Goal: Task Accomplishment & Management: Manage account settings

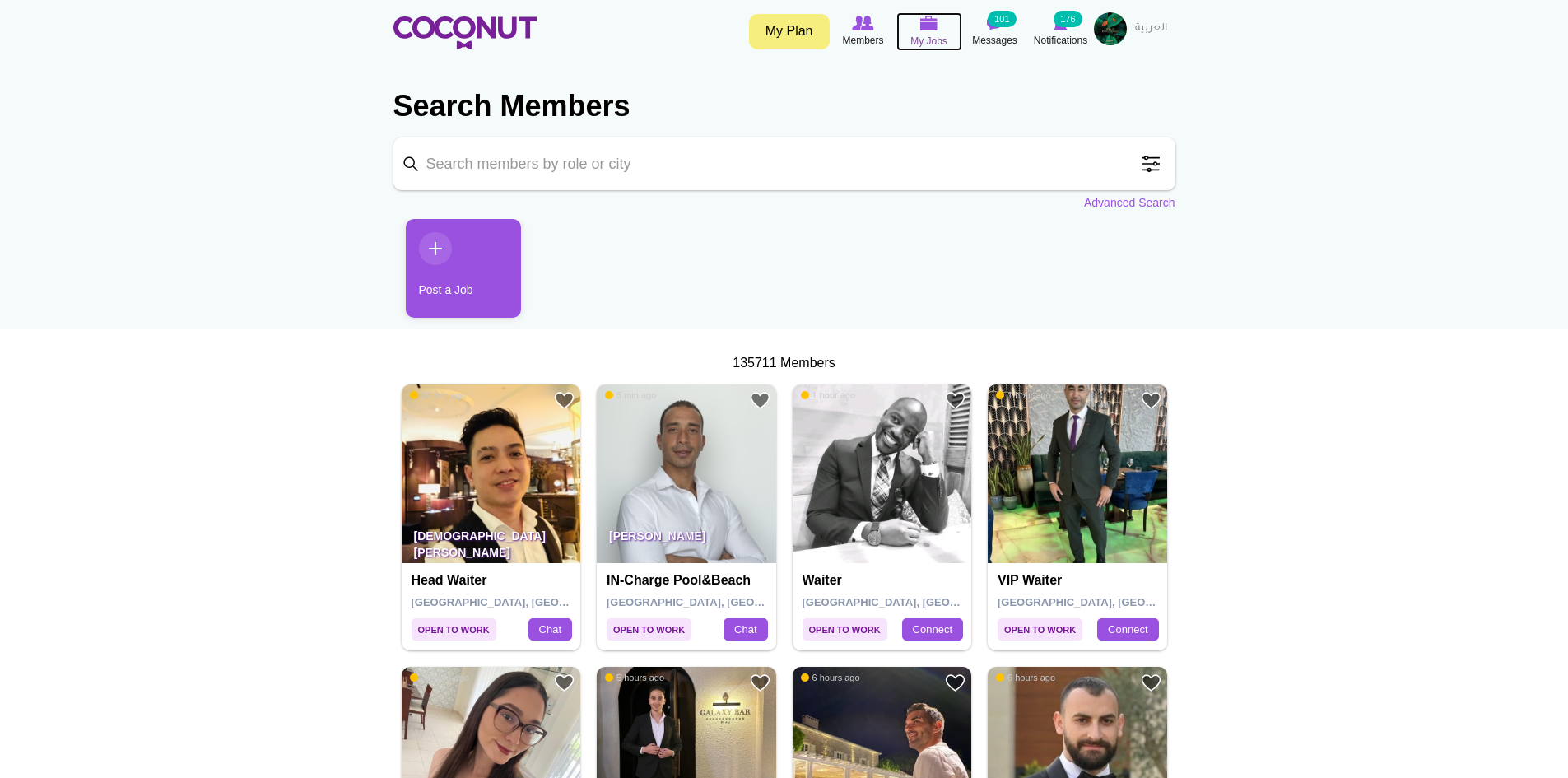
click at [928, 27] on img at bounding box center [929, 22] width 18 height 15
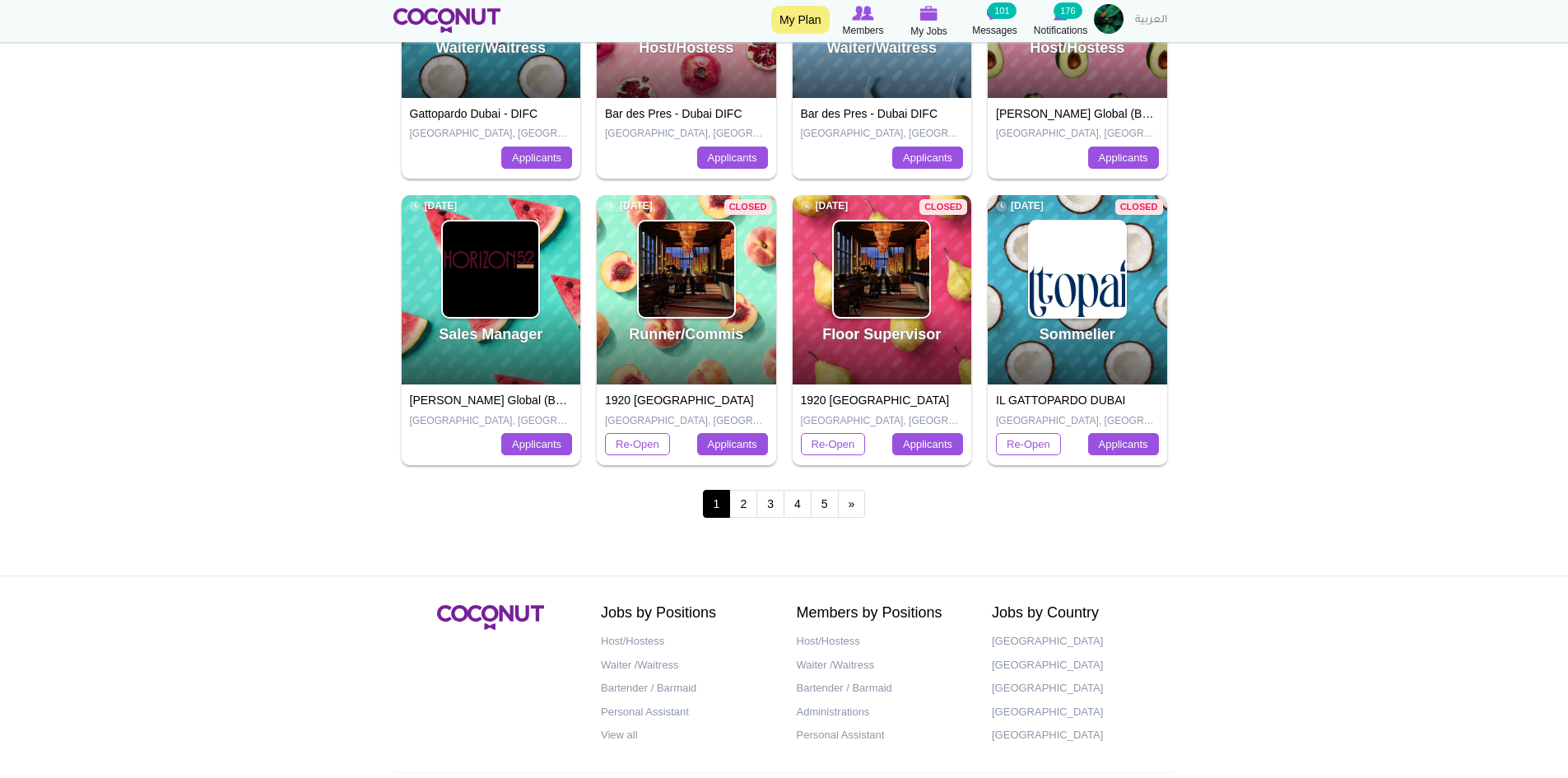
scroll to position [659, 0]
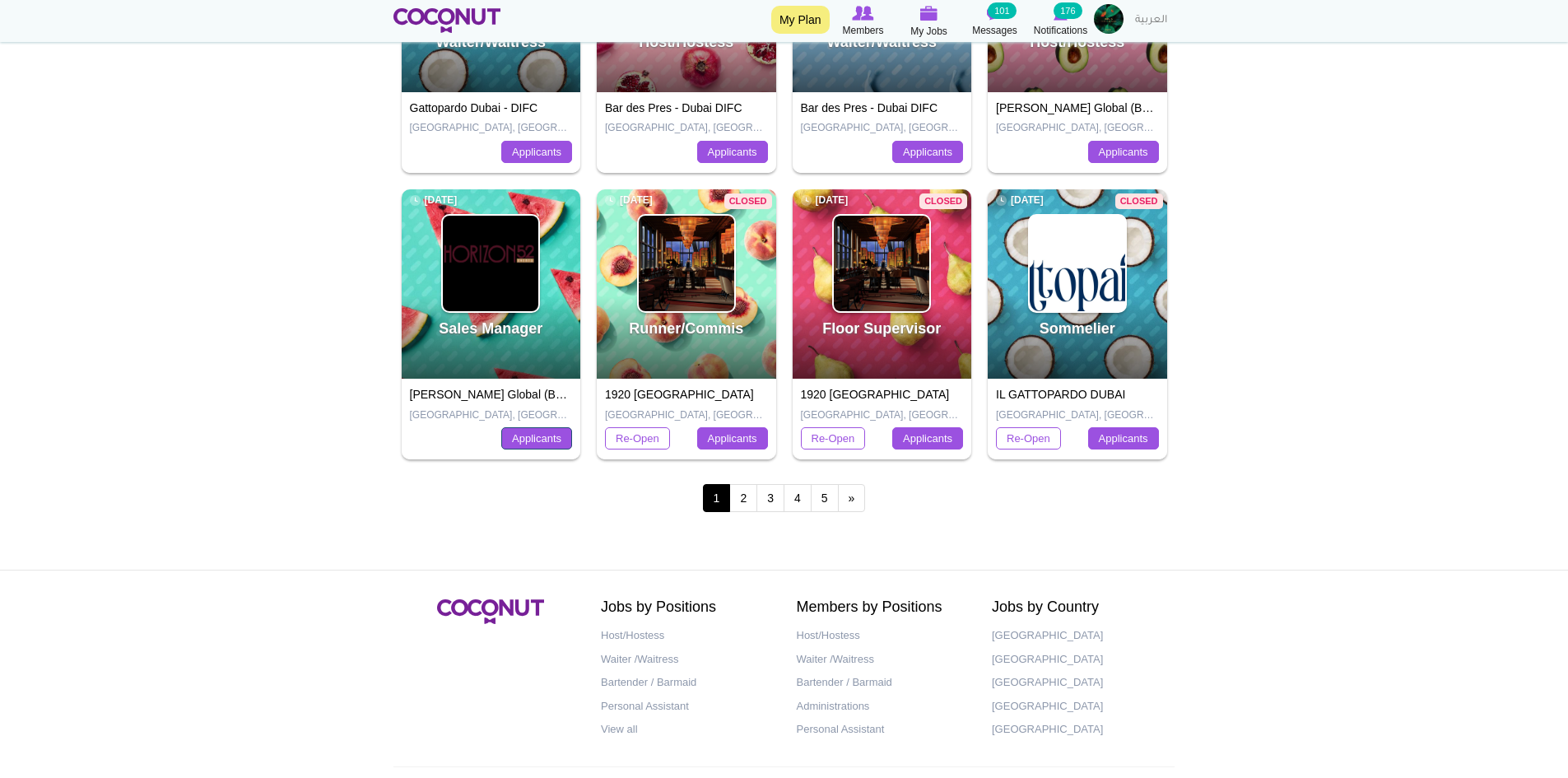
click at [535, 442] on link "Applicants" at bounding box center [537, 439] width 71 height 23
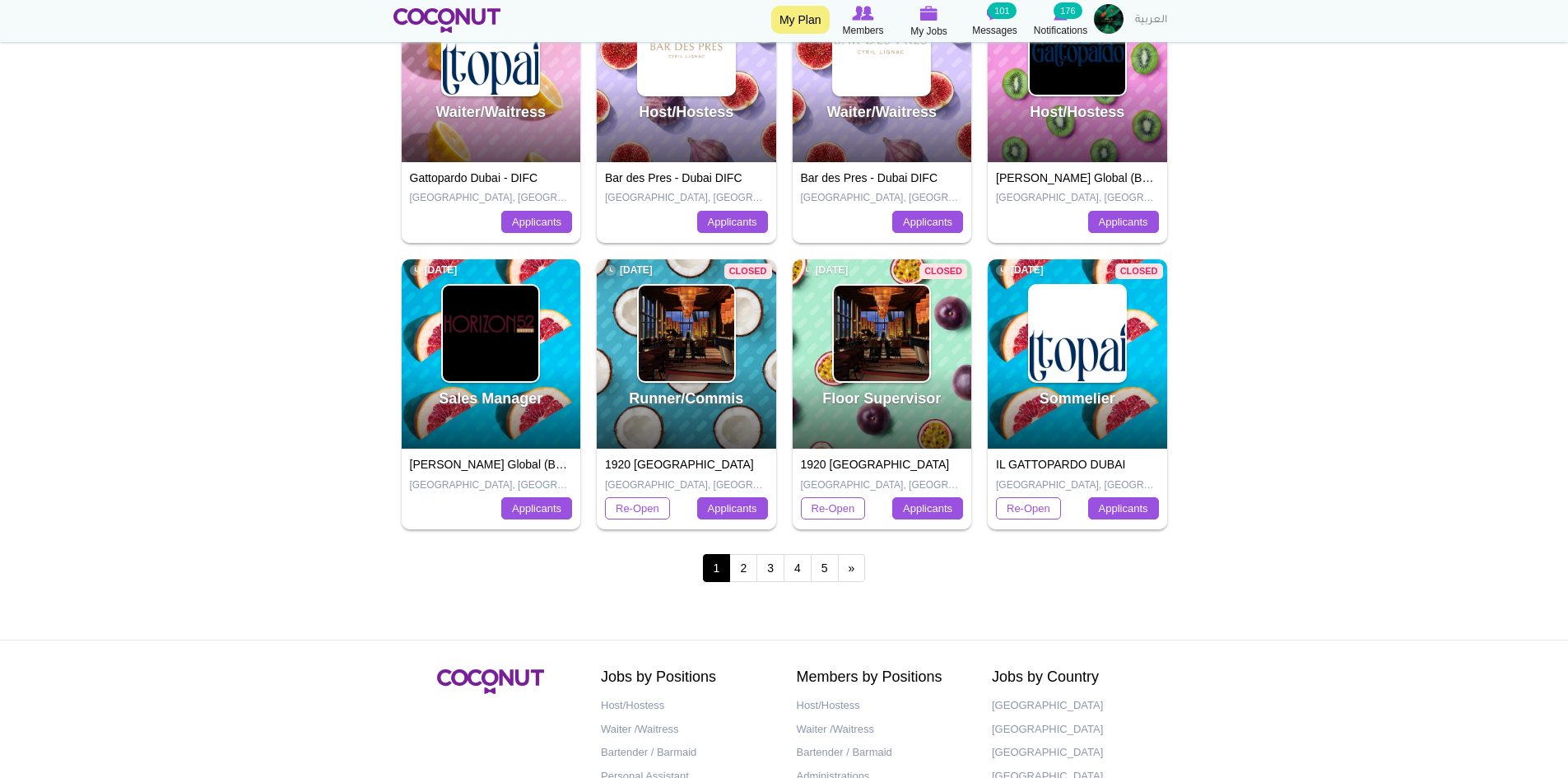
scroll to position [494, 0]
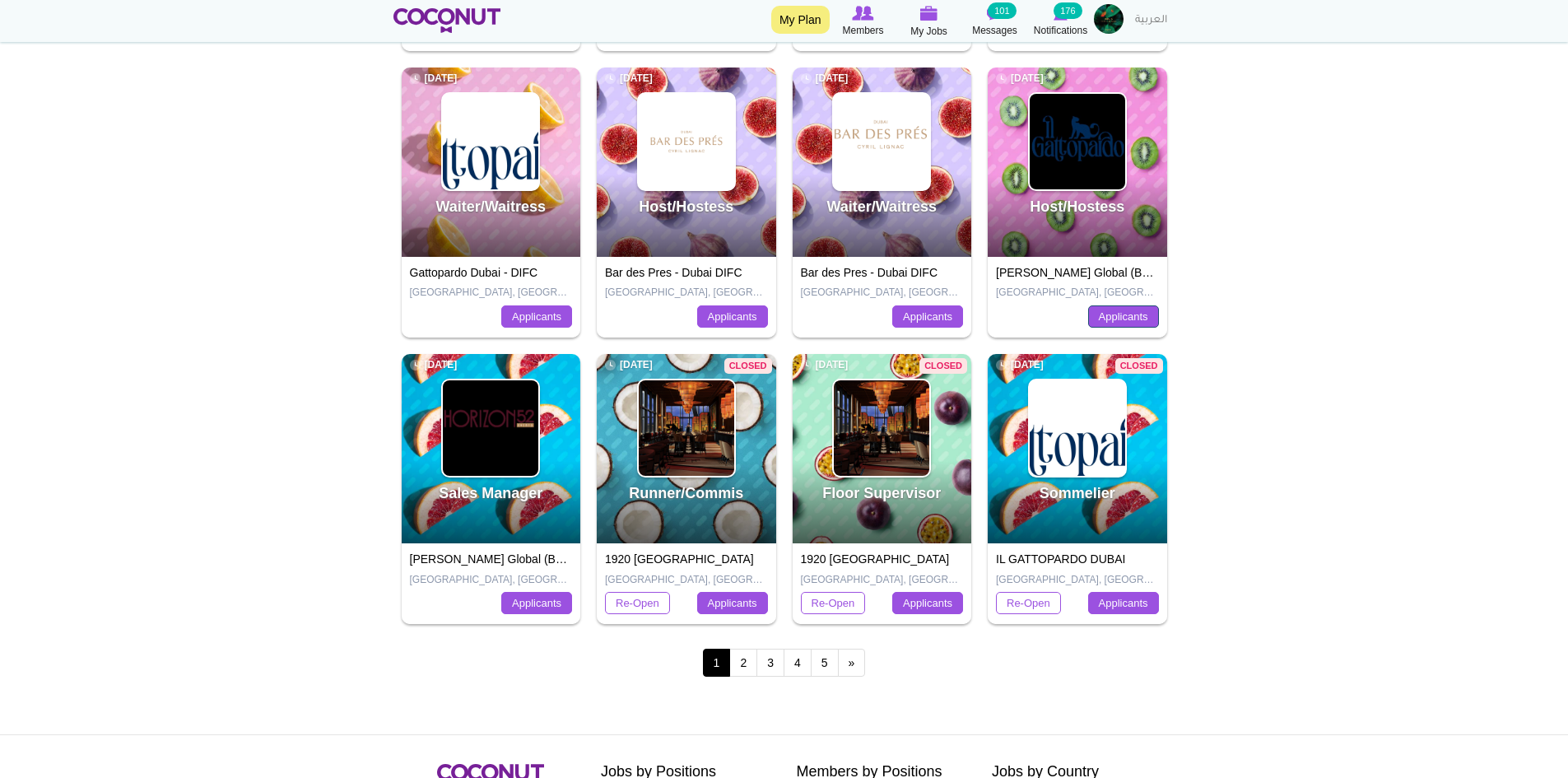
click at [1121, 314] on link "Applicants" at bounding box center [1123, 317] width 71 height 23
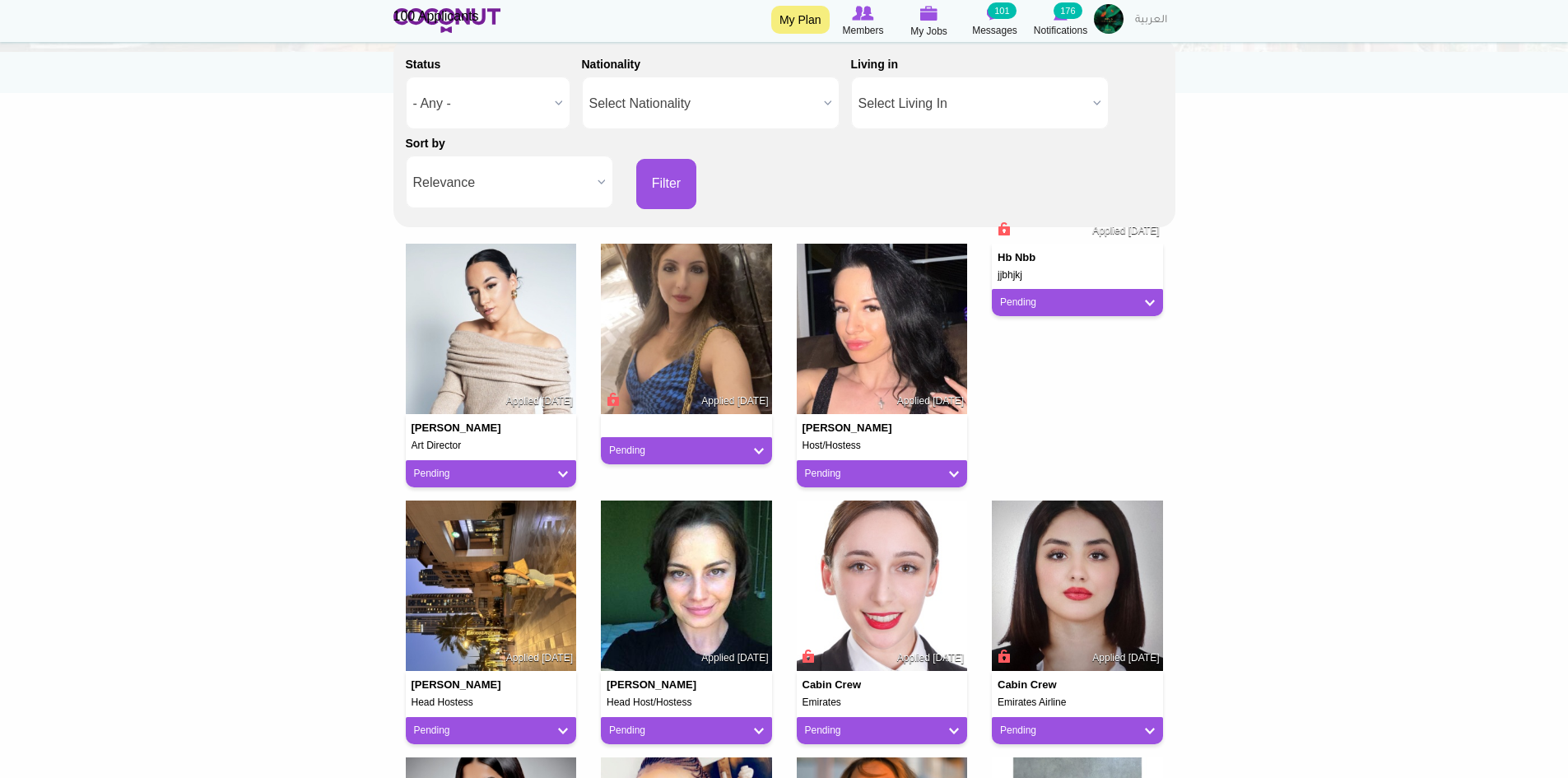
scroll to position [247, 0]
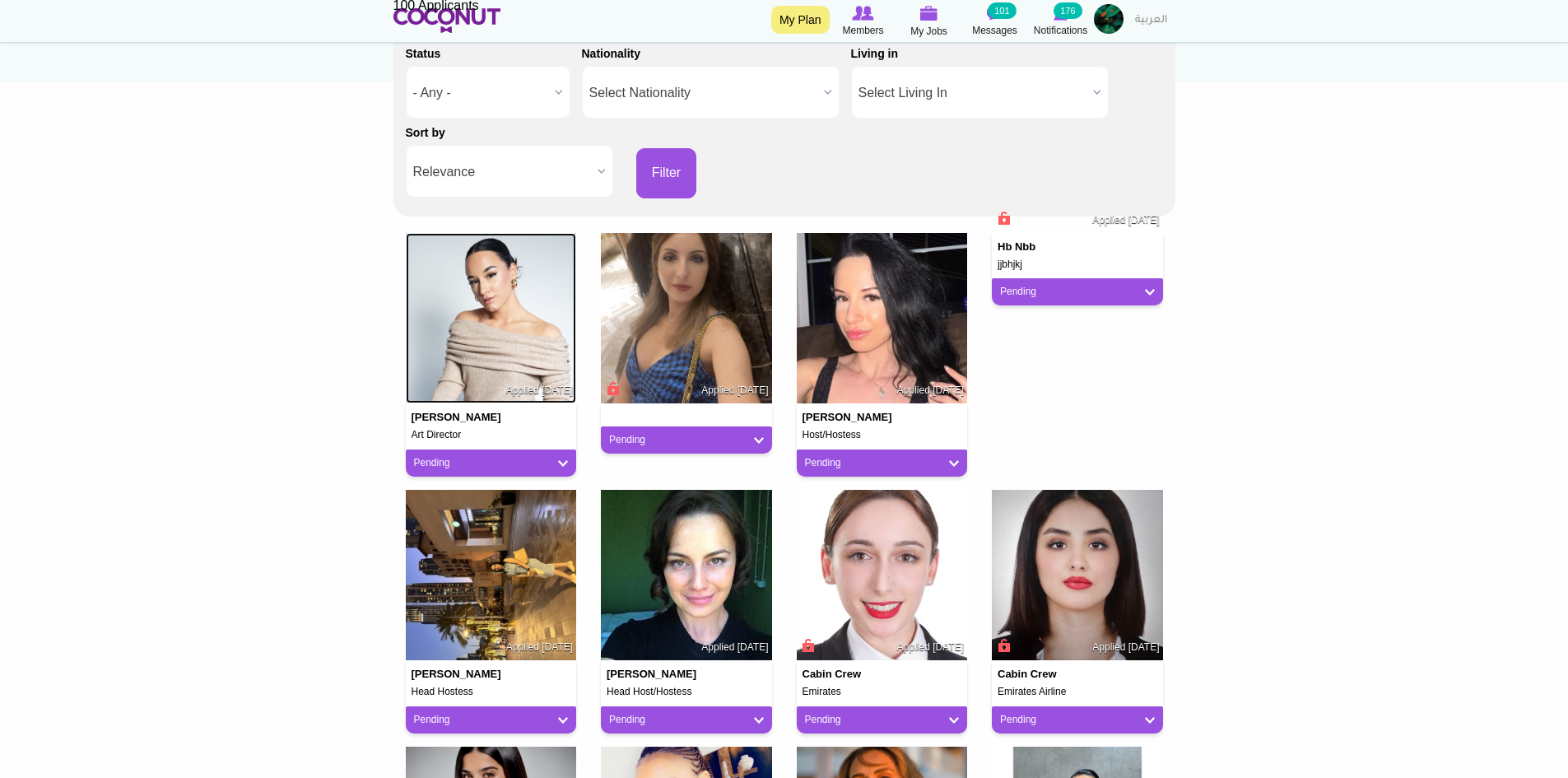
click at [514, 344] on img at bounding box center [491, 319] width 171 height 171
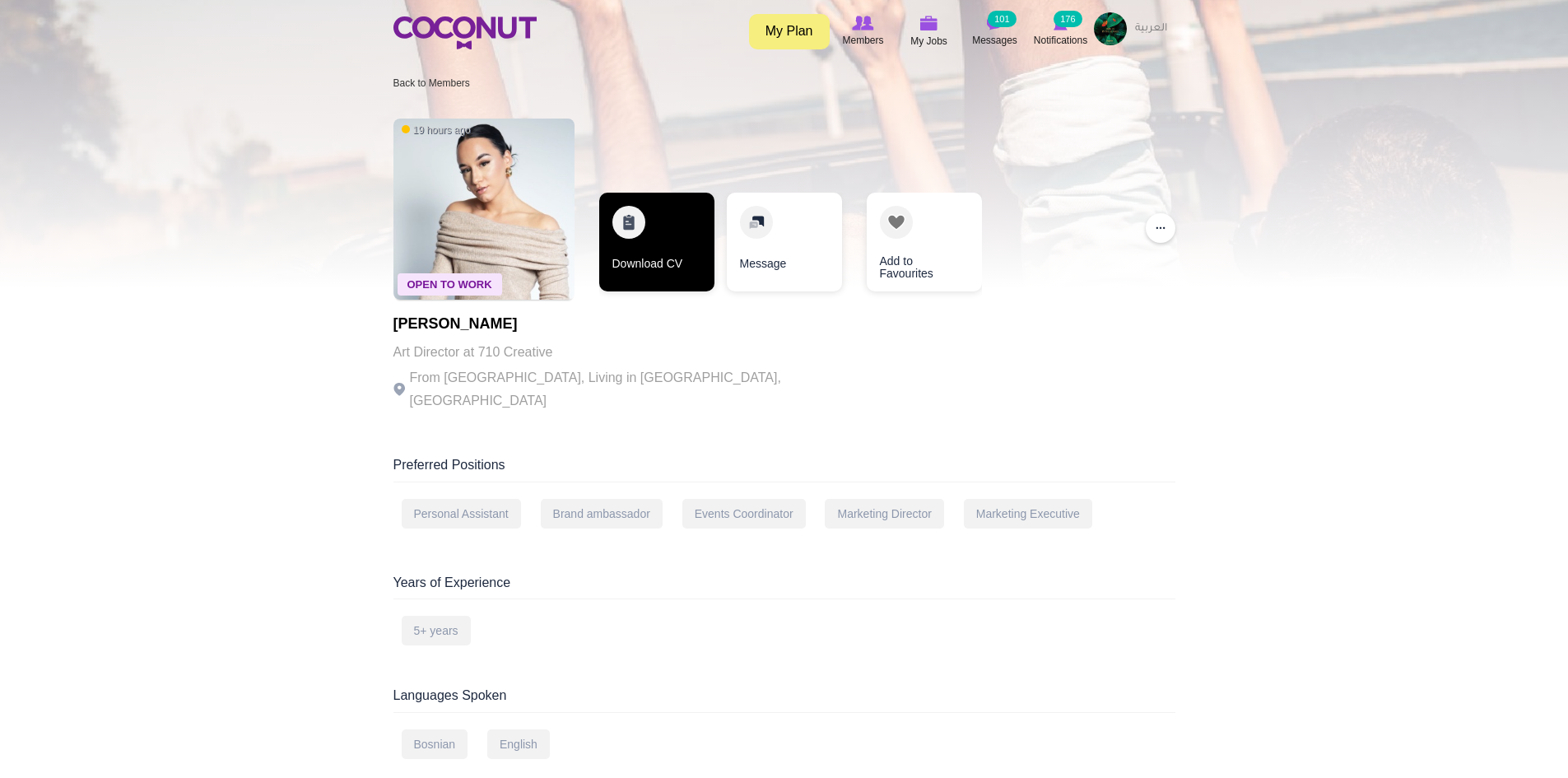
click at [676, 250] on link "Download CV" at bounding box center [657, 242] width 115 height 99
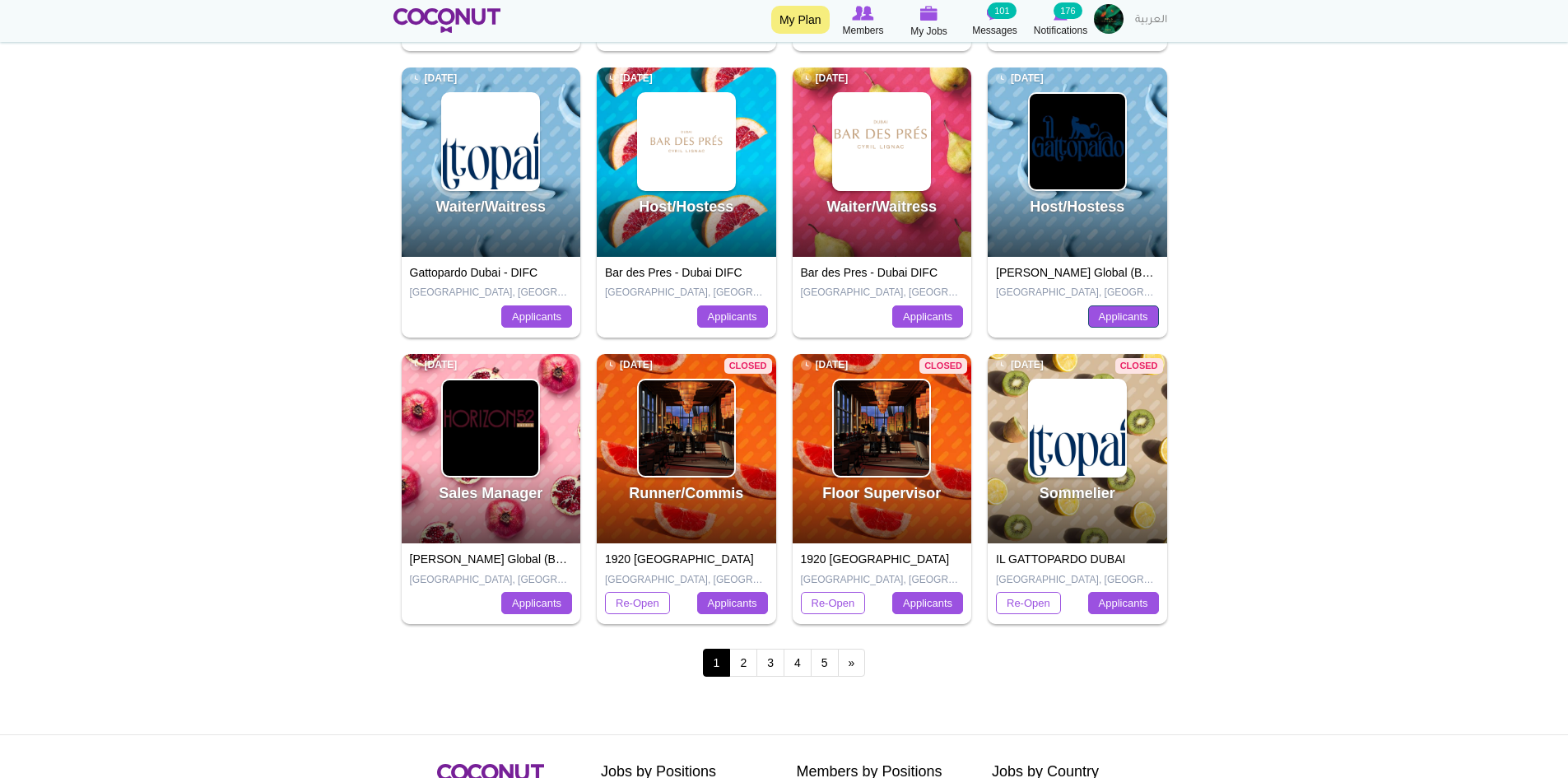
click at [1140, 319] on link "Applicants" at bounding box center [1123, 317] width 71 height 23
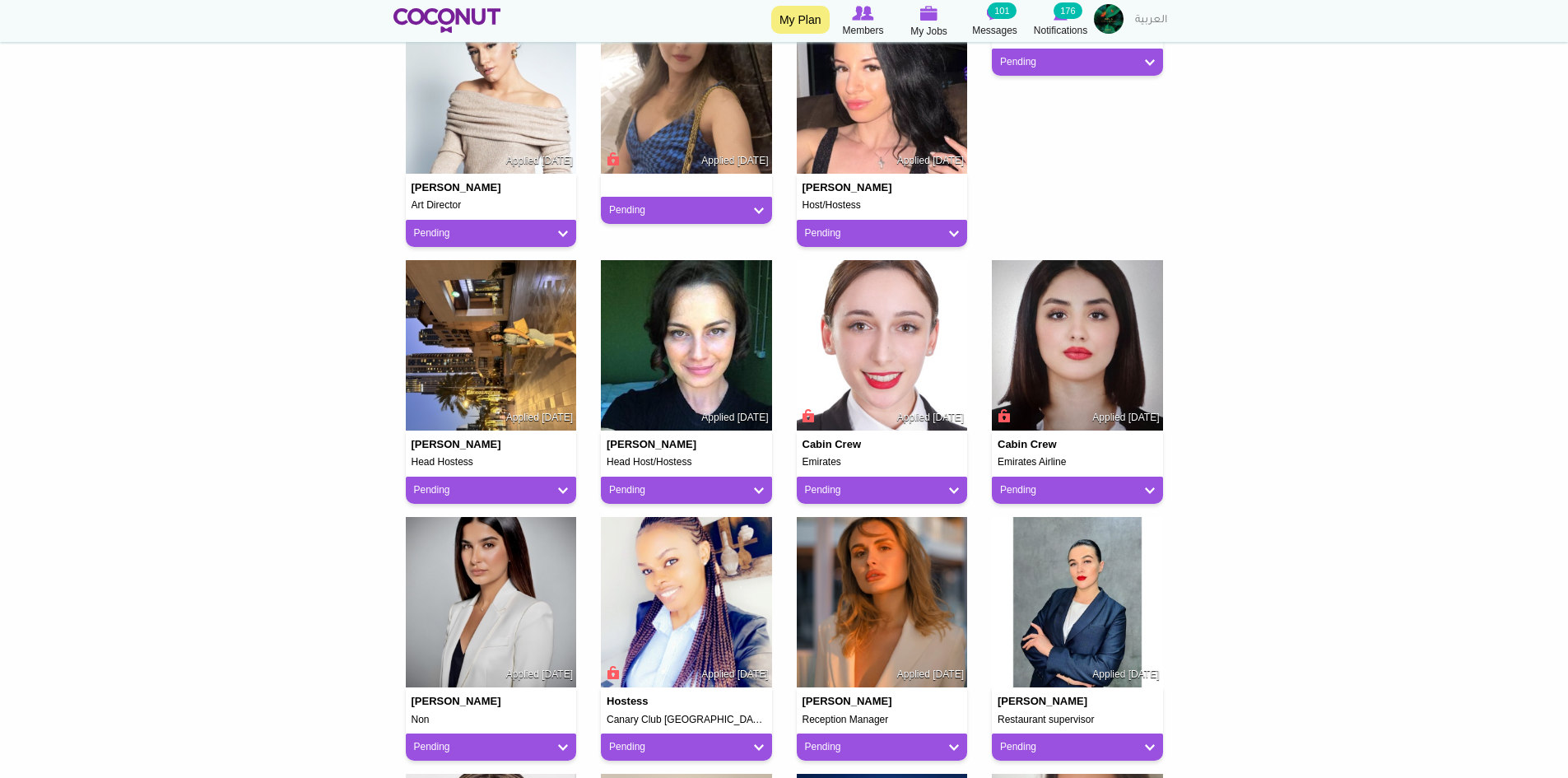
scroll to position [494, 0]
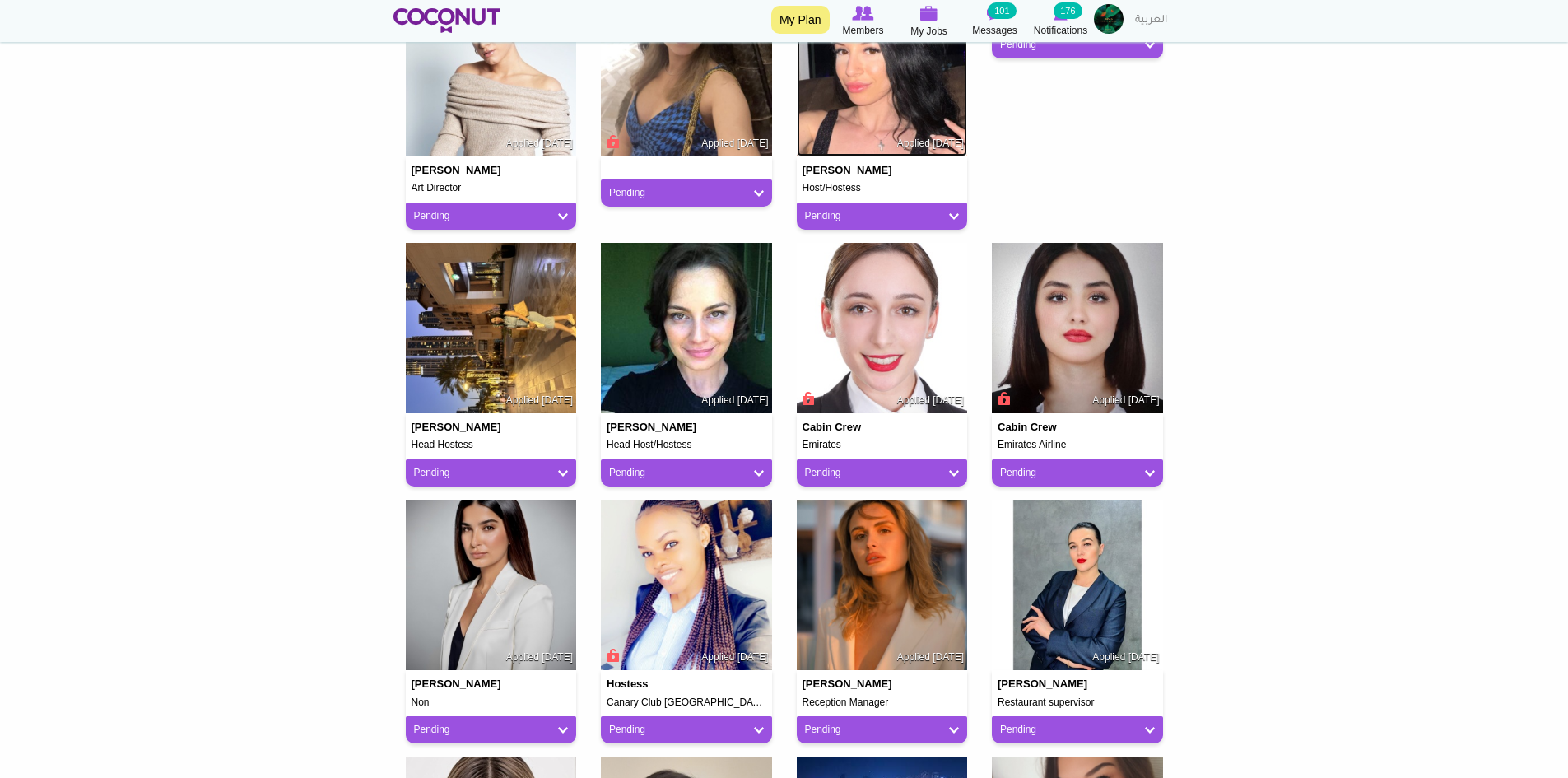
click at [896, 118] on img at bounding box center [882, 72] width 171 height 171
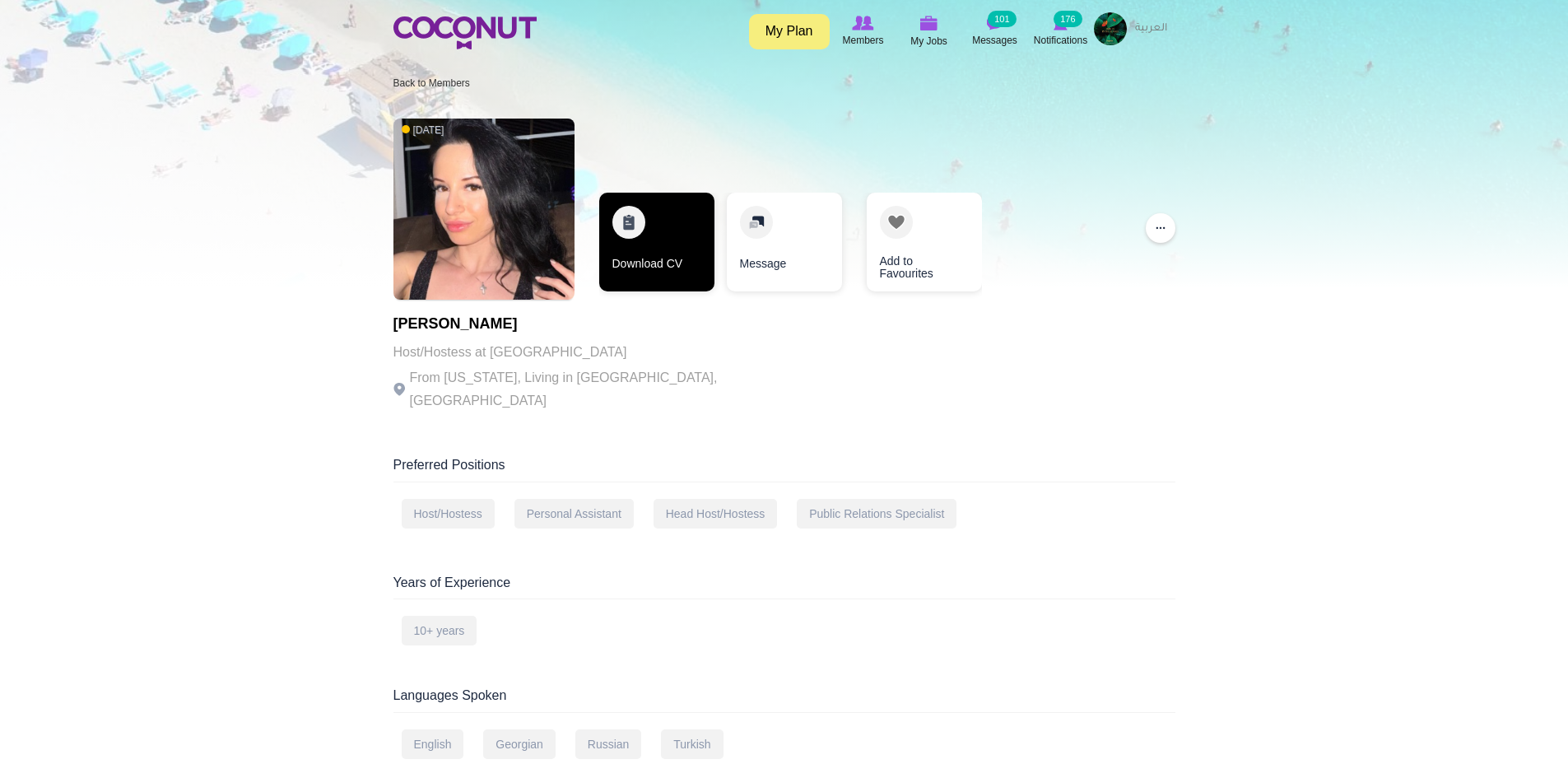
click at [620, 262] on link "Download CV" at bounding box center [657, 242] width 115 height 99
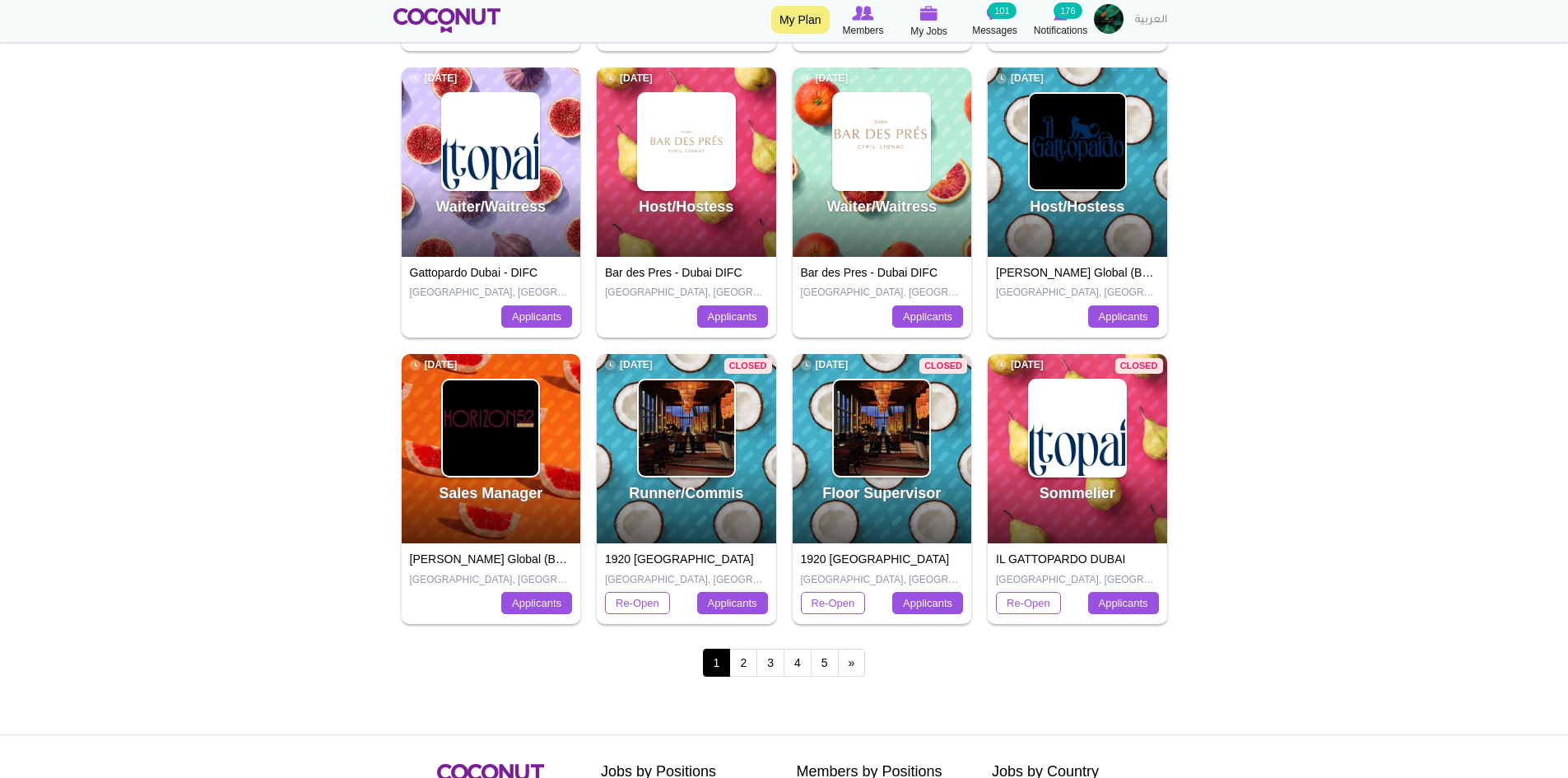
click at [717, 196] on div "Host/Hostess [DATE]" at bounding box center [686, 162] width 179 height 189
click at [1132, 312] on link "Applicants" at bounding box center [1123, 317] width 71 height 23
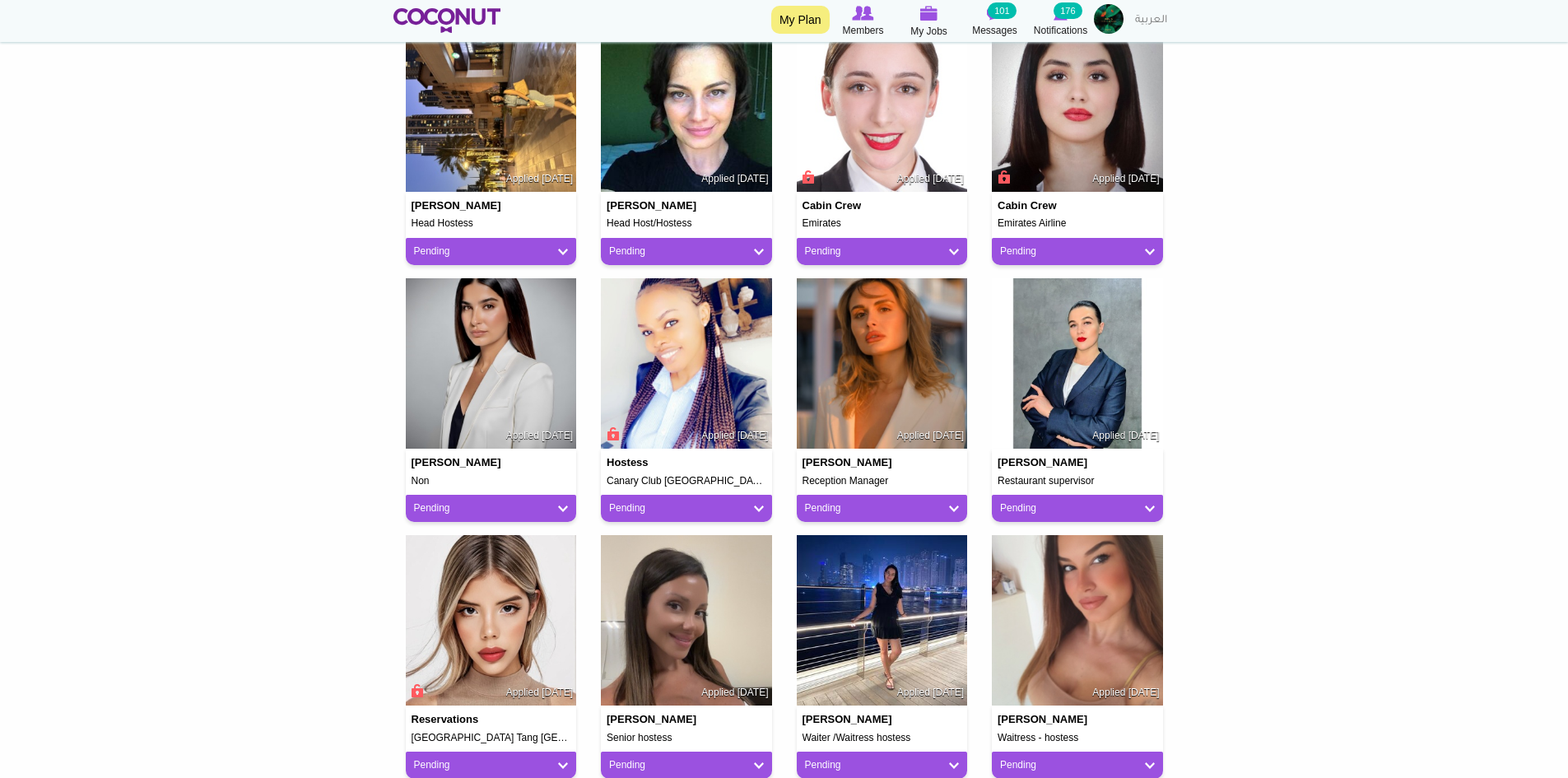
scroll to position [741, 0]
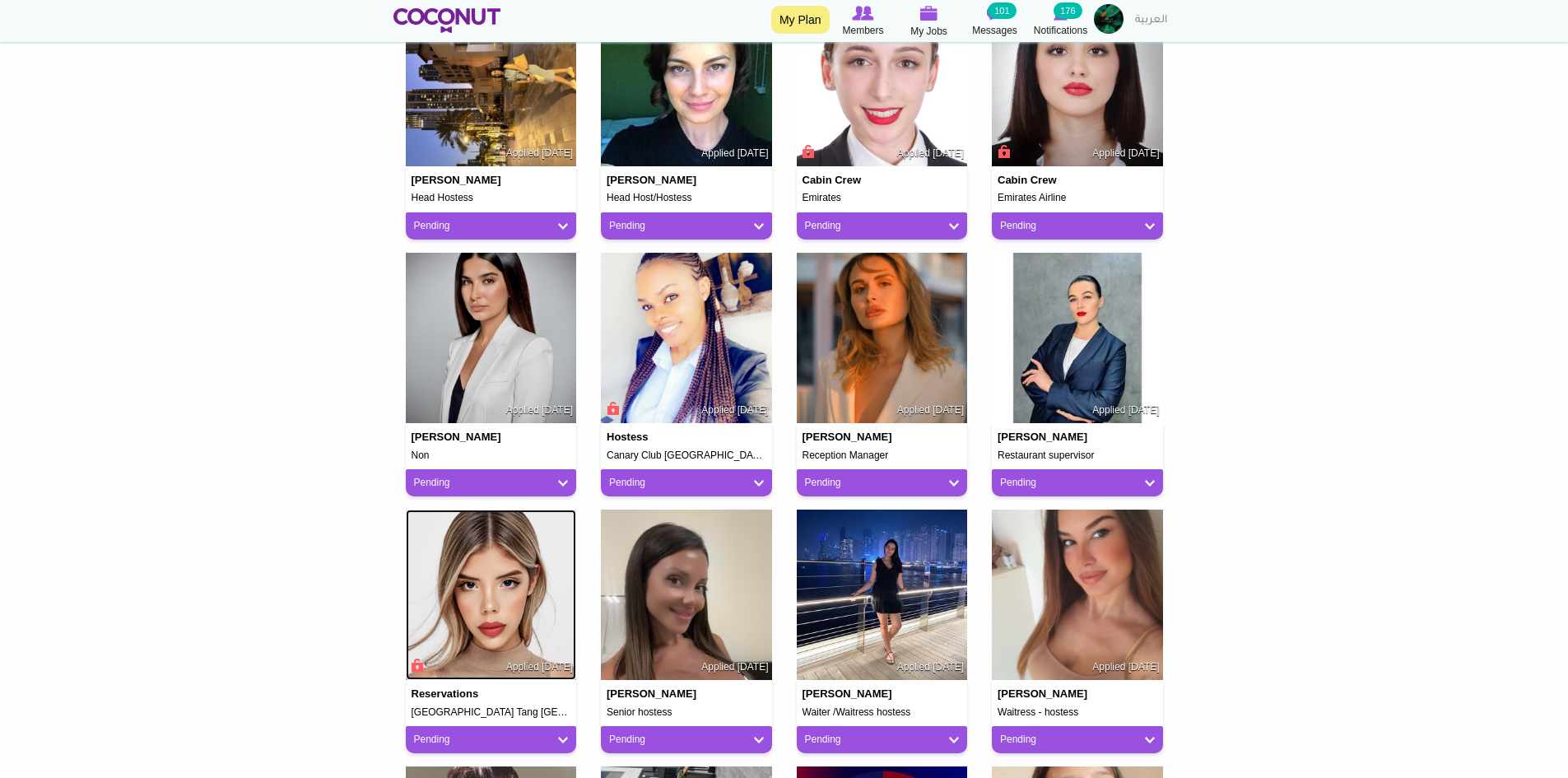
click at [483, 618] on img at bounding box center [491, 595] width 171 height 171
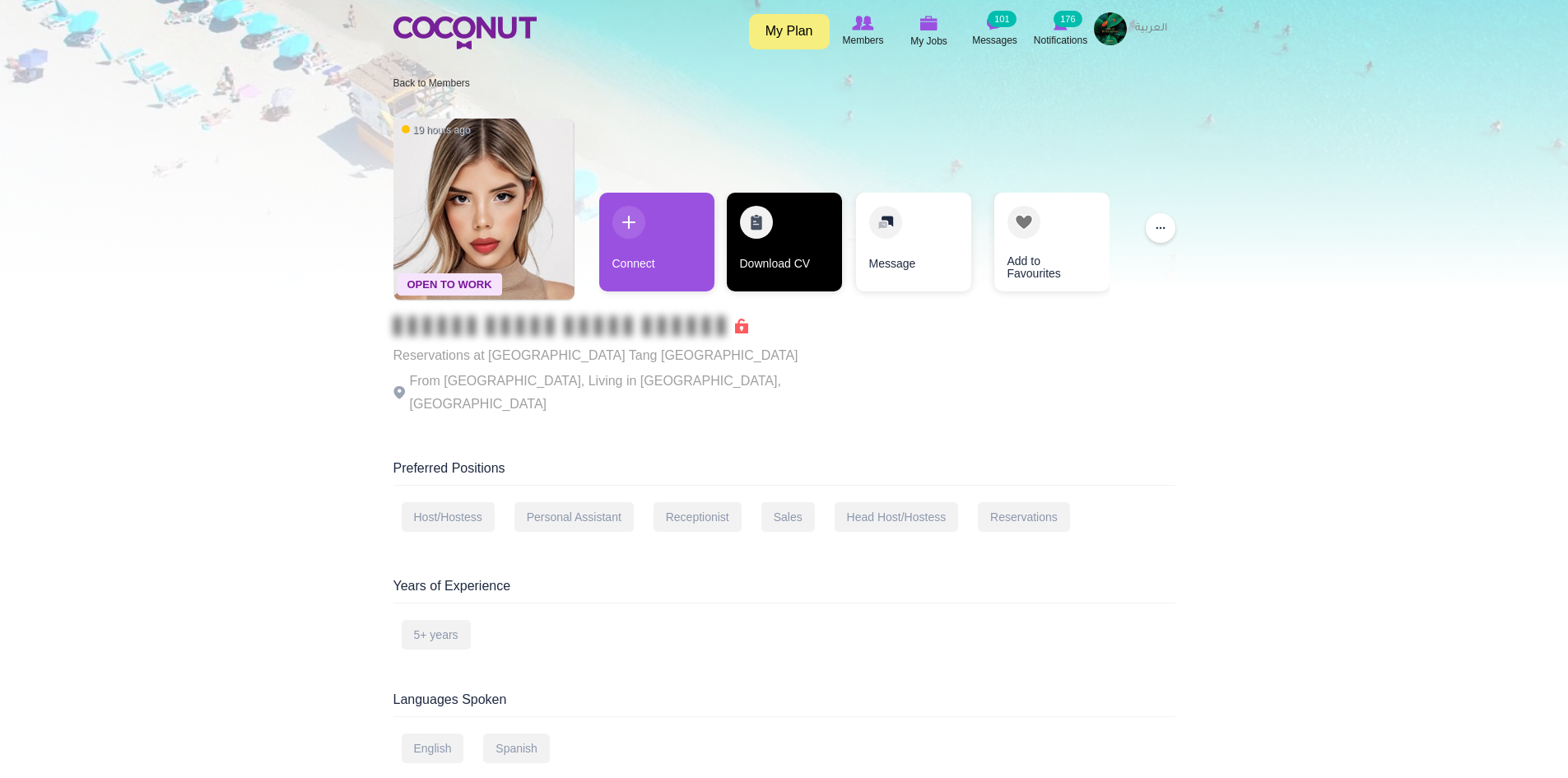
click at [778, 255] on link "Download CV" at bounding box center [784, 242] width 115 height 99
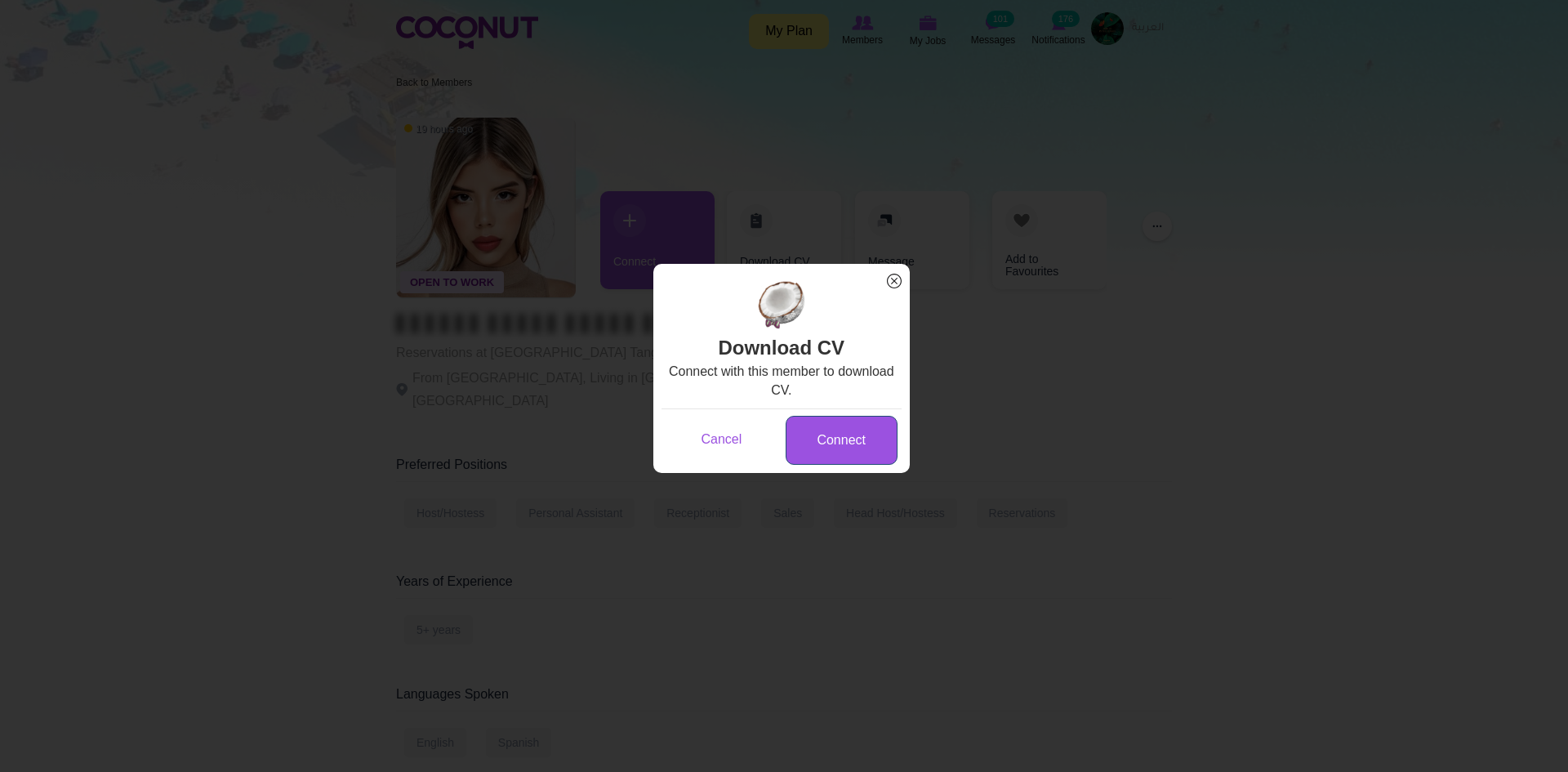
click at [841, 429] on link "Connect" at bounding box center [842, 441] width 111 height 50
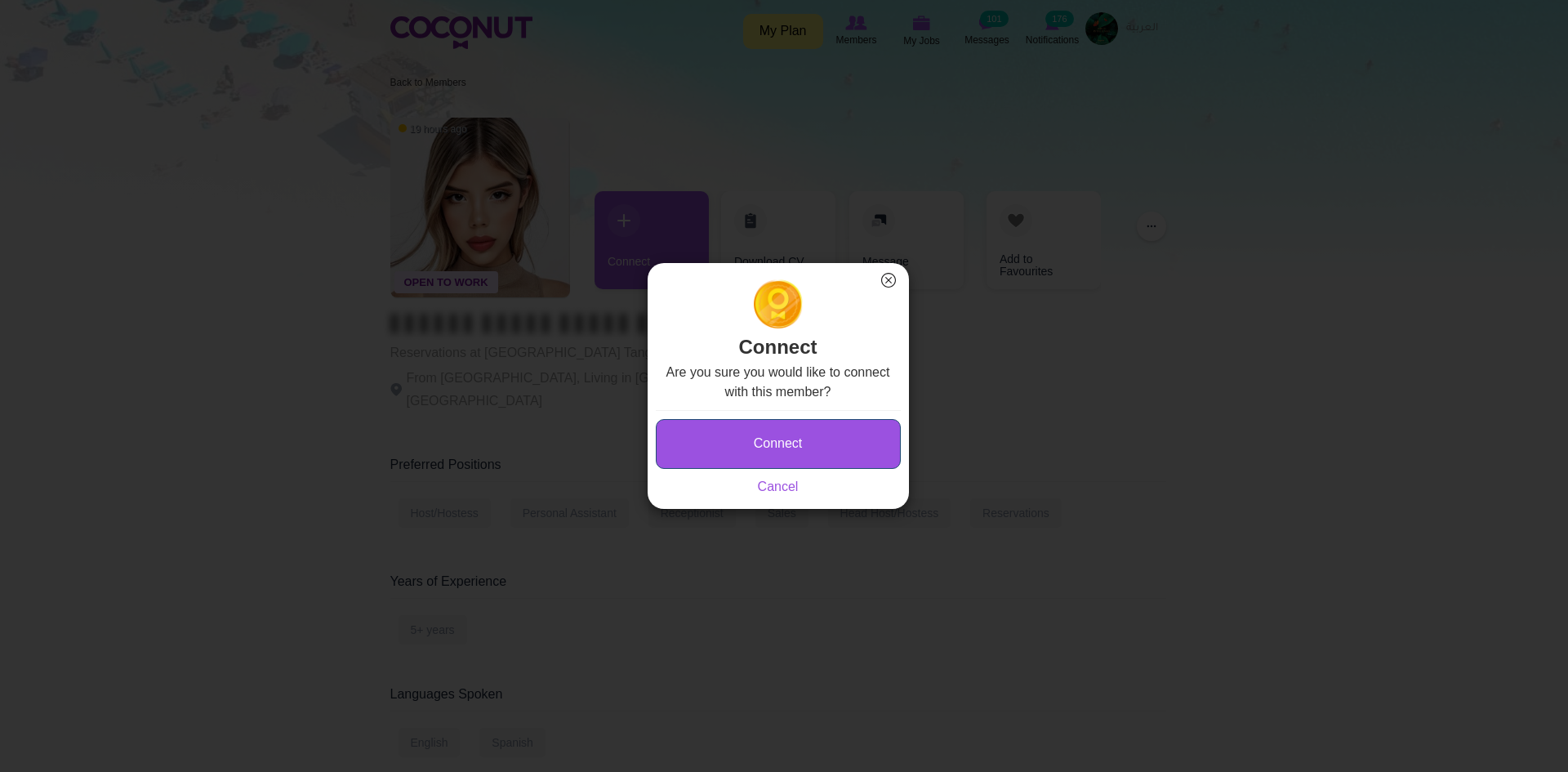
click at [856, 448] on button "Connect" at bounding box center [778, 444] width 245 height 50
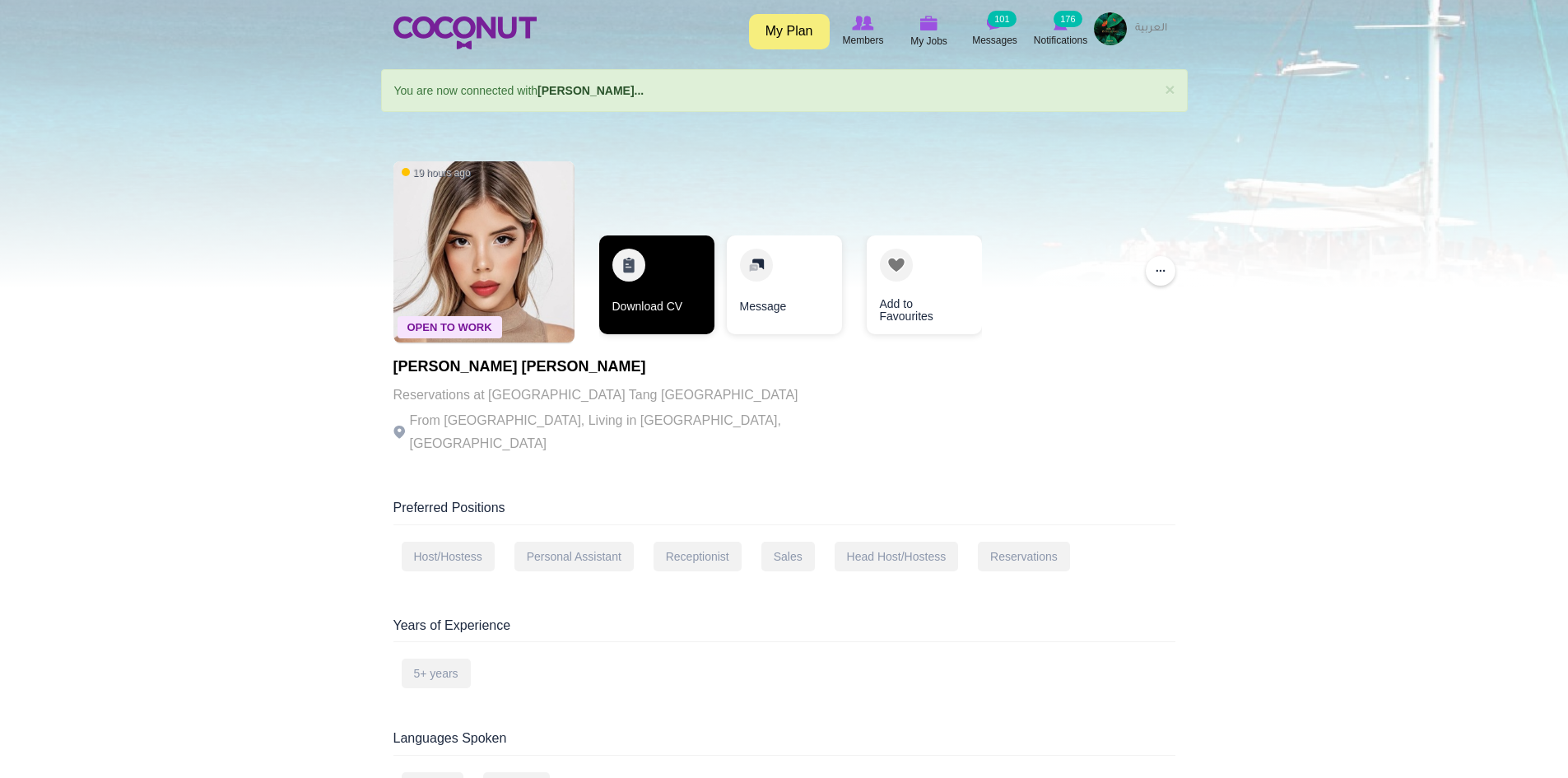
click at [672, 296] on link "Download CV" at bounding box center [657, 285] width 115 height 99
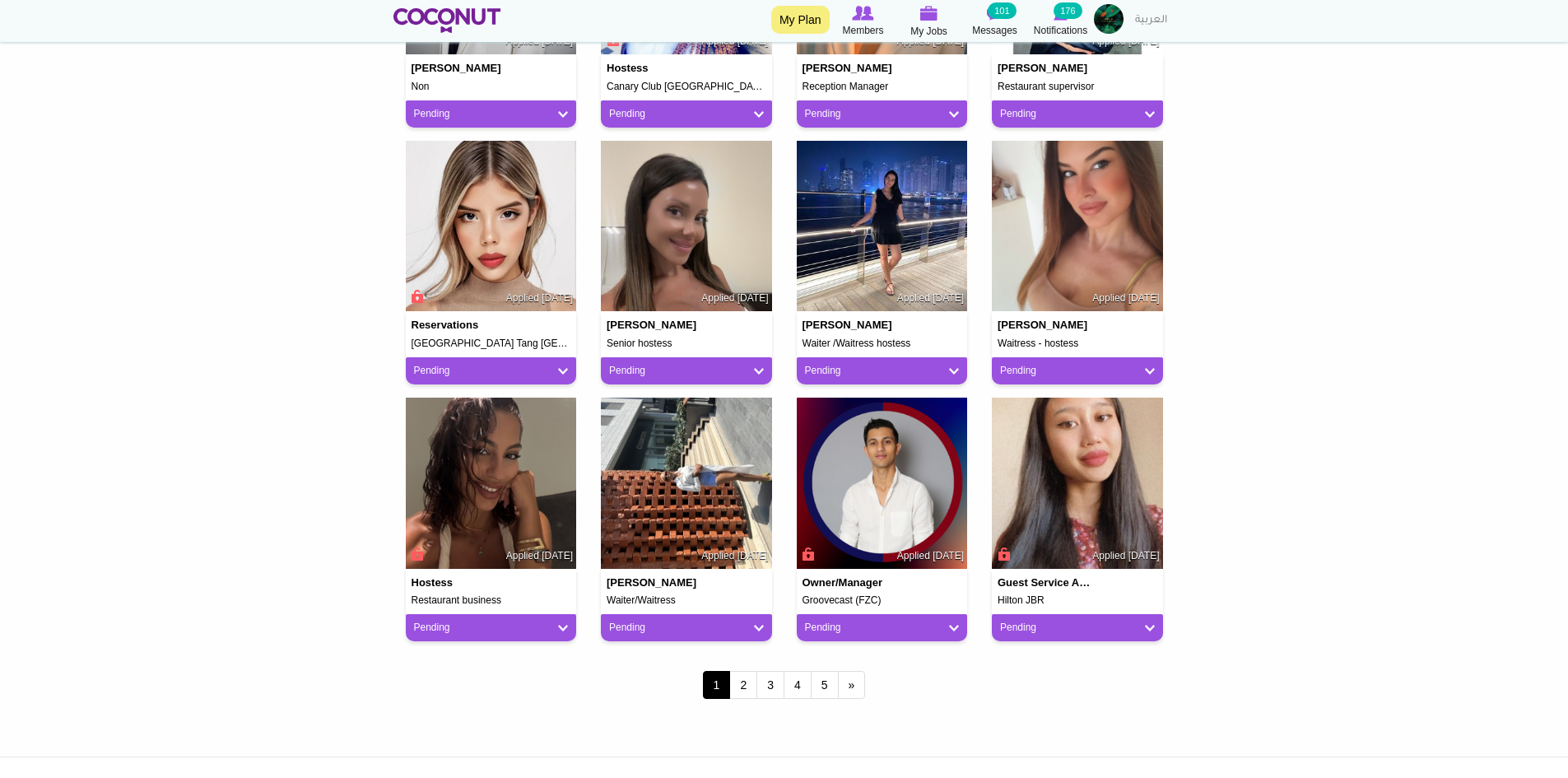
scroll to position [1153, 0]
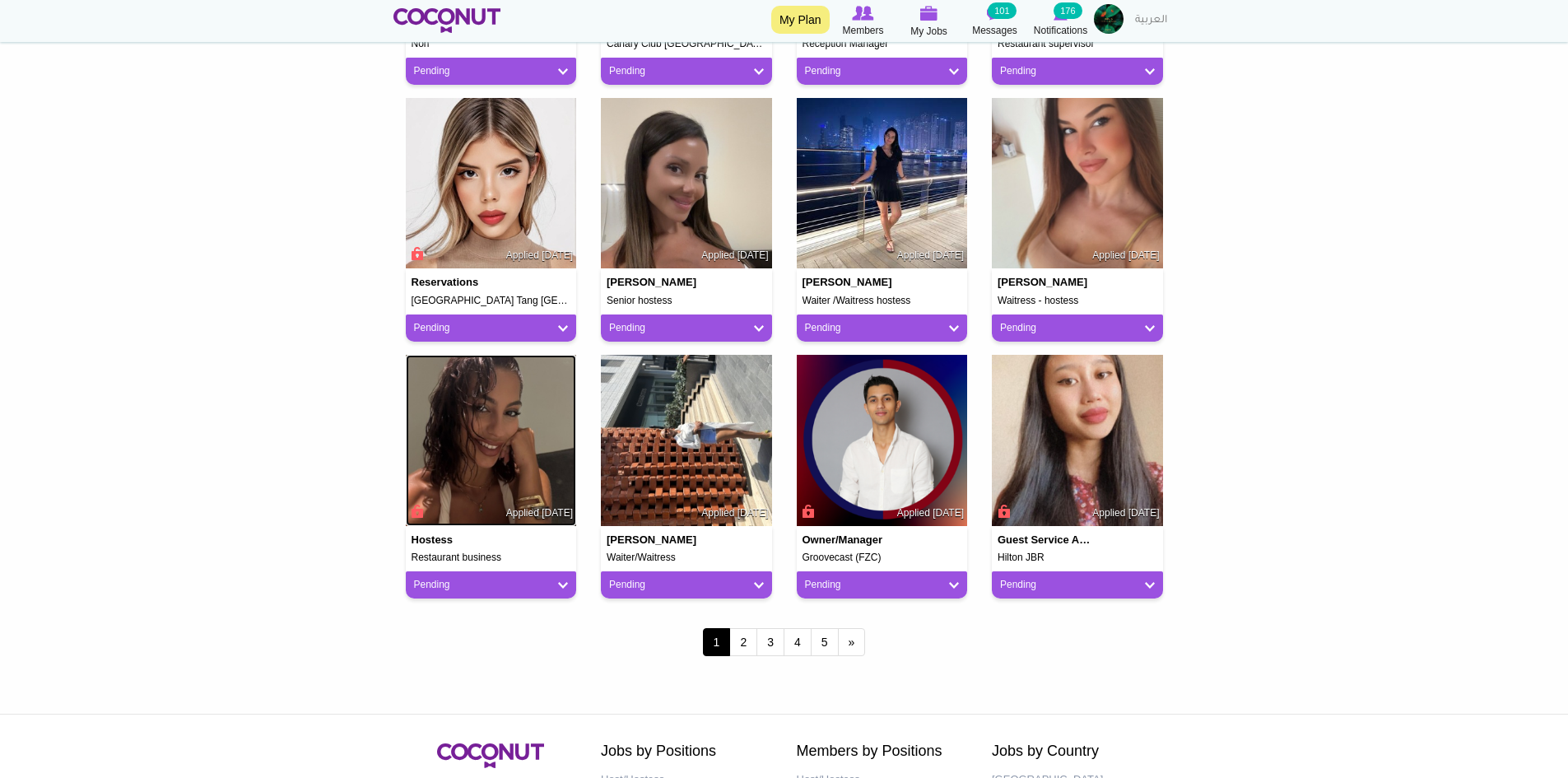
click at [523, 425] on img at bounding box center [491, 440] width 171 height 171
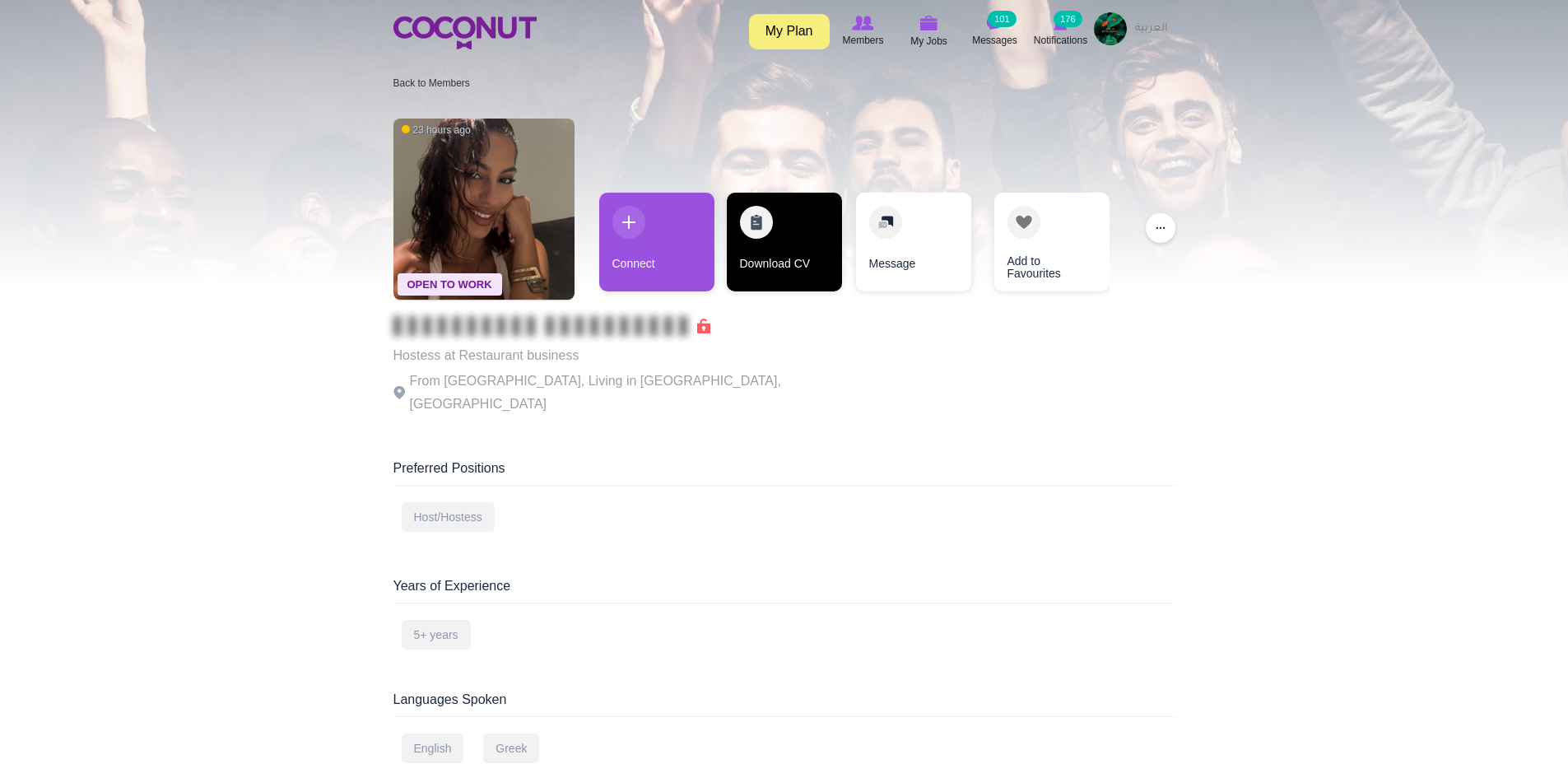
click at [788, 243] on link "Download CV" at bounding box center [784, 242] width 115 height 99
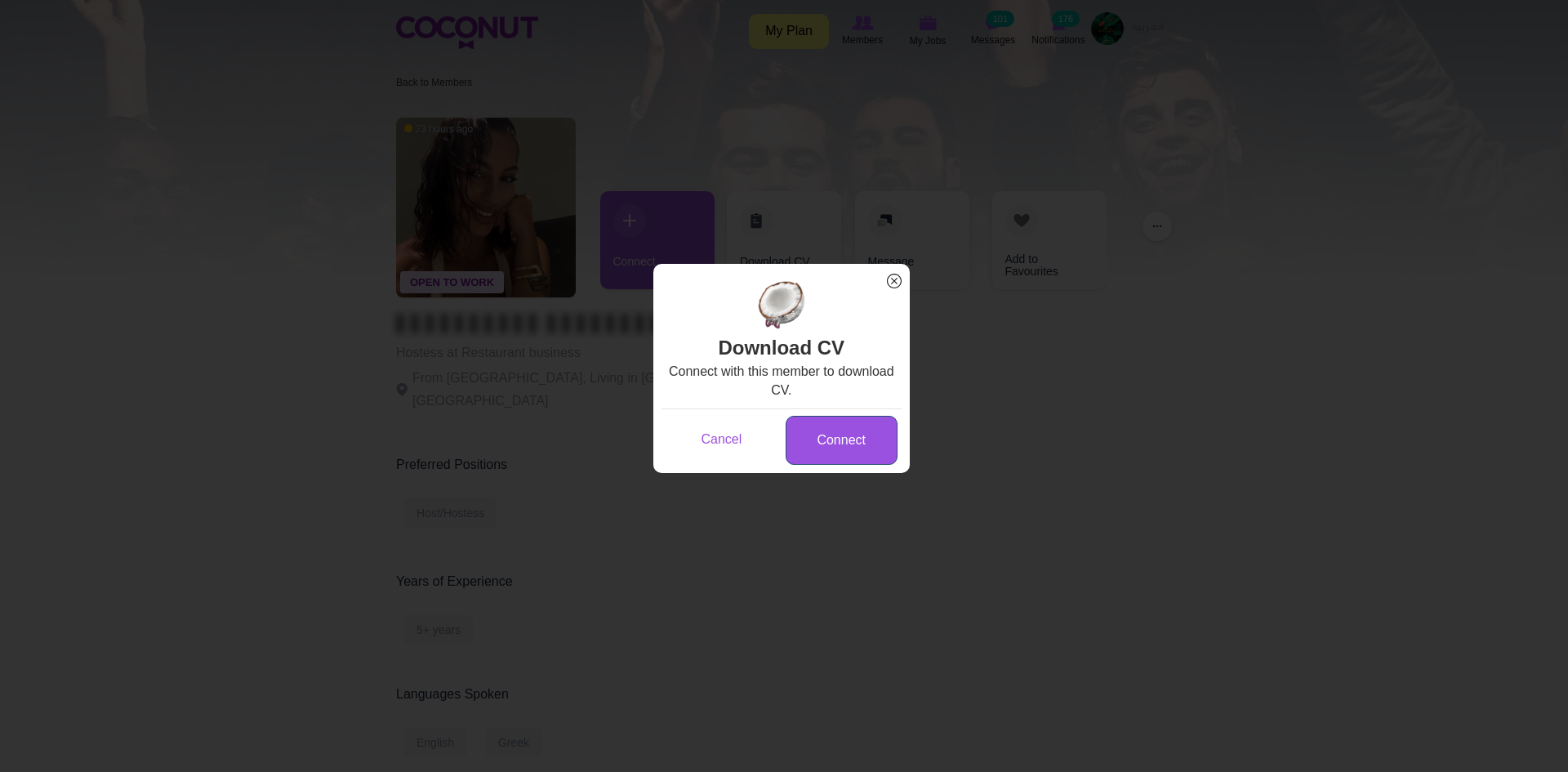
click at [851, 444] on link "Connect" at bounding box center [842, 441] width 111 height 50
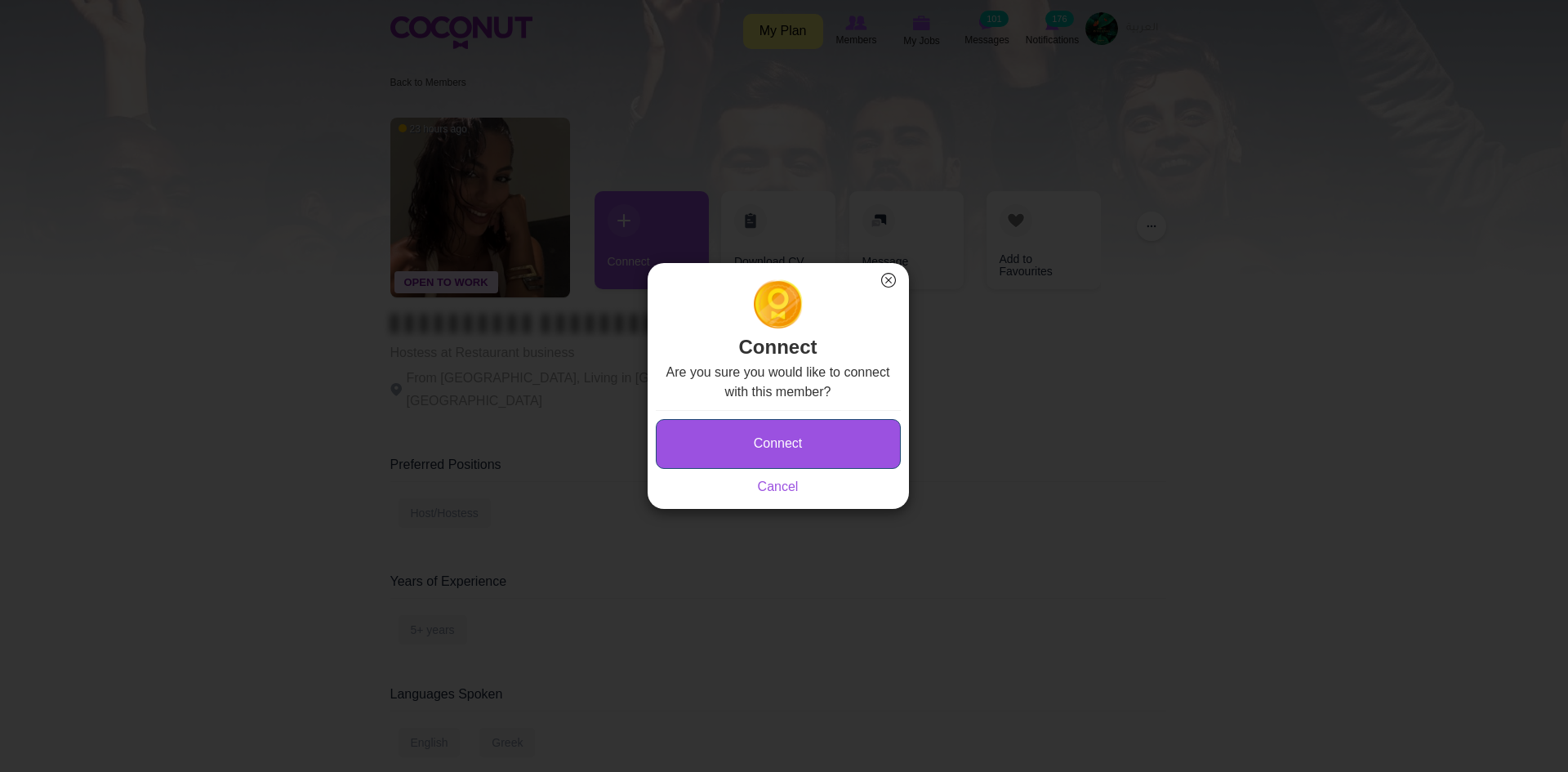
click at [847, 436] on button "Connect" at bounding box center [778, 444] width 245 height 50
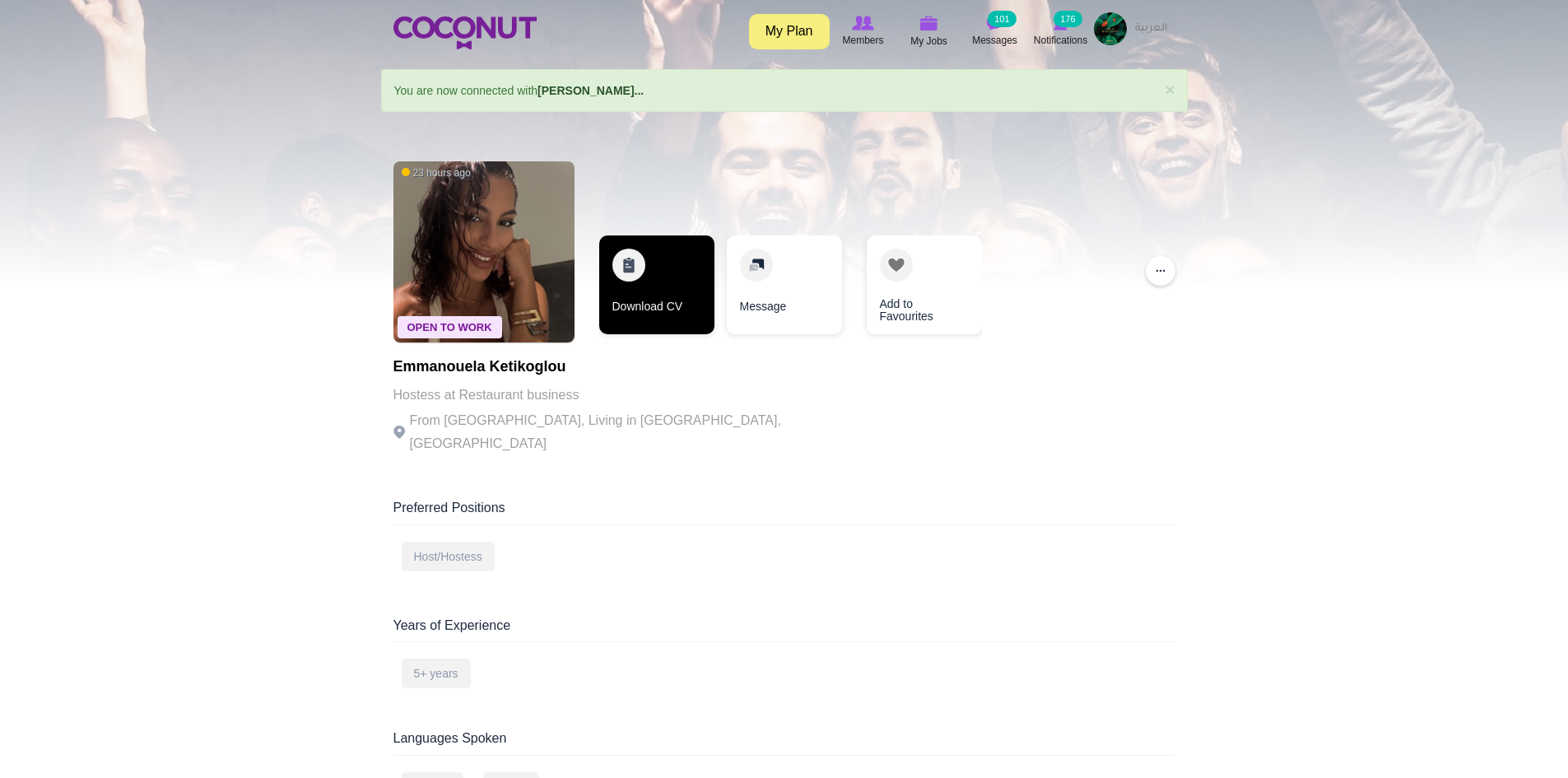
click at [668, 271] on link "Download CV" at bounding box center [657, 285] width 115 height 99
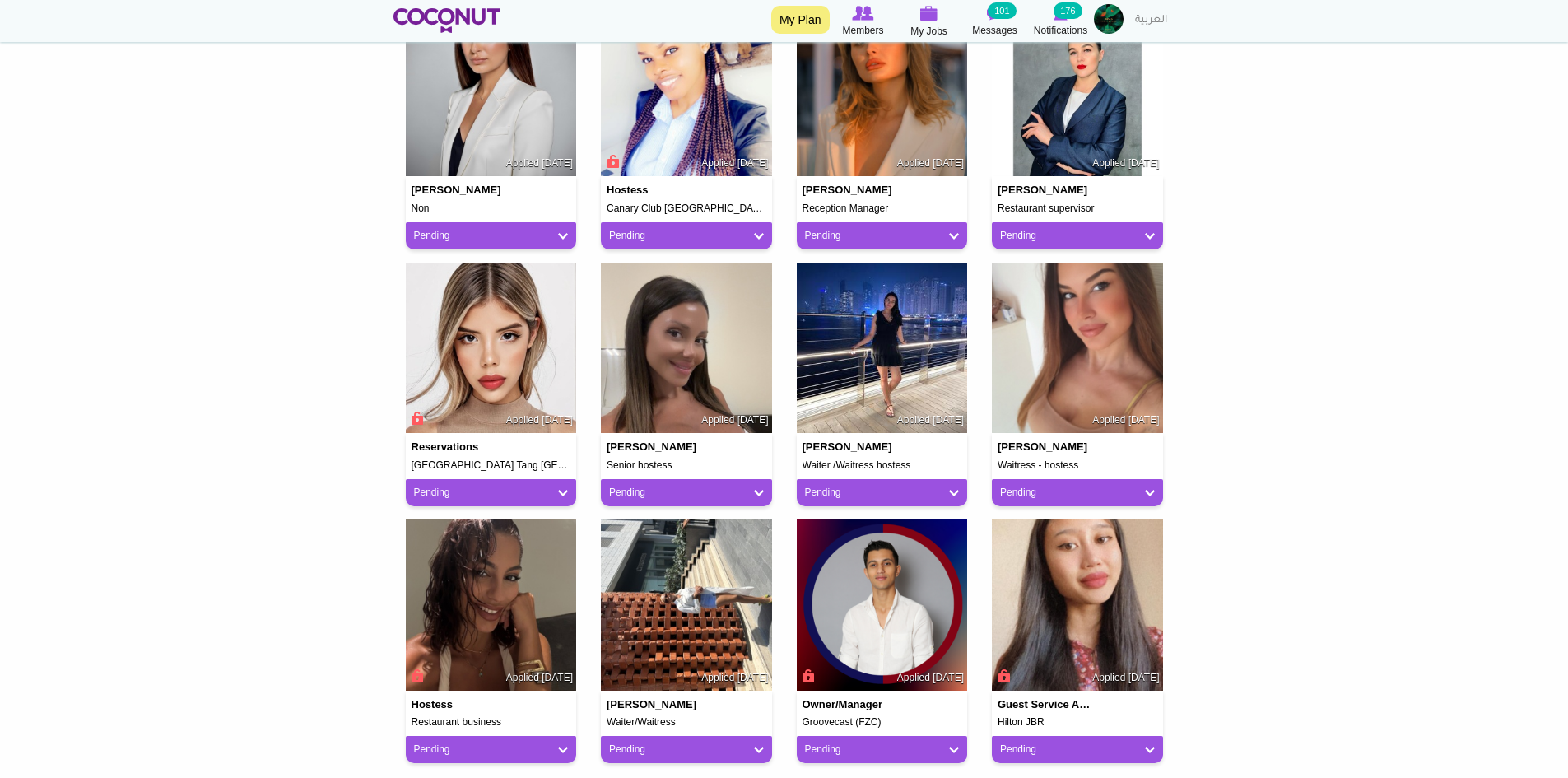
scroll to position [906, 0]
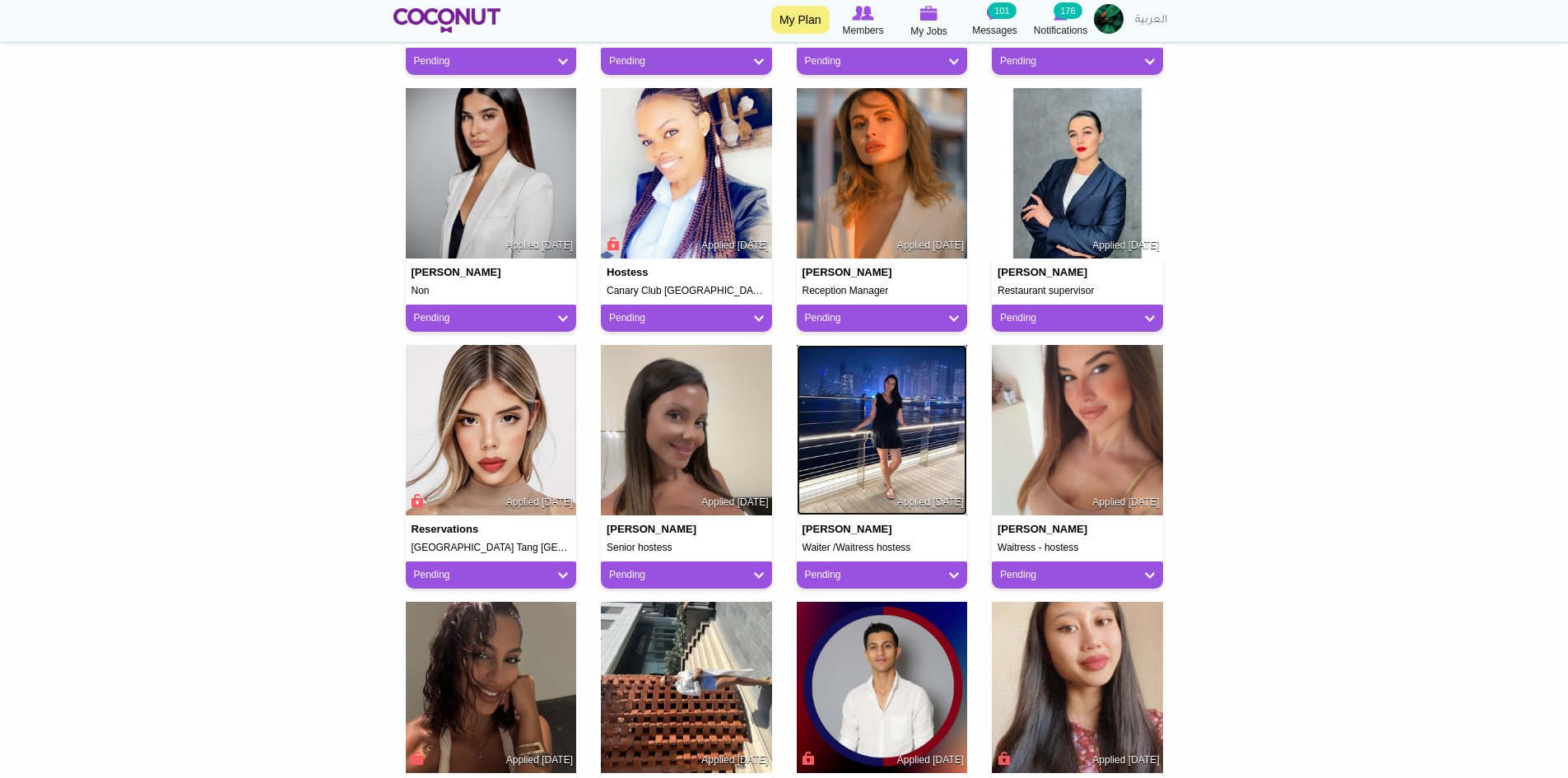
click at [918, 462] on img at bounding box center [882, 430] width 171 height 171
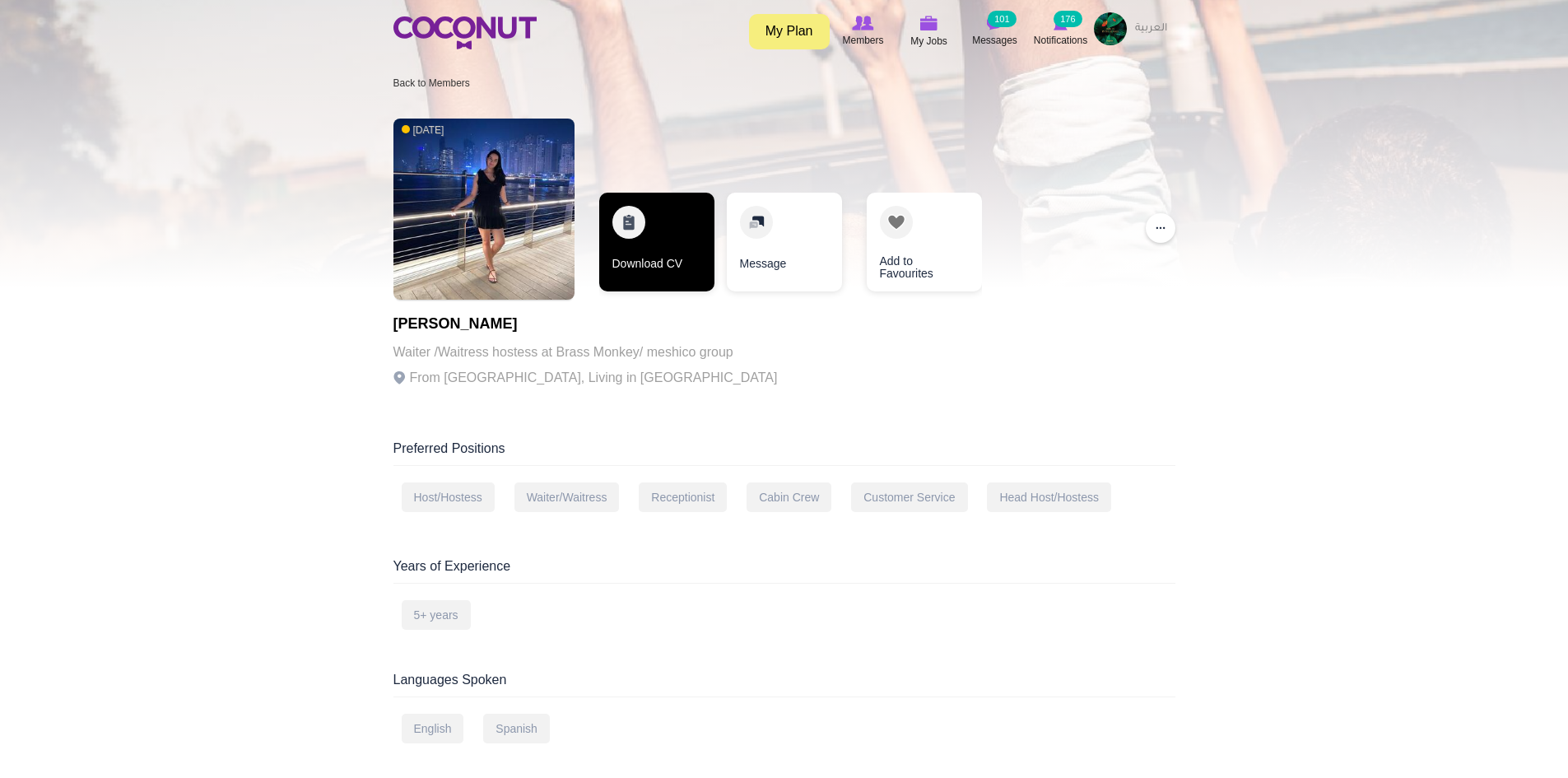
click at [616, 245] on link "Download CV" at bounding box center [657, 242] width 115 height 99
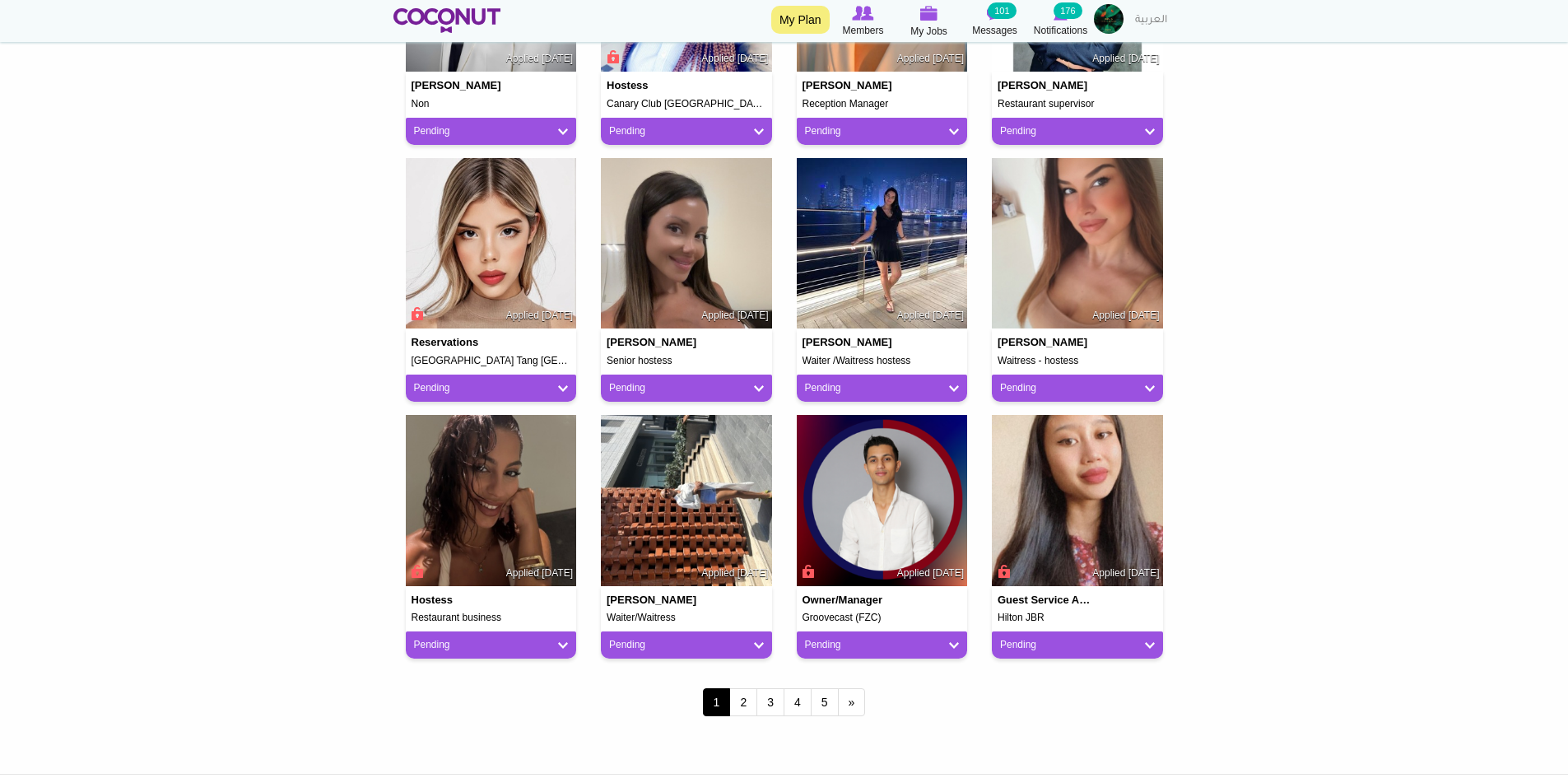
scroll to position [1354, 0]
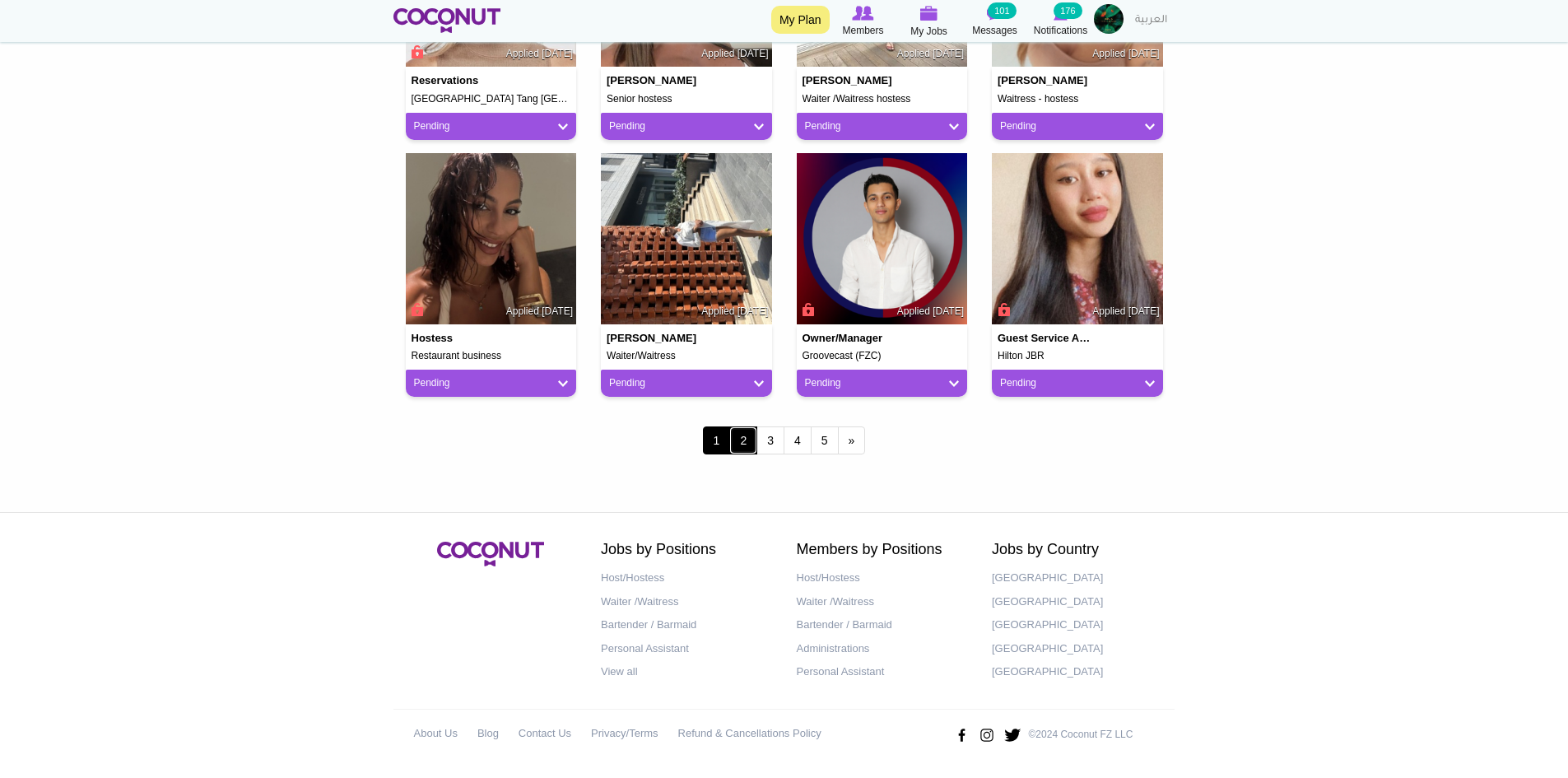
click at [740, 444] on link "2" at bounding box center [743, 440] width 28 height 28
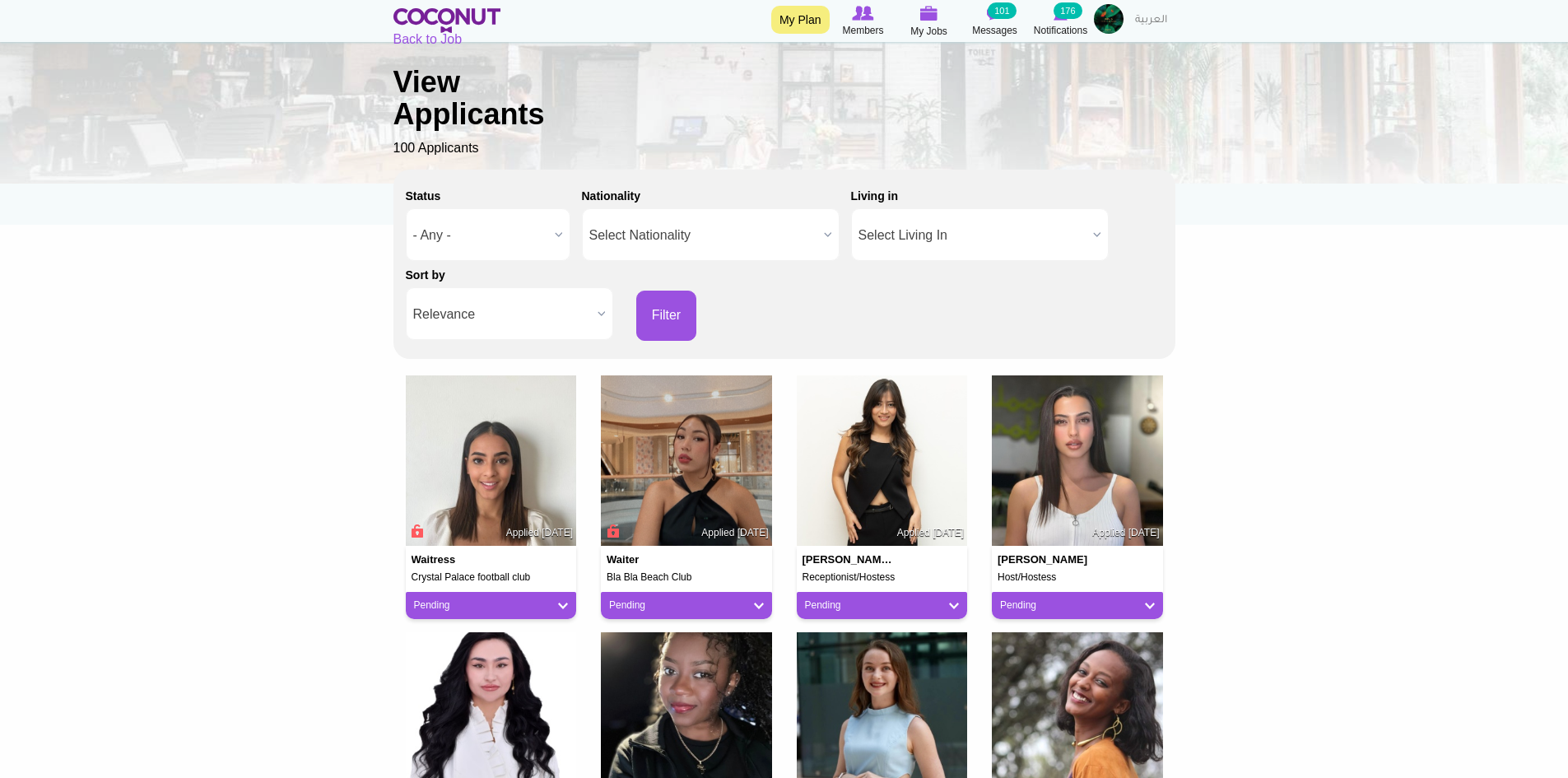
scroll to position [247, 0]
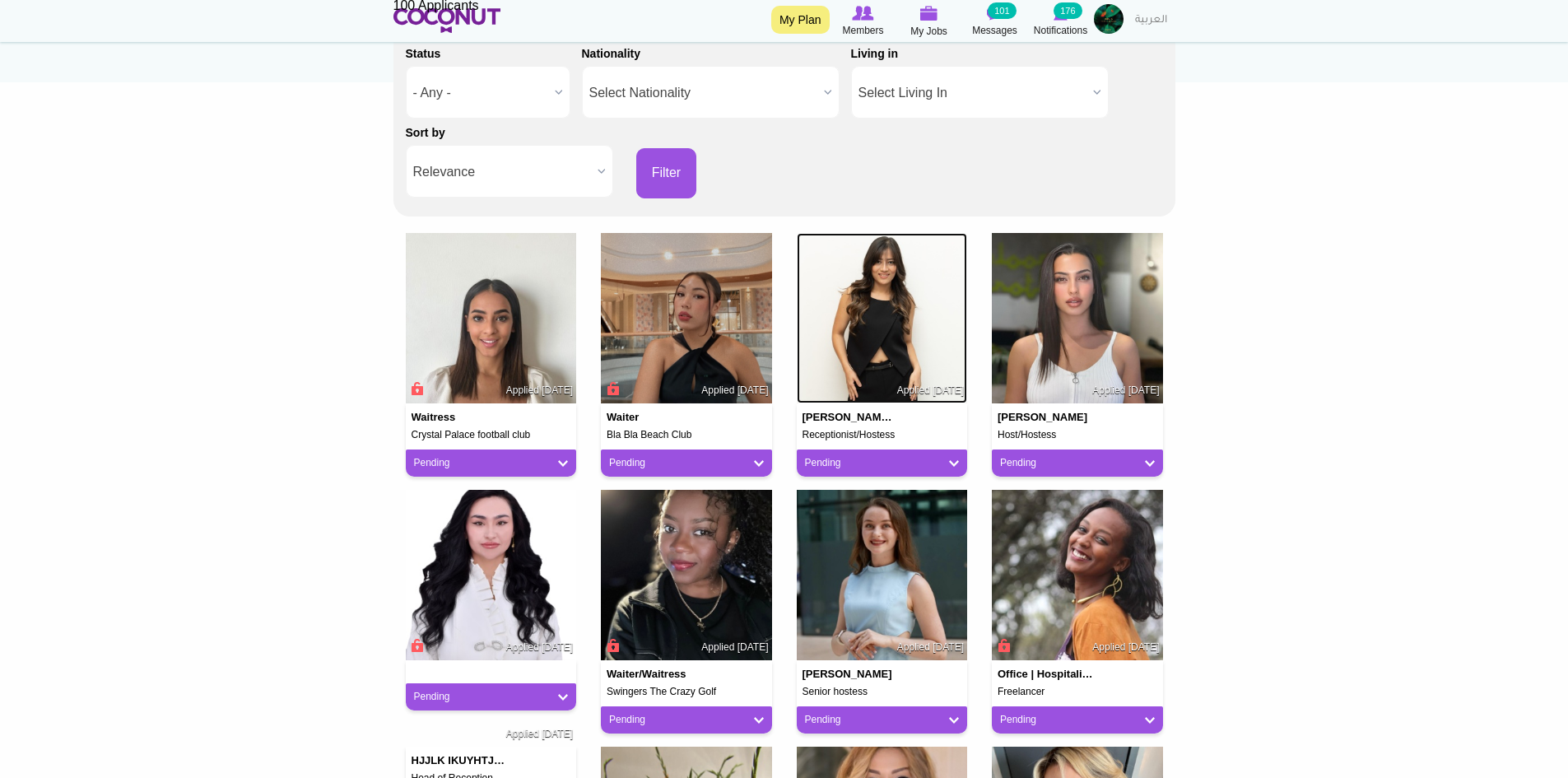
click at [883, 306] on img at bounding box center [882, 319] width 171 height 171
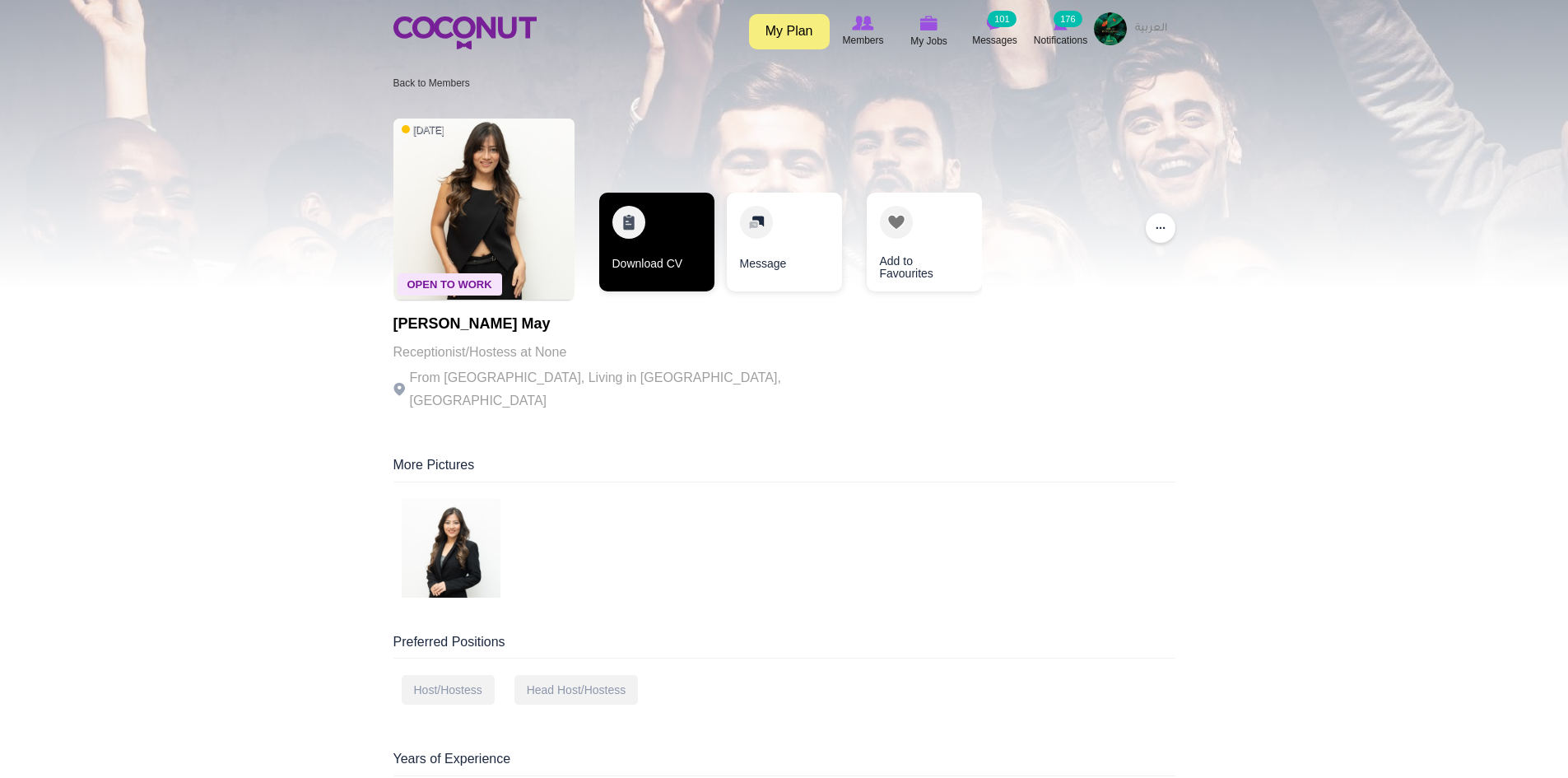
click at [642, 261] on link "Download CV" at bounding box center [657, 242] width 115 height 99
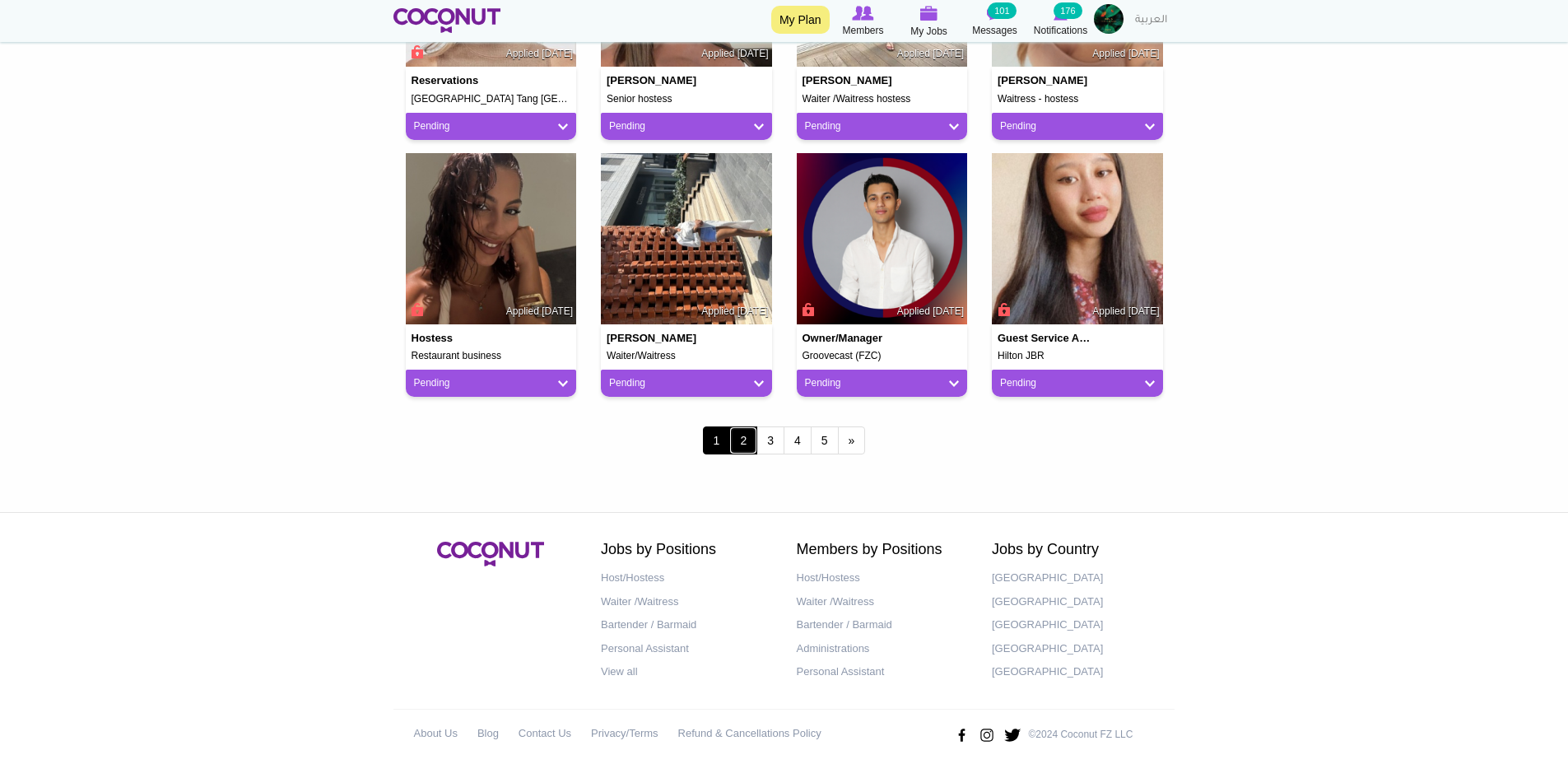
click at [741, 431] on link "2" at bounding box center [743, 440] width 28 height 28
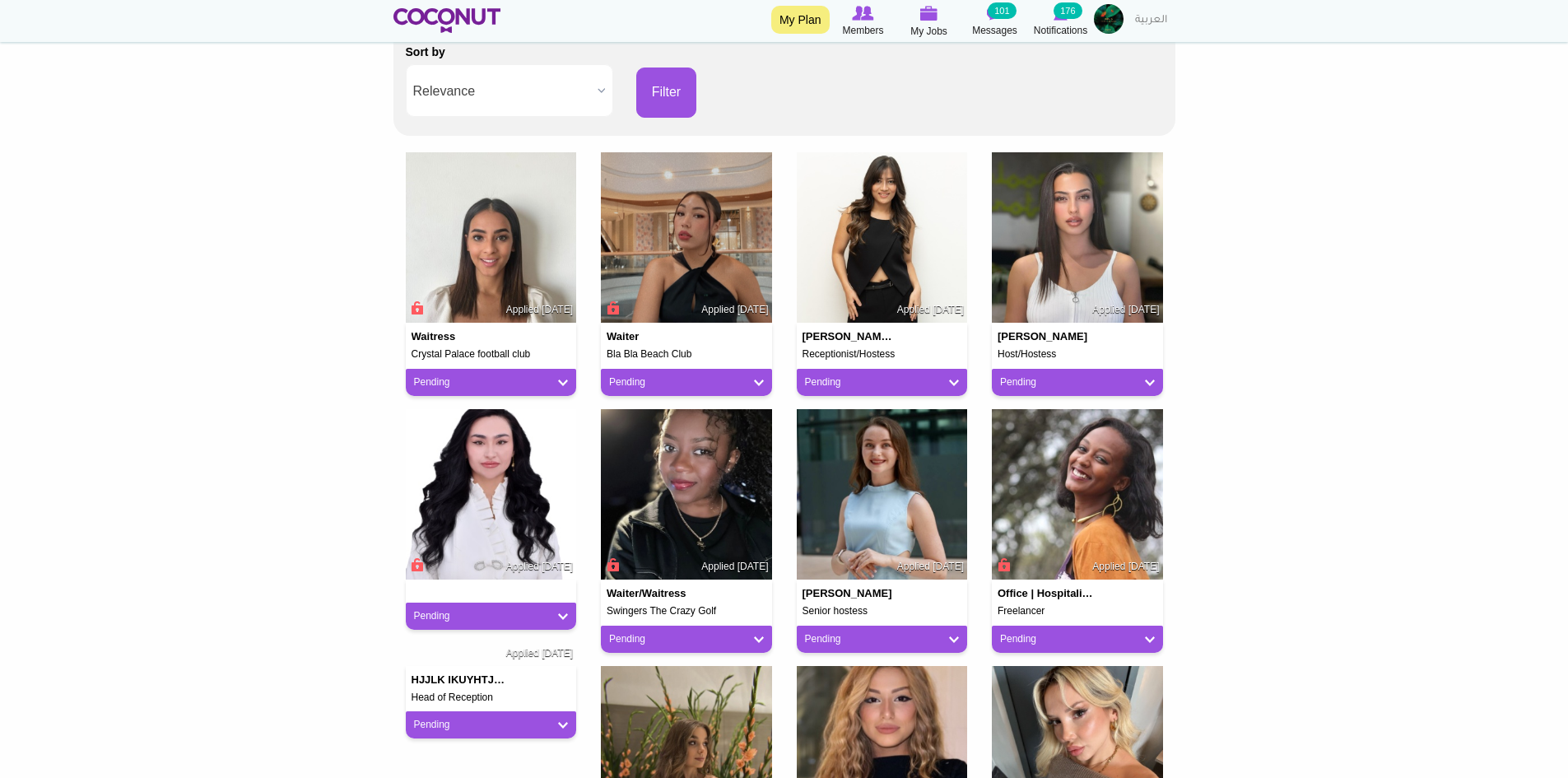
scroll to position [329, 0]
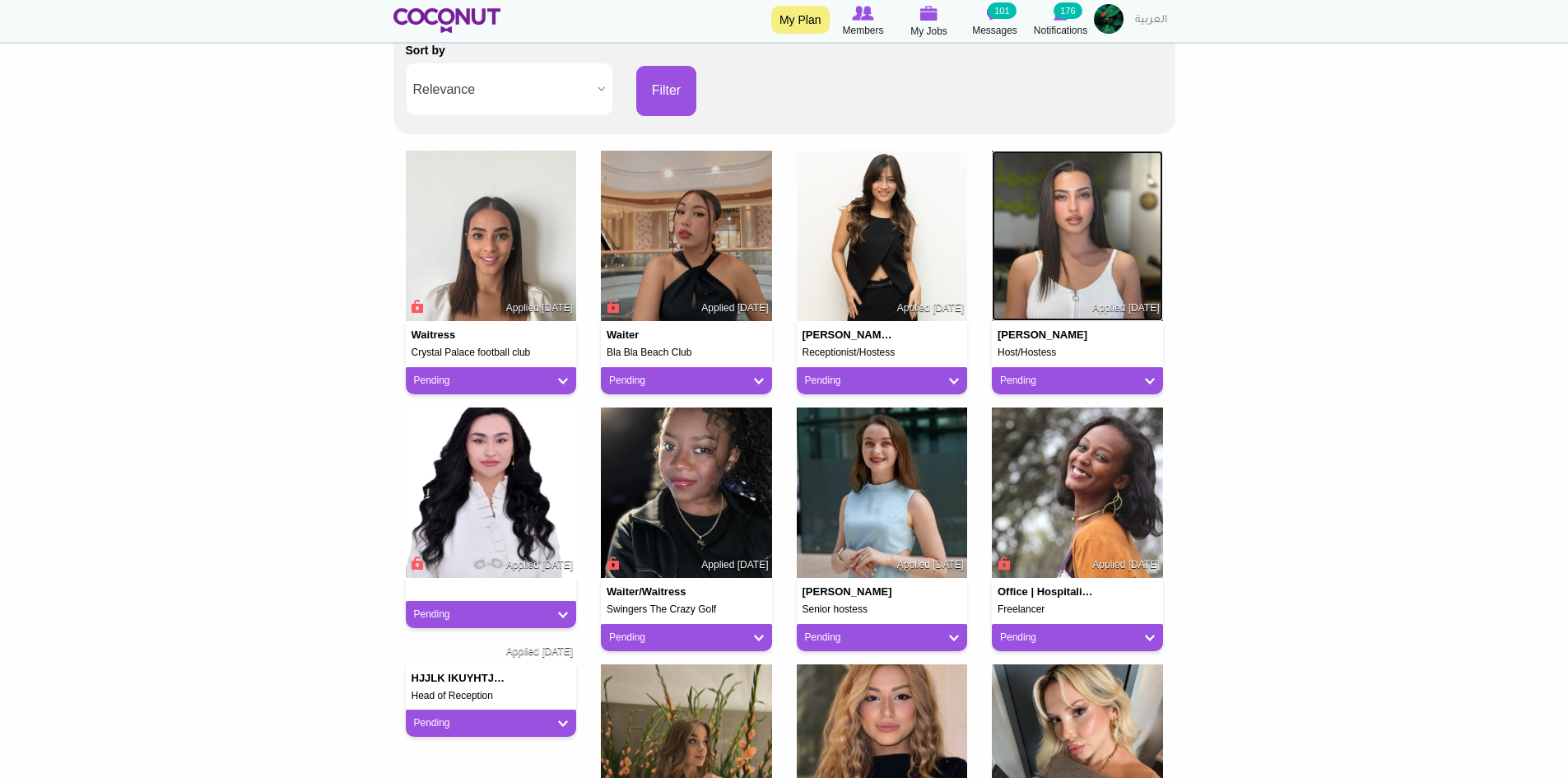
click at [1110, 266] on img at bounding box center [1077, 236] width 171 height 171
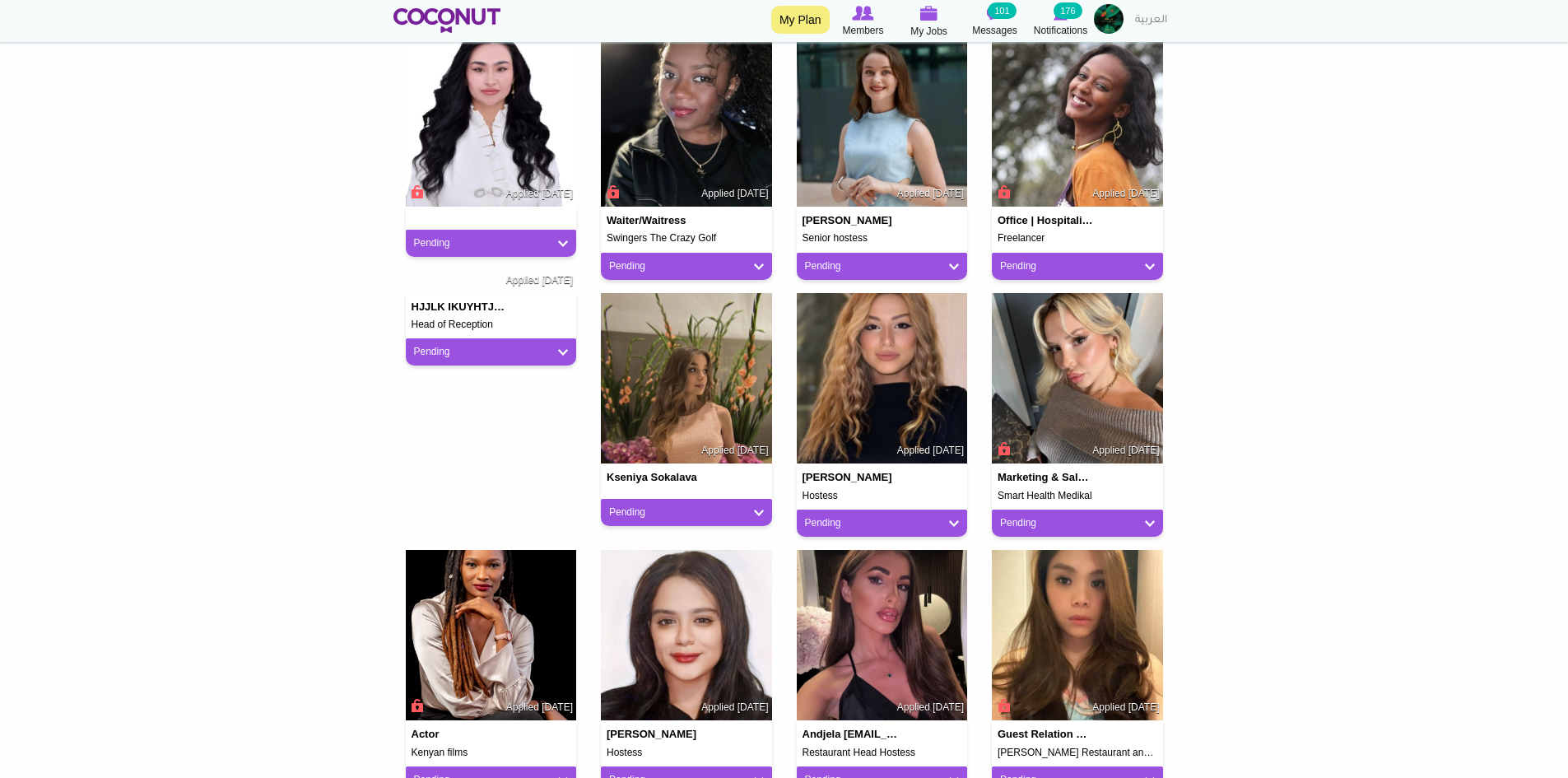
scroll to position [741, 0]
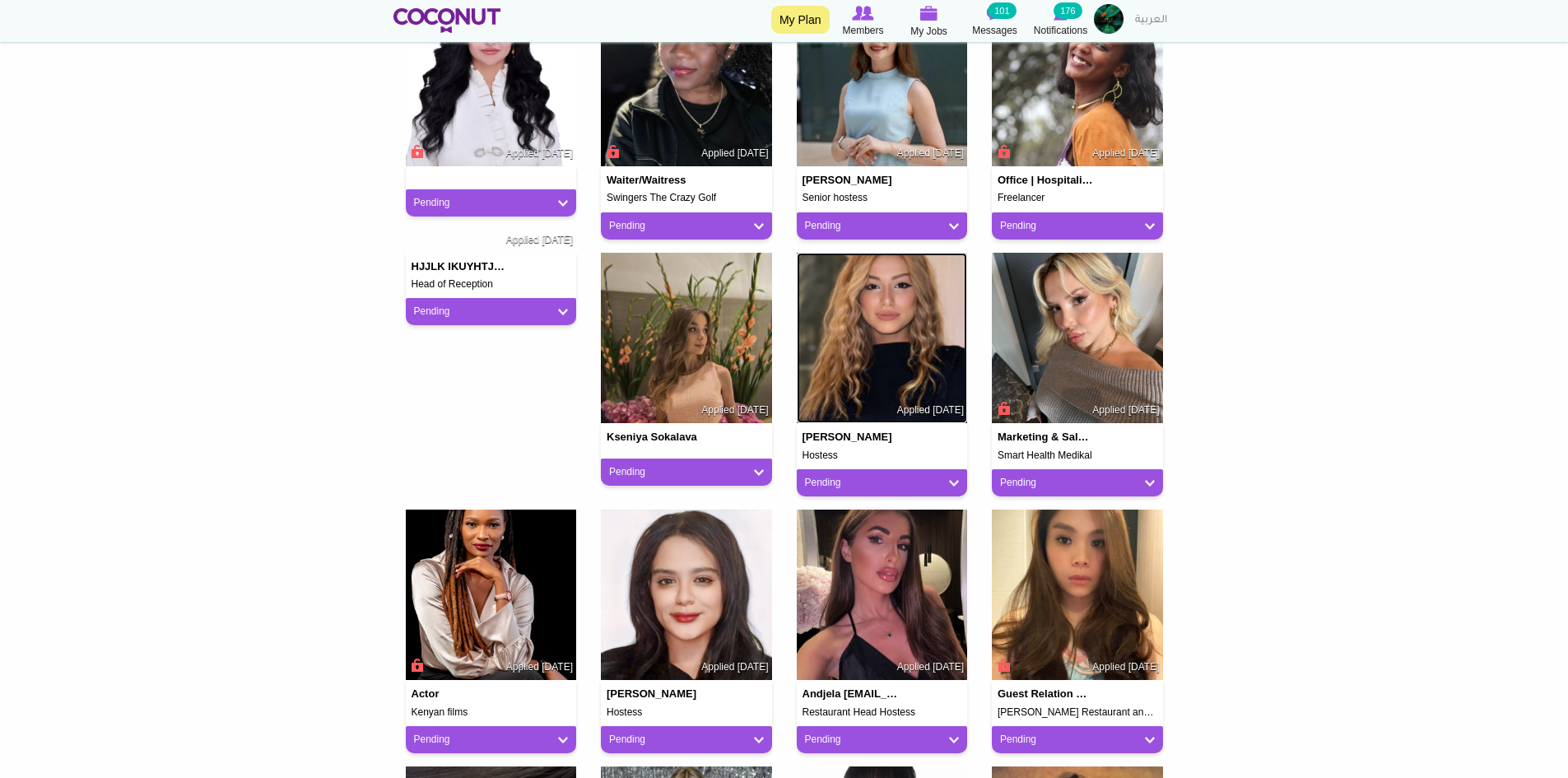
click at [895, 376] on img at bounding box center [882, 338] width 171 height 171
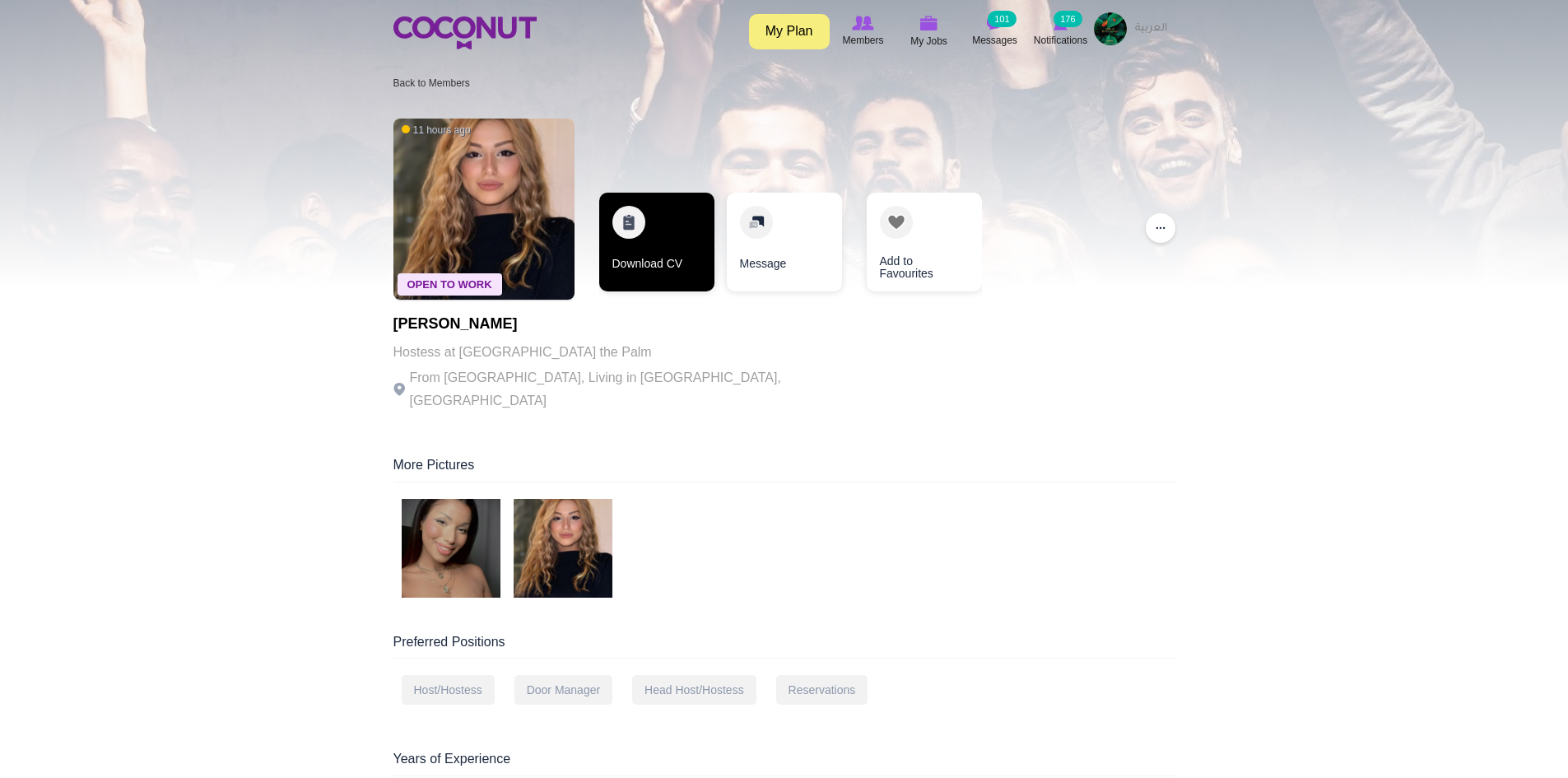
click at [657, 222] on link "Download CV" at bounding box center [657, 242] width 115 height 99
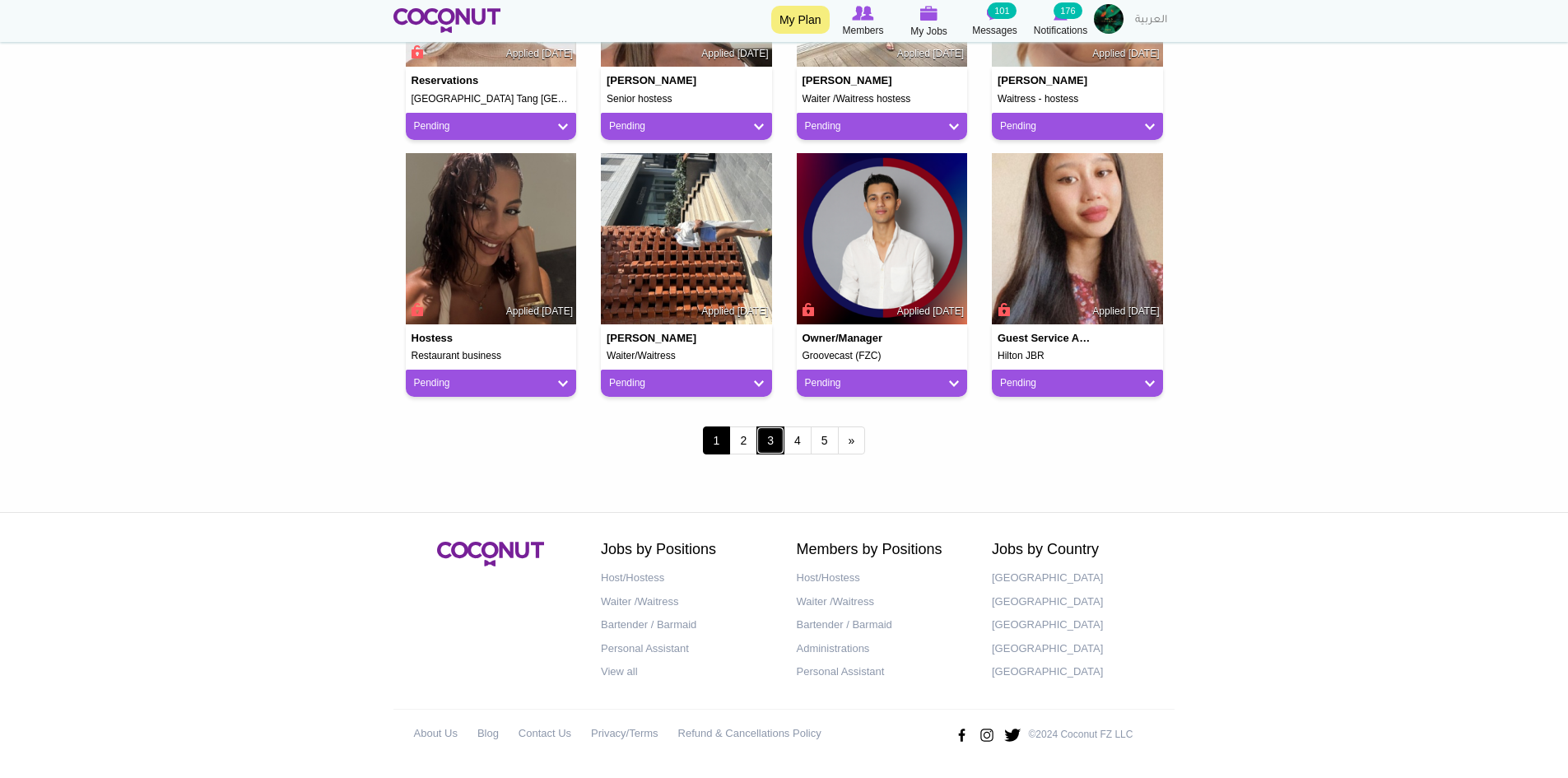
click at [774, 436] on link "3" at bounding box center [770, 440] width 28 height 28
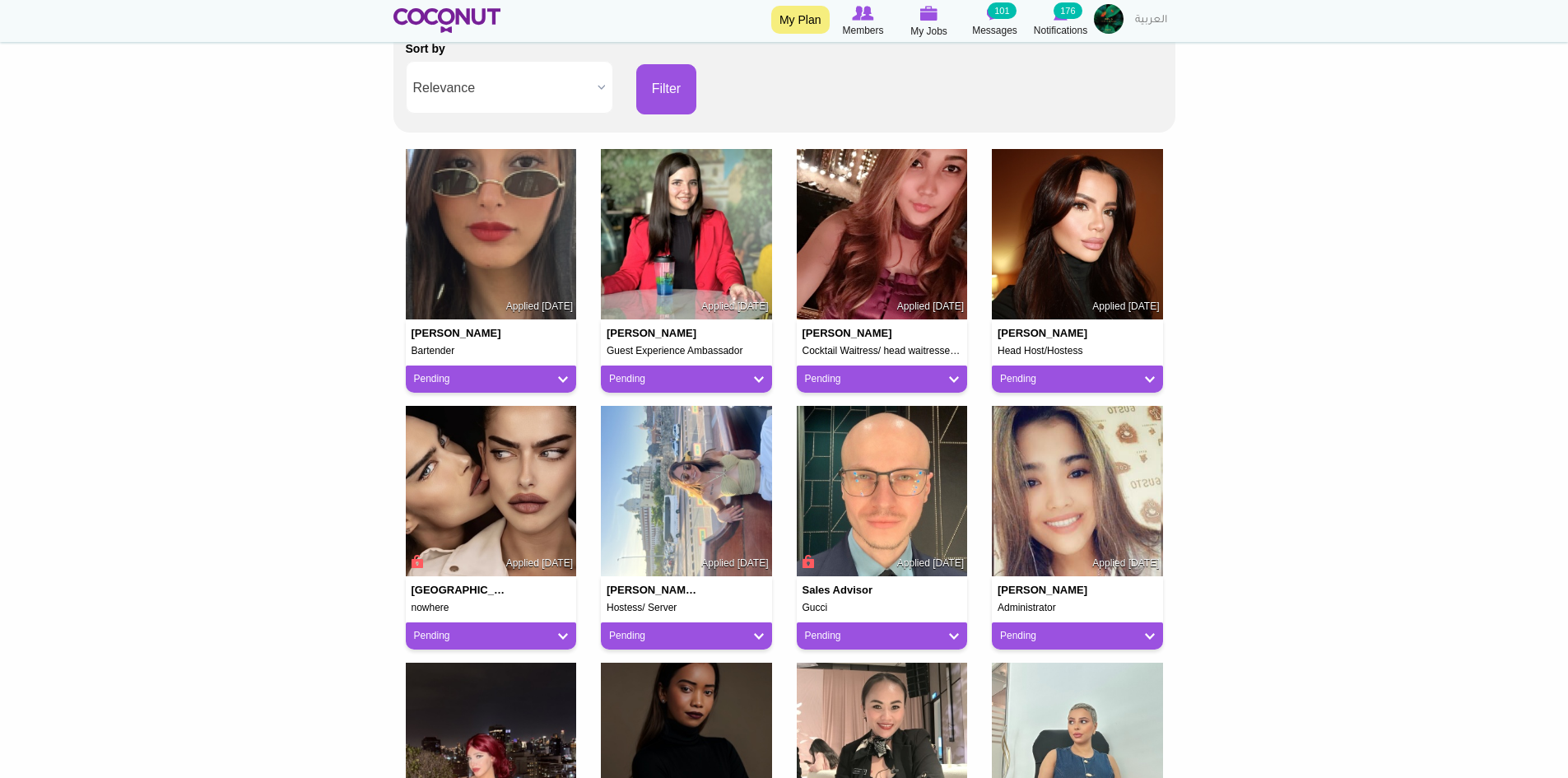
scroll to position [329, 0]
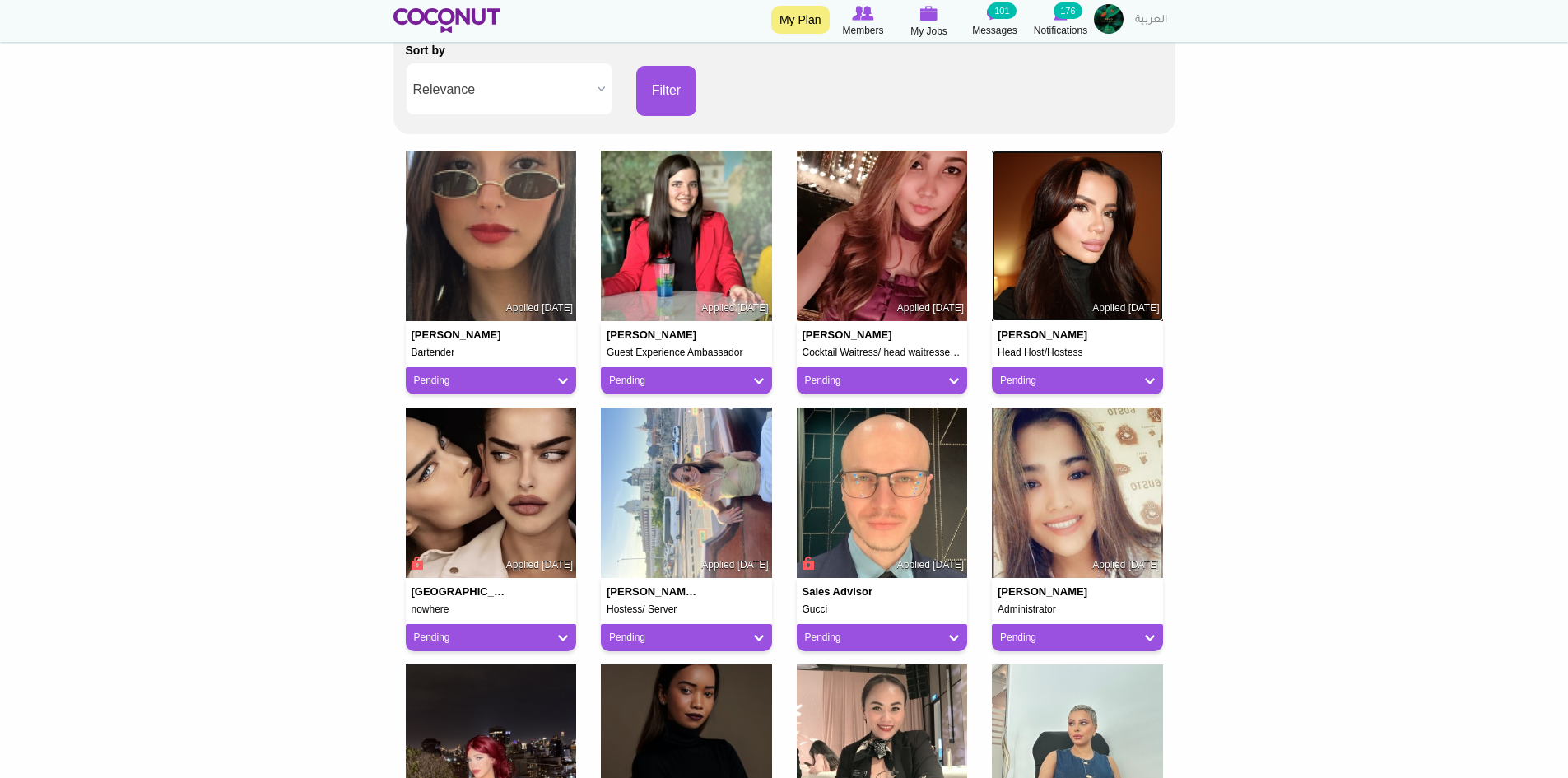
click at [1099, 225] on img at bounding box center [1077, 236] width 171 height 171
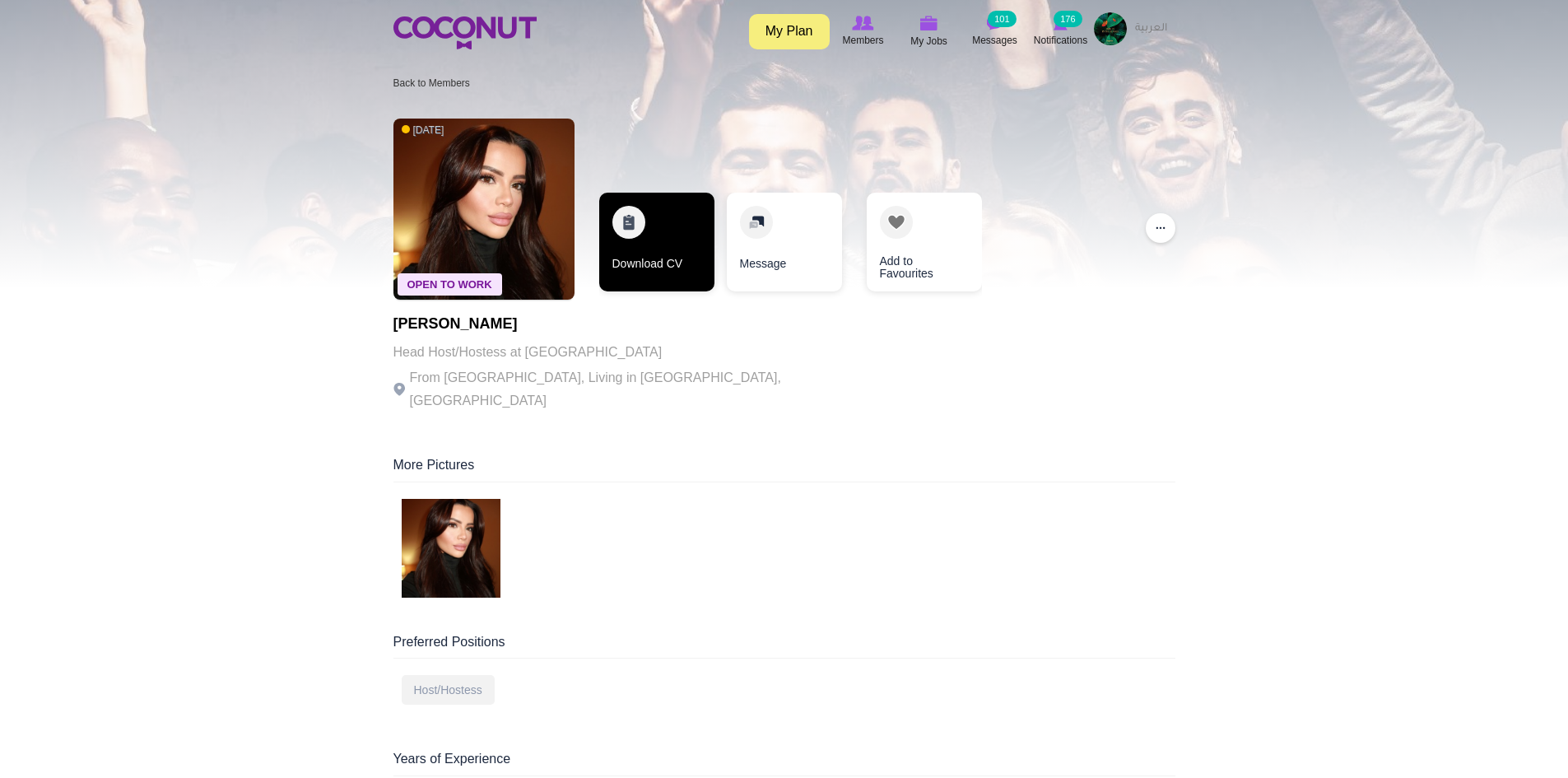
click at [620, 247] on link "Download CV" at bounding box center [657, 242] width 115 height 99
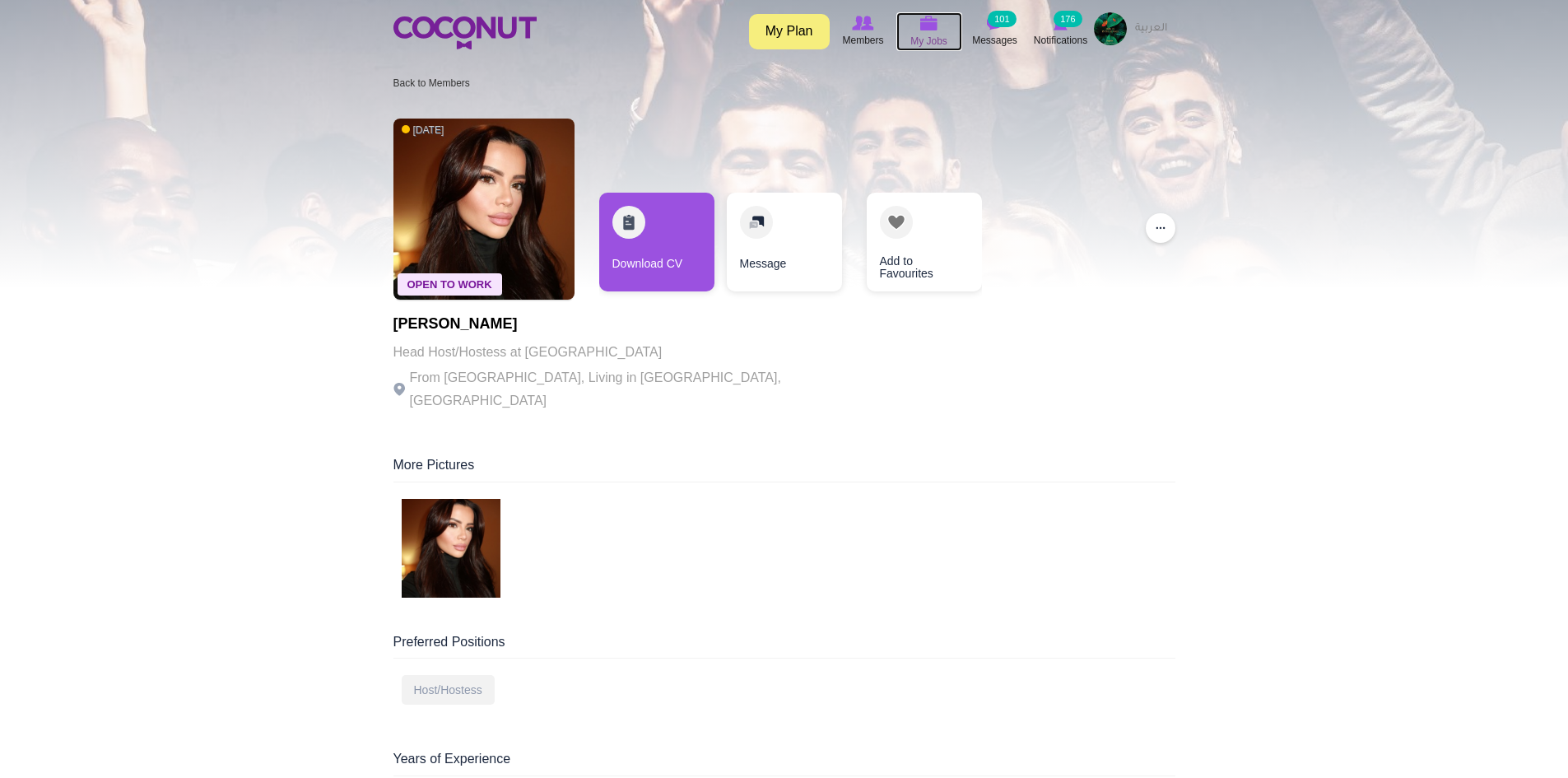
drag, startPoint x: 931, startPoint y: 30, endPoint x: 897, endPoint y: 30, distance: 34.0
click at [931, 30] on img at bounding box center [929, 22] width 18 height 15
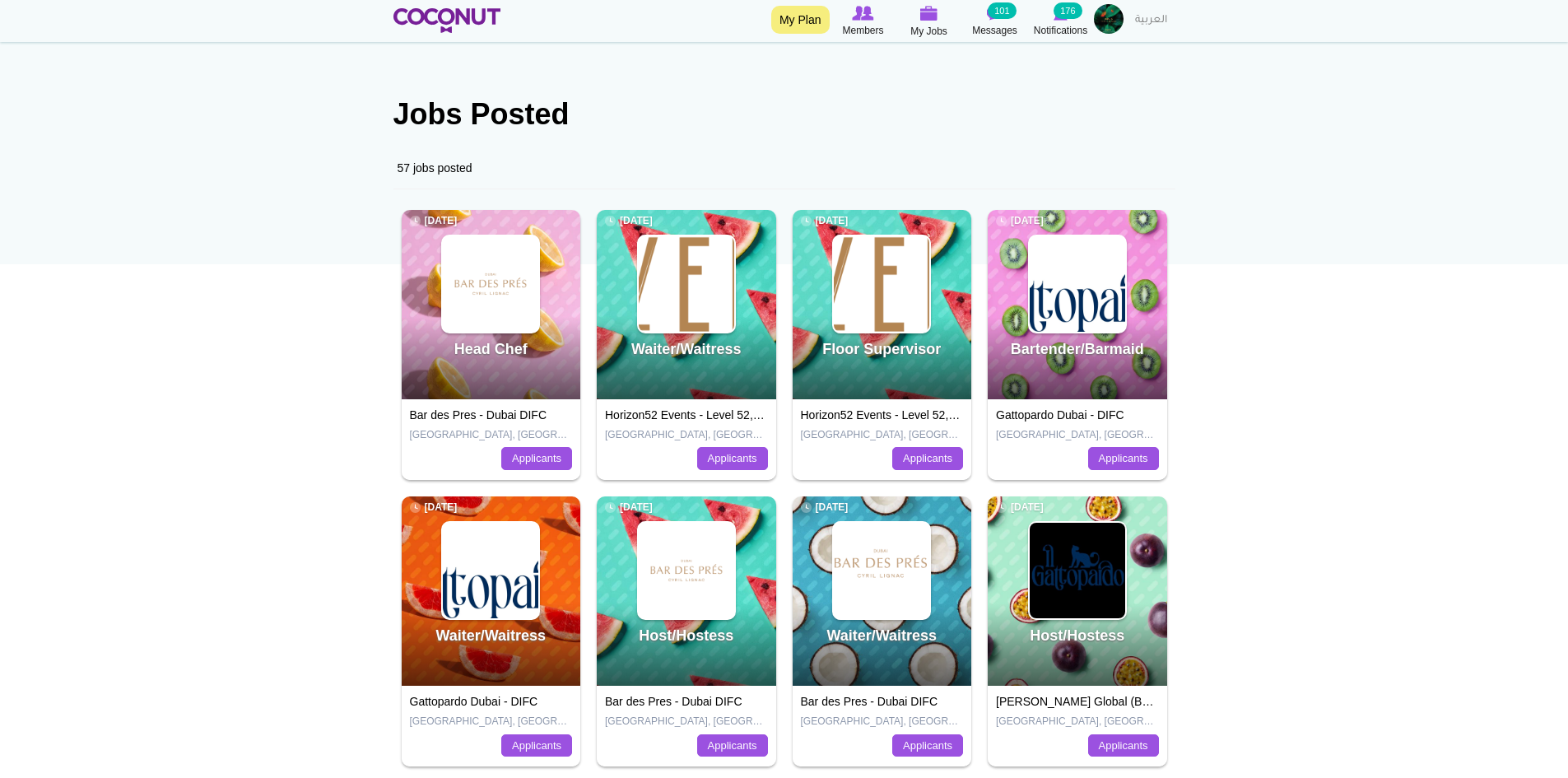
scroll to position [247, 0]
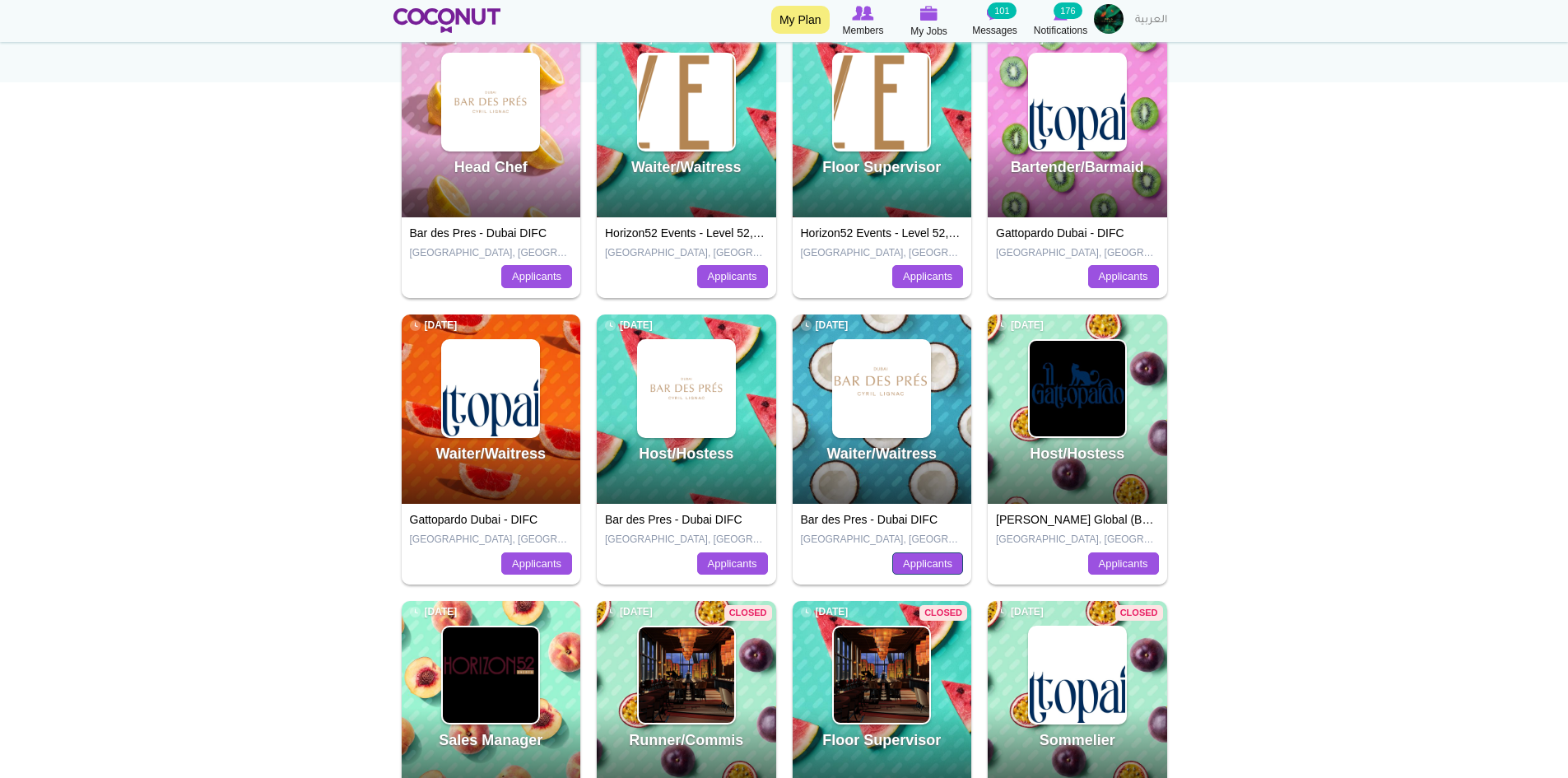
click at [931, 563] on link "Applicants" at bounding box center [927, 564] width 71 height 23
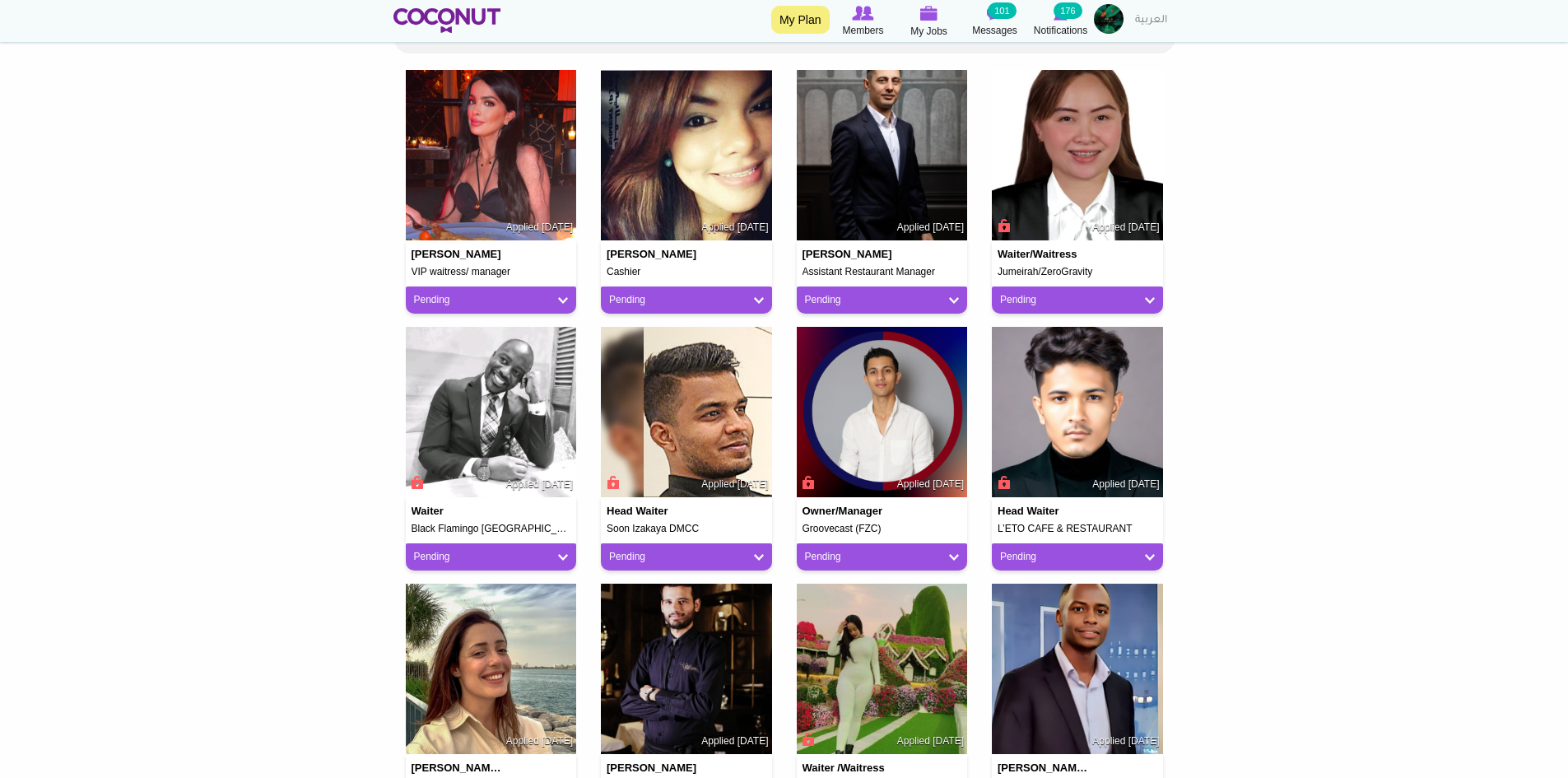
scroll to position [412, 0]
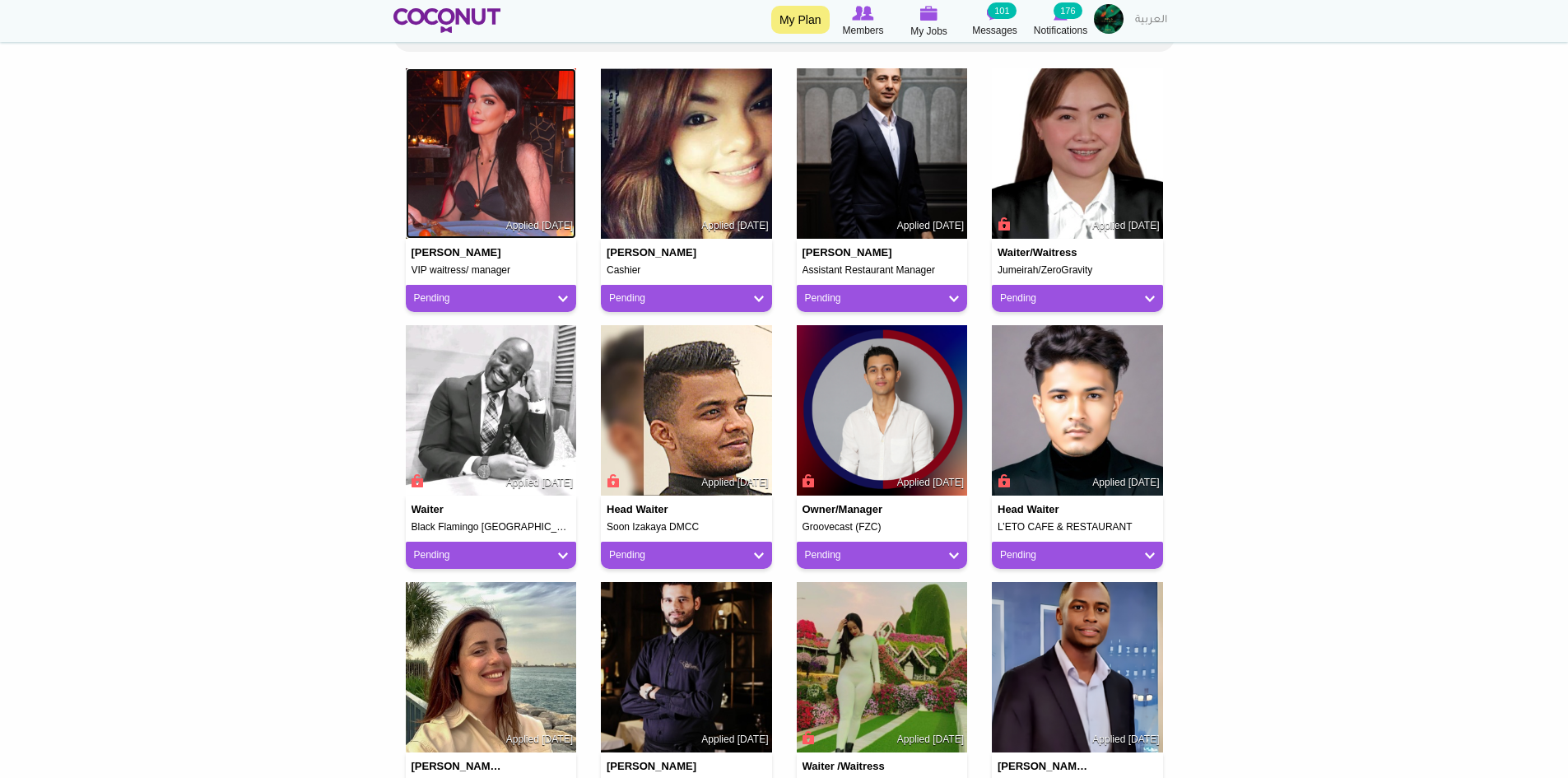
click at [484, 183] on img at bounding box center [491, 154] width 171 height 171
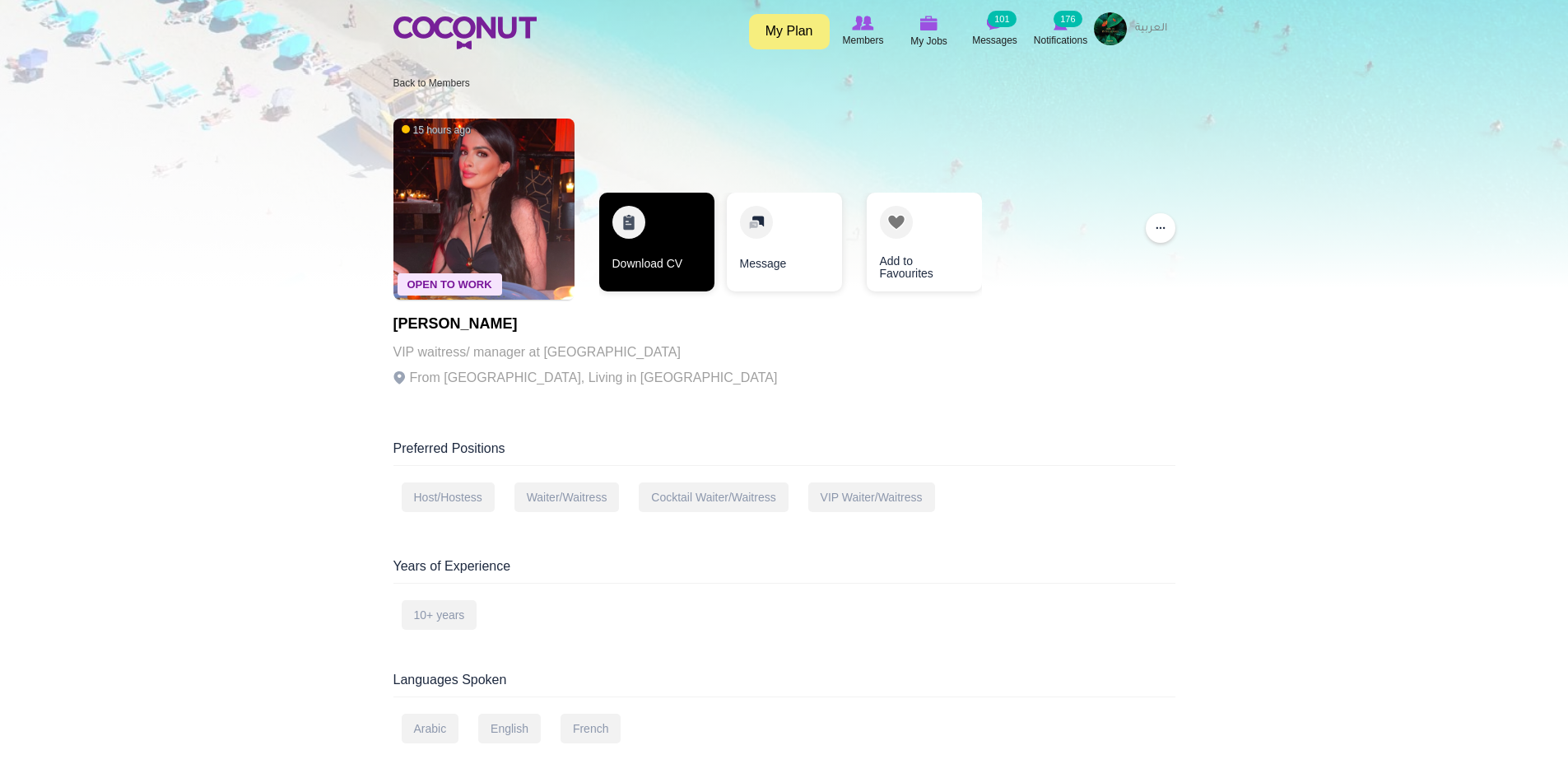
click at [617, 271] on link "Download CV" at bounding box center [657, 242] width 115 height 99
click at [688, 272] on link "Download CV" at bounding box center [657, 242] width 115 height 99
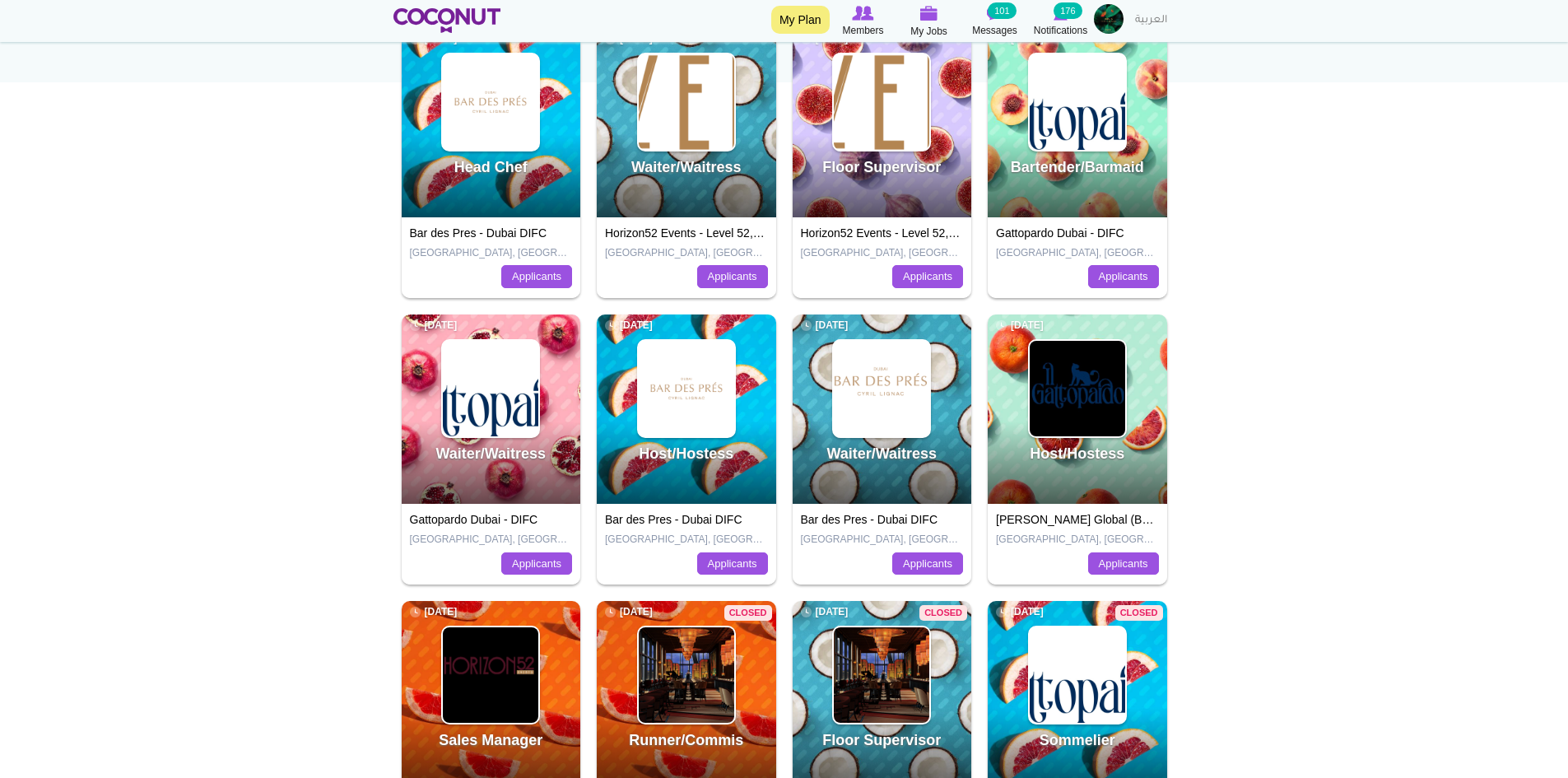
scroll to position [247, 0]
click at [919, 572] on link "Applicants" at bounding box center [927, 564] width 71 height 23
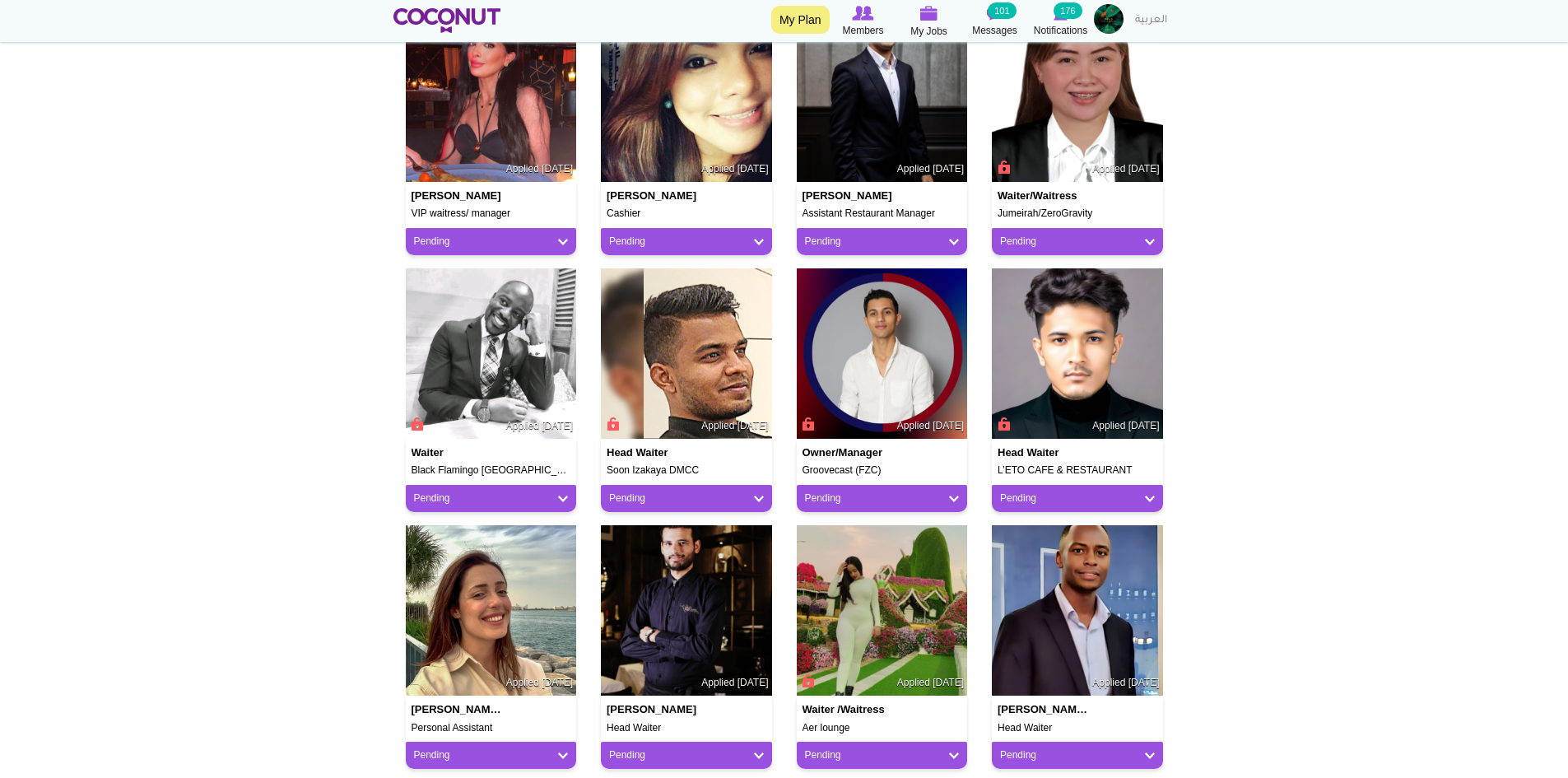
scroll to position [494, 0]
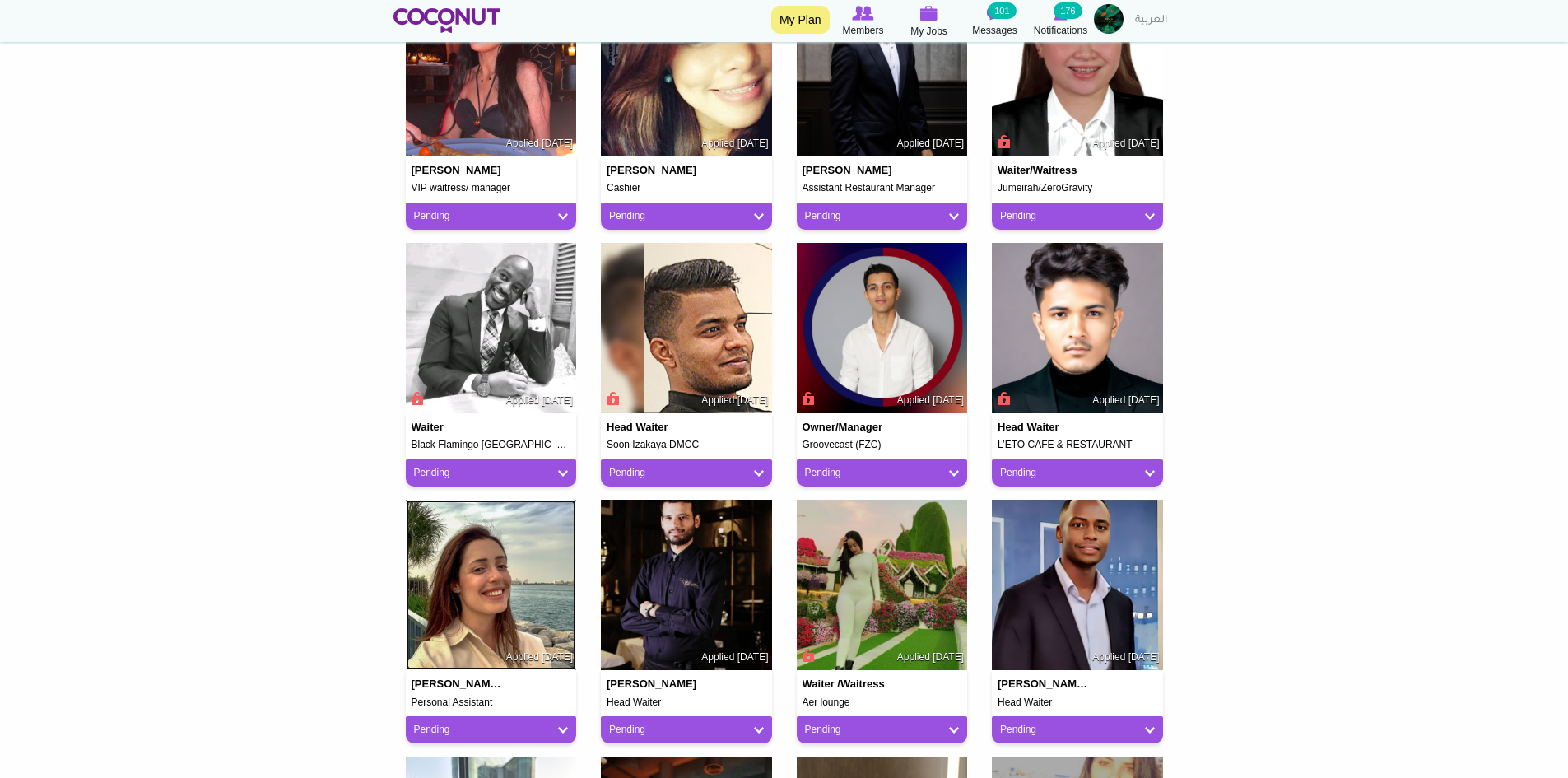
click at [528, 560] on img at bounding box center [491, 585] width 171 height 171
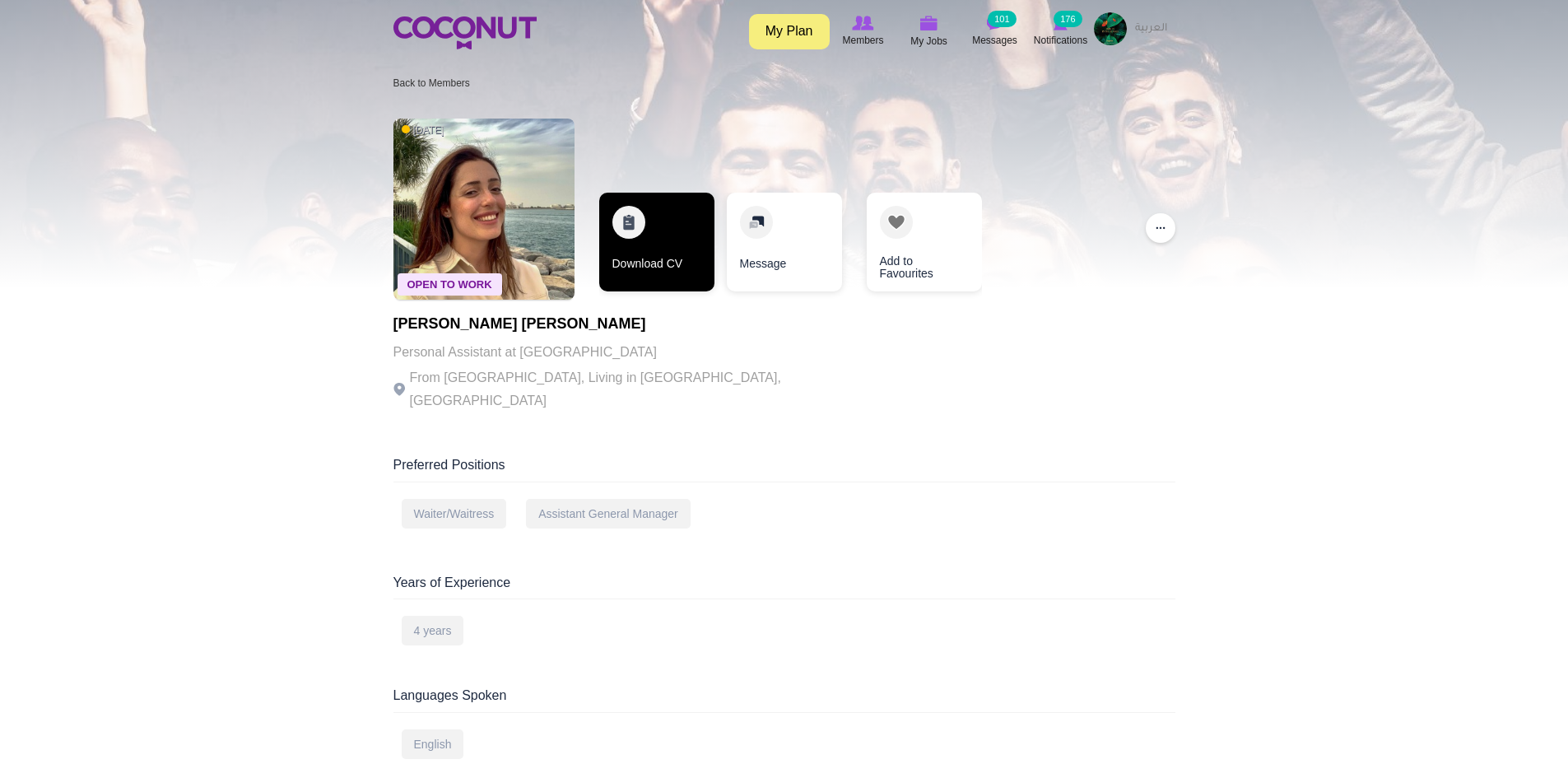
click at [689, 248] on link "Download CV" at bounding box center [657, 242] width 115 height 99
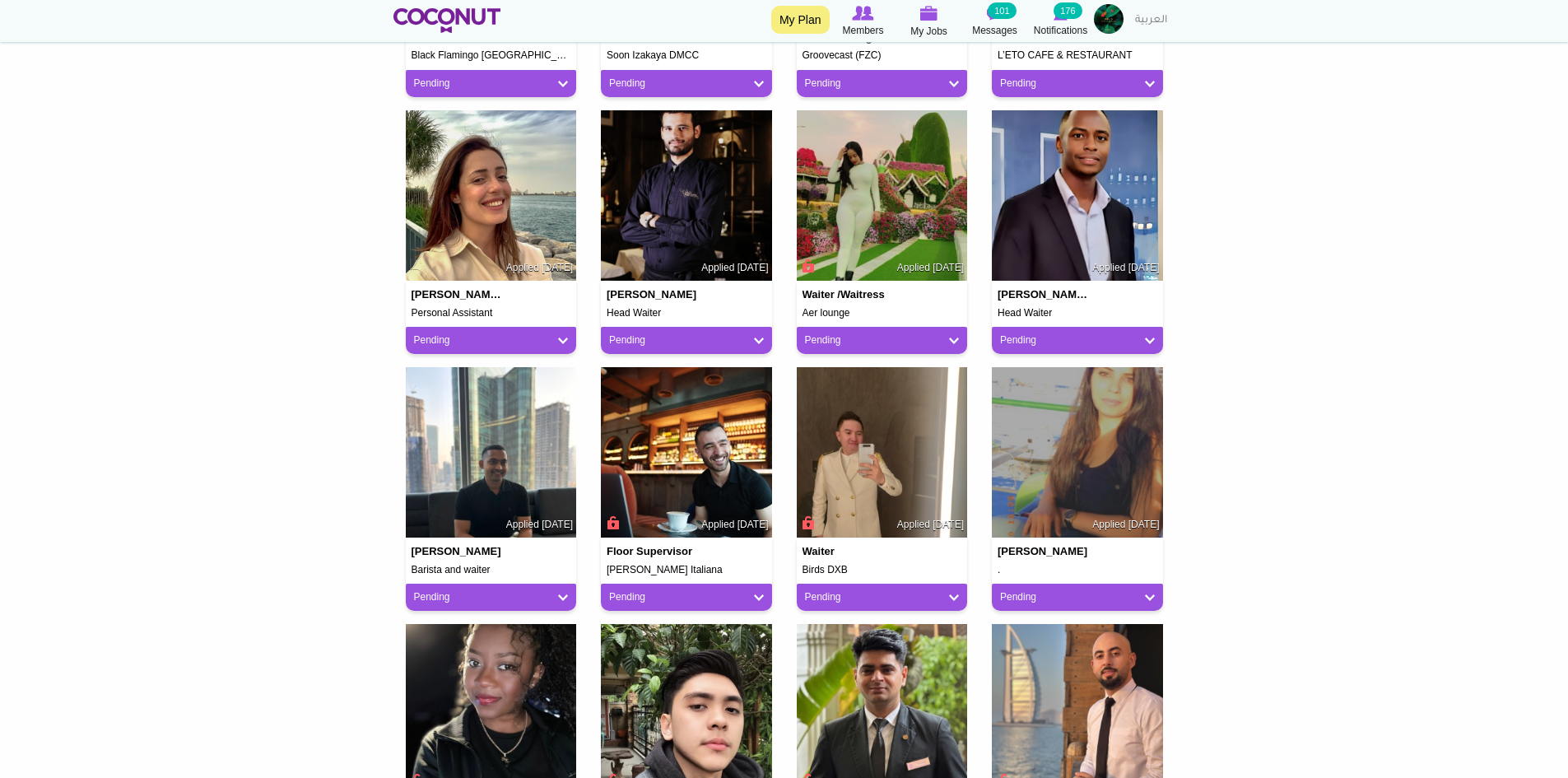
scroll to position [906, 0]
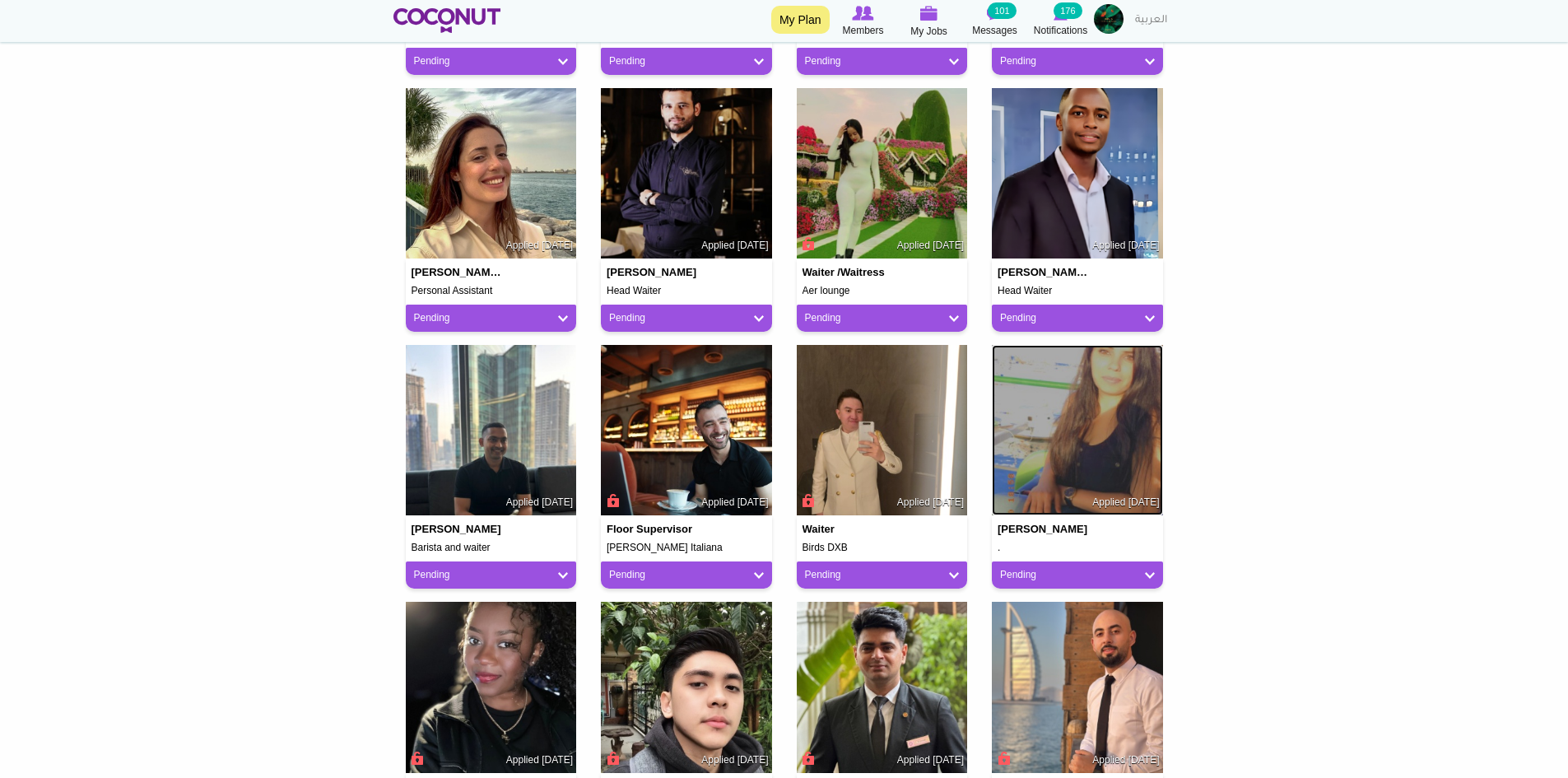
click at [1041, 466] on img at bounding box center [1077, 430] width 171 height 171
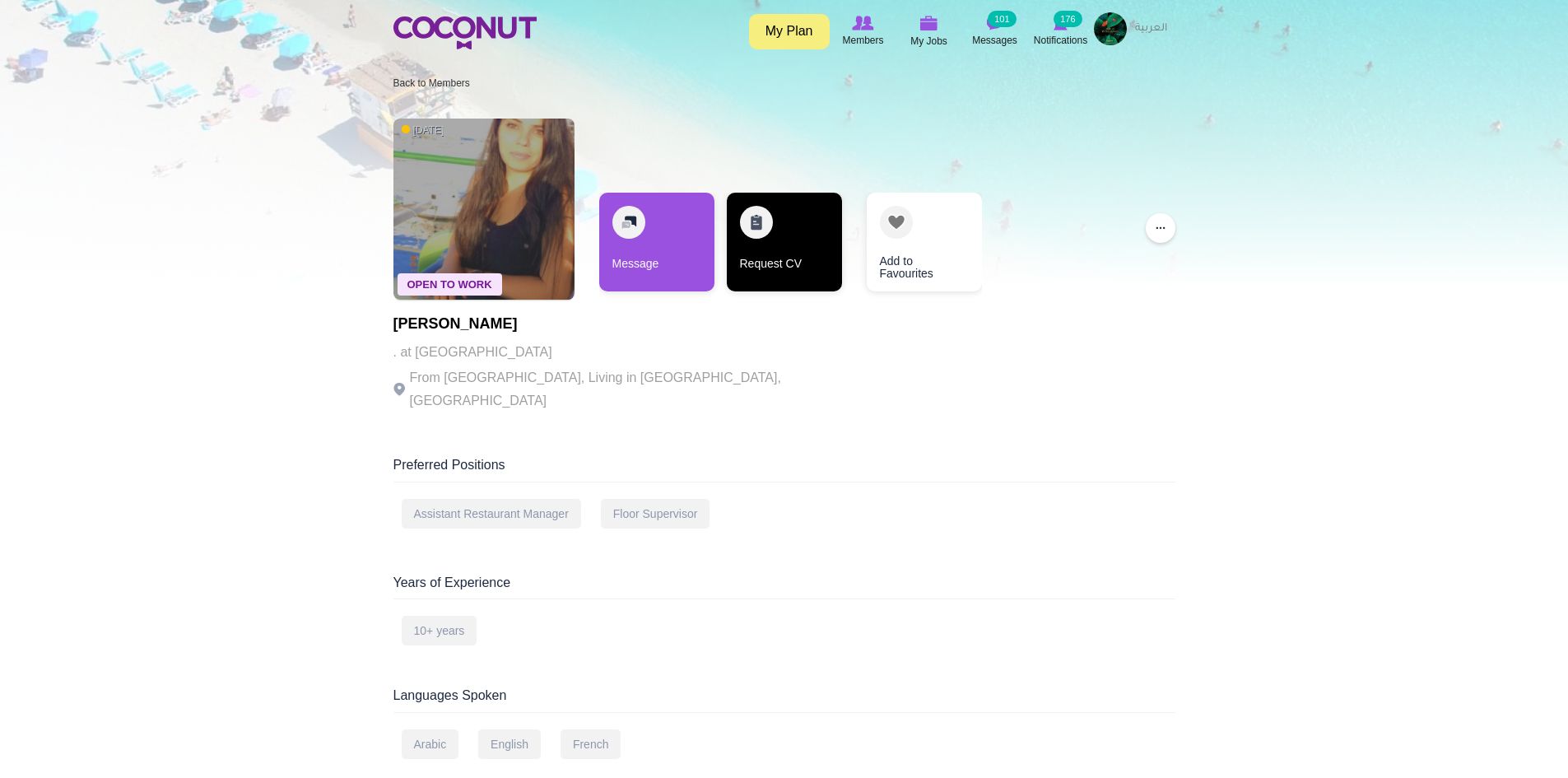
click at [778, 234] on link "Request CV" at bounding box center [784, 242] width 115 height 99
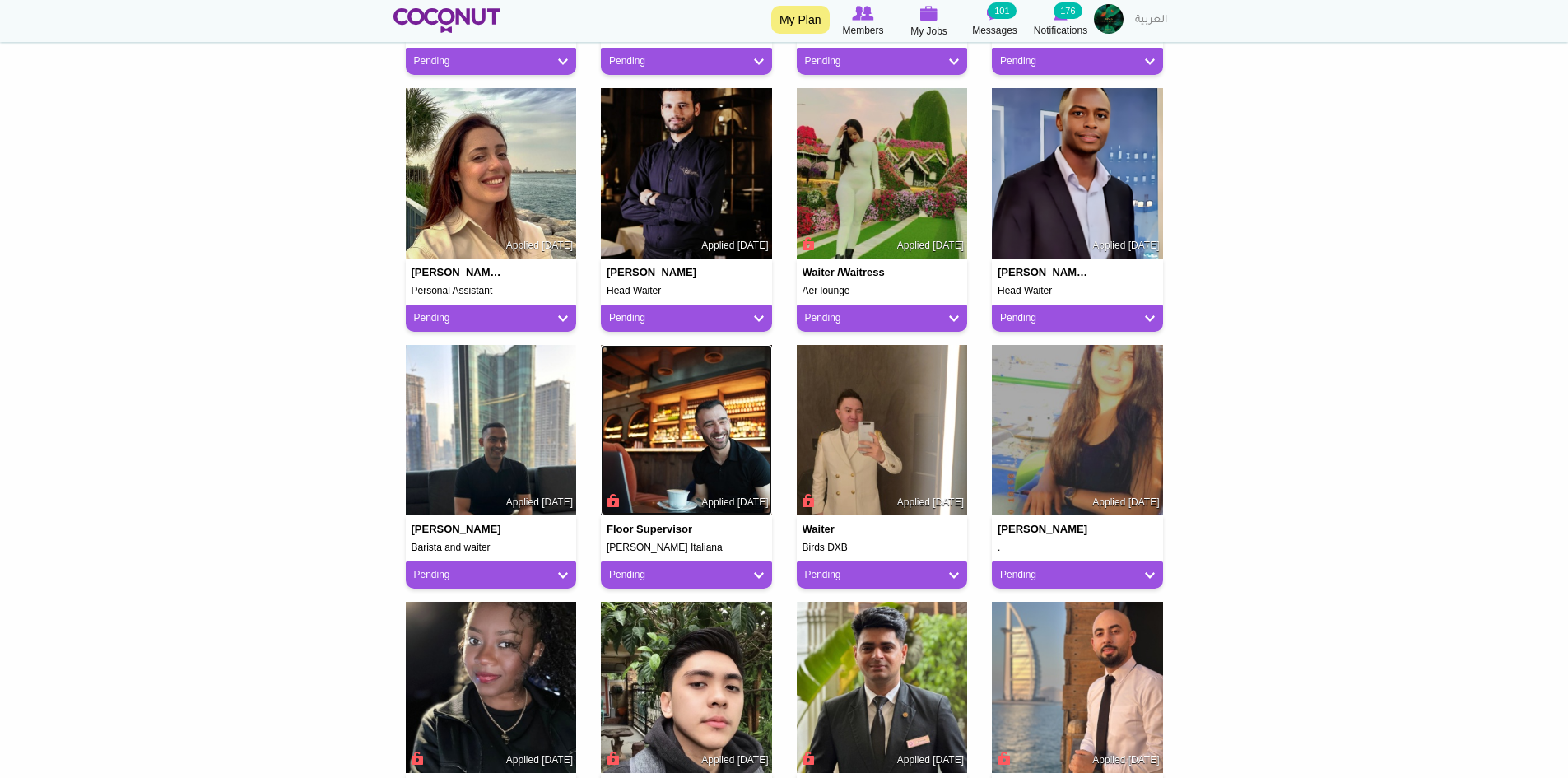
click at [705, 475] on img at bounding box center [686, 430] width 171 height 171
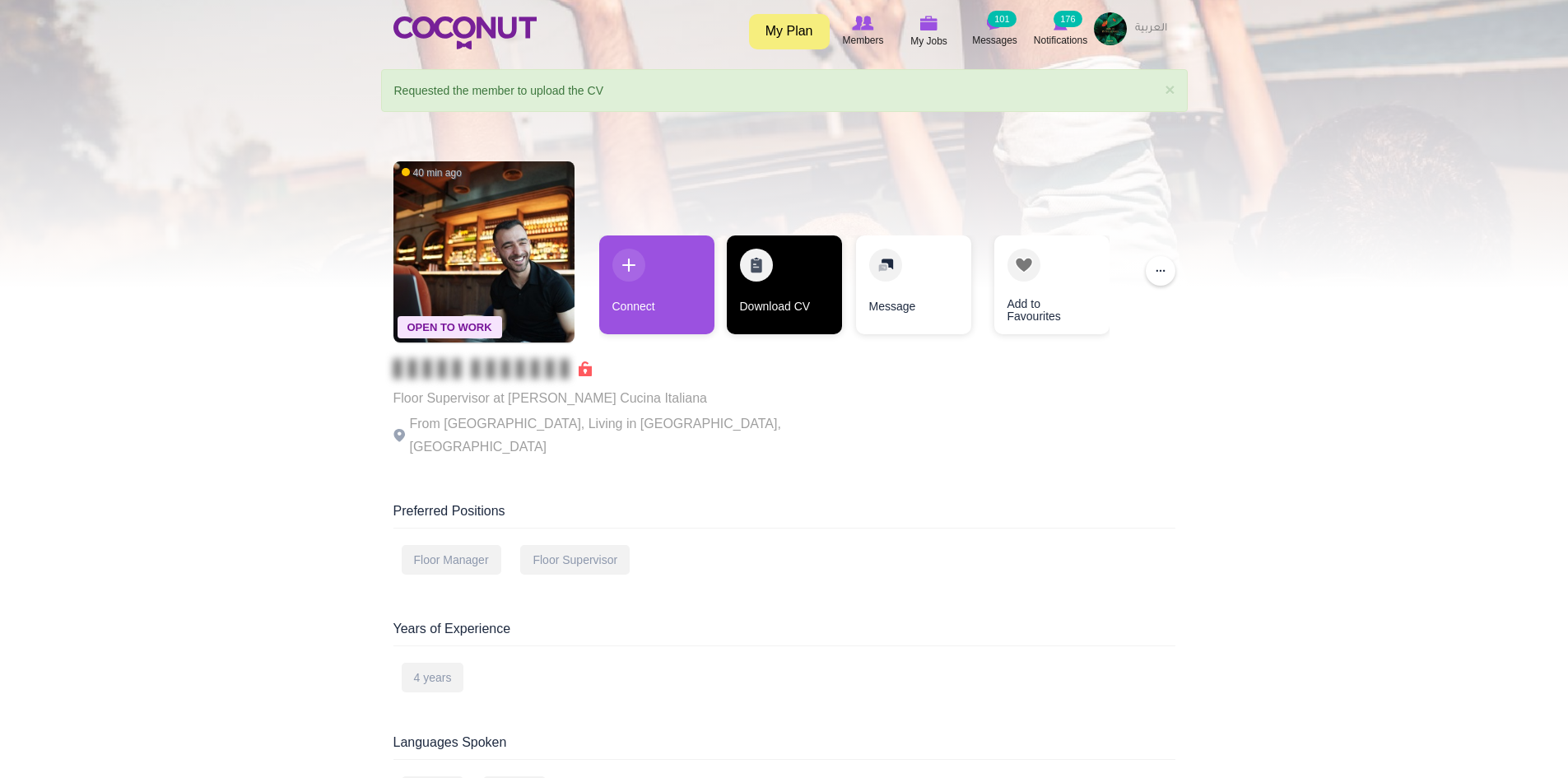
click at [751, 294] on link "Download CV" at bounding box center [784, 285] width 115 height 99
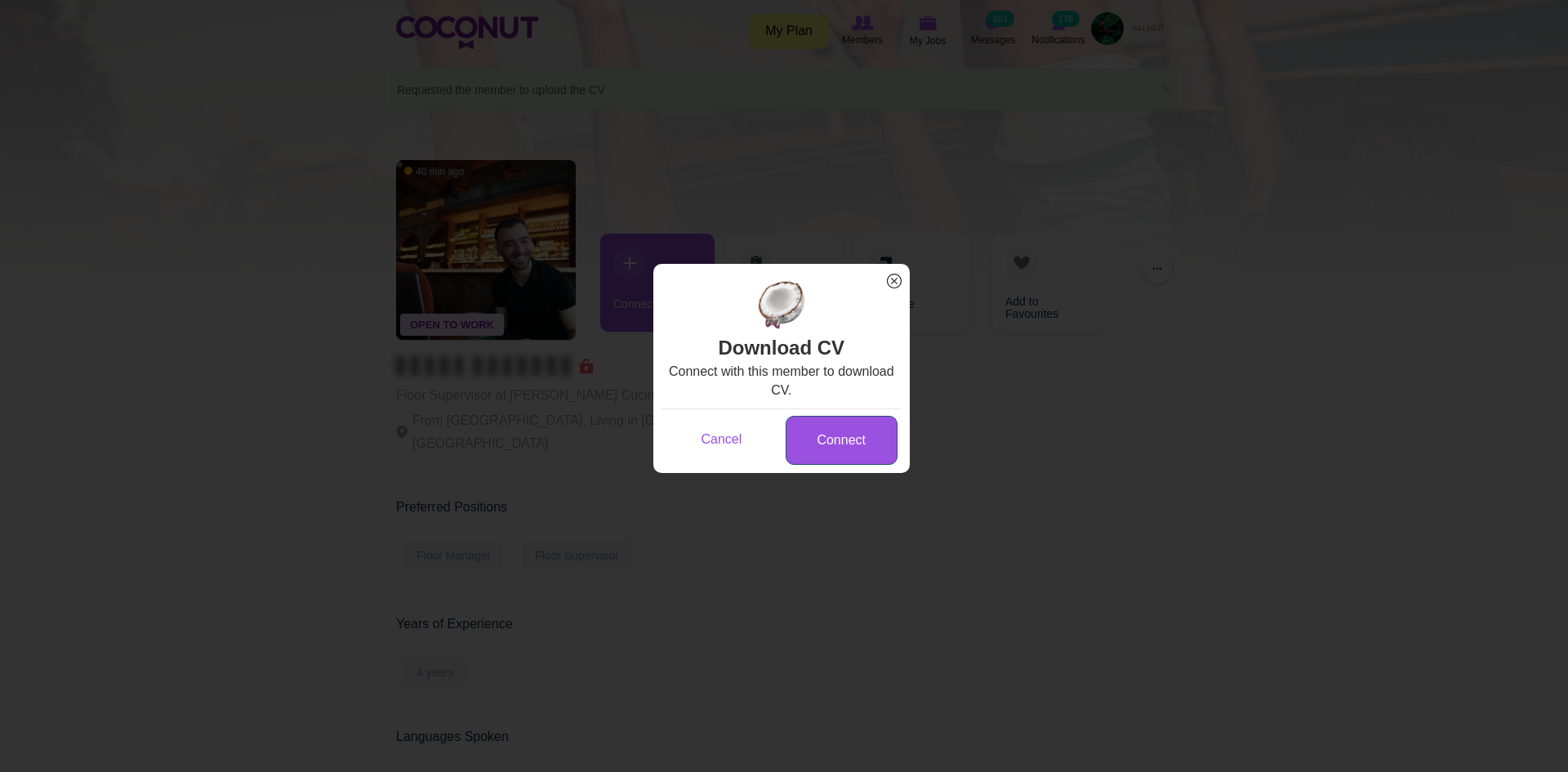
click at [846, 440] on link "Connect" at bounding box center [842, 441] width 111 height 50
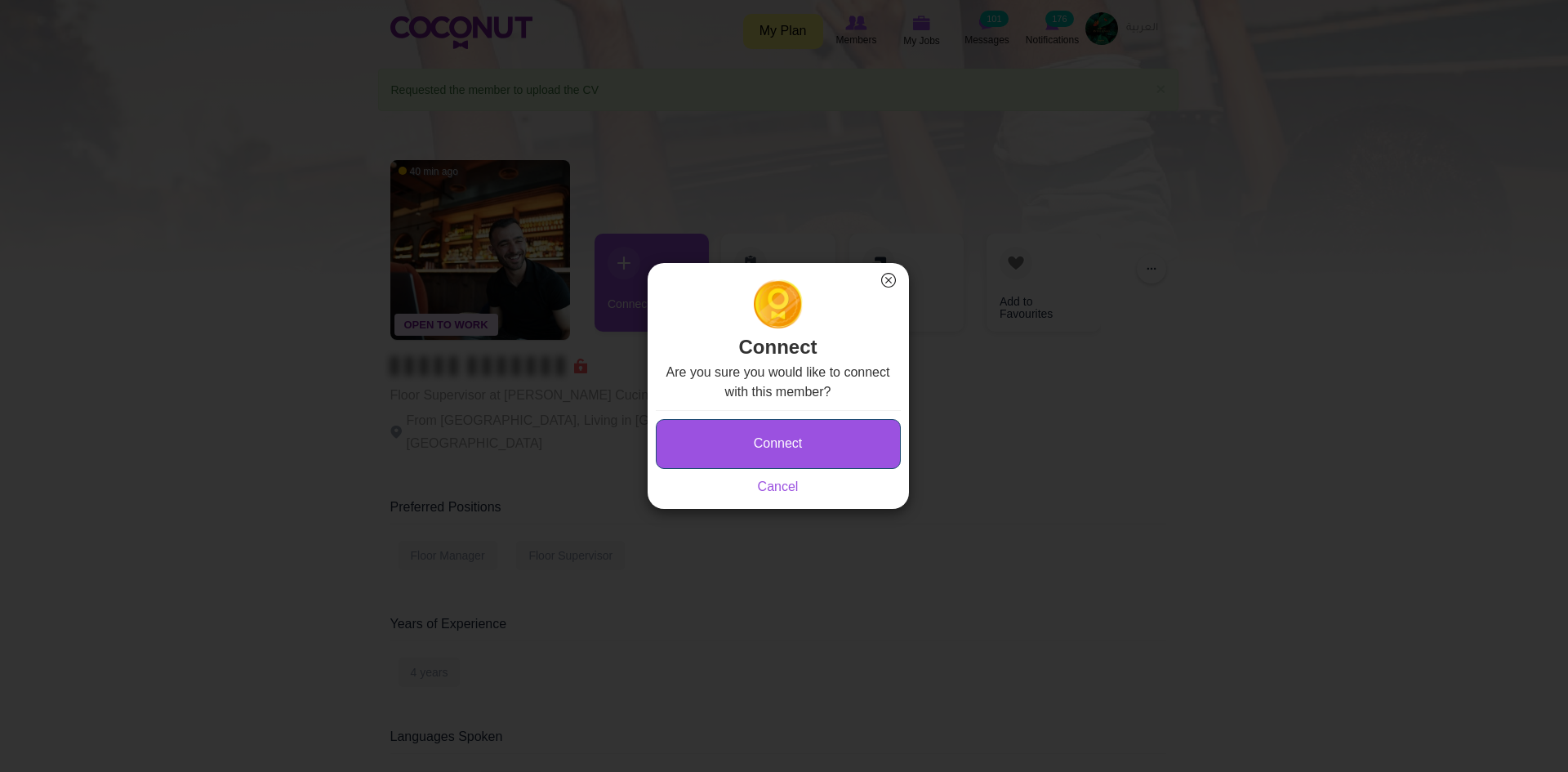
click at [797, 443] on button "Connect" at bounding box center [778, 444] width 245 height 50
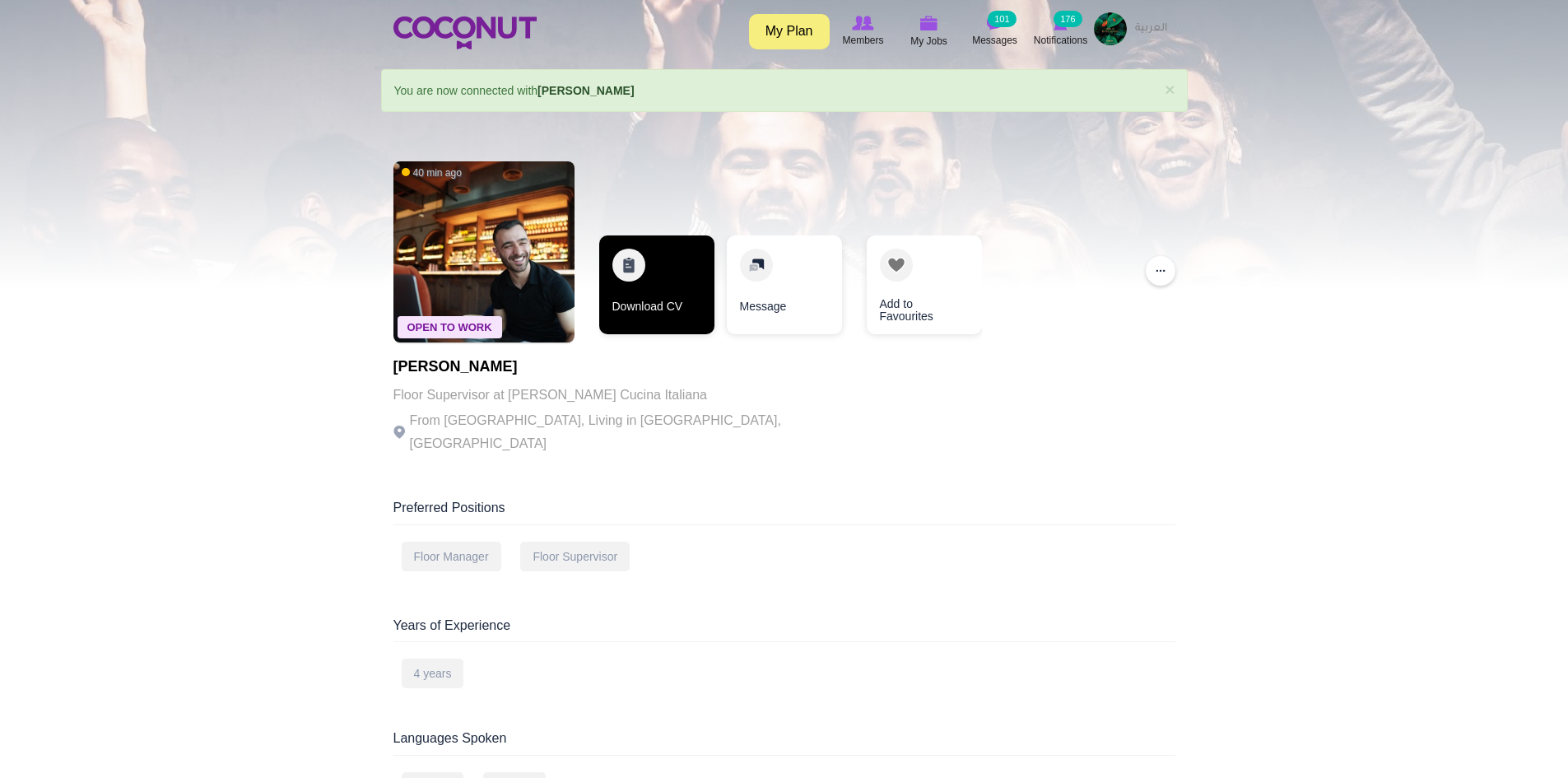
click at [672, 296] on link "Download CV" at bounding box center [657, 285] width 115 height 99
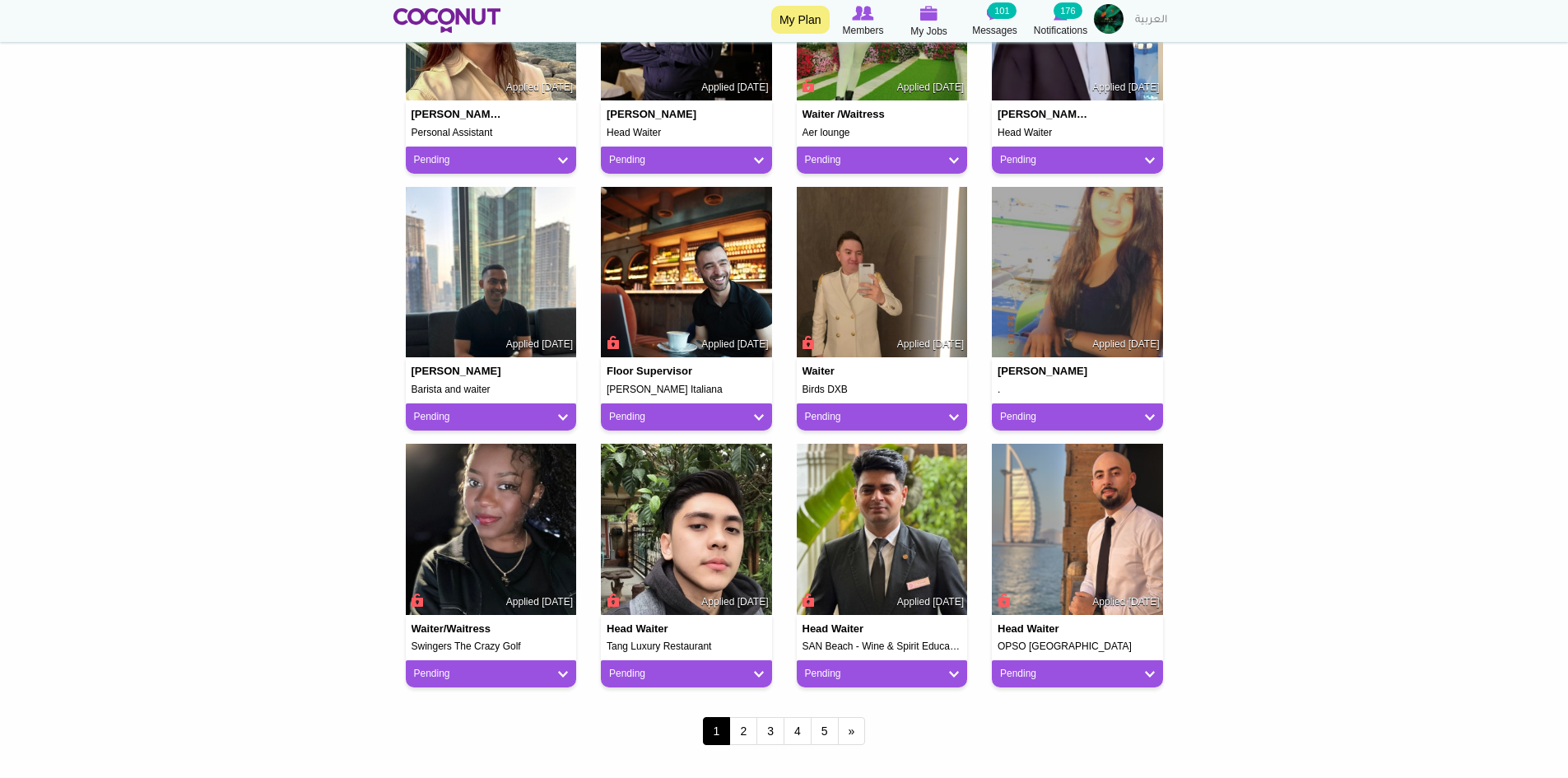
scroll to position [1071, 0]
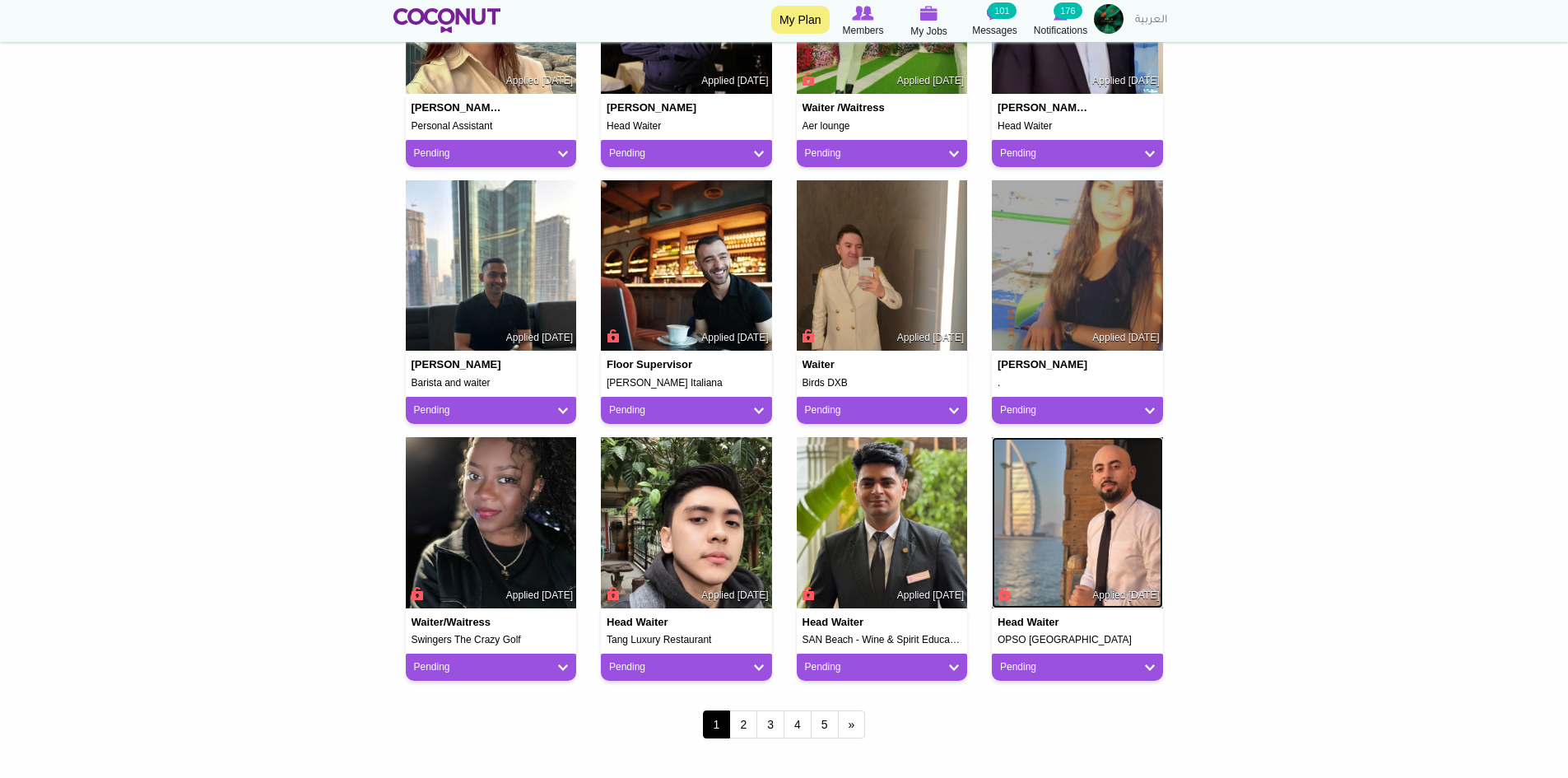
click at [1102, 531] on img at bounding box center [1077, 522] width 171 height 171
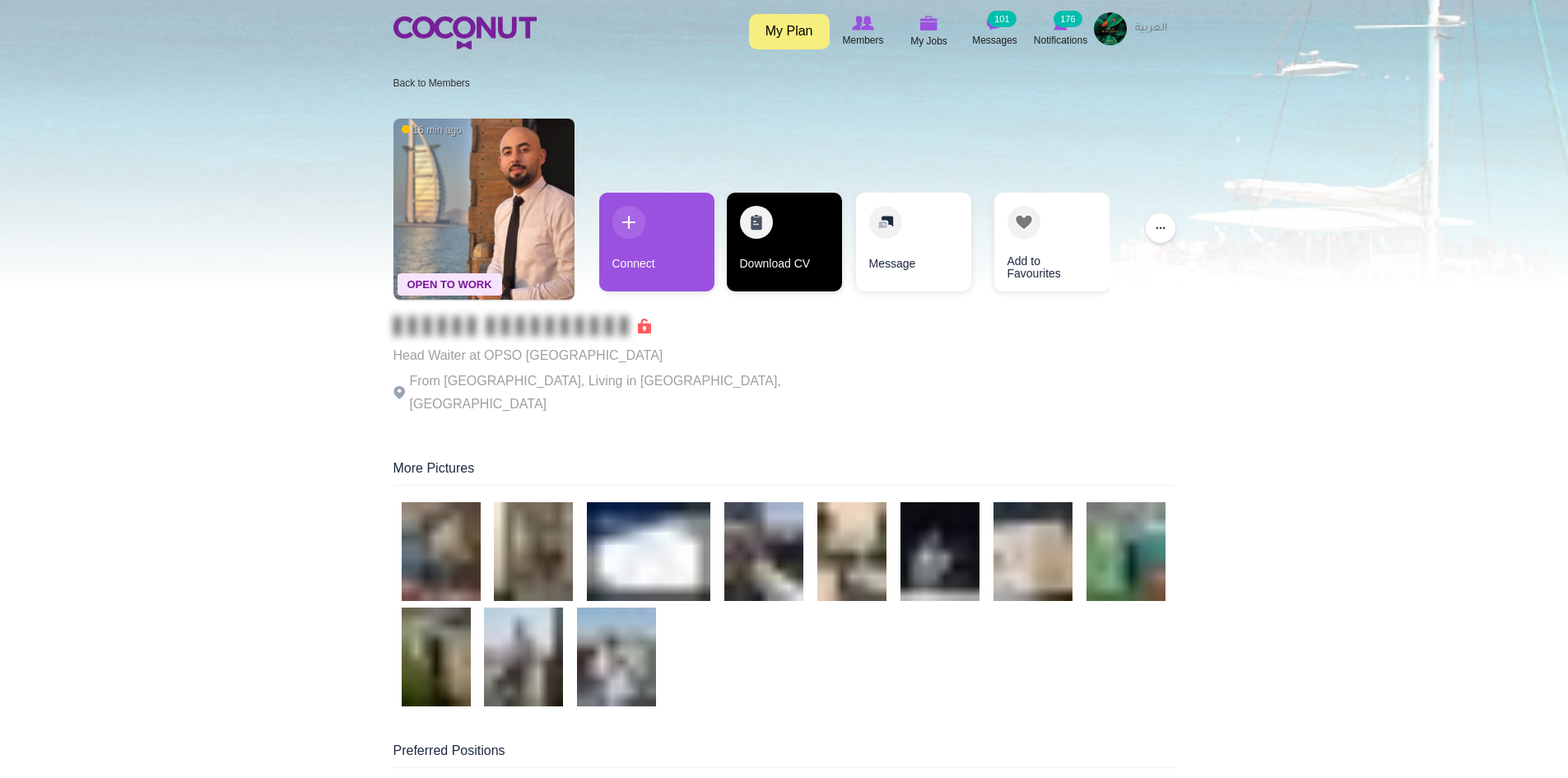
click at [753, 260] on link "Download CV" at bounding box center [784, 242] width 115 height 99
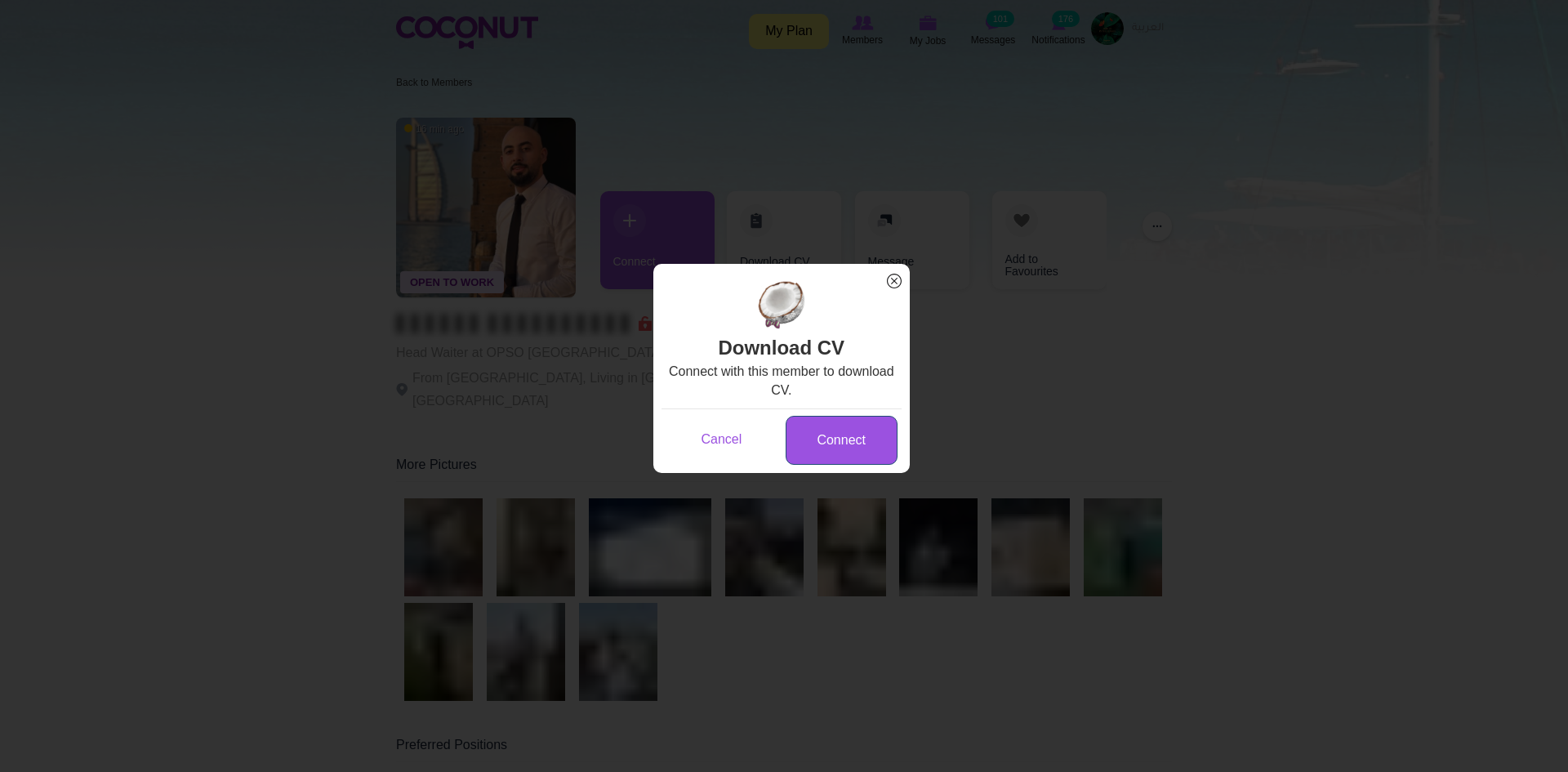
click at [821, 443] on link "Connect" at bounding box center [842, 441] width 111 height 50
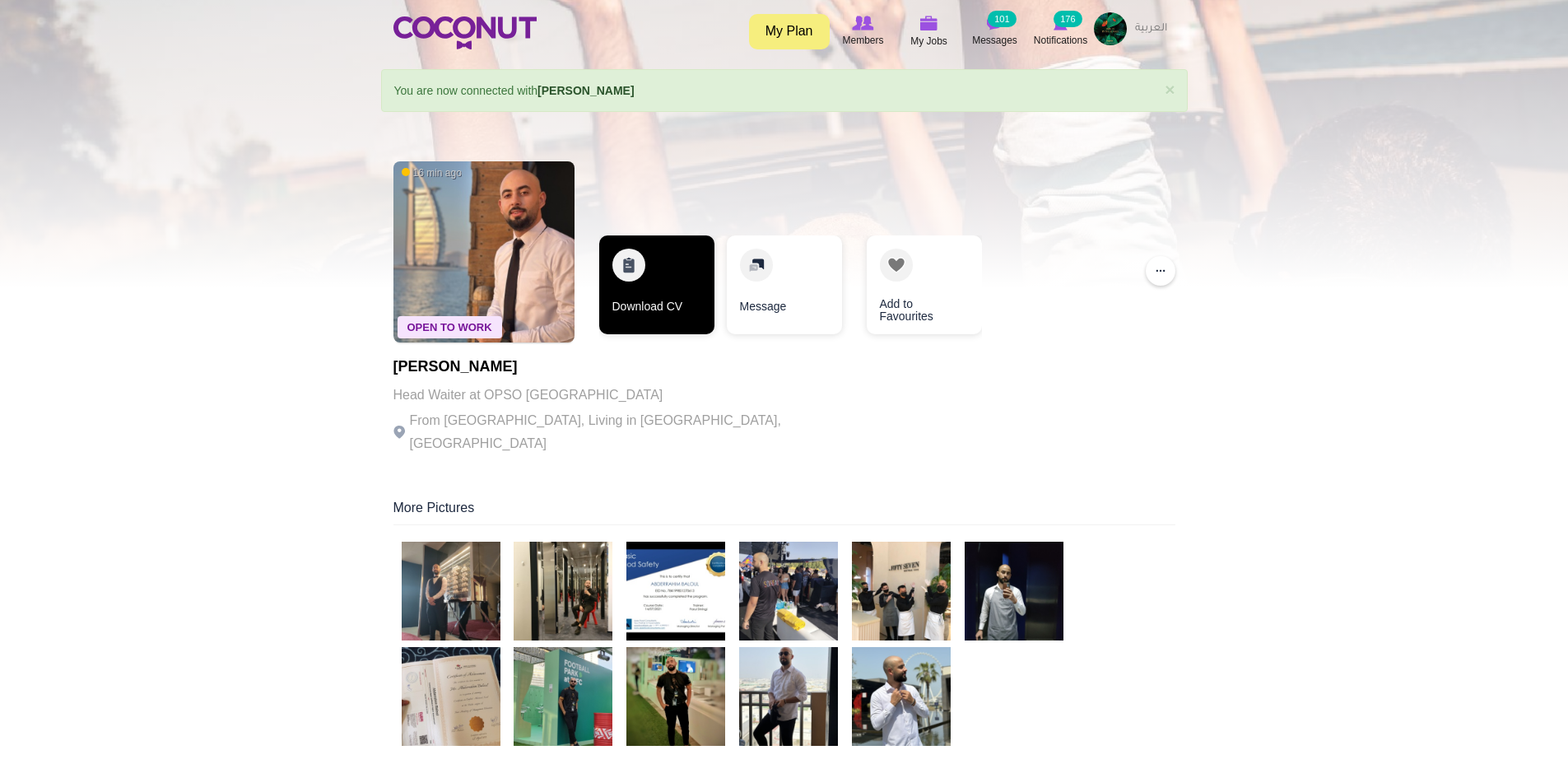
click at [699, 307] on link "Download CV" at bounding box center [657, 285] width 115 height 99
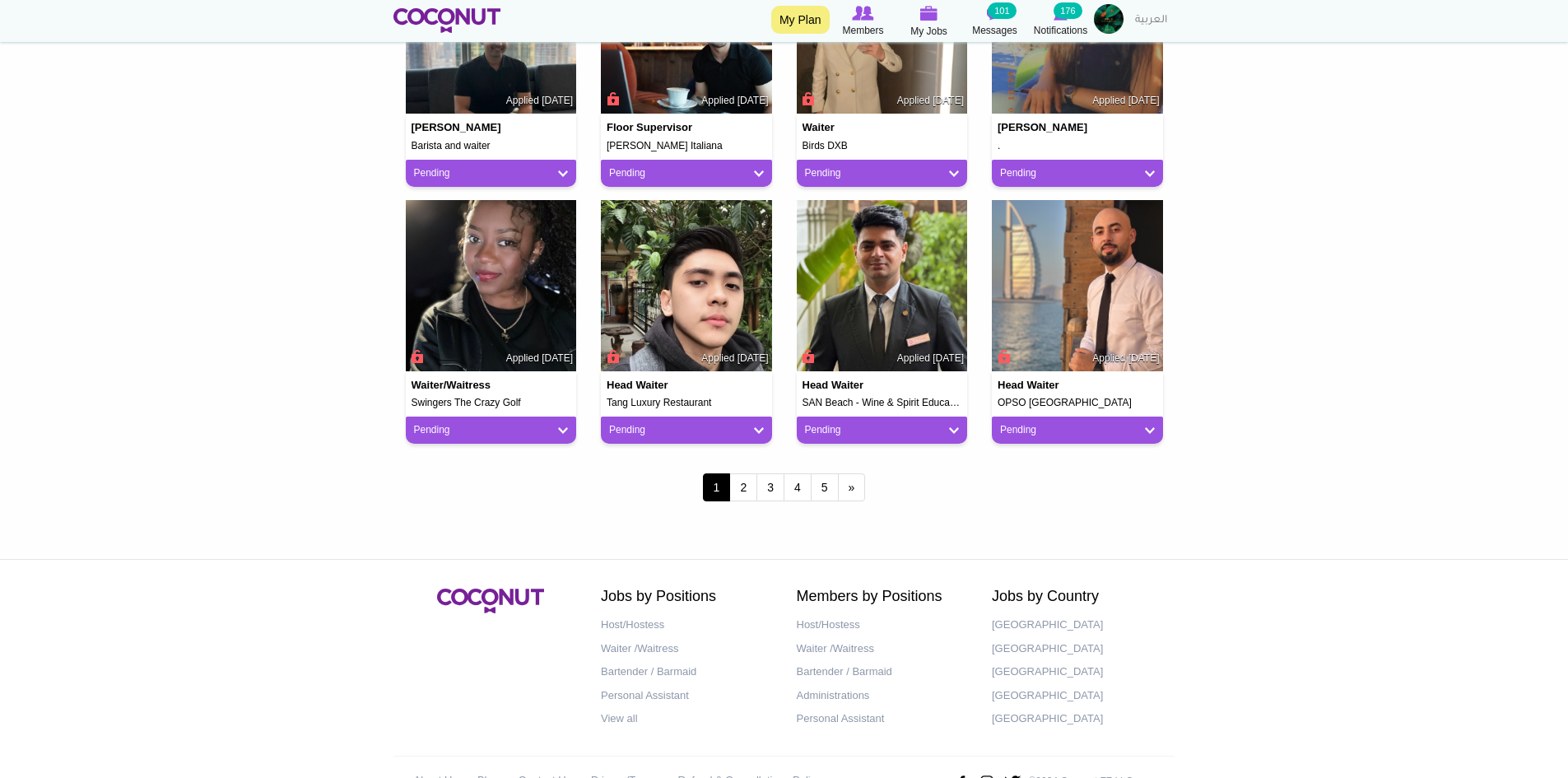
scroll to position [1318, 0]
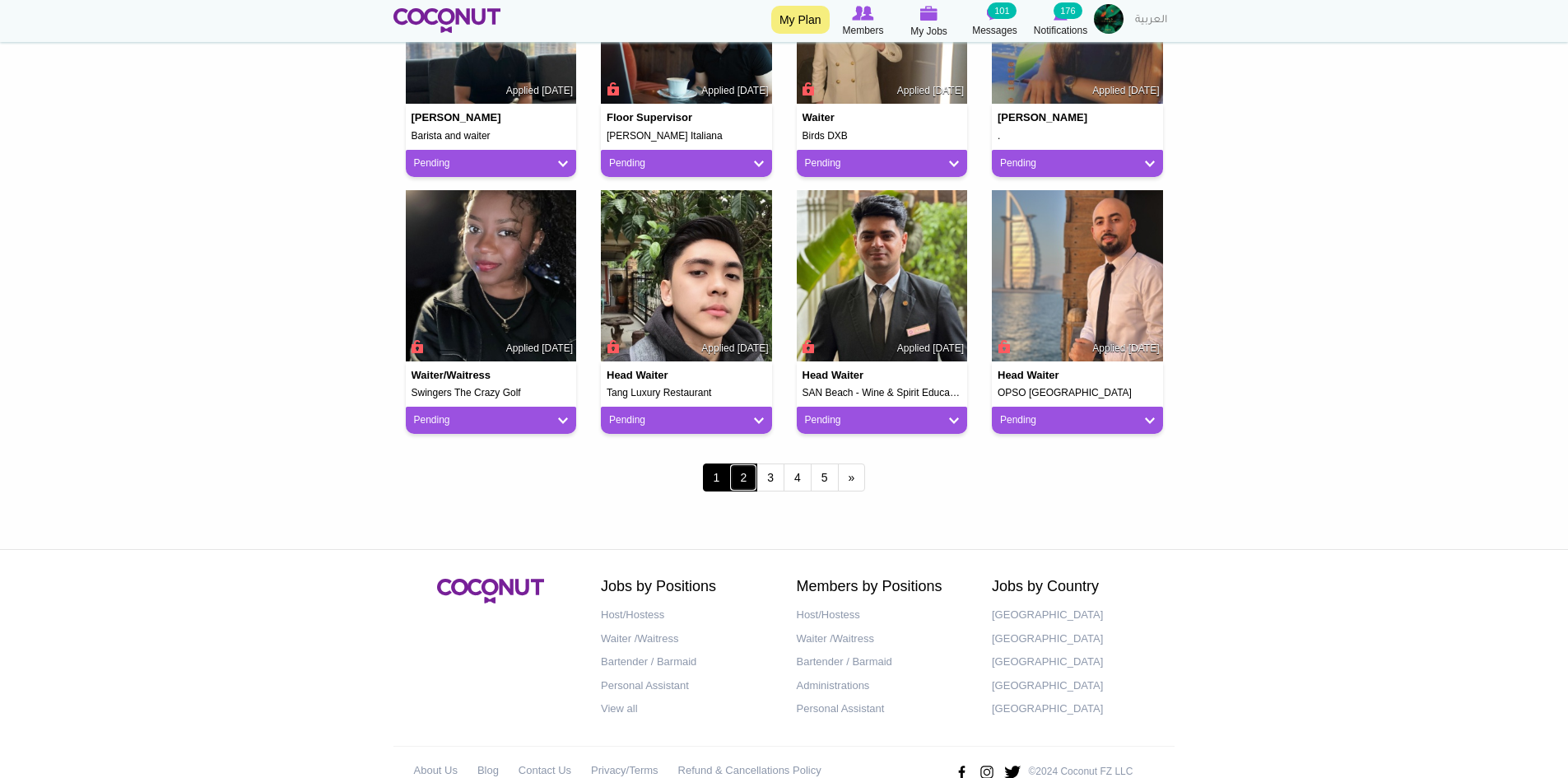
click at [753, 482] on link "2" at bounding box center [743, 478] width 28 height 28
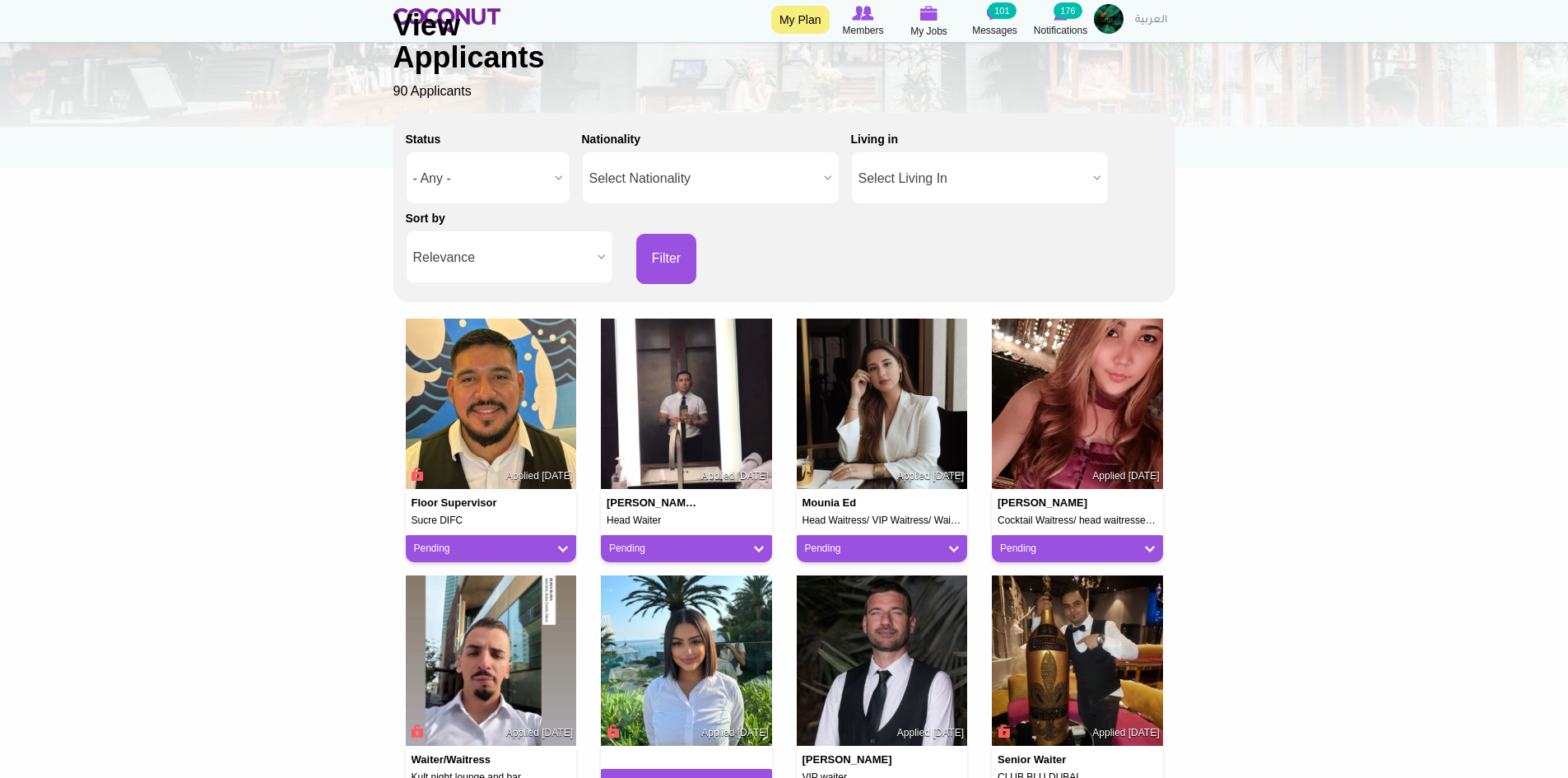
scroll to position [165, 0]
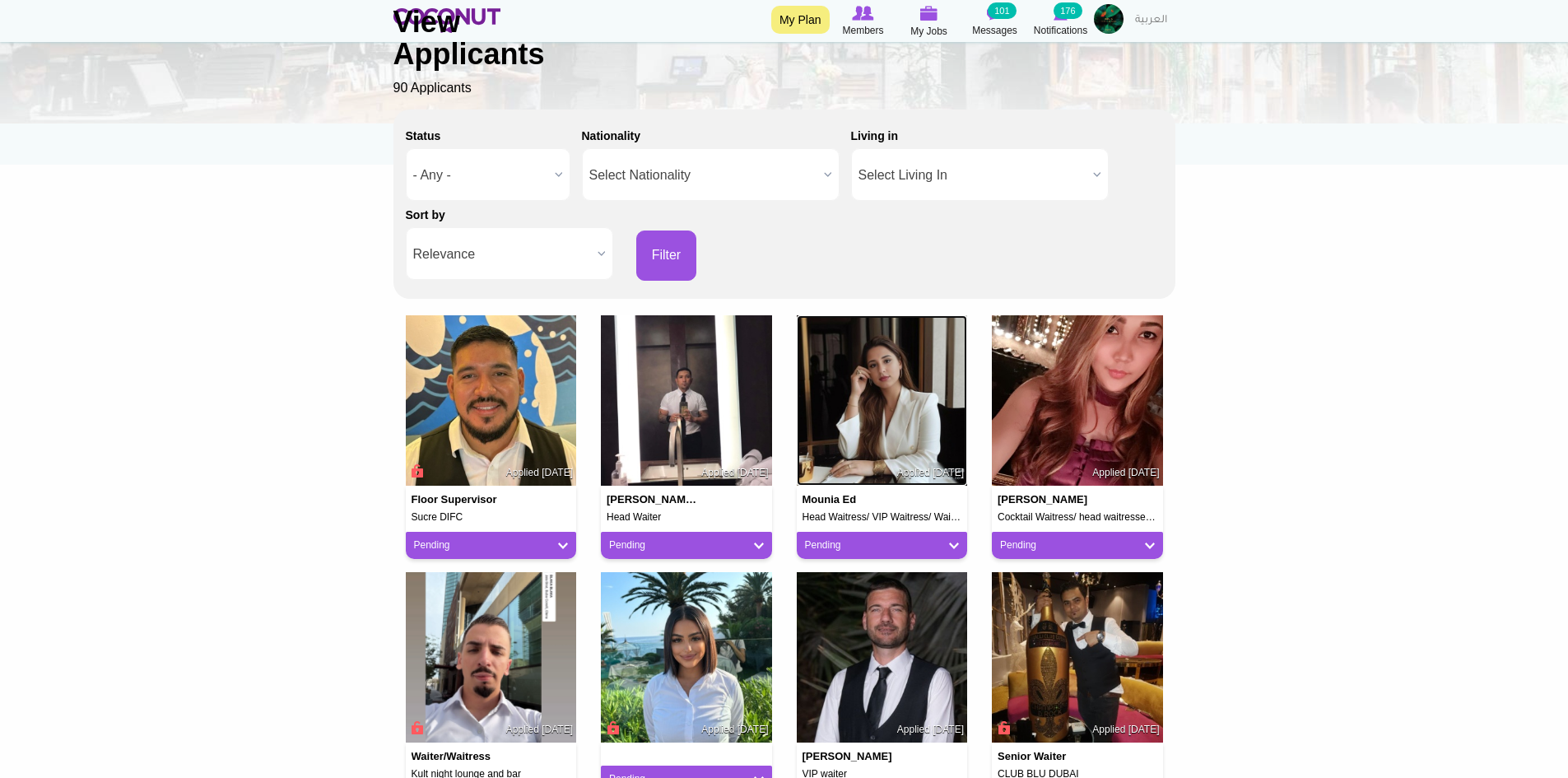
click at [905, 420] on img at bounding box center [882, 401] width 171 height 171
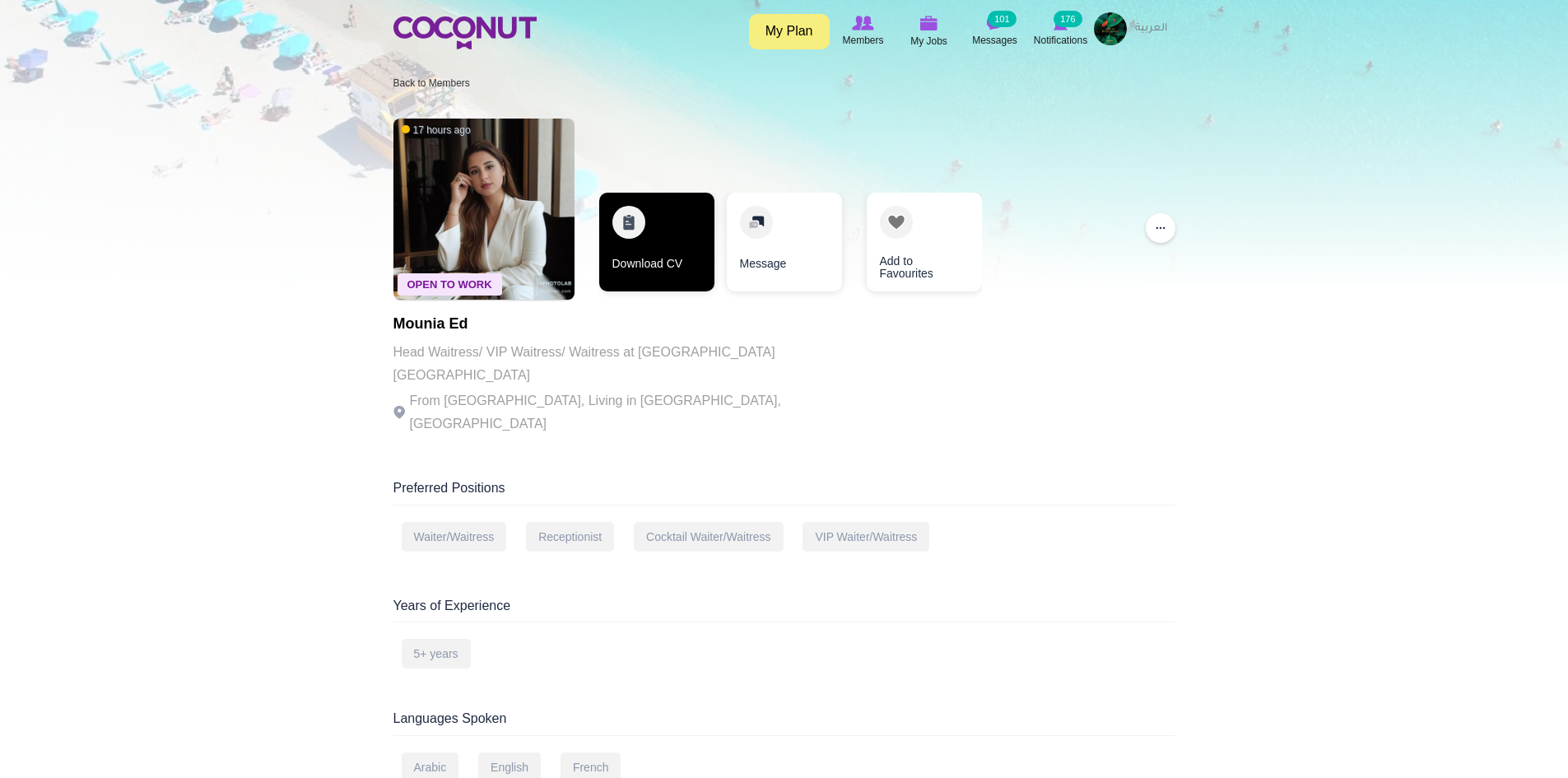
click at [681, 237] on link "Download CV" at bounding box center [657, 242] width 115 height 99
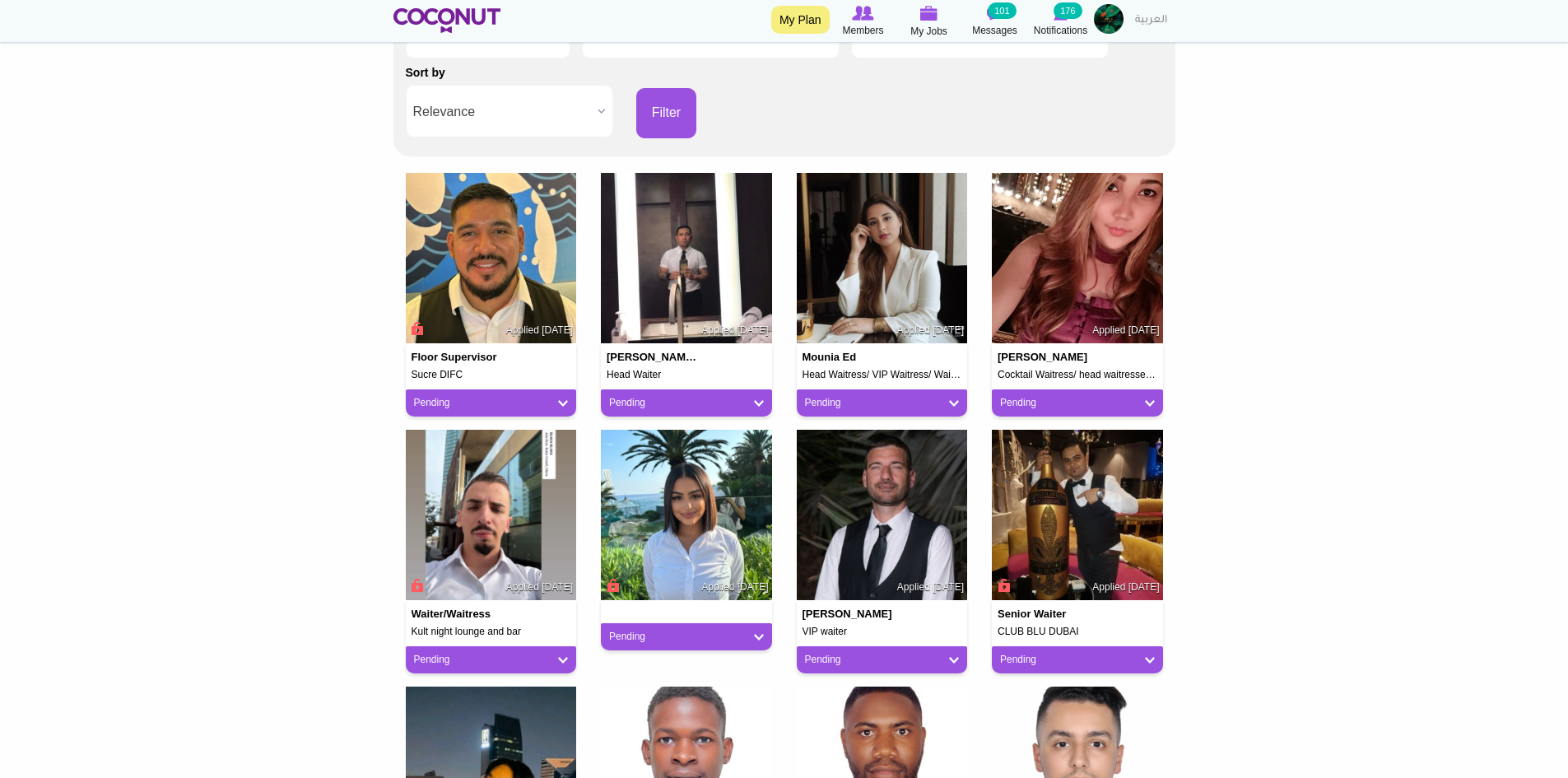
scroll to position [329, 0]
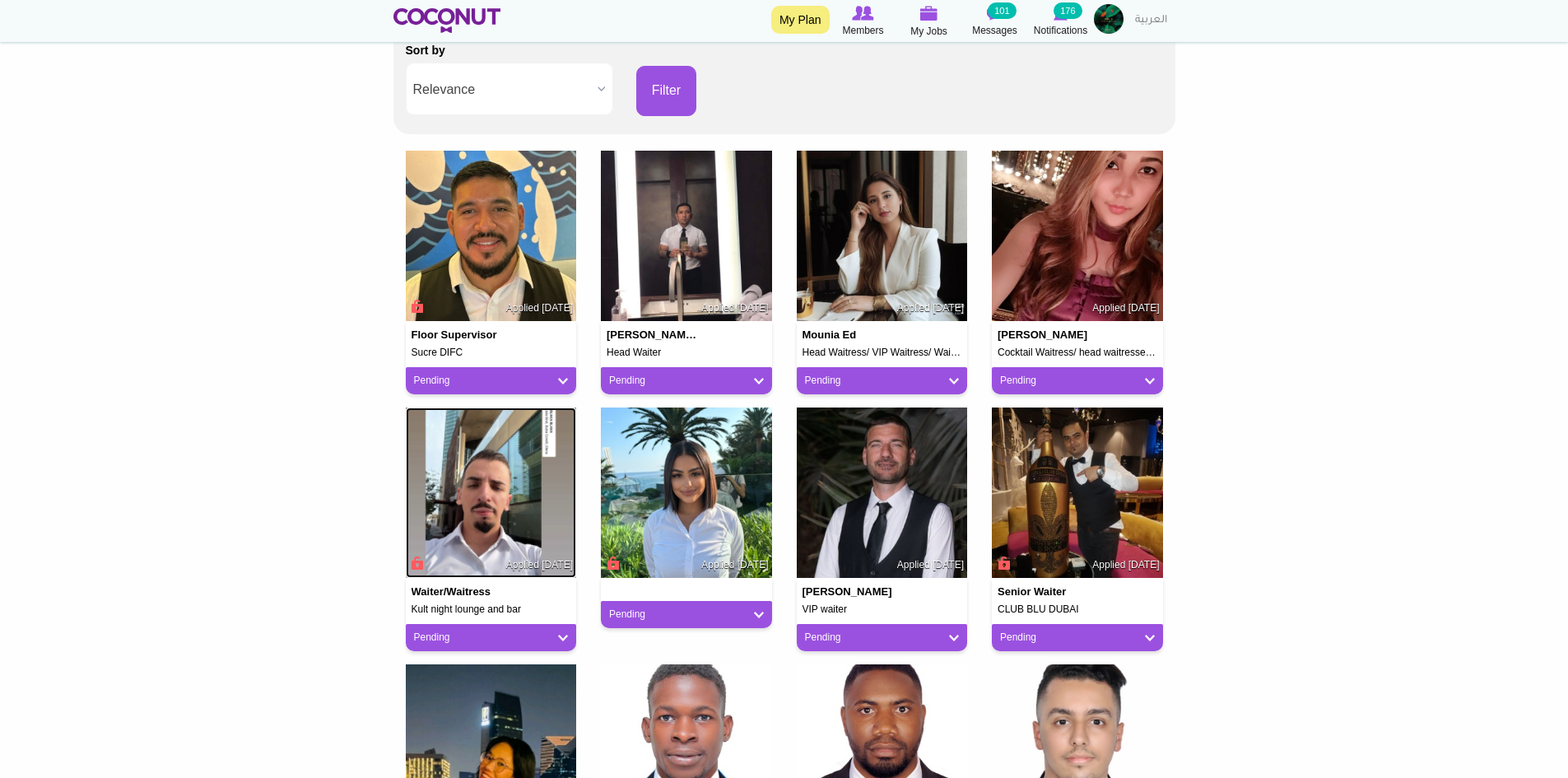
click at [499, 539] on img at bounding box center [491, 493] width 171 height 171
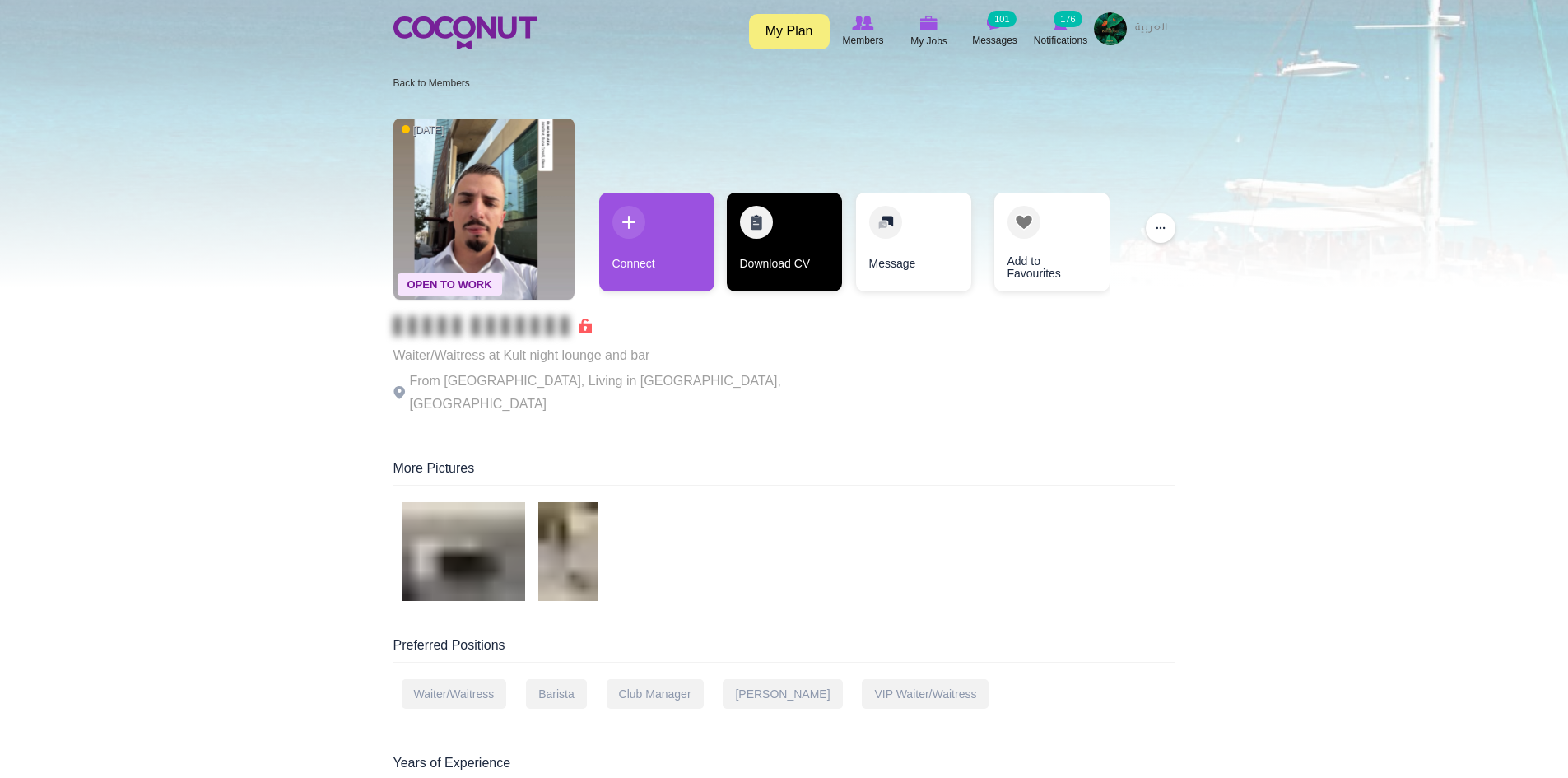
click at [758, 258] on link "Download CV" at bounding box center [784, 242] width 115 height 99
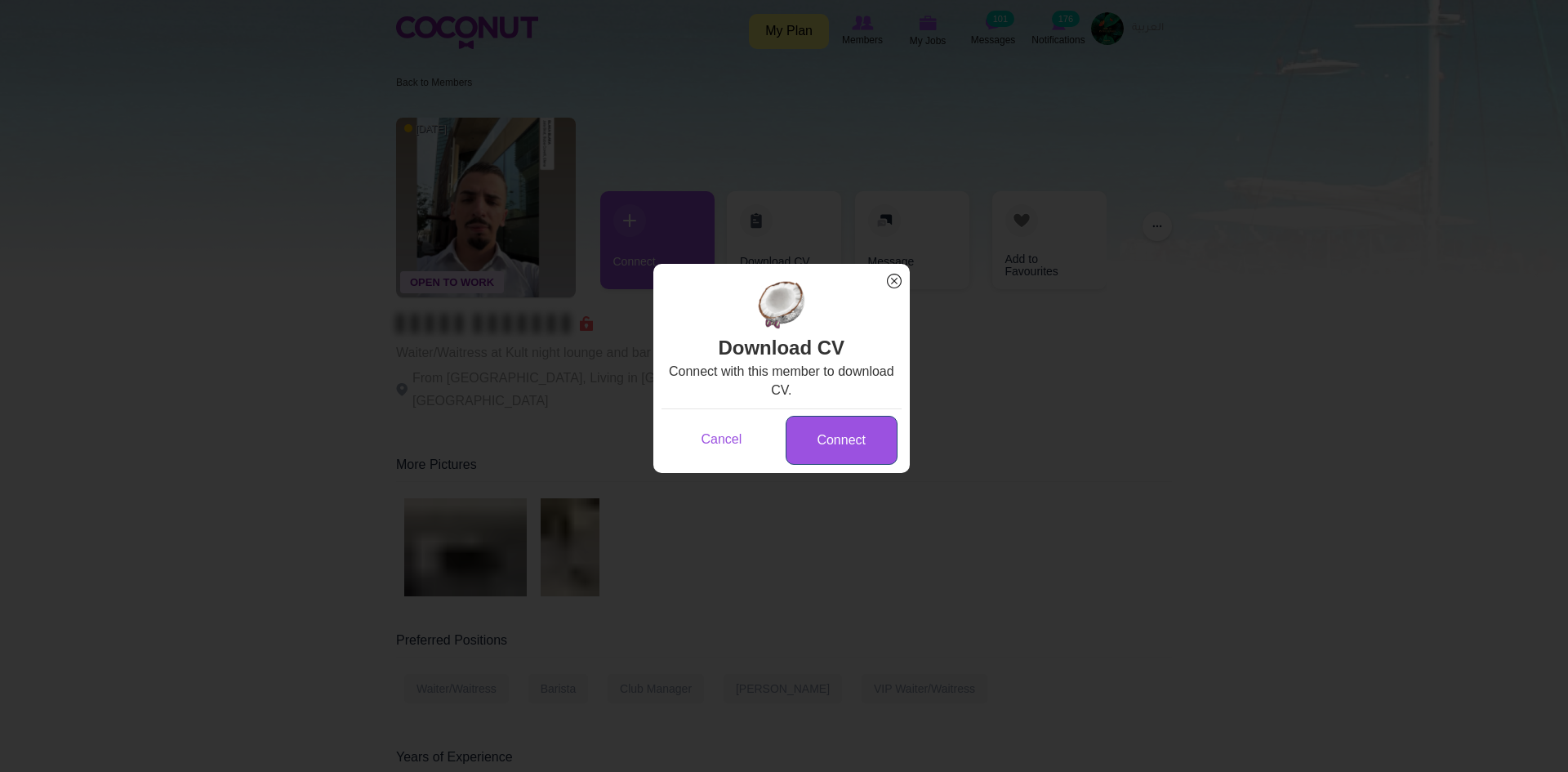
click at [855, 437] on link "Connect" at bounding box center [842, 441] width 111 height 50
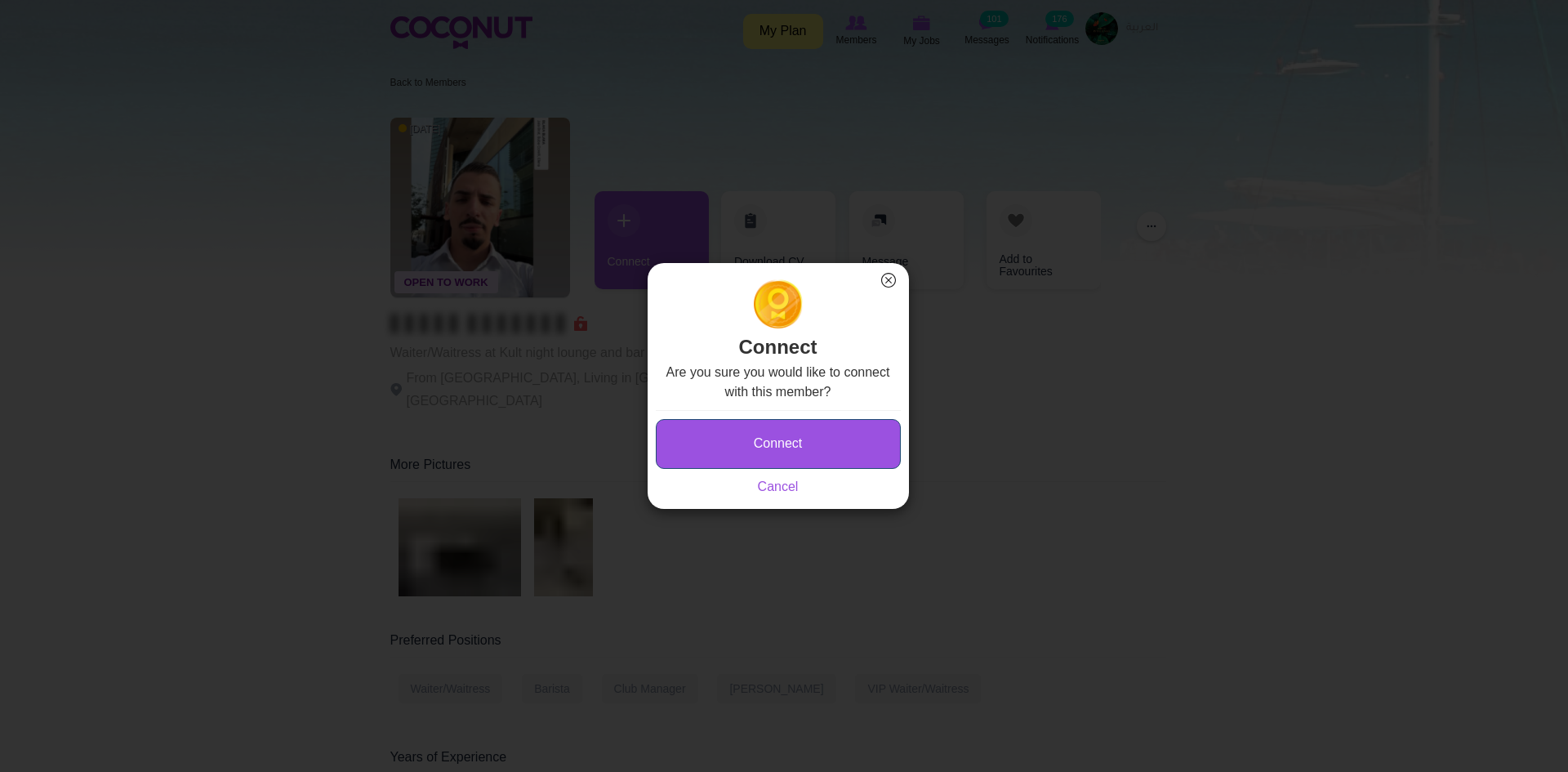
click at [825, 445] on button "Connect" at bounding box center [778, 444] width 245 height 50
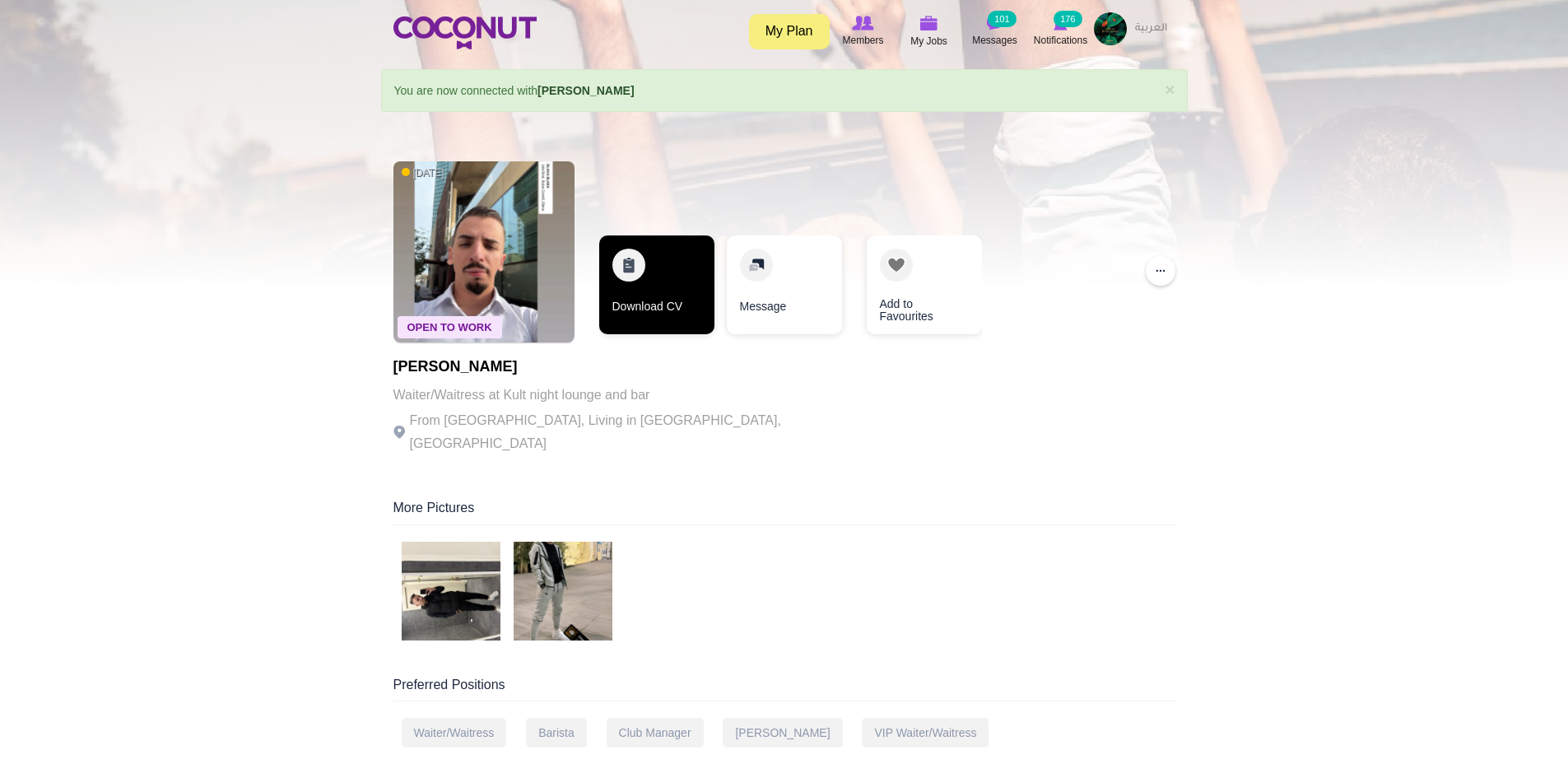
click at [692, 302] on link "Download CV" at bounding box center [657, 285] width 115 height 99
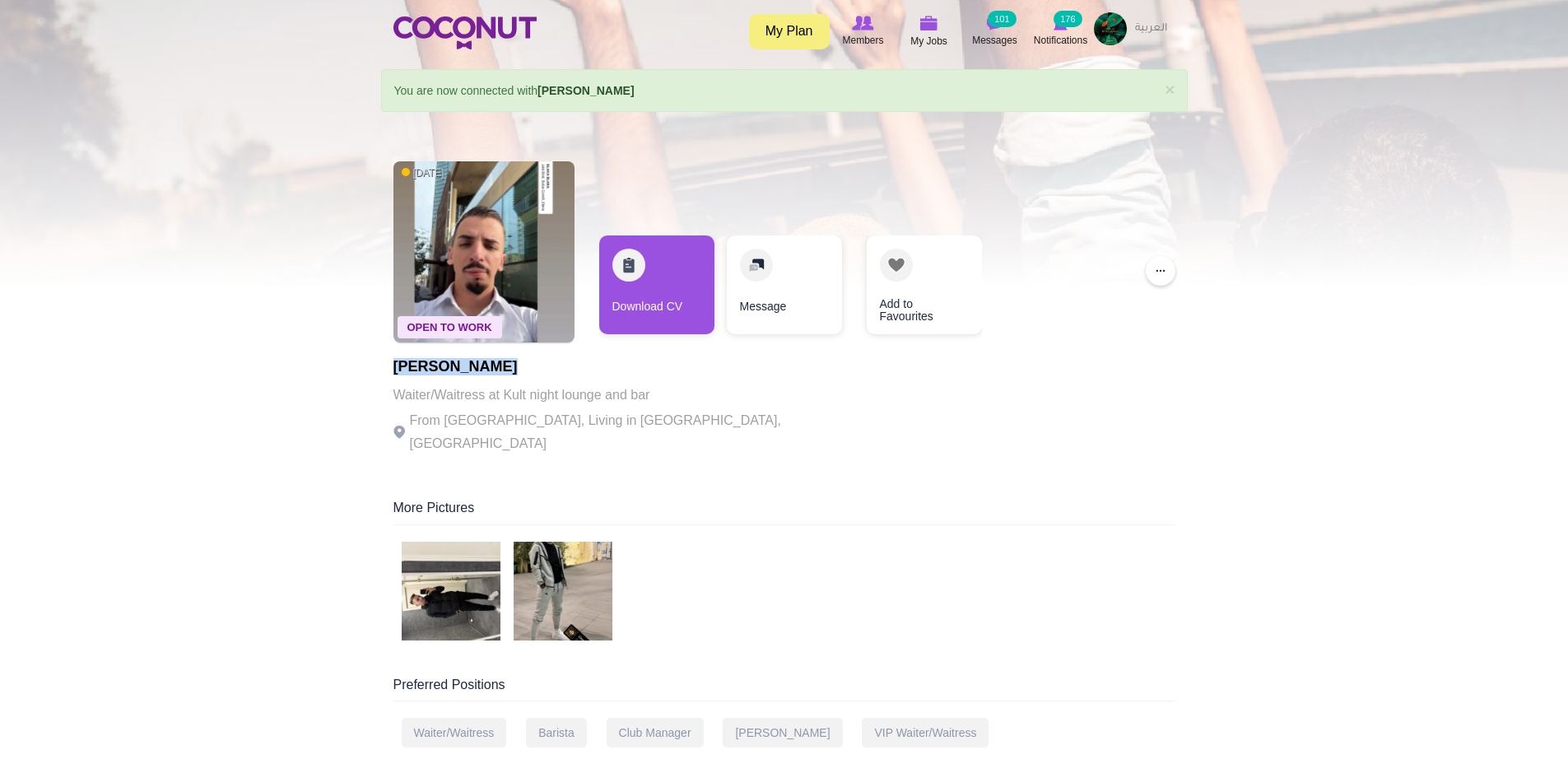
copy h1 "adnan aljovic"
drag, startPoint x: 497, startPoint y: 370, endPoint x: 388, endPoint y: 372, distance: 109.0
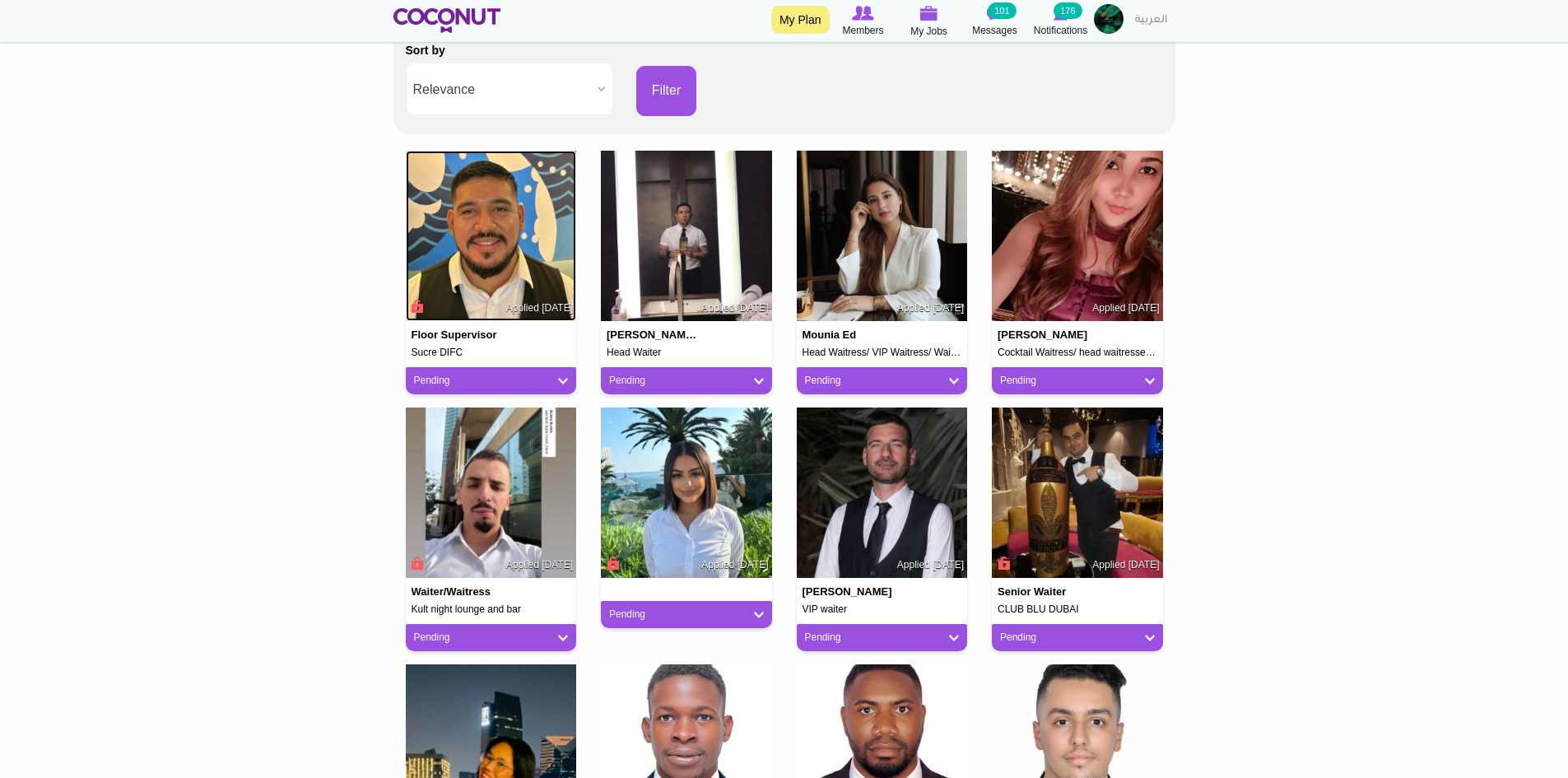
click at [477, 214] on img at bounding box center [491, 236] width 171 height 171
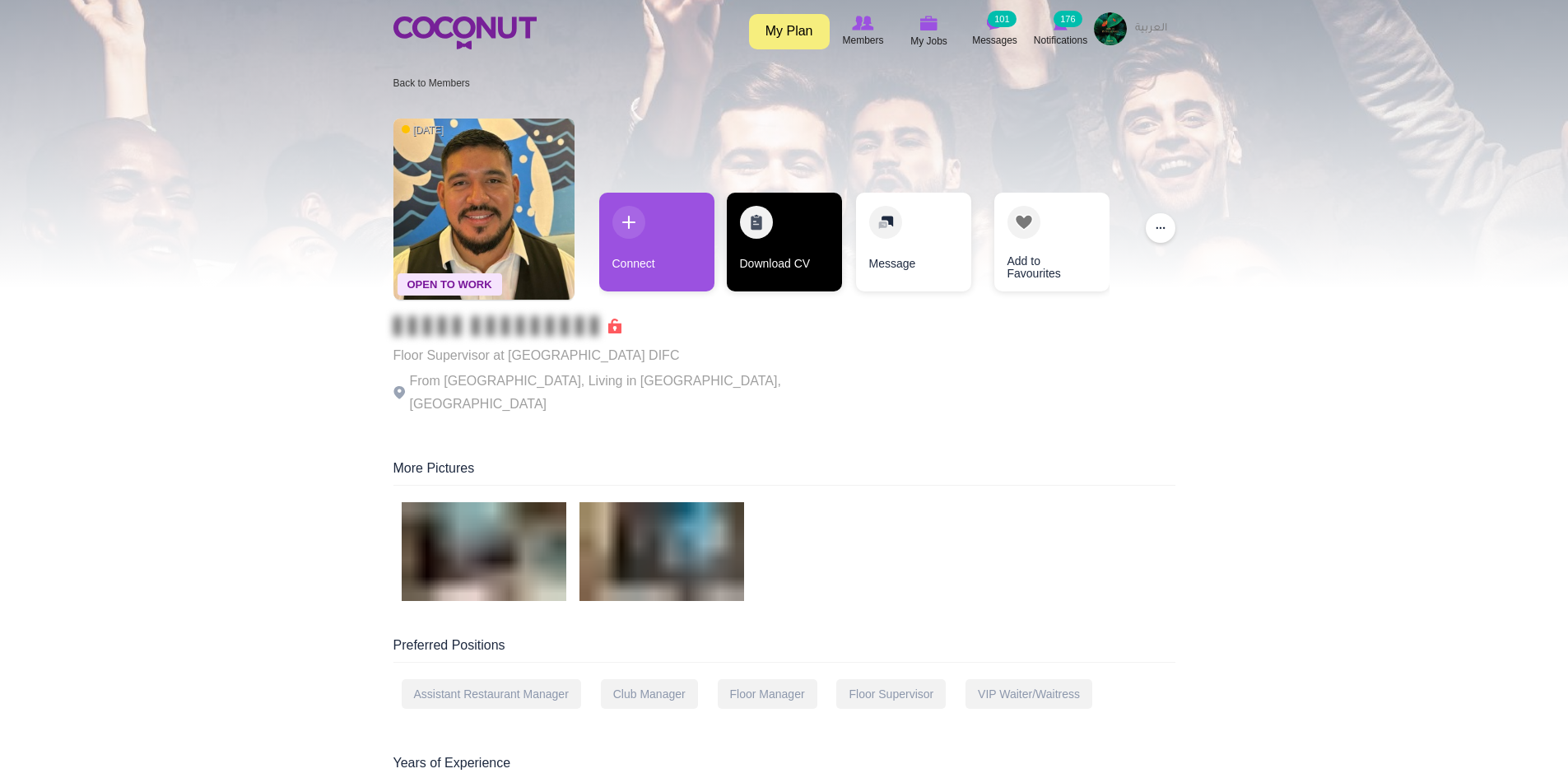
click at [792, 248] on link "Download CV" at bounding box center [784, 242] width 115 height 99
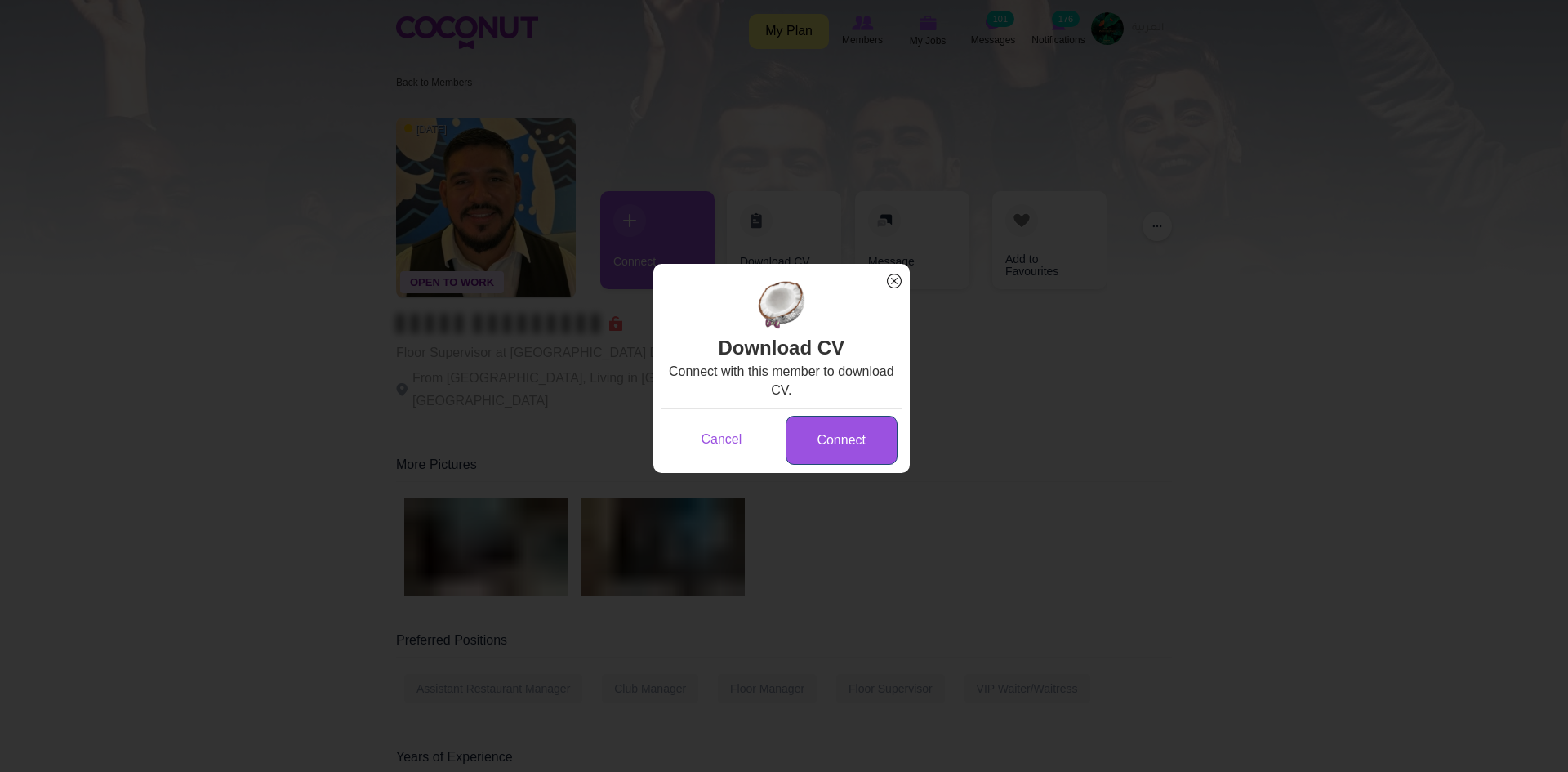
click at [843, 441] on link "Connect" at bounding box center [842, 441] width 111 height 50
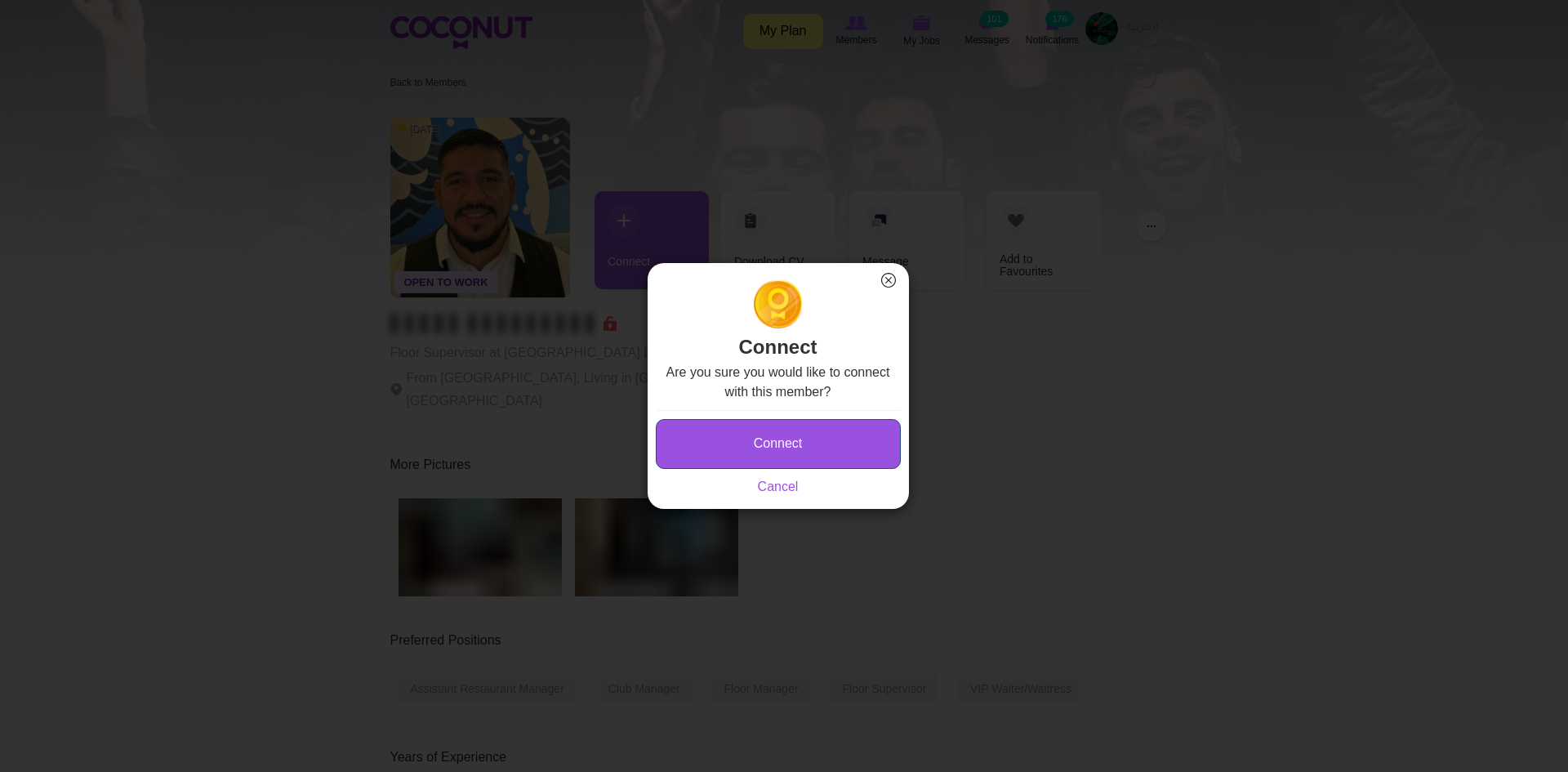
click at [840, 441] on button "Connect" at bounding box center [778, 444] width 245 height 50
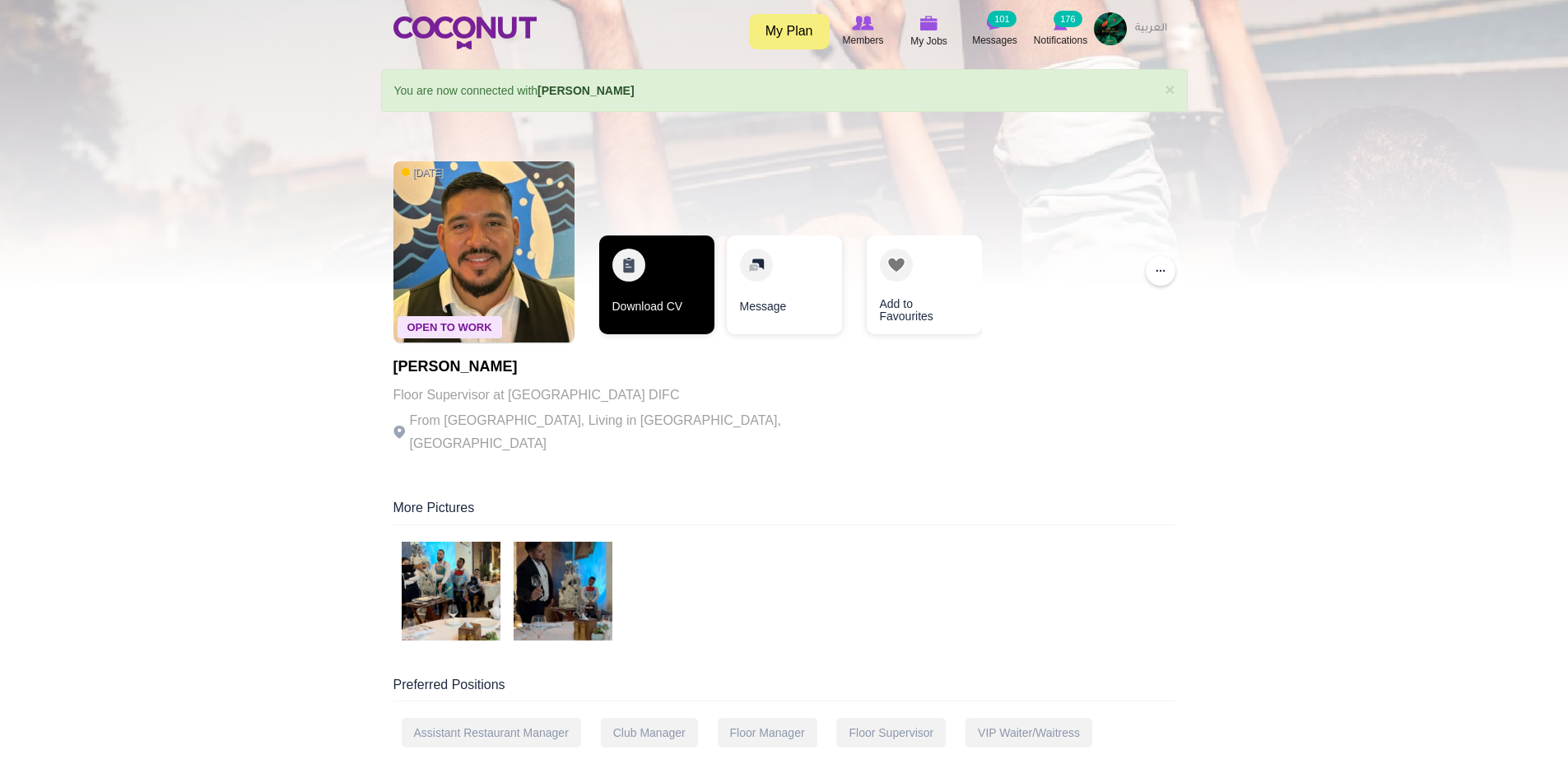
click at [625, 271] on link "Download CV" at bounding box center [657, 285] width 115 height 99
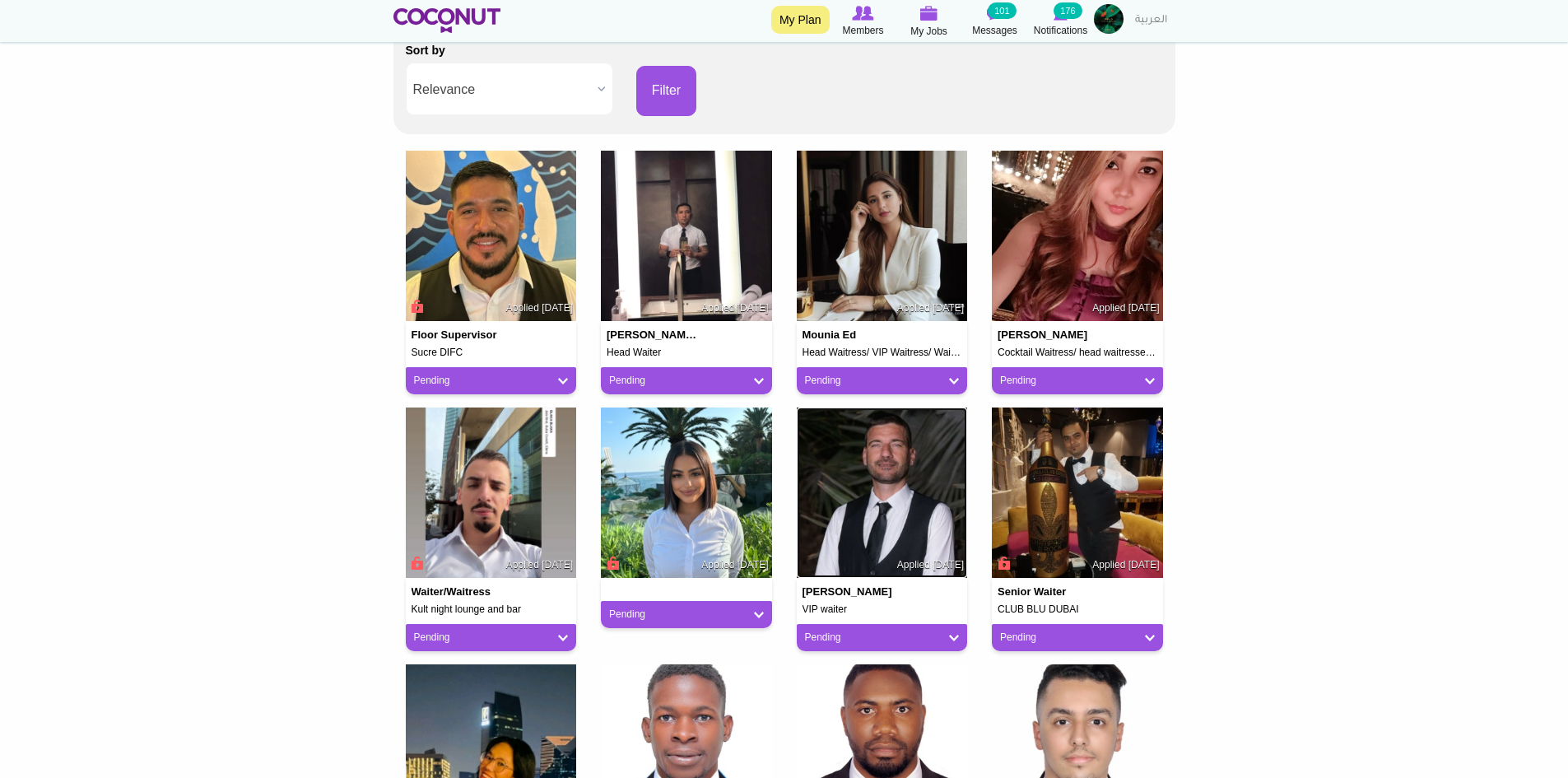
click at [858, 521] on img at bounding box center [882, 493] width 171 height 171
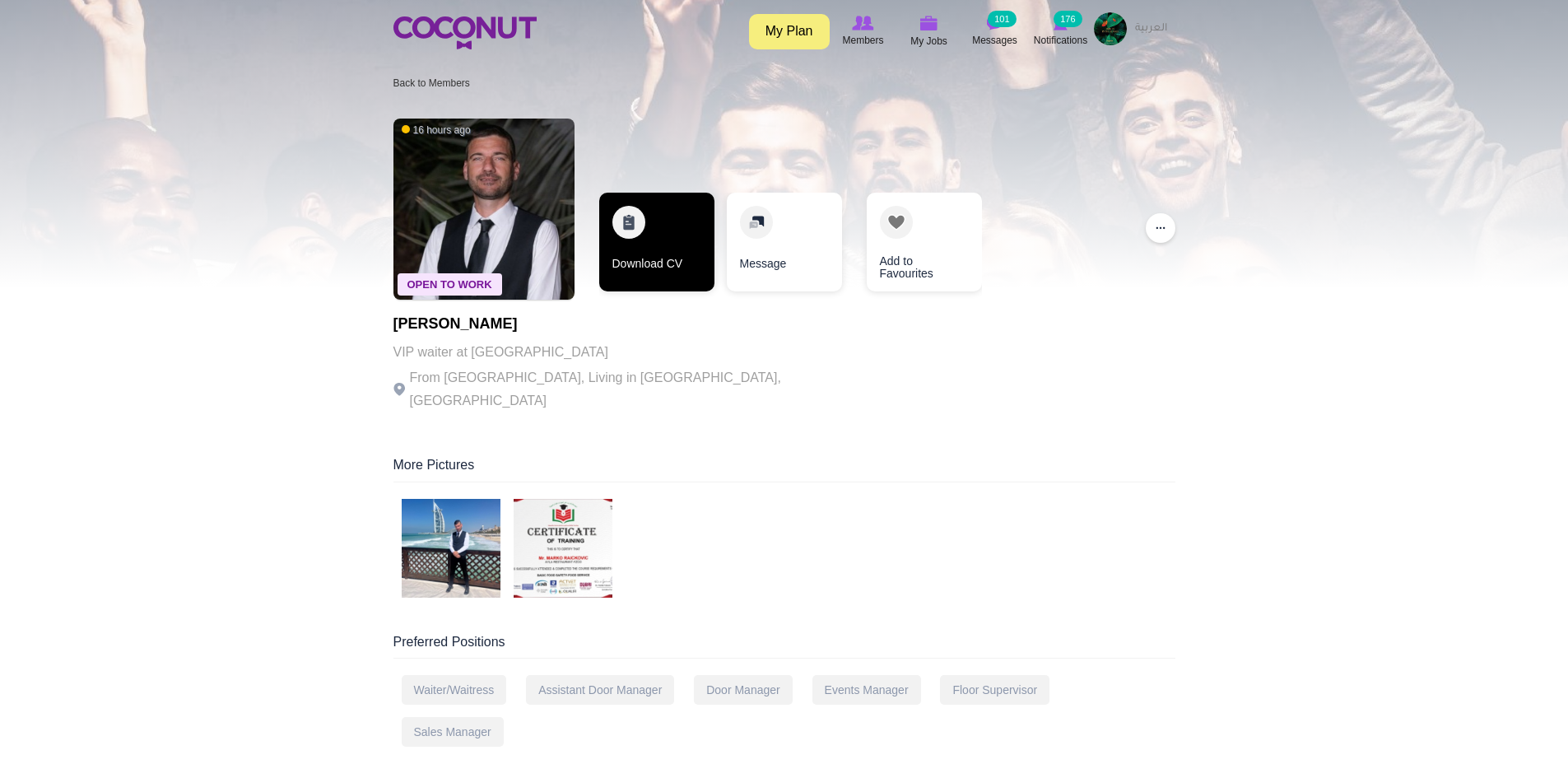
click at [691, 283] on link "Download CV" at bounding box center [657, 242] width 115 height 99
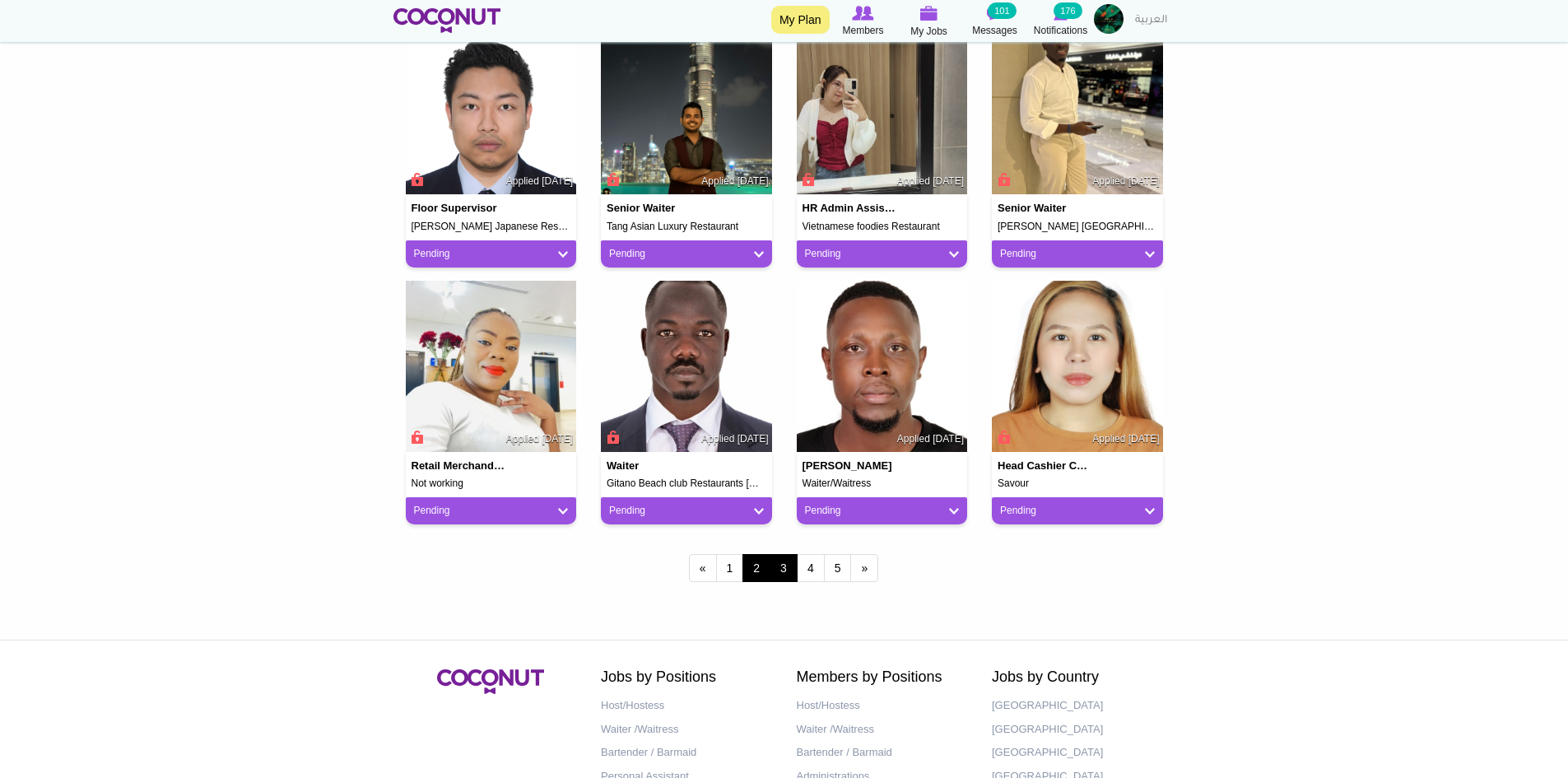
scroll to position [1235, 0]
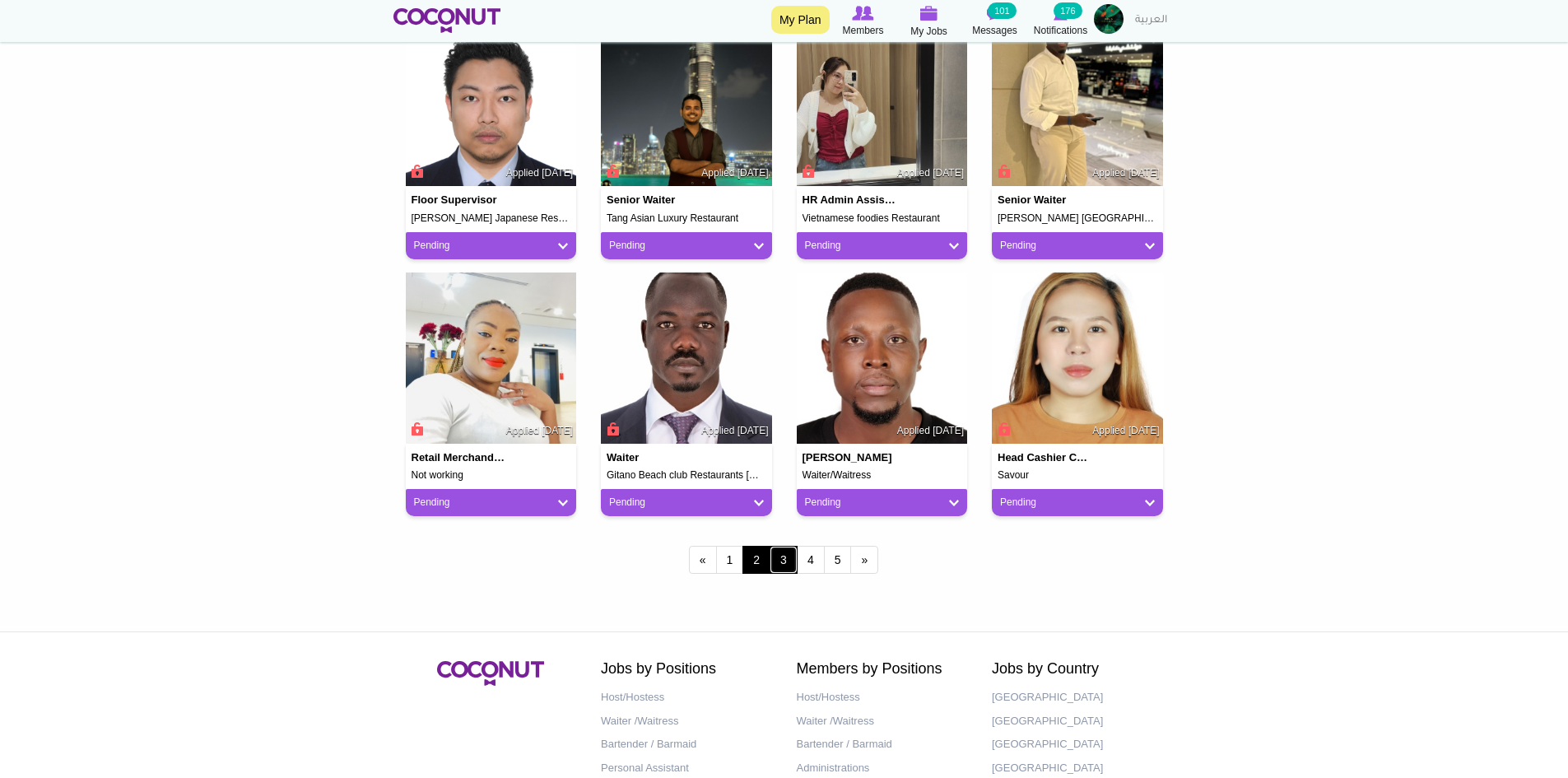
click at [787, 550] on link "3" at bounding box center [784, 560] width 28 height 28
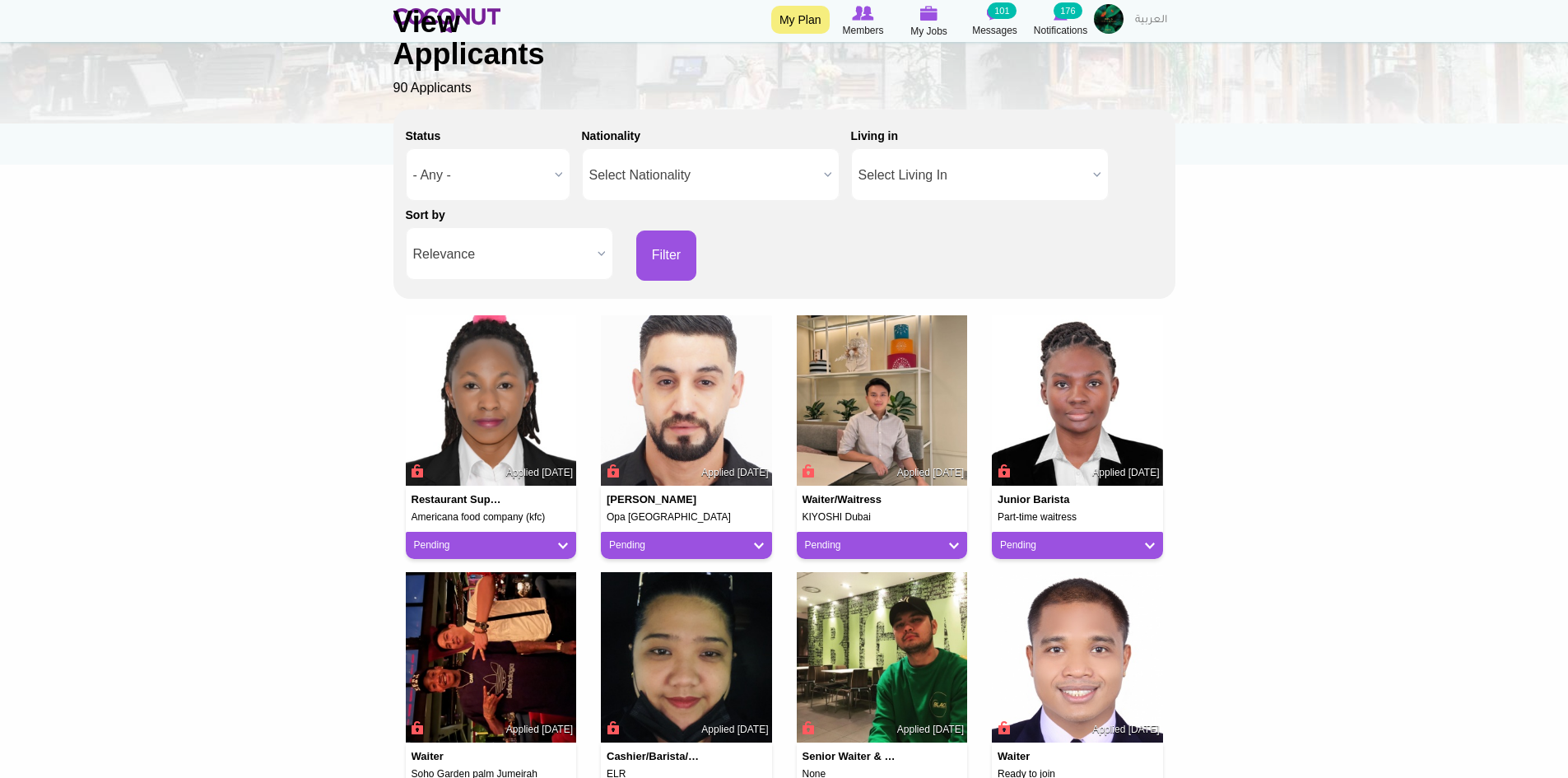
scroll to position [247, 0]
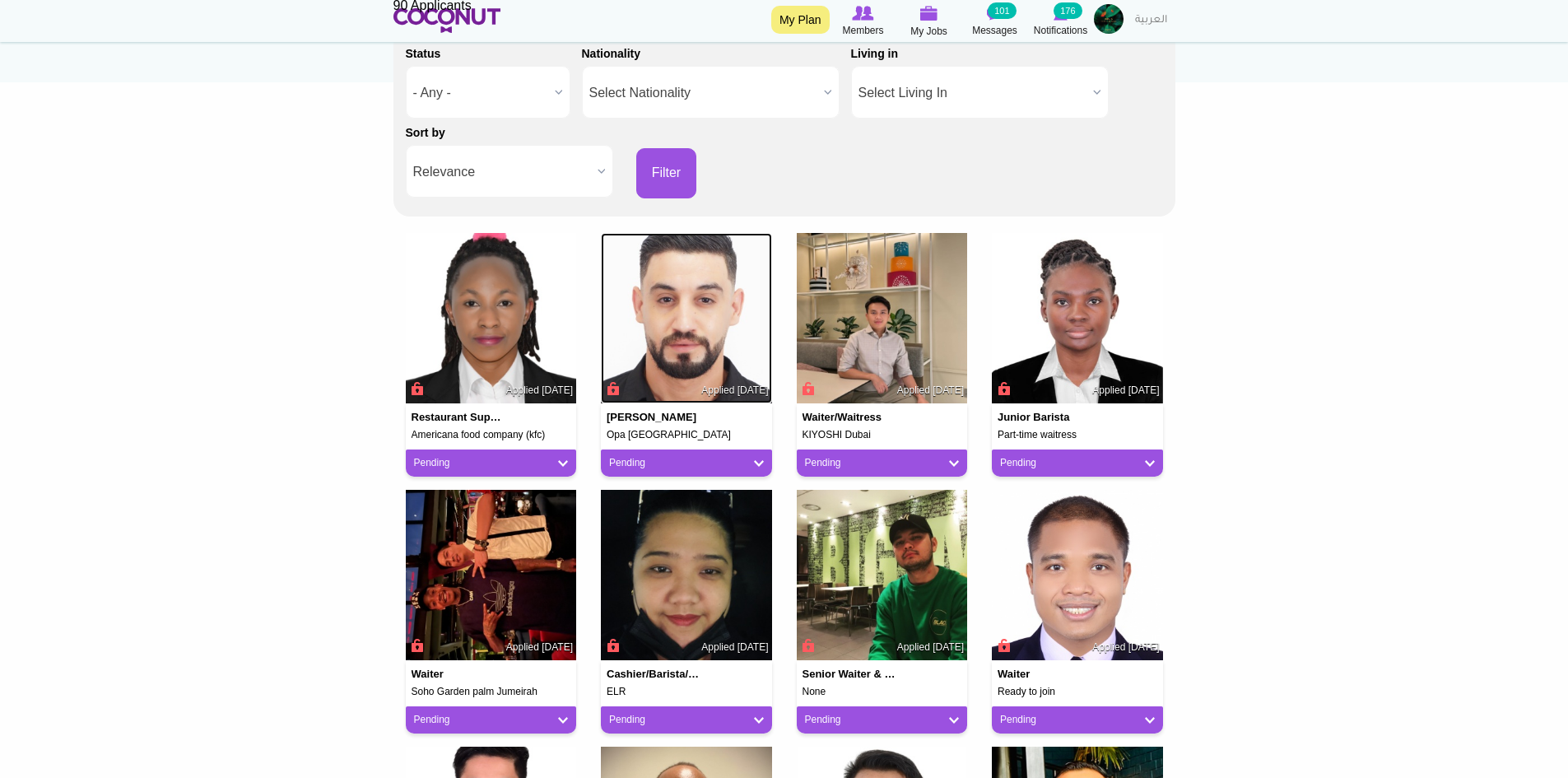
click at [722, 329] on img at bounding box center [686, 319] width 171 height 171
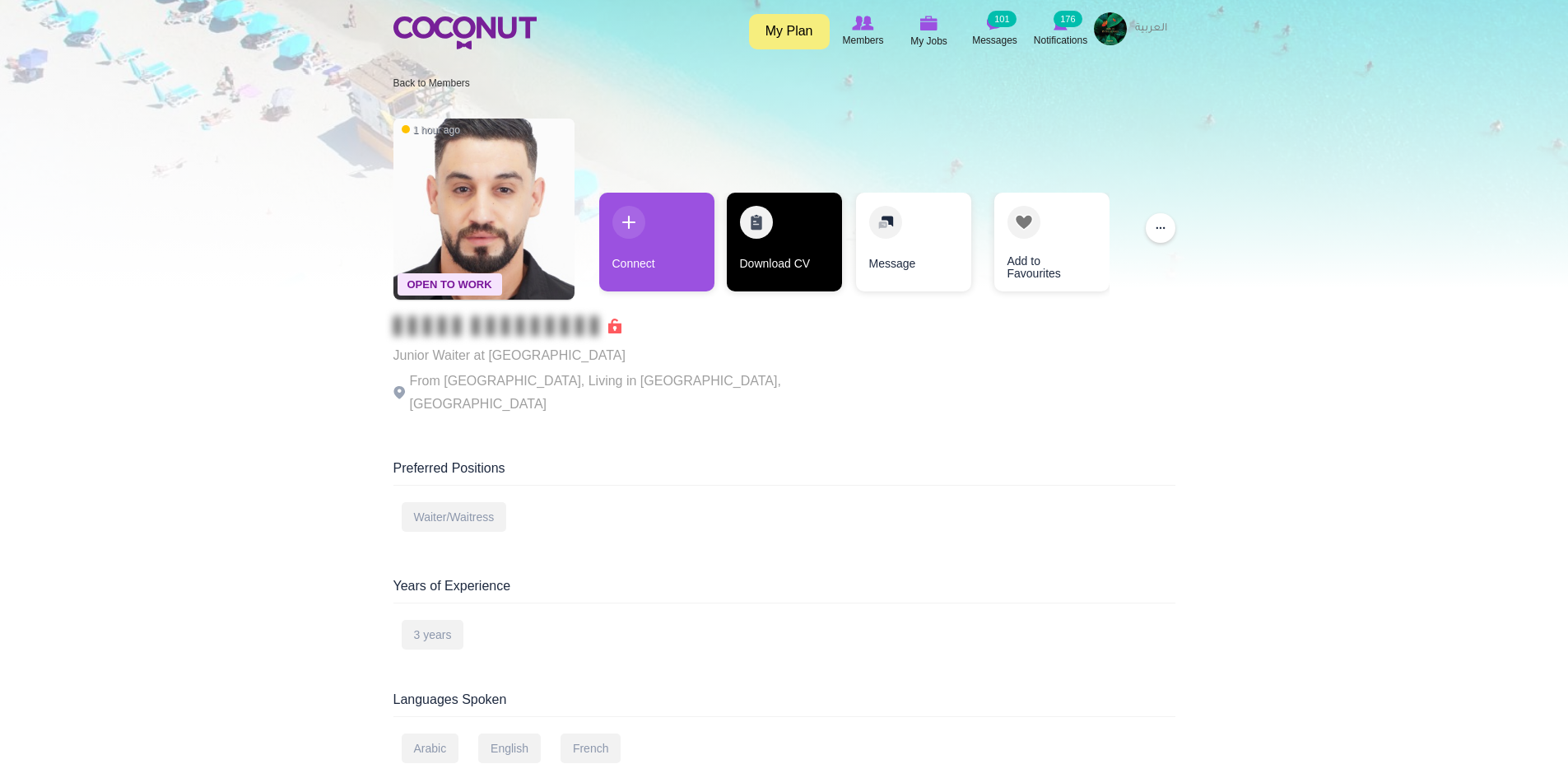
click at [774, 261] on link "Download CV" at bounding box center [784, 242] width 115 height 99
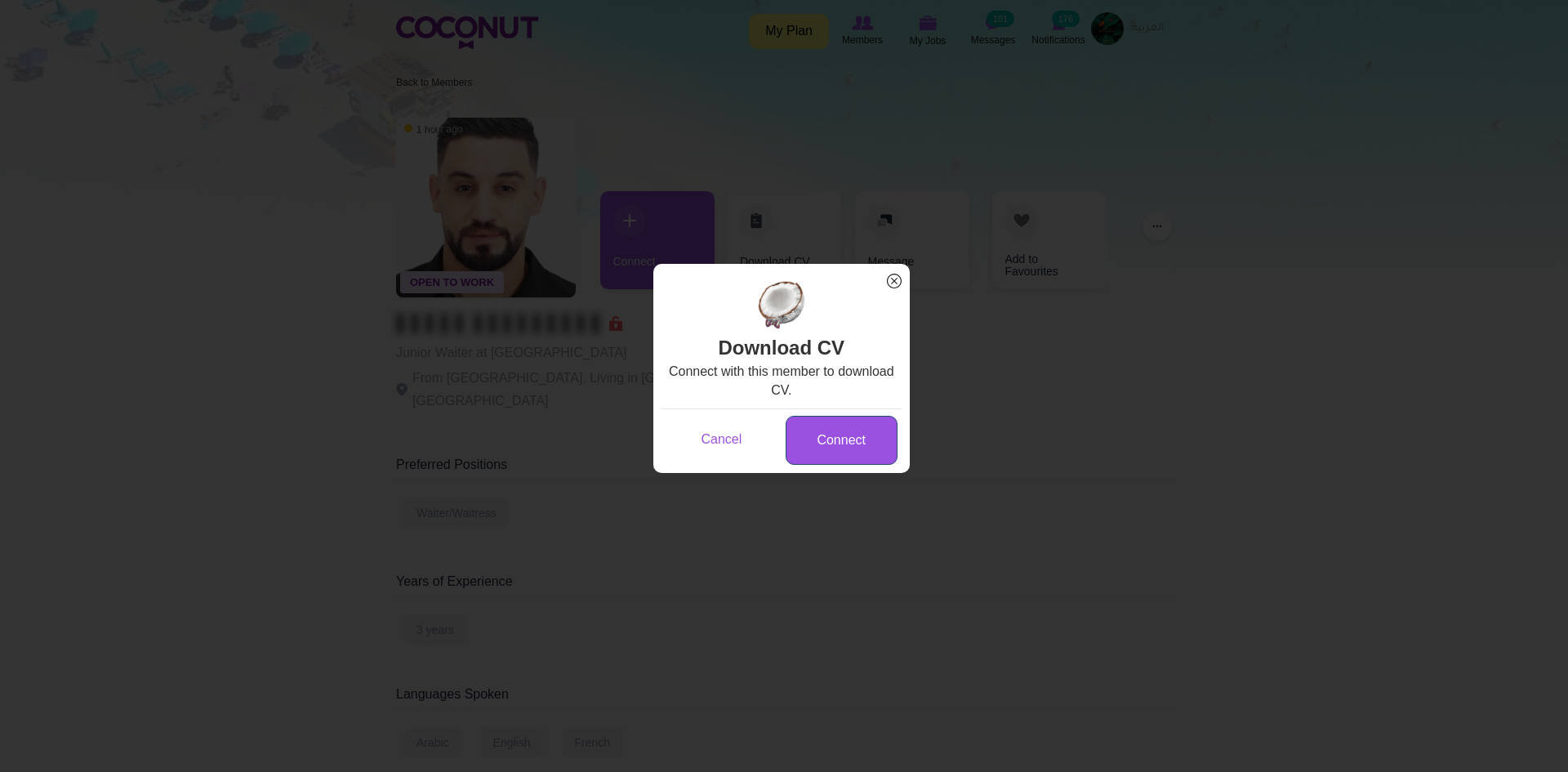
click at [834, 418] on link "Connect" at bounding box center [842, 441] width 111 height 50
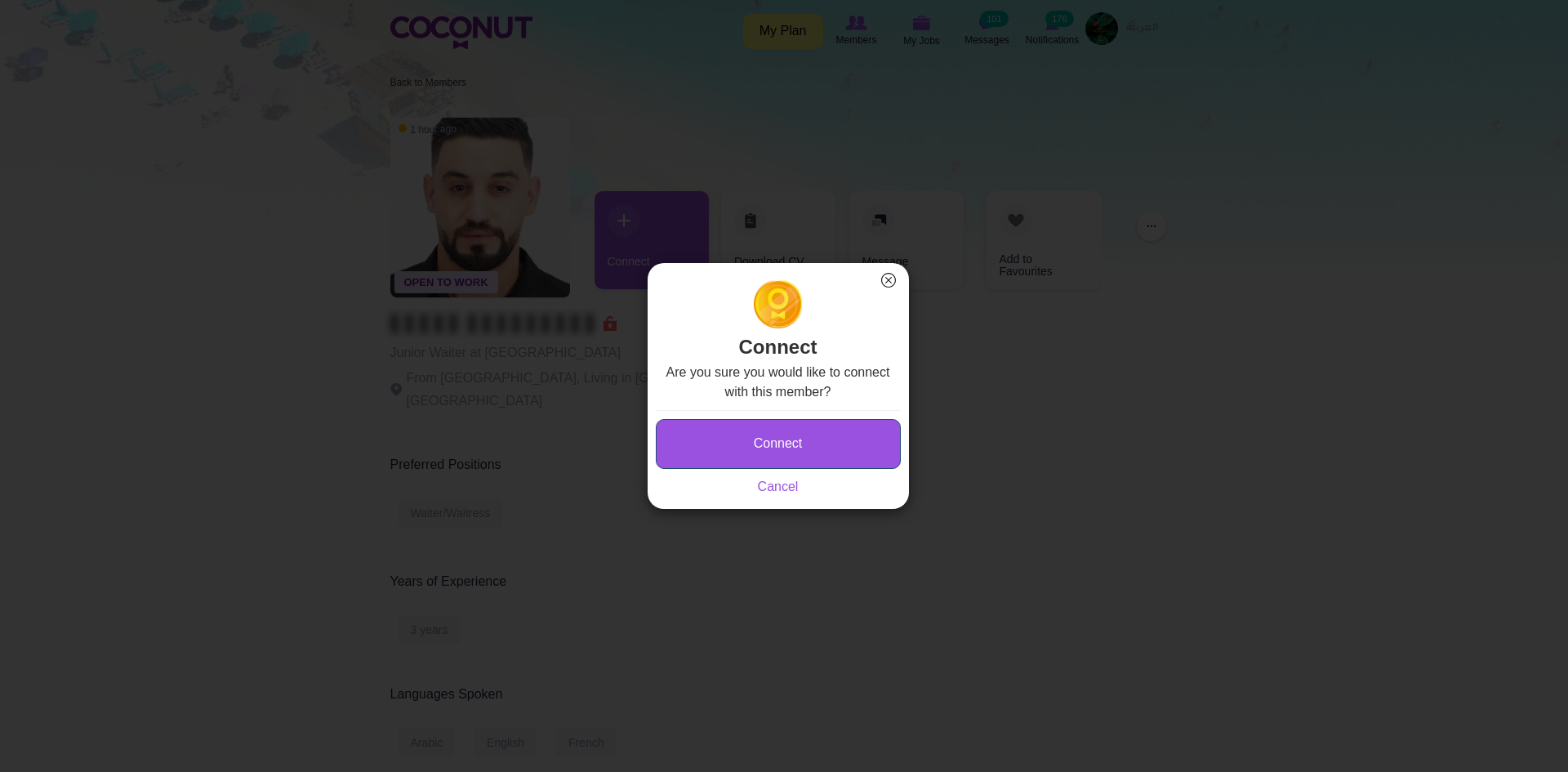
click at [811, 436] on button "Connect" at bounding box center [778, 444] width 245 height 50
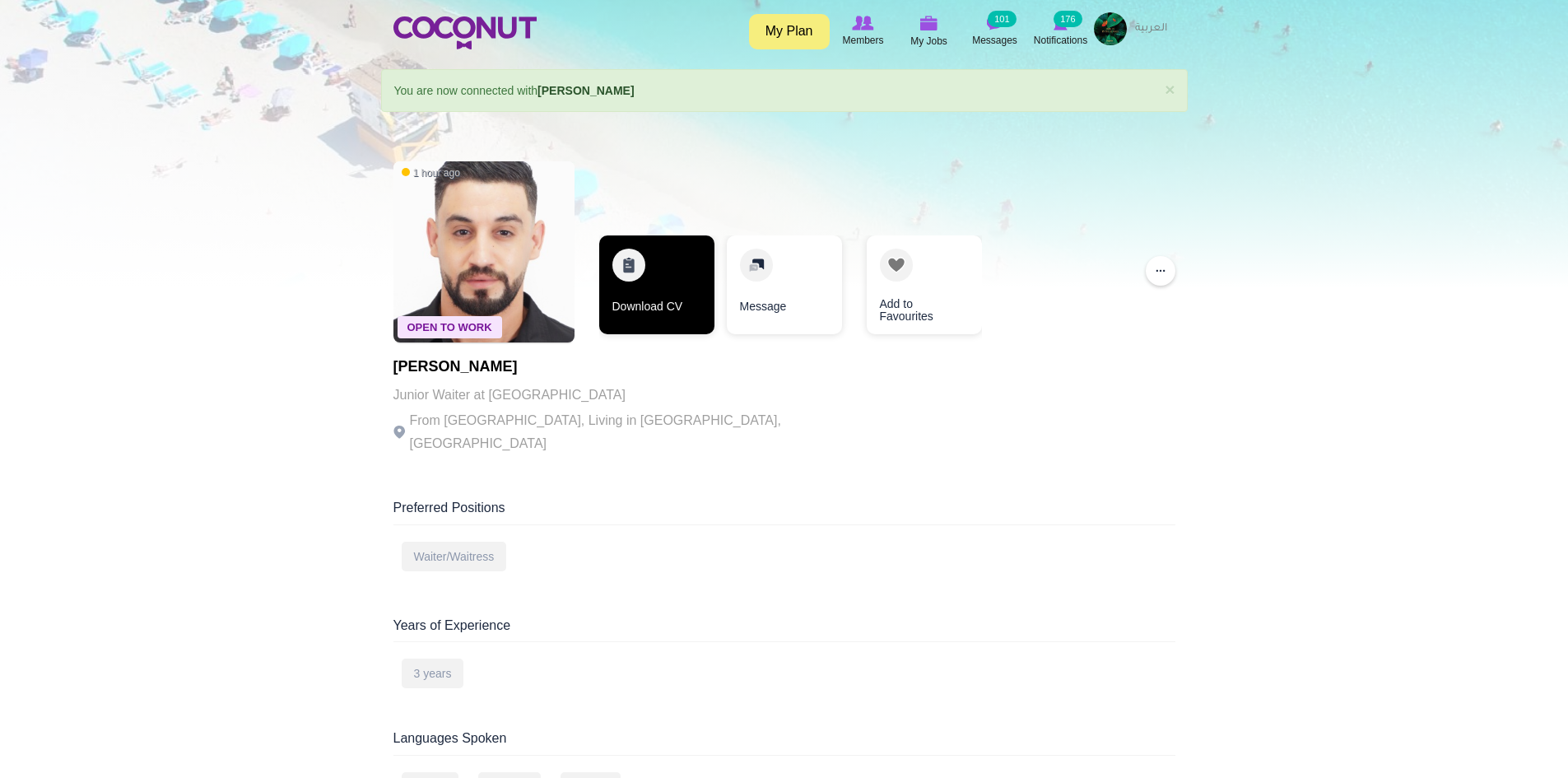
click at [661, 302] on link "Download CV" at bounding box center [657, 285] width 115 height 99
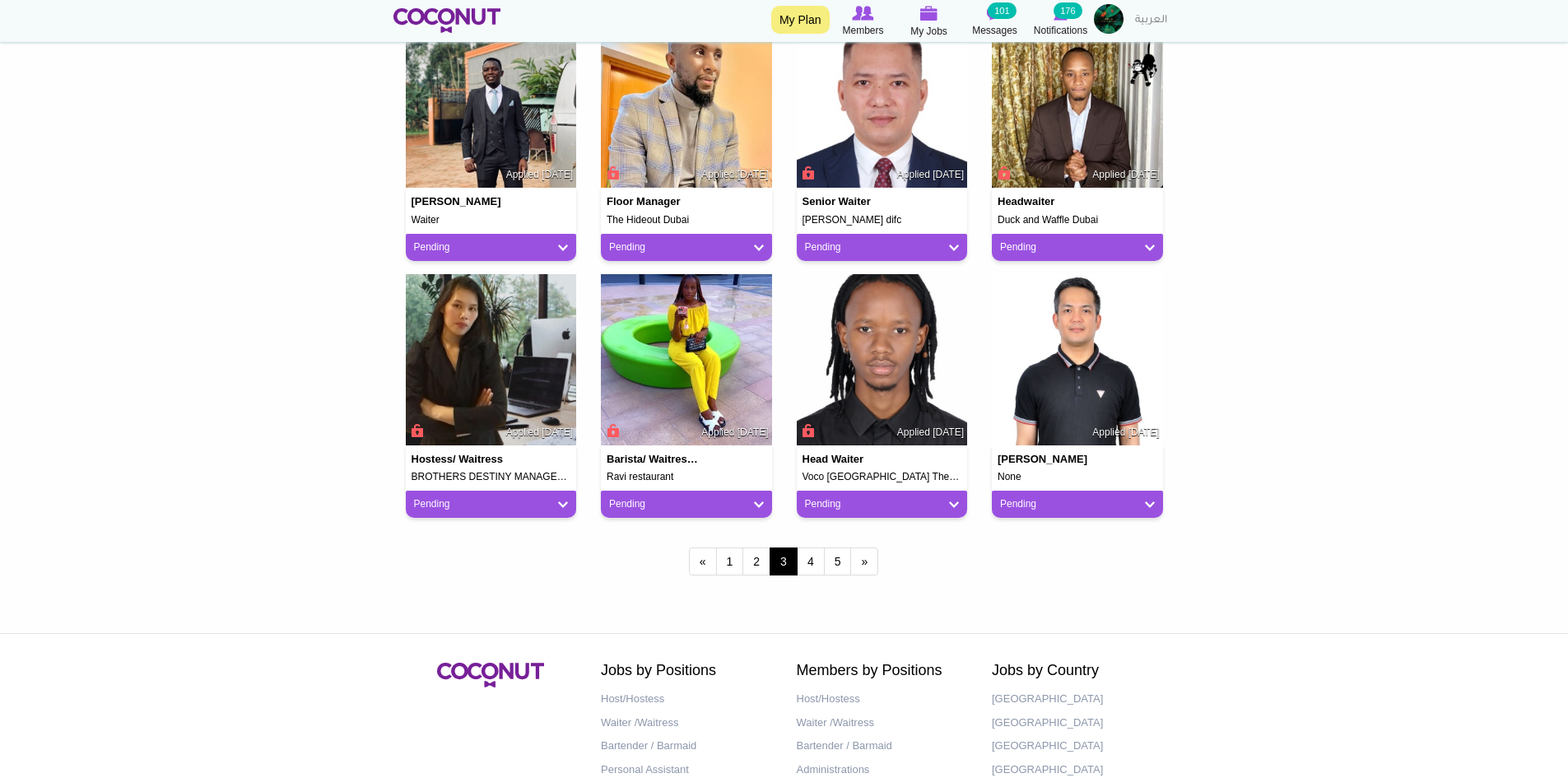
scroll to position [1235, 0]
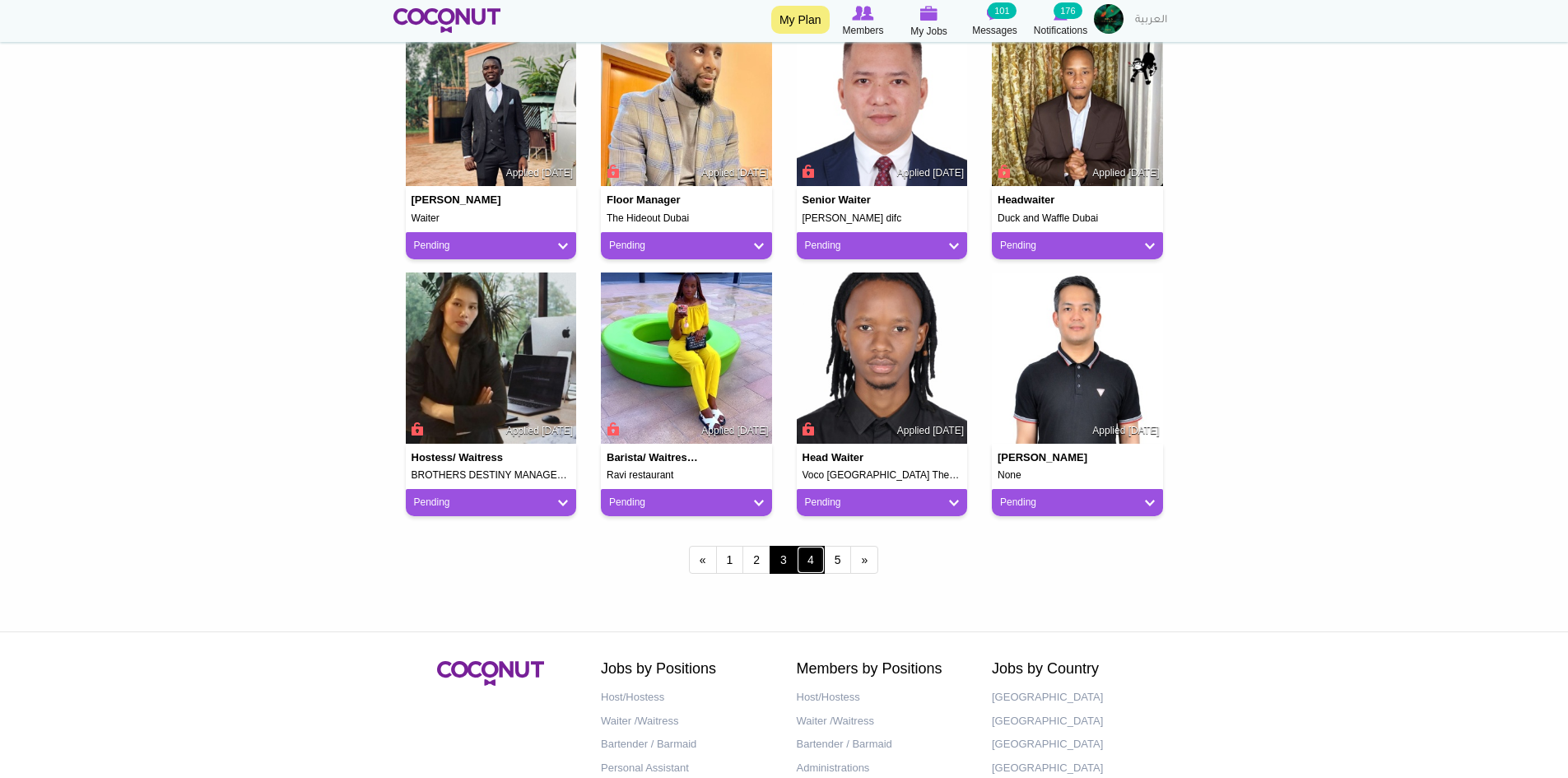
click at [809, 561] on link "4" at bounding box center [811, 560] width 28 height 28
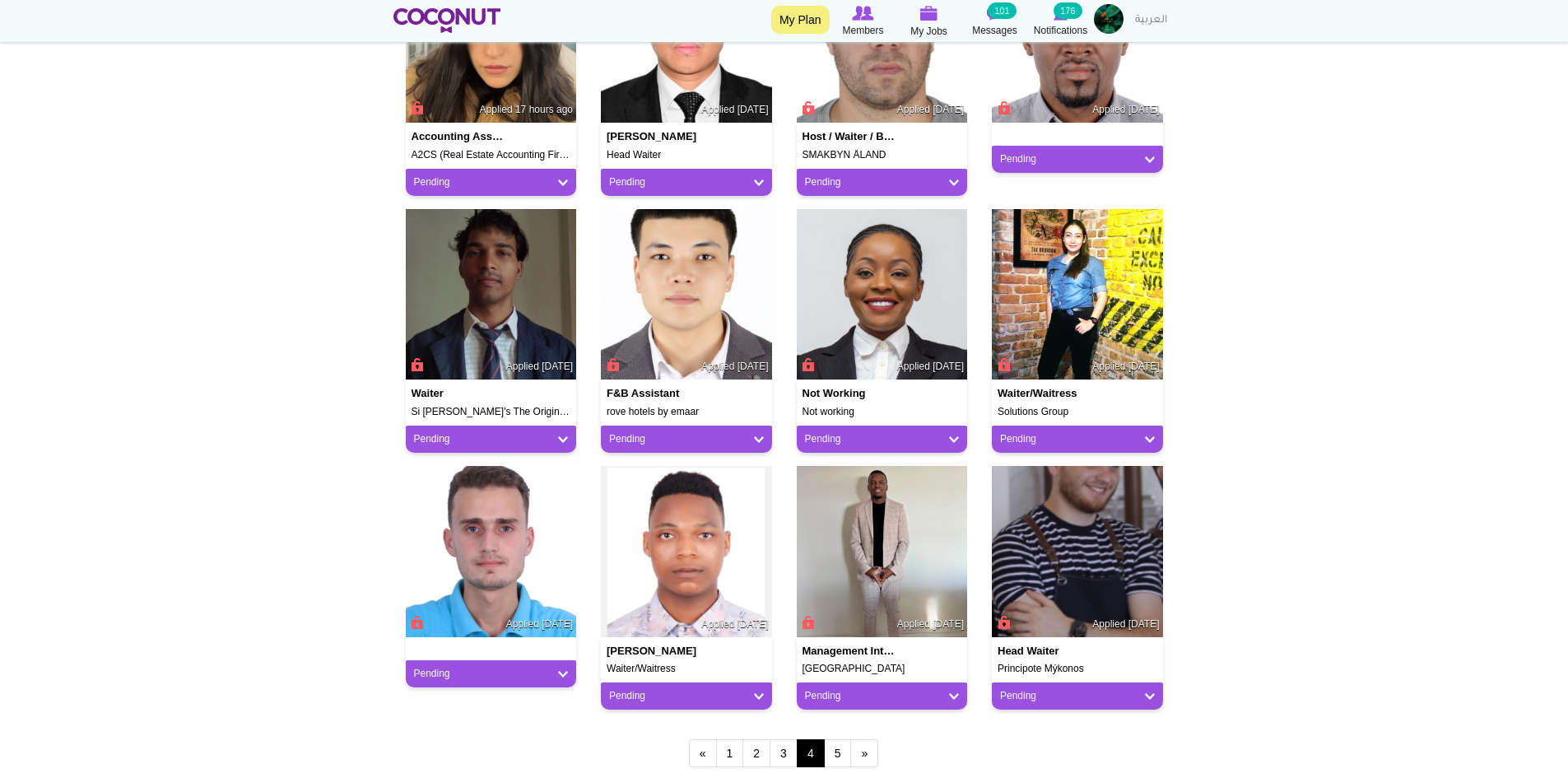
scroll to position [1071, 0]
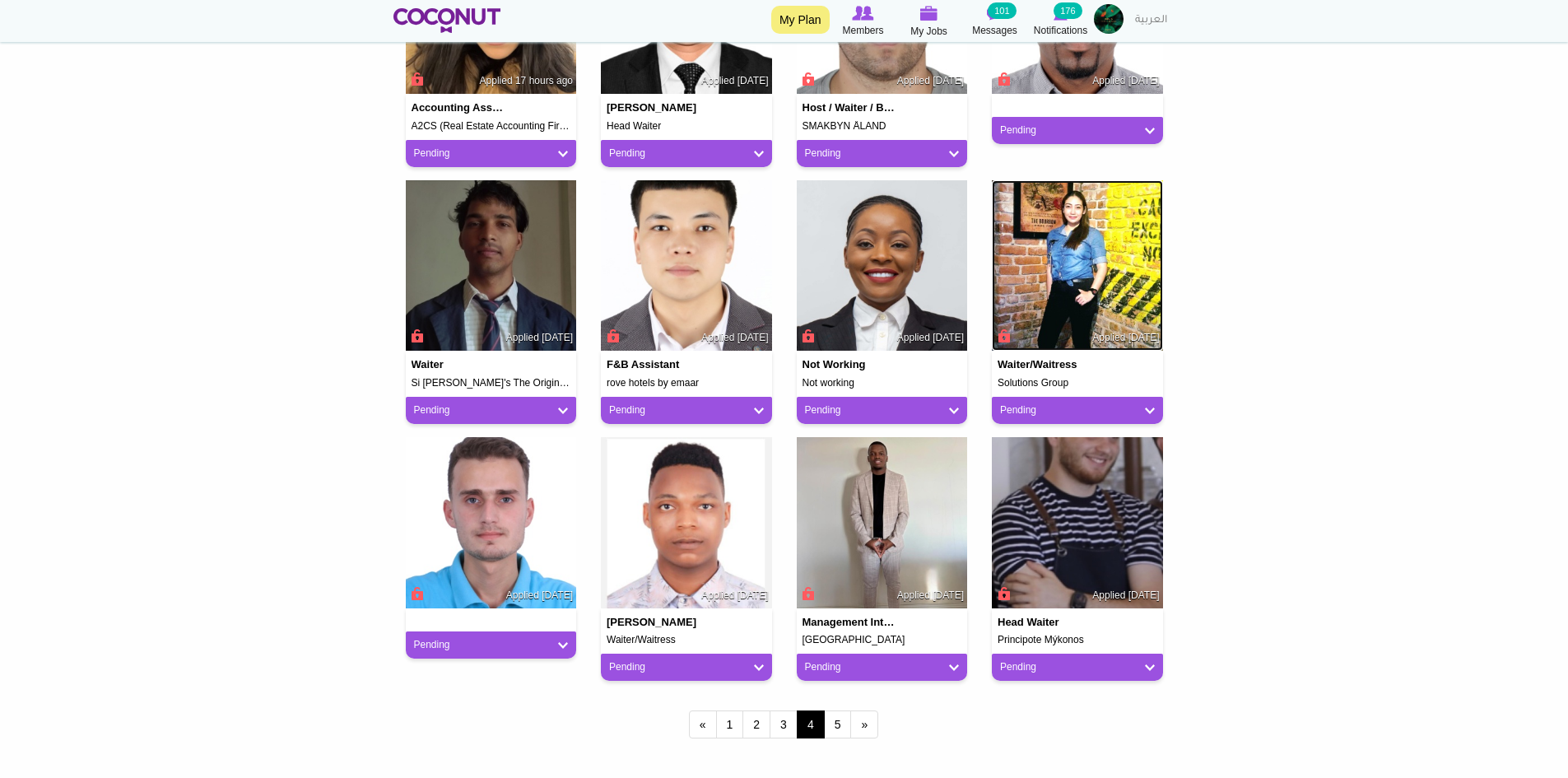
click at [1087, 304] on img at bounding box center [1077, 265] width 171 height 171
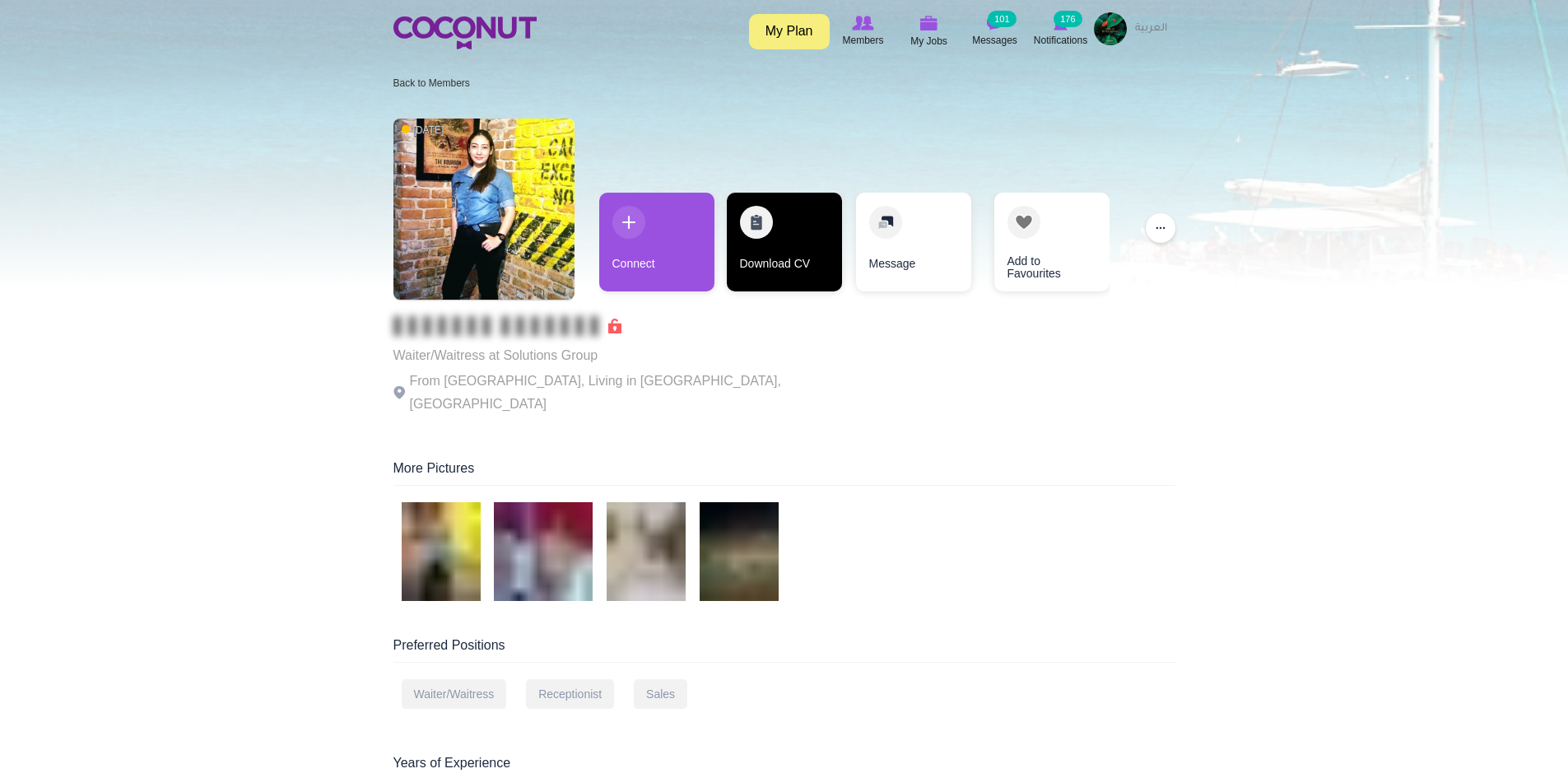
click at [775, 261] on link "Download CV" at bounding box center [784, 242] width 115 height 99
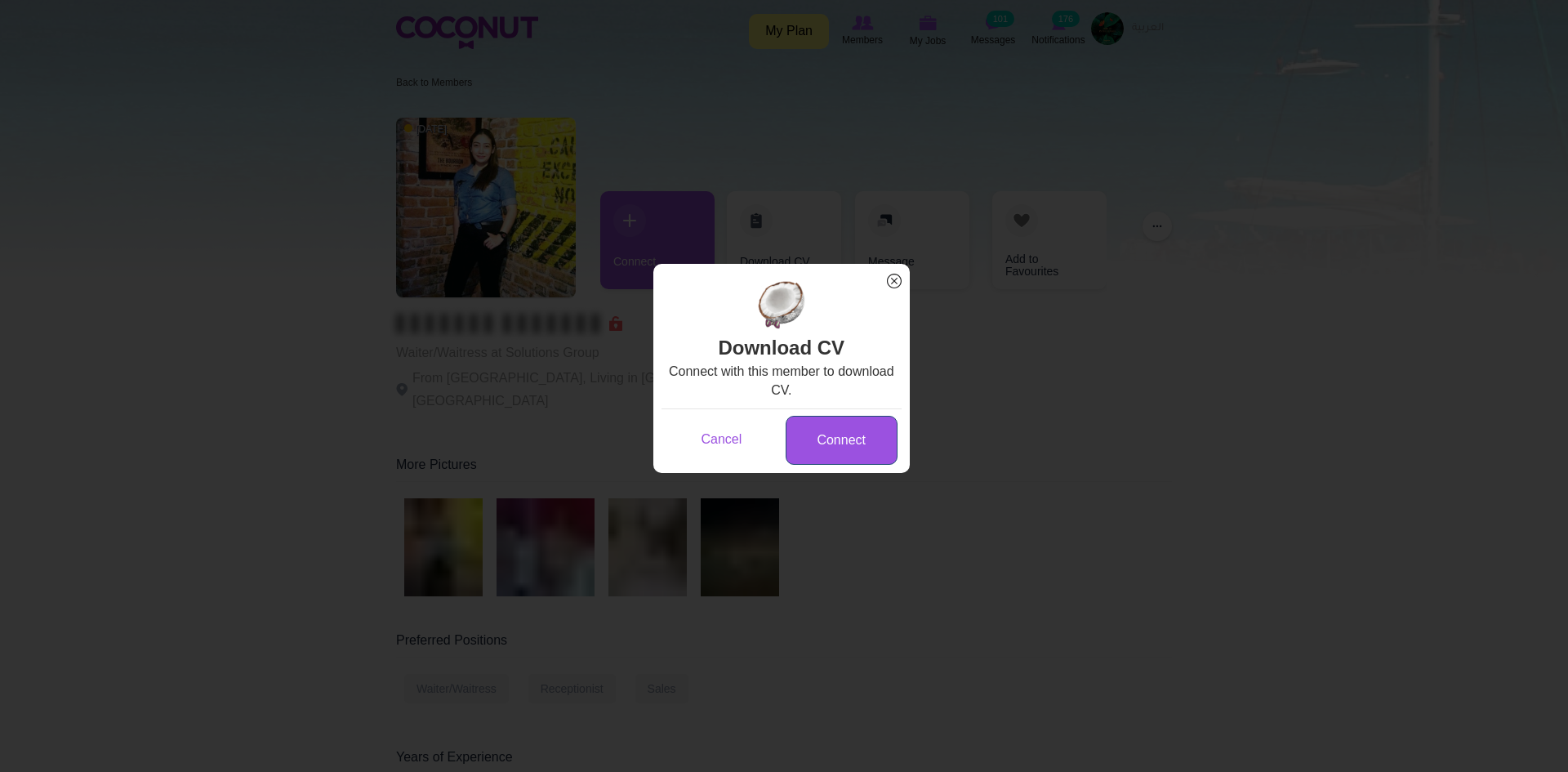
click at [834, 436] on link "Connect" at bounding box center [842, 441] width 111 height 50
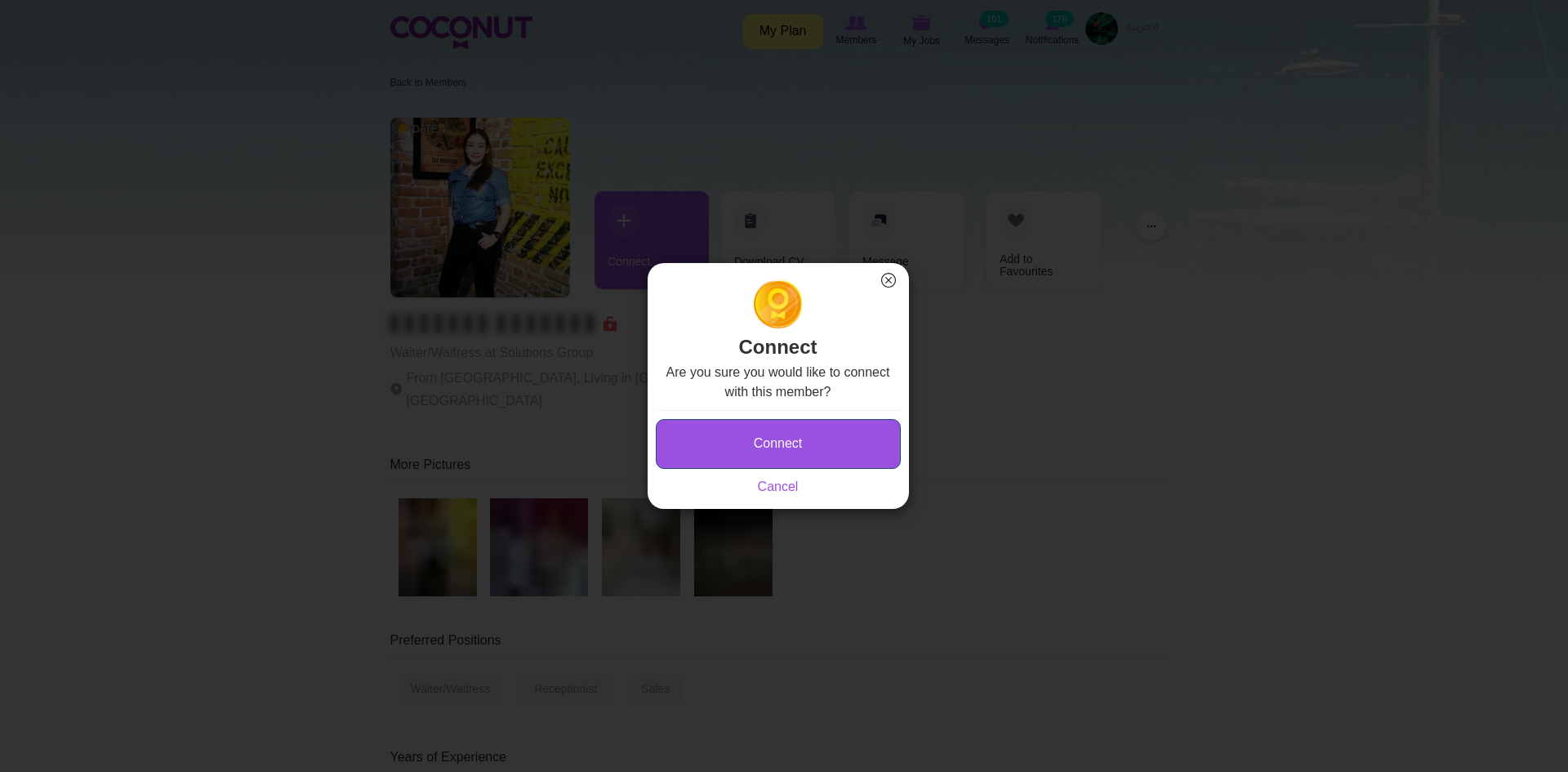
click at [832, 435] on button "Connect" at bounding box center [778, 444] width 245 height 50
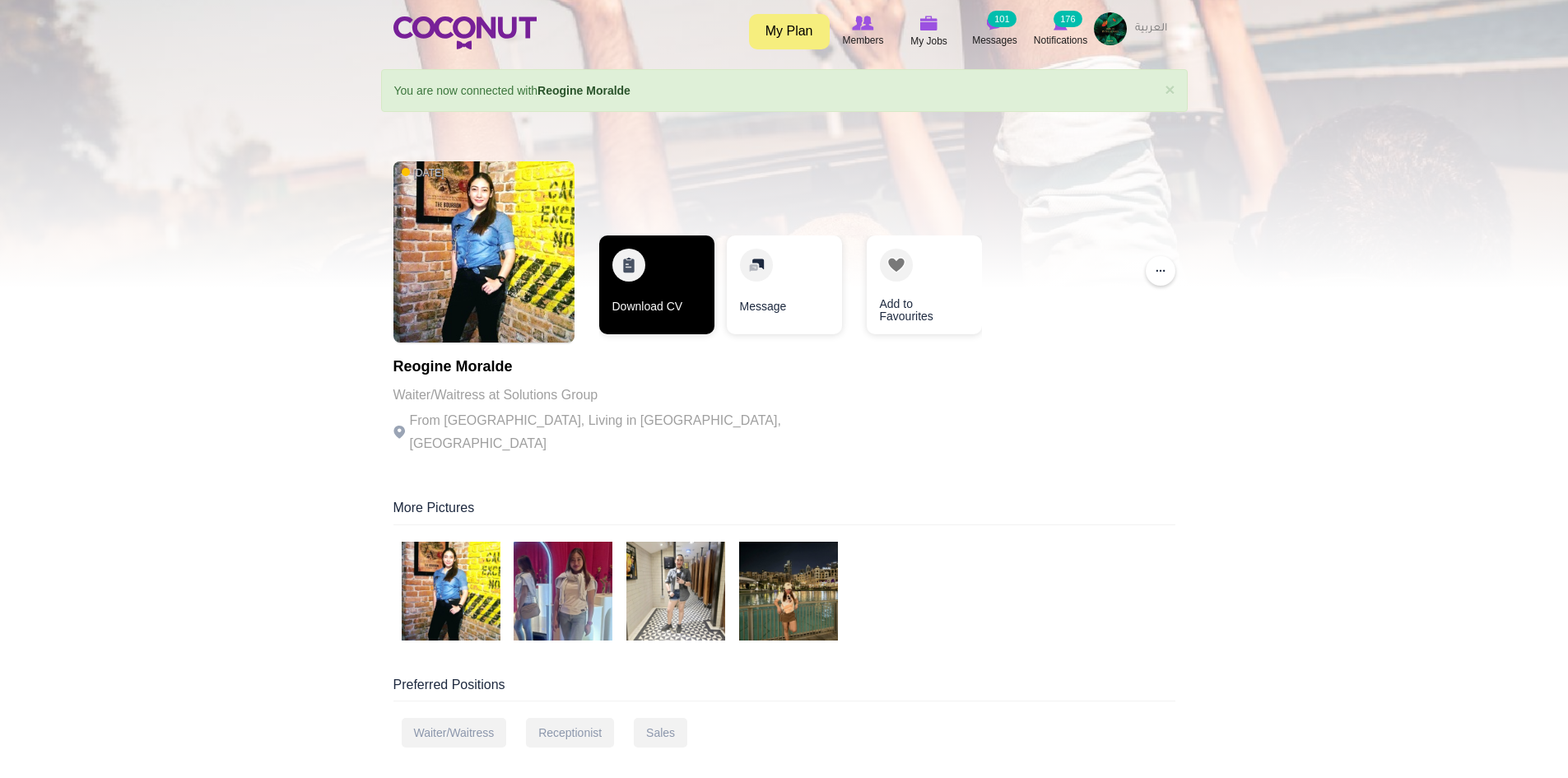
click at [684, 304] on link "Download CV" at bounding box center [657, 285] width 115 height 99
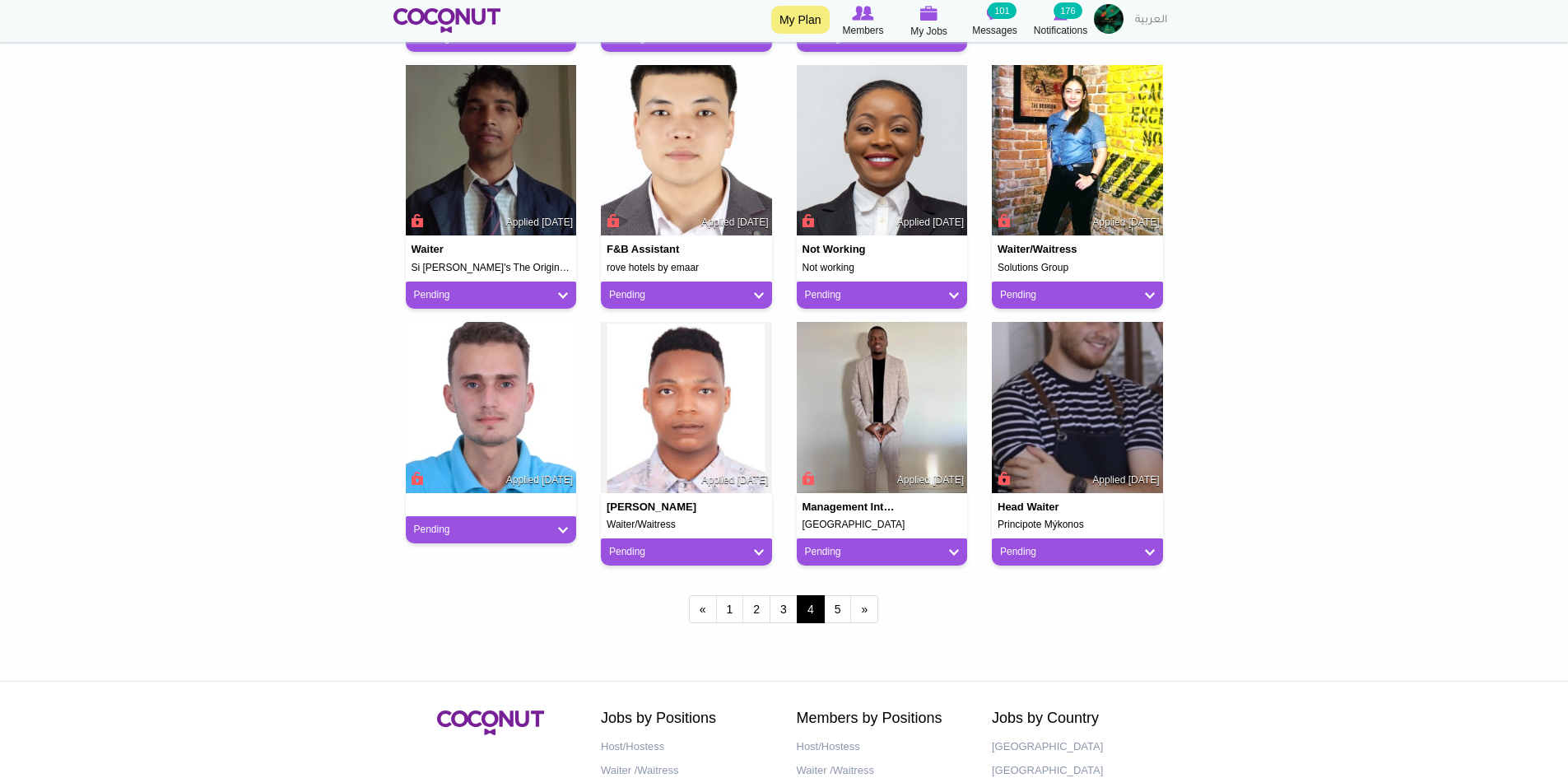
scroll to position [1235, 0]
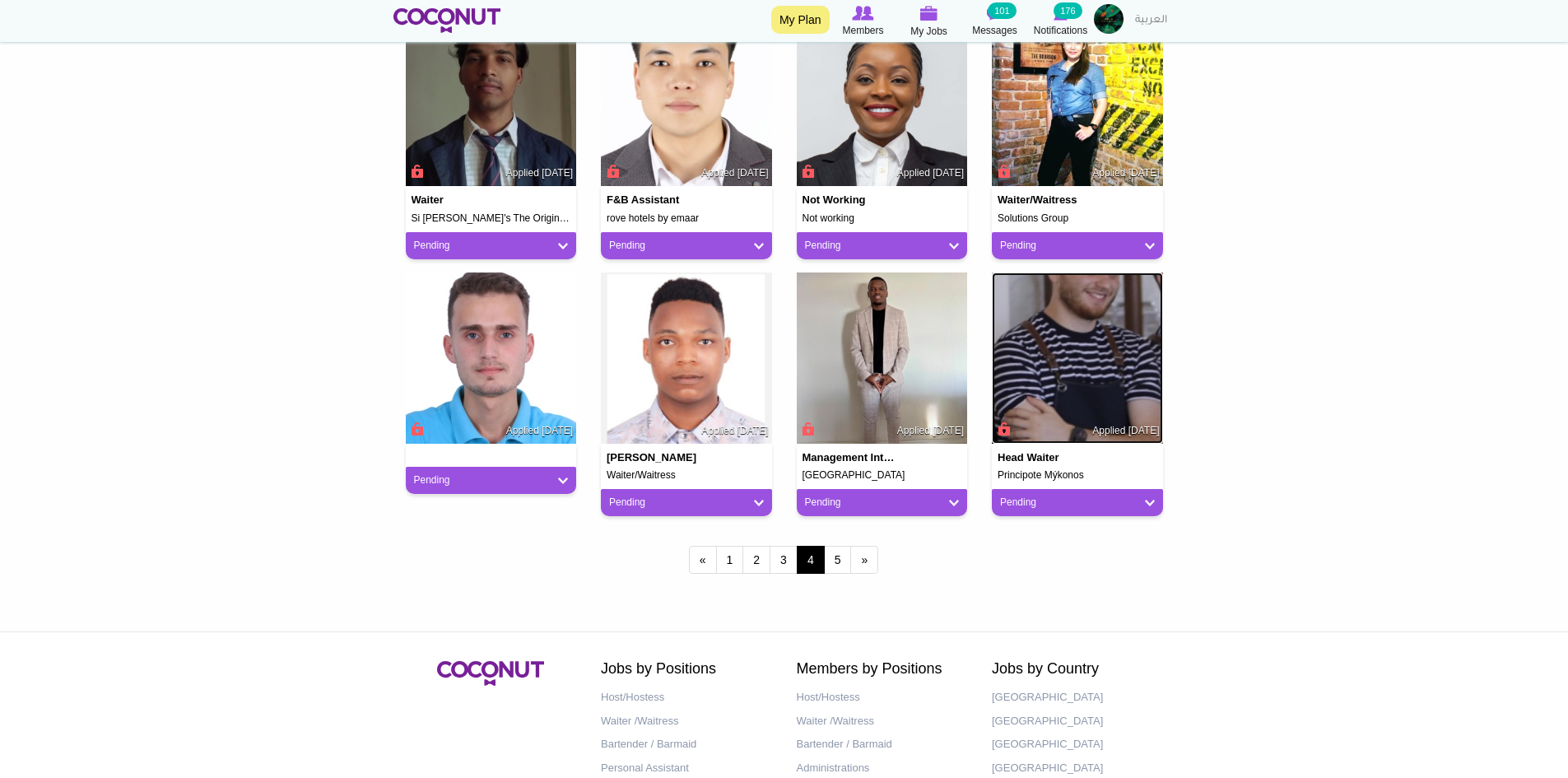
click at [1137, 317] on img at bounding box center [1077, 358] width 171 height 171
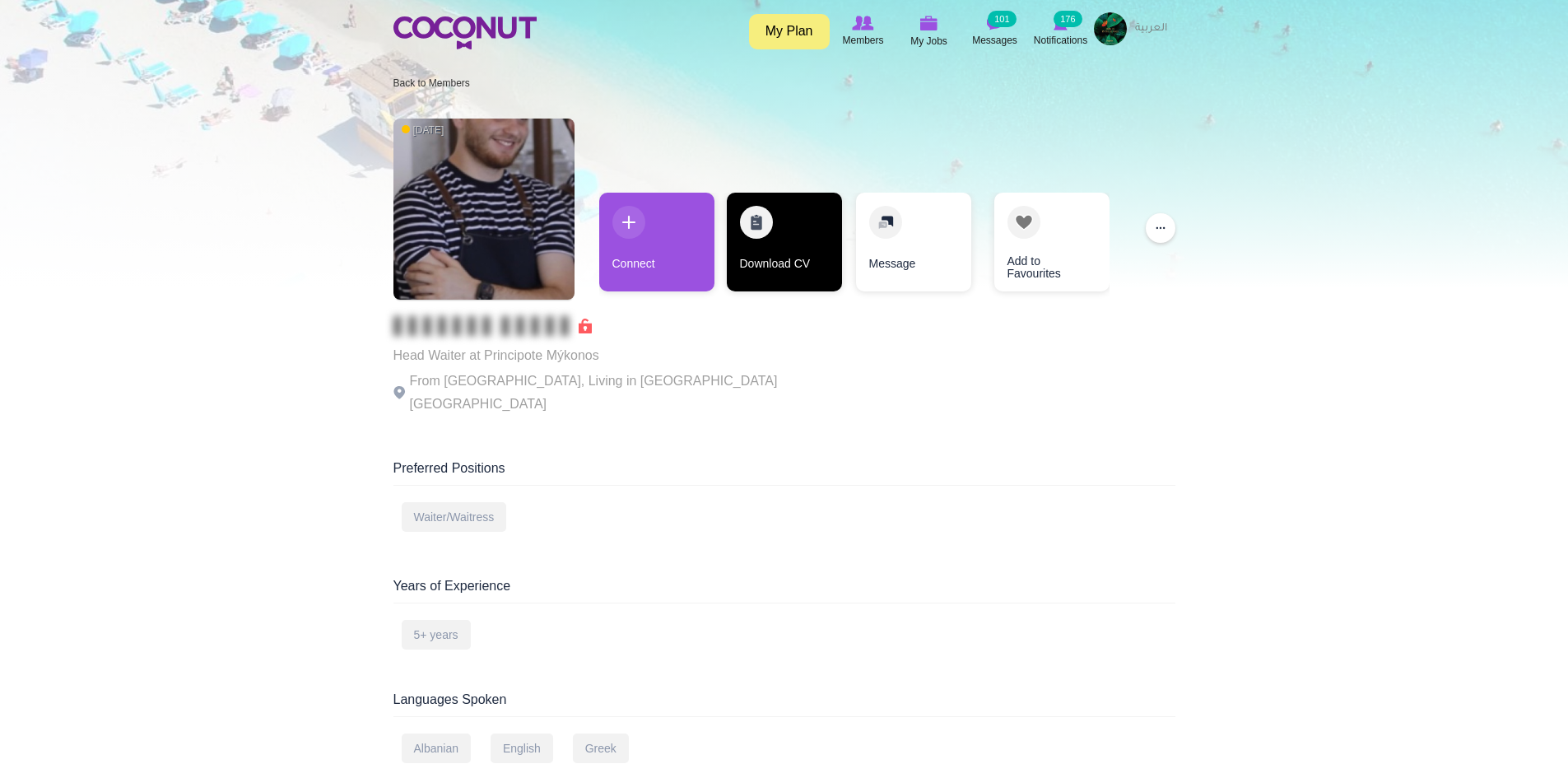
click at [761, 252] on link "Download CV" at bounding box center [784, 242] width 115 height 99
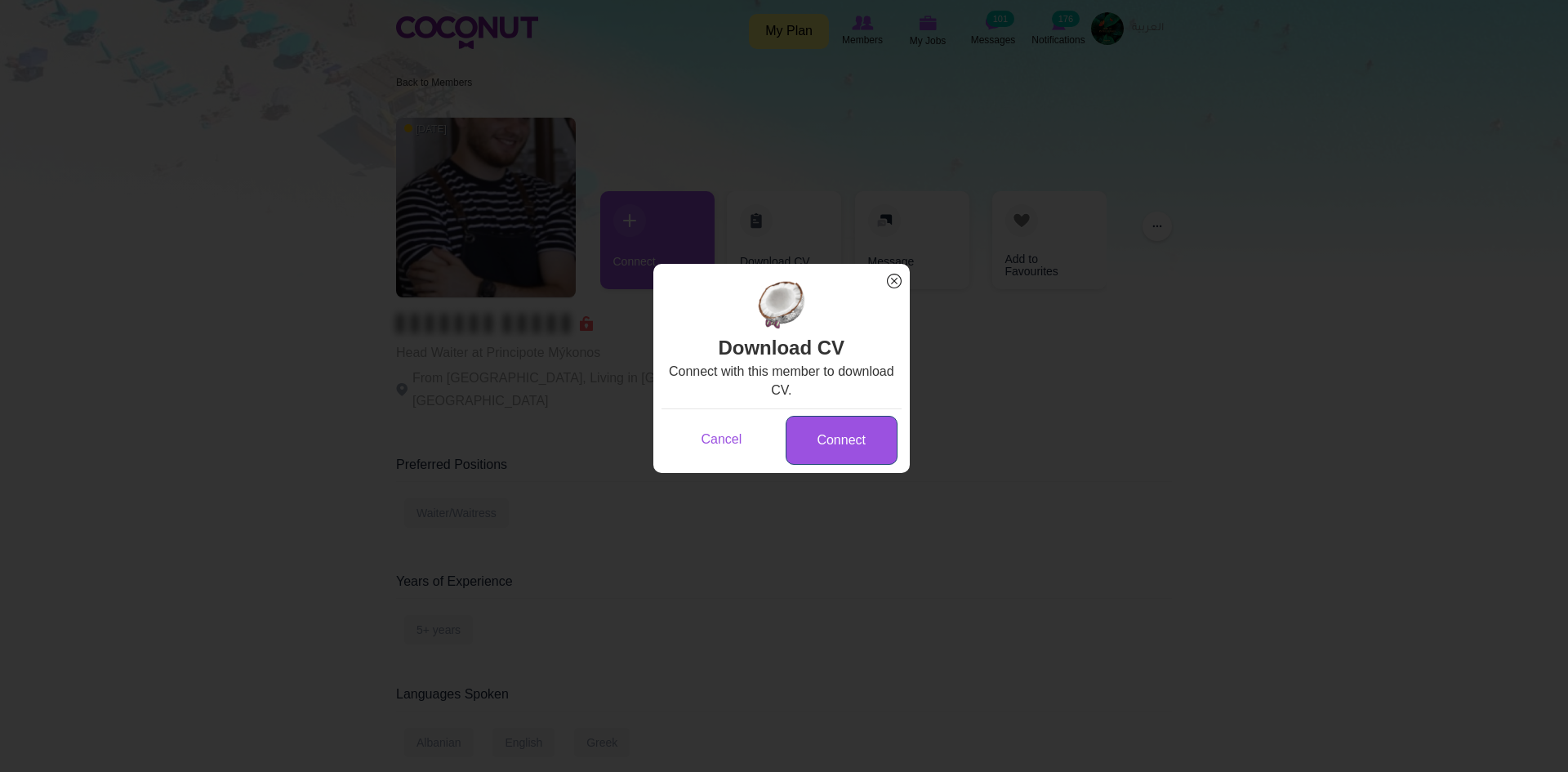
click at [845, 455] on link "Connect" at bounding box center [842, 441] width 111 height 50
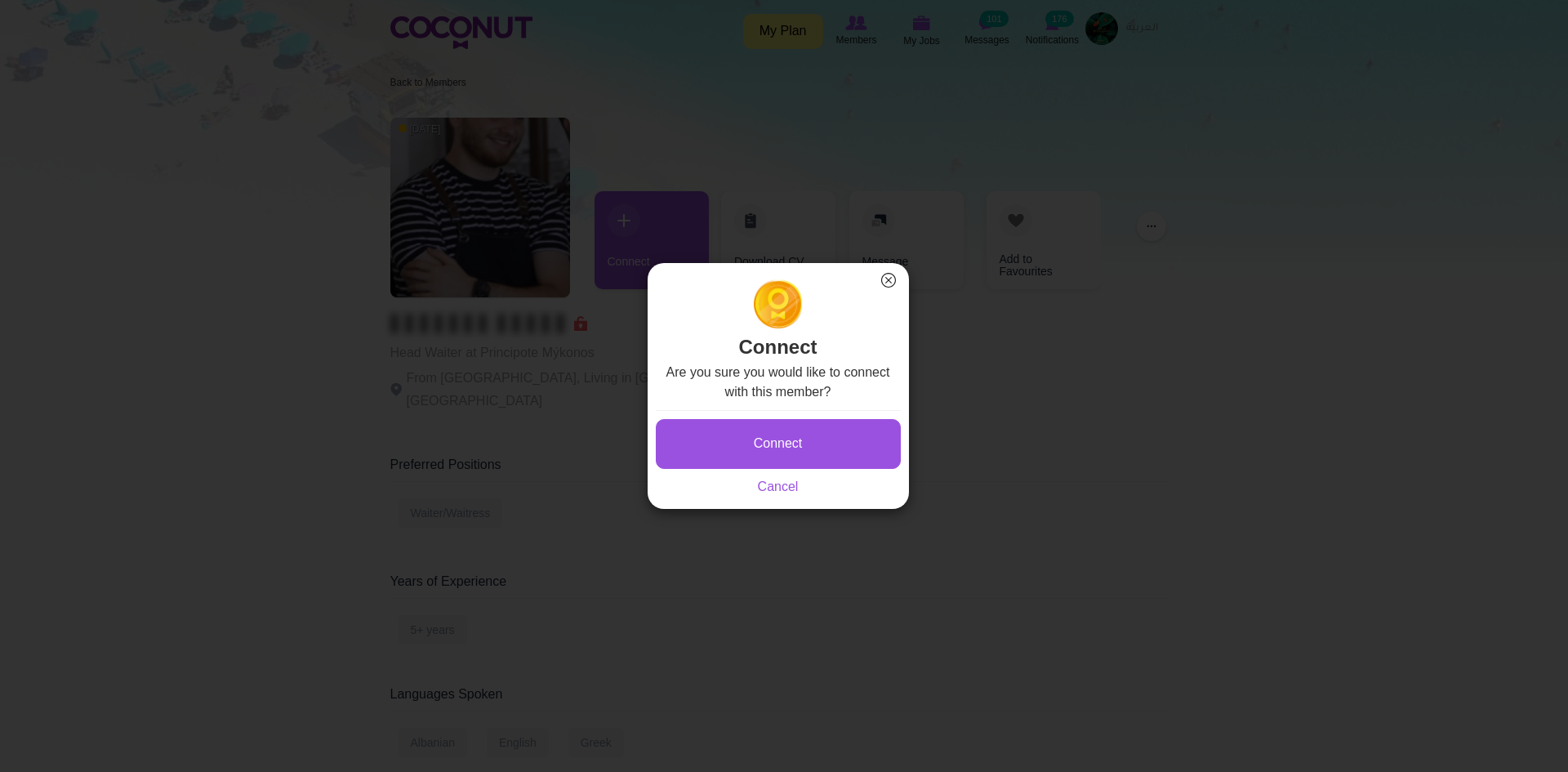
click at [821, 436] on button "Connect" at bounding box center [778, 444] width 245 height 50
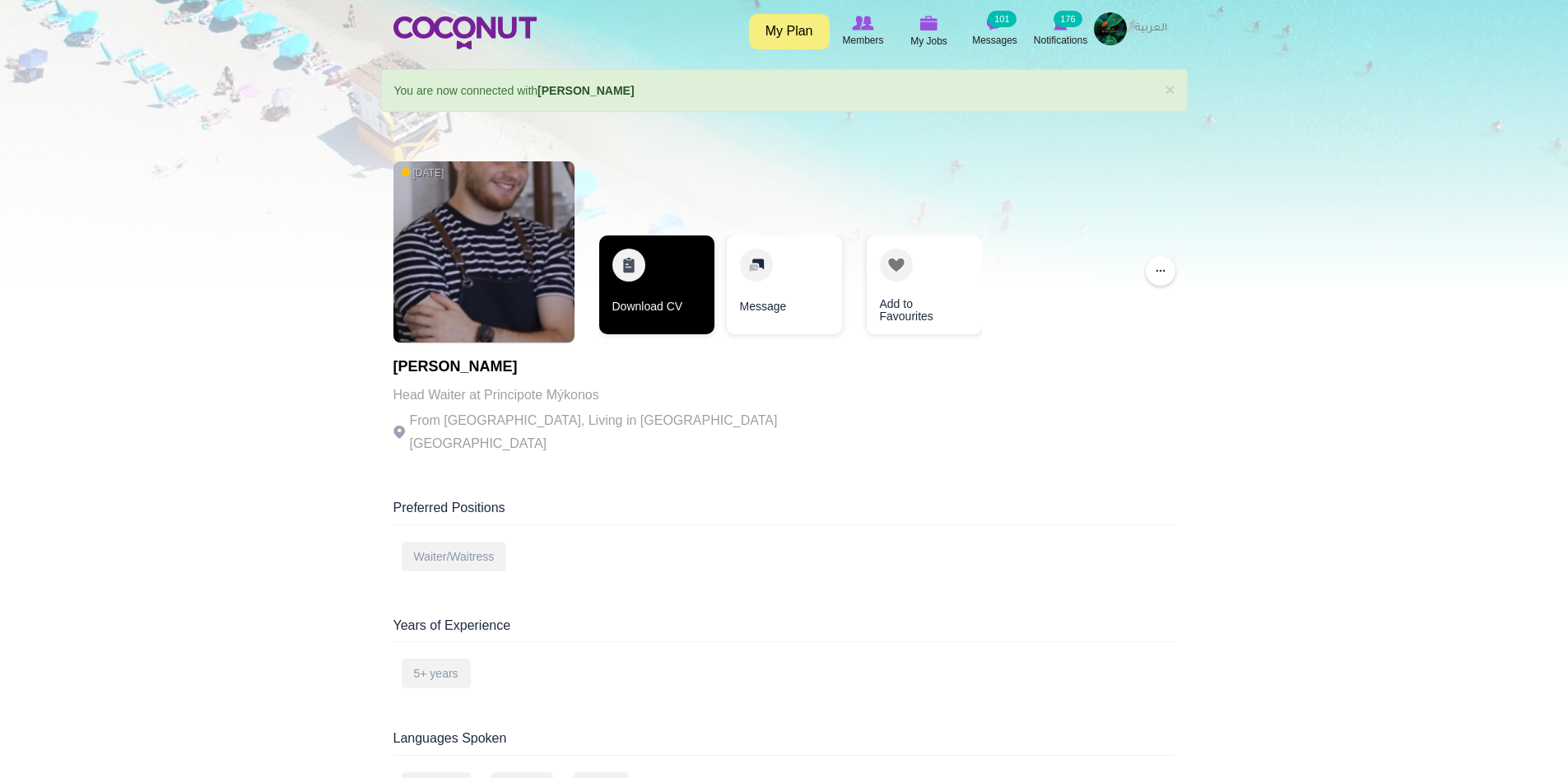
click at [701, 297] on link "Download CV" at bounding box center [657, 285] width 115 height 99
click at [1104, 29] on img at bounding box center [1111, 29] width 33 height 33
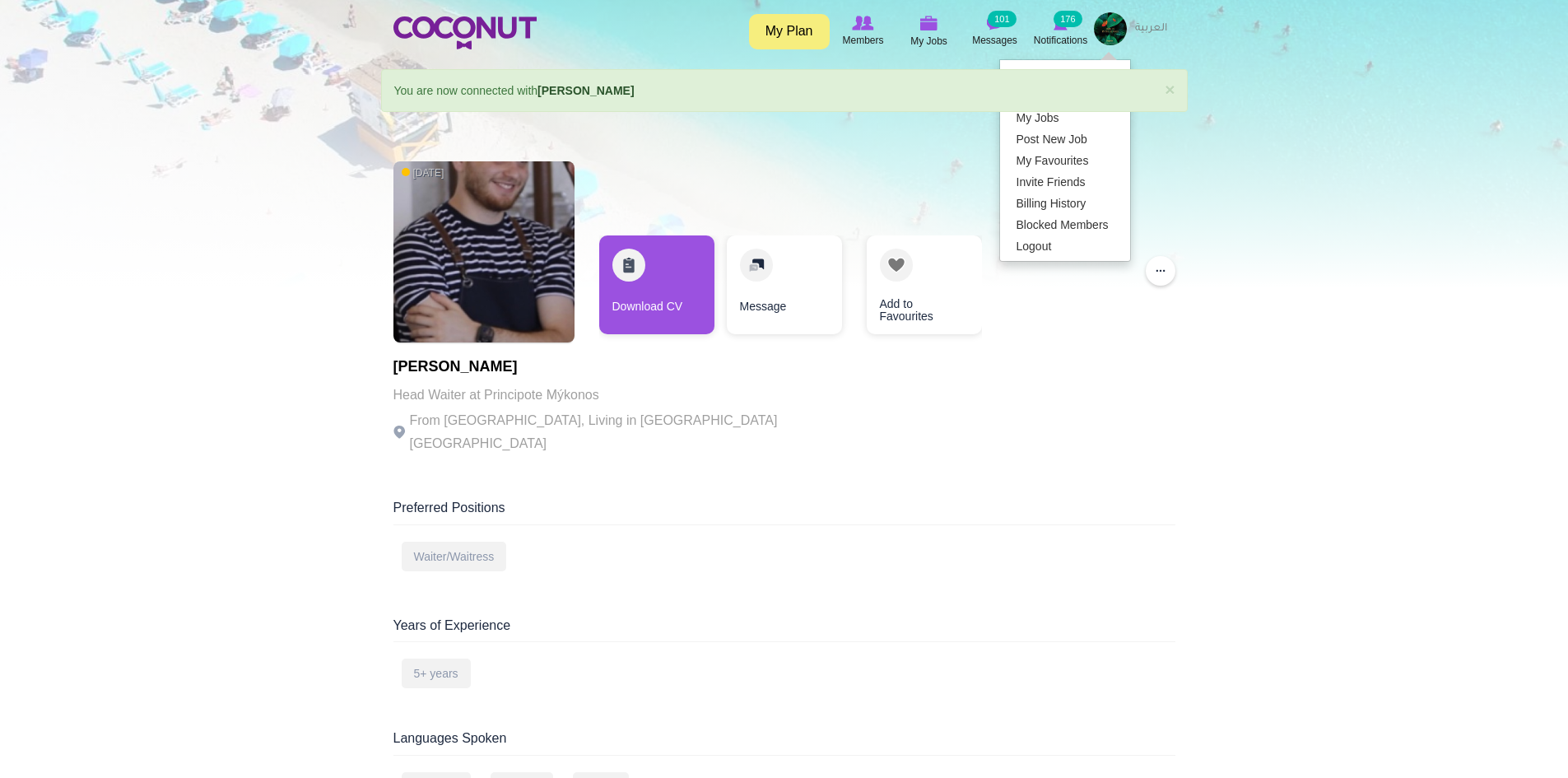
click at [919, 152] on div at bounding box center [784, 143] width 1568 height 288
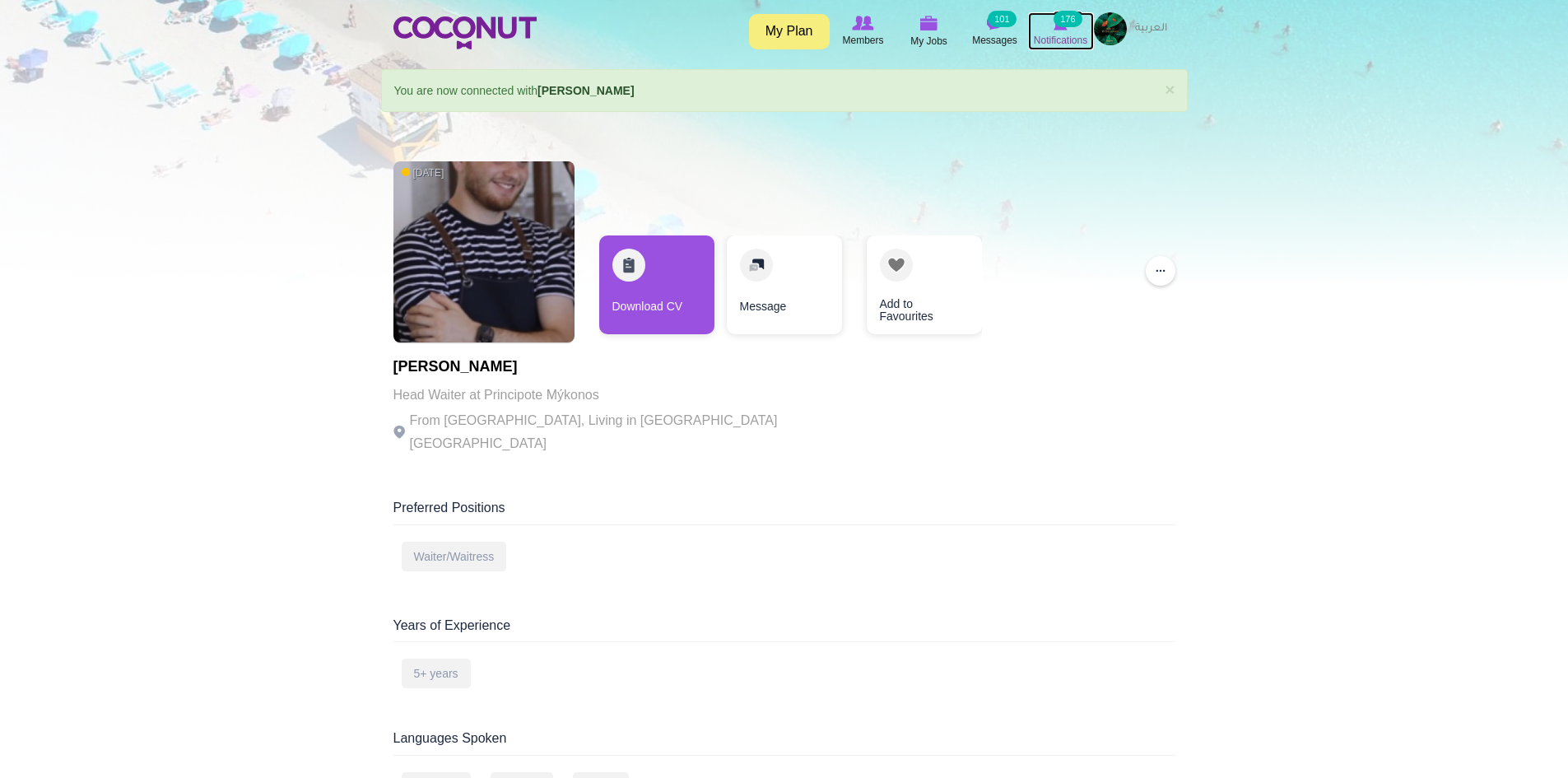
click at [1060, 22] on small "176" at bounding box center [1067, 18] width 28 height 16
click at [856, 27] on img at bounding box center [863, 22] width 21 height 15
click at [915, 25] on icon at bounding box center [929, 23] width 63 height 19
click at [932, 27] on img at bounding box center [929, 22] width 18 height 15
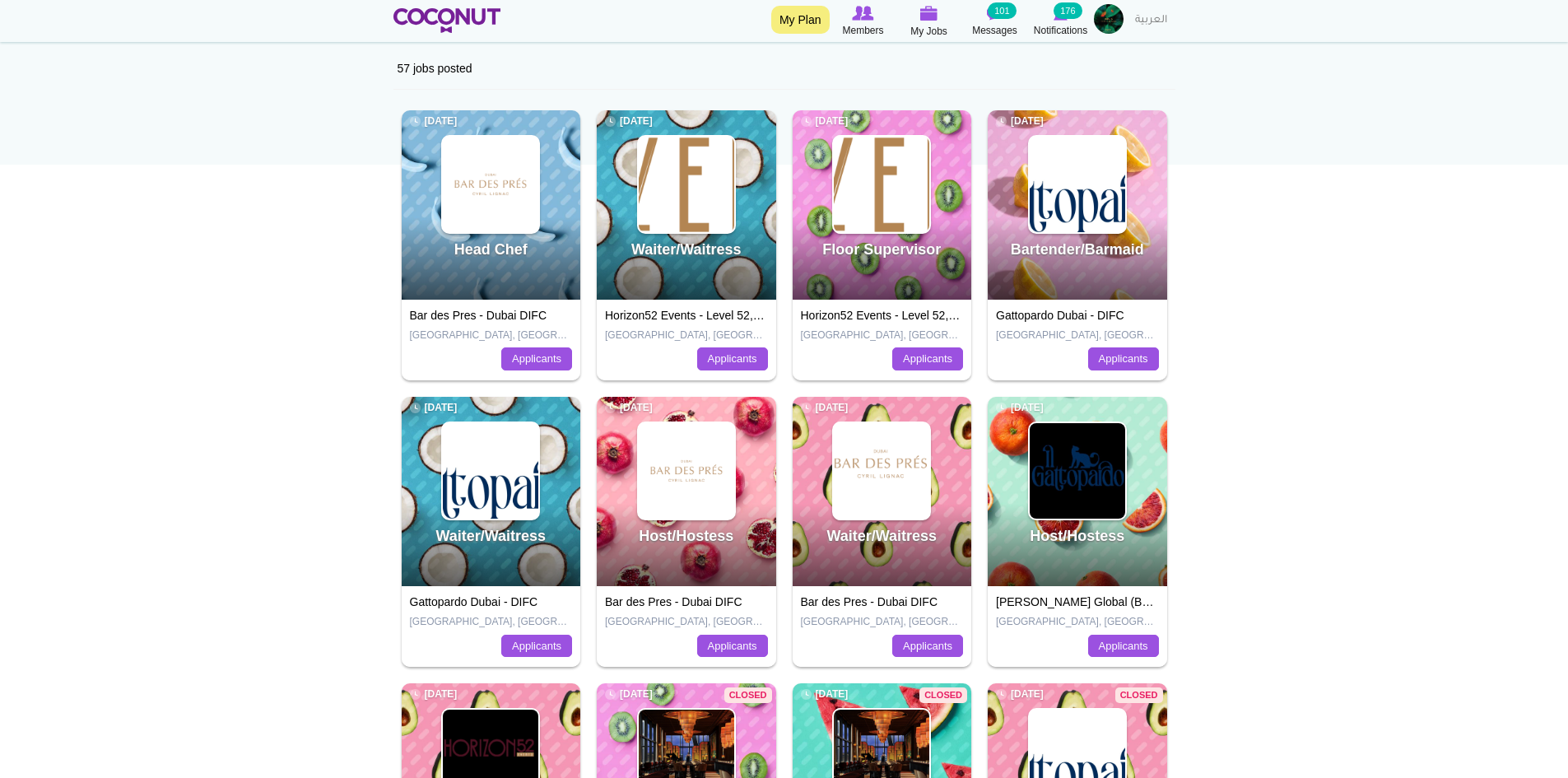
scroll to position [247, 0]
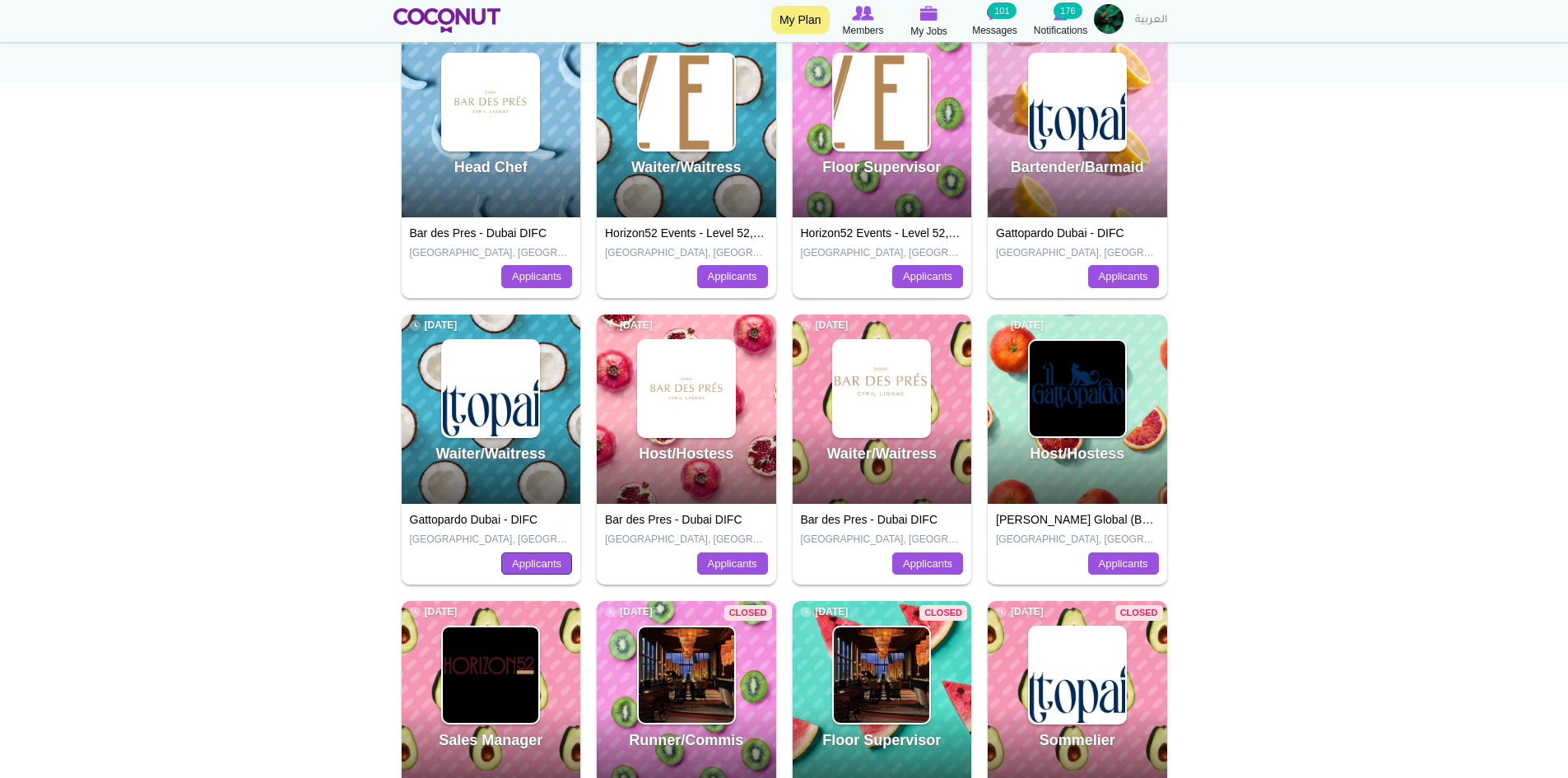
click at [554, 562] on link "Applicants" at bounding box center [537, 564] width 71 height 23
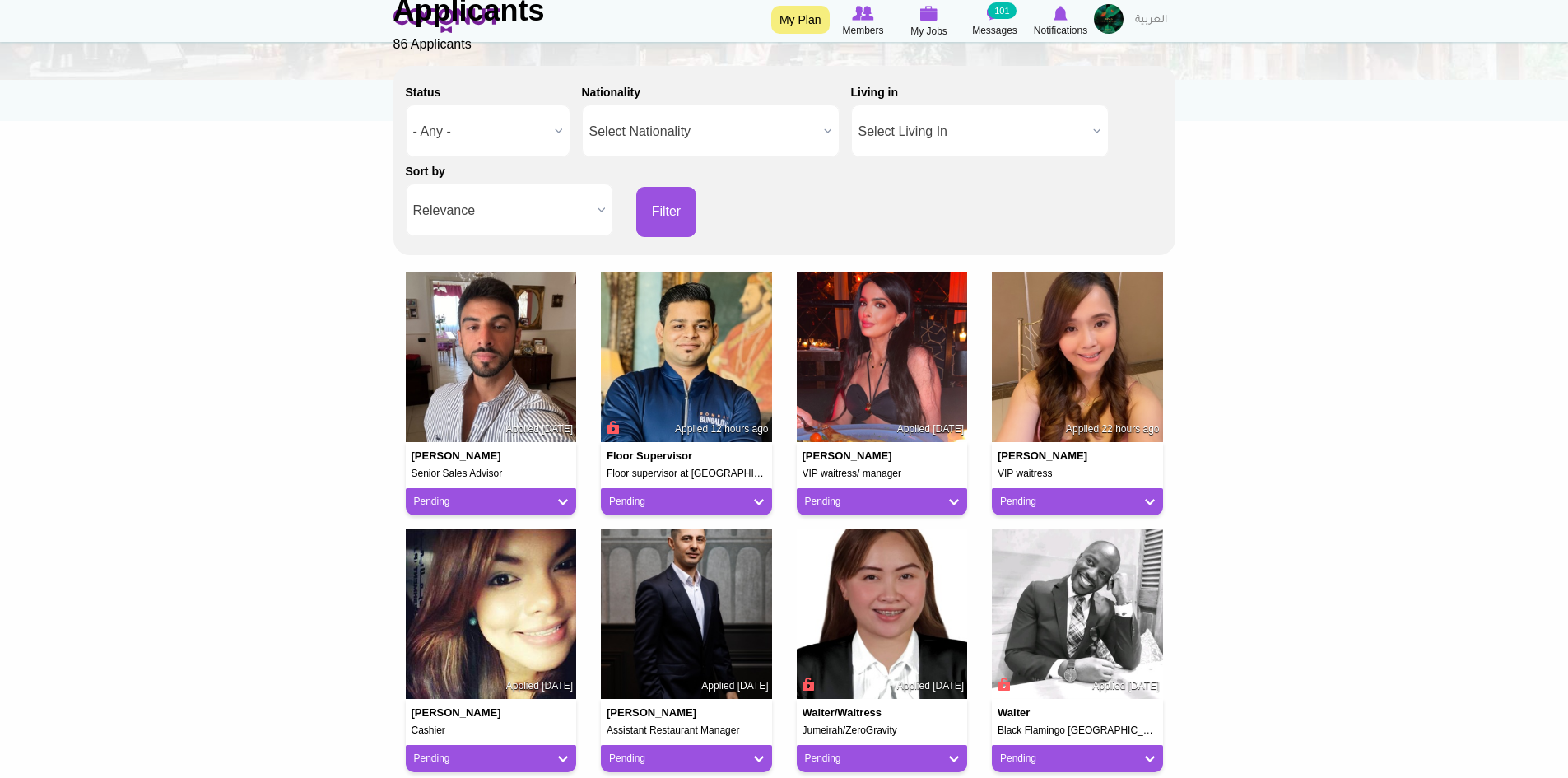
scroll to position [247, 0]
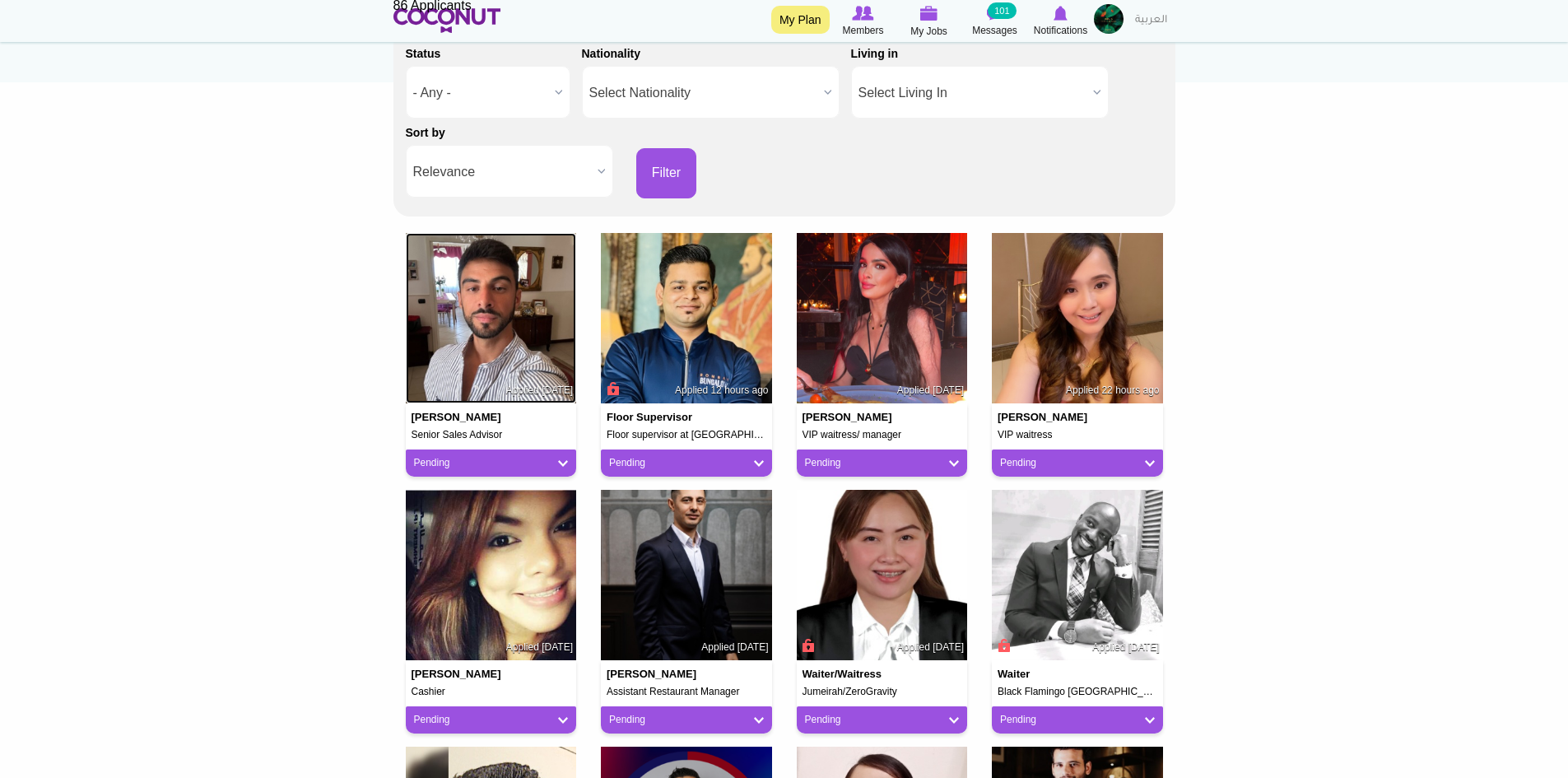
click at [507, 351] on img at bounding box center [491, 319] width 171 height 171
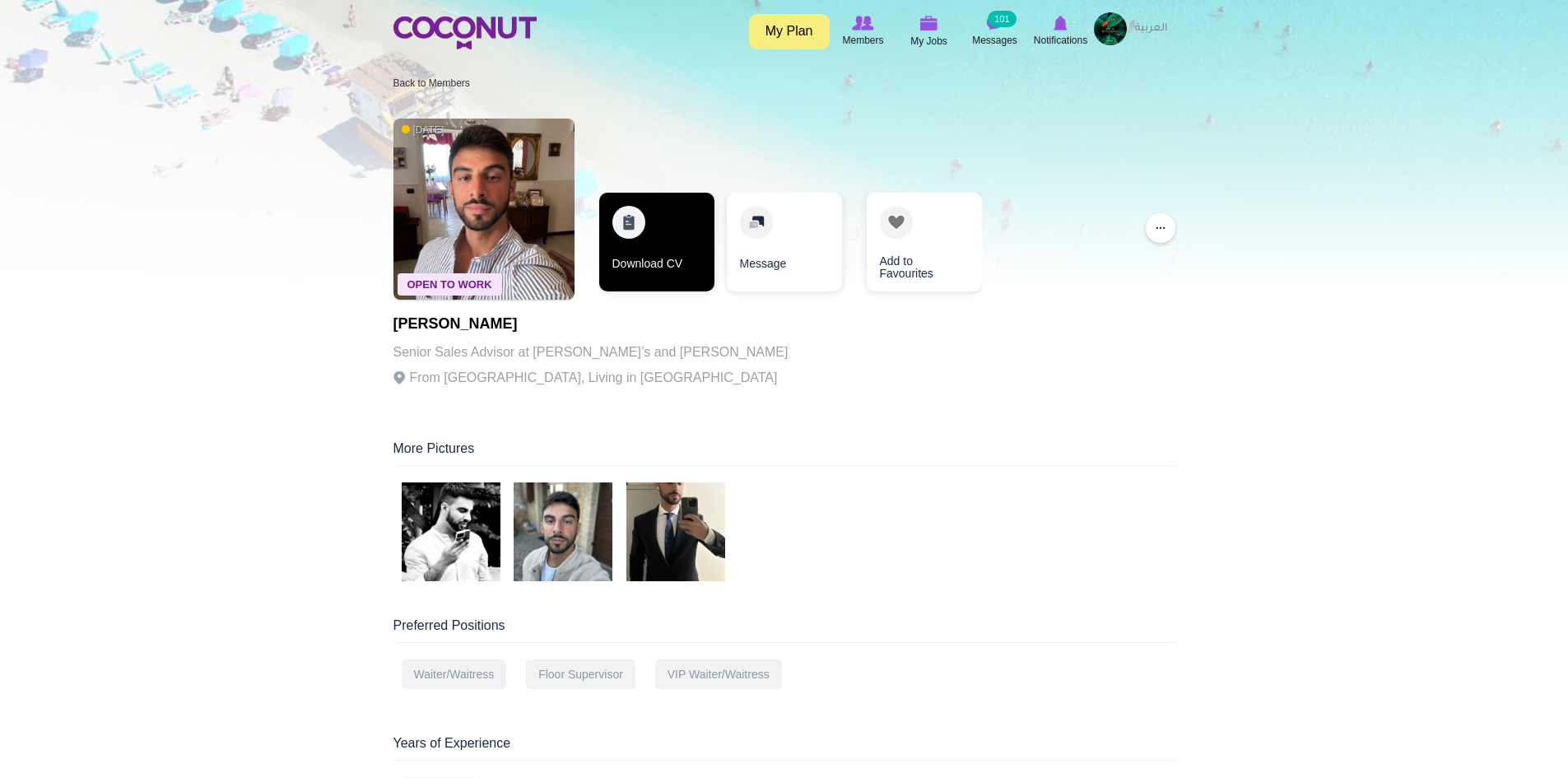
click at [666, 266] on link "Download CV" at bounding box center [657, 242] width 115 height 99
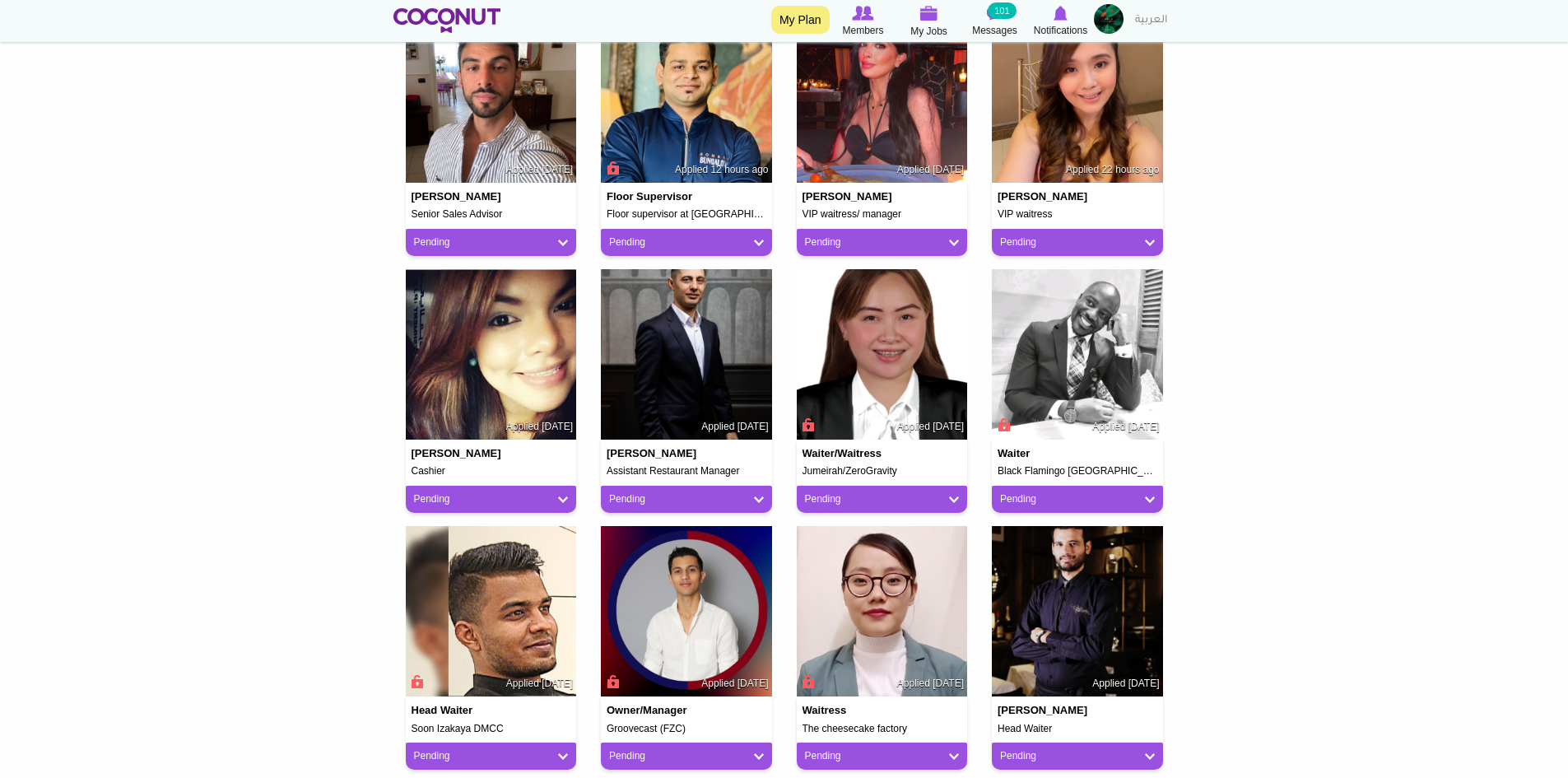
scroll to position [494, 0]
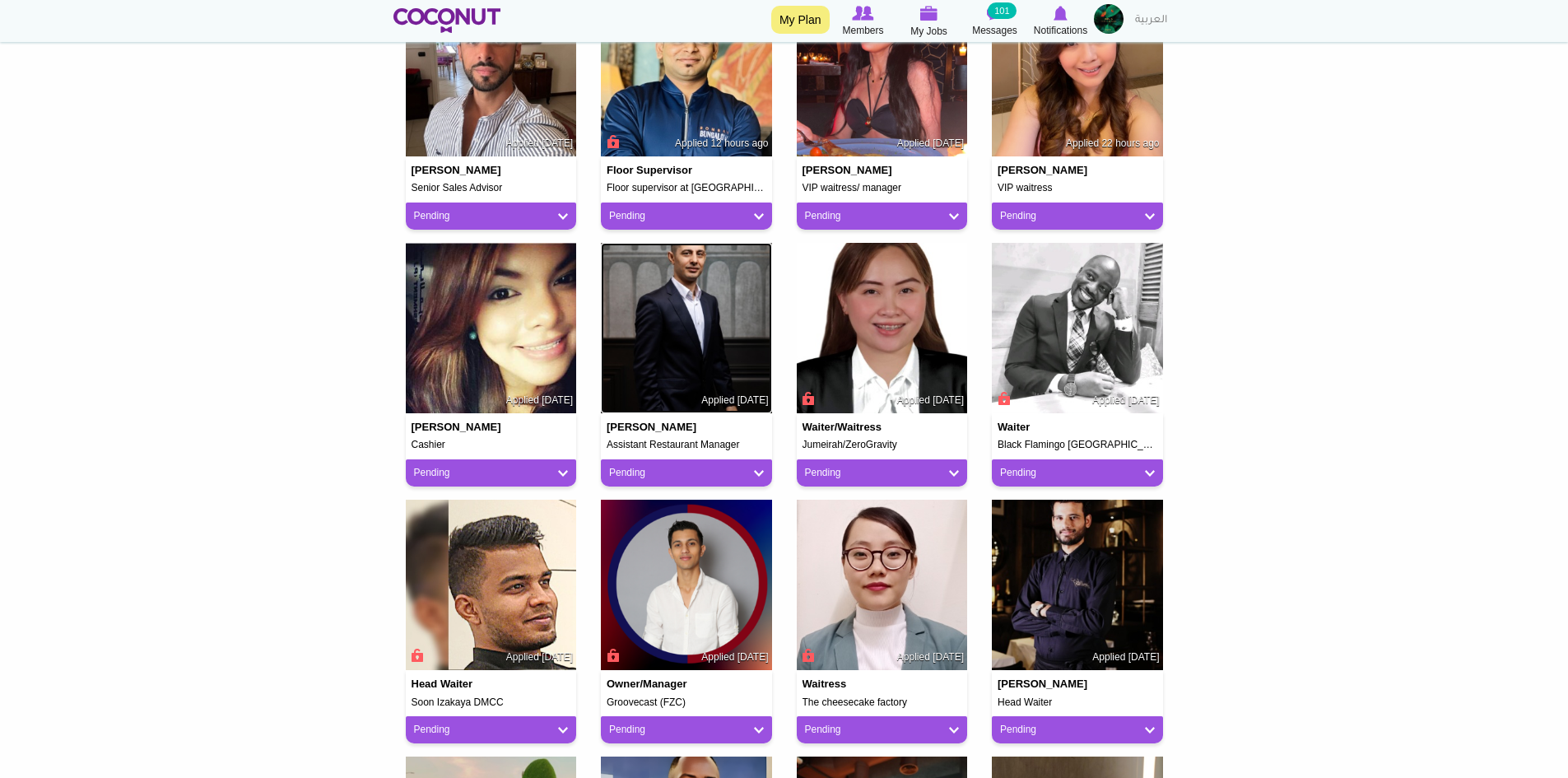
click at [738, 350] on img at bounding box center [686, 328] width 171 height 171
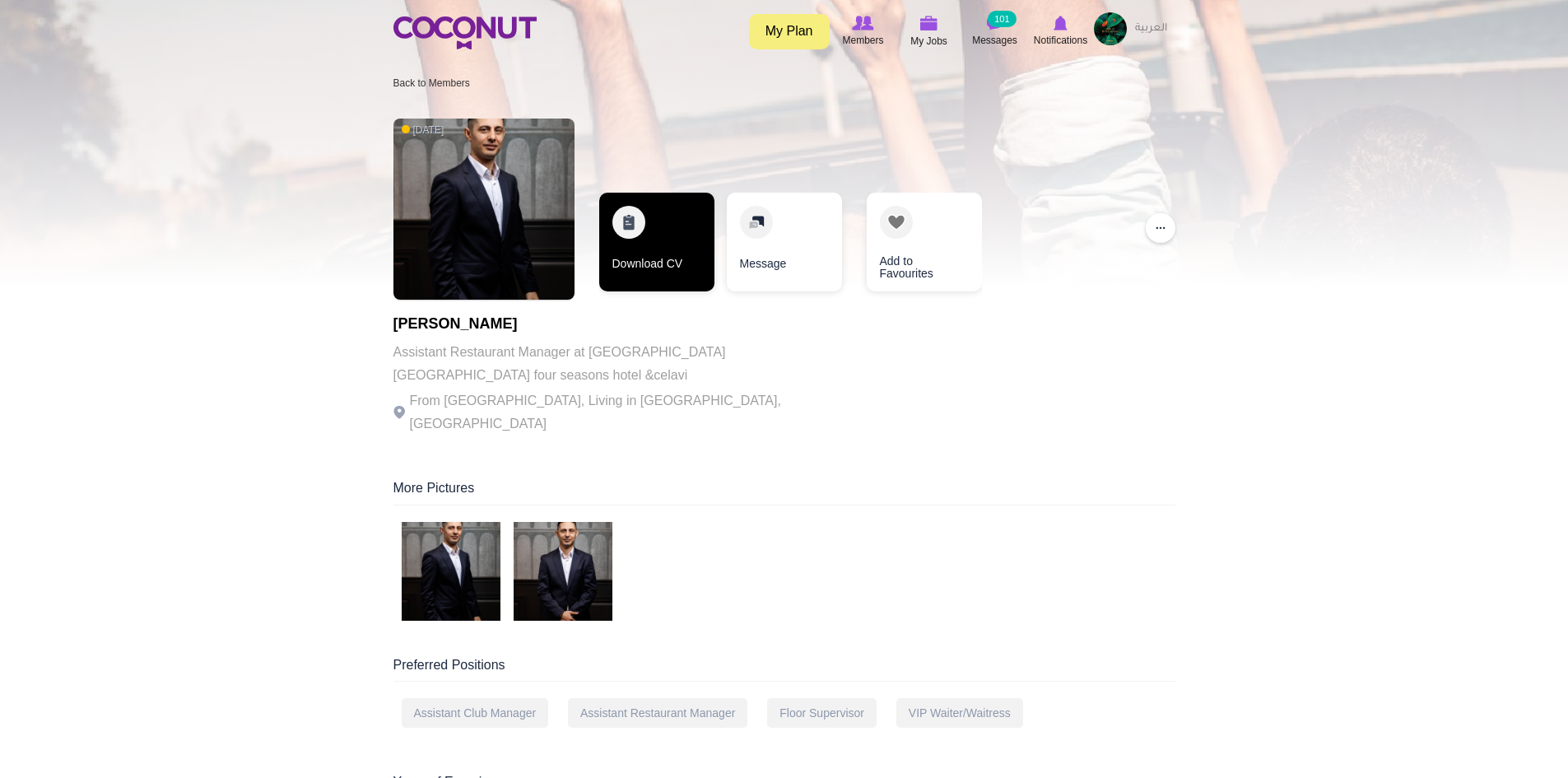
click at [663, 261] on link "Download CV" at bounding box center [657, 242] width 115 height 99
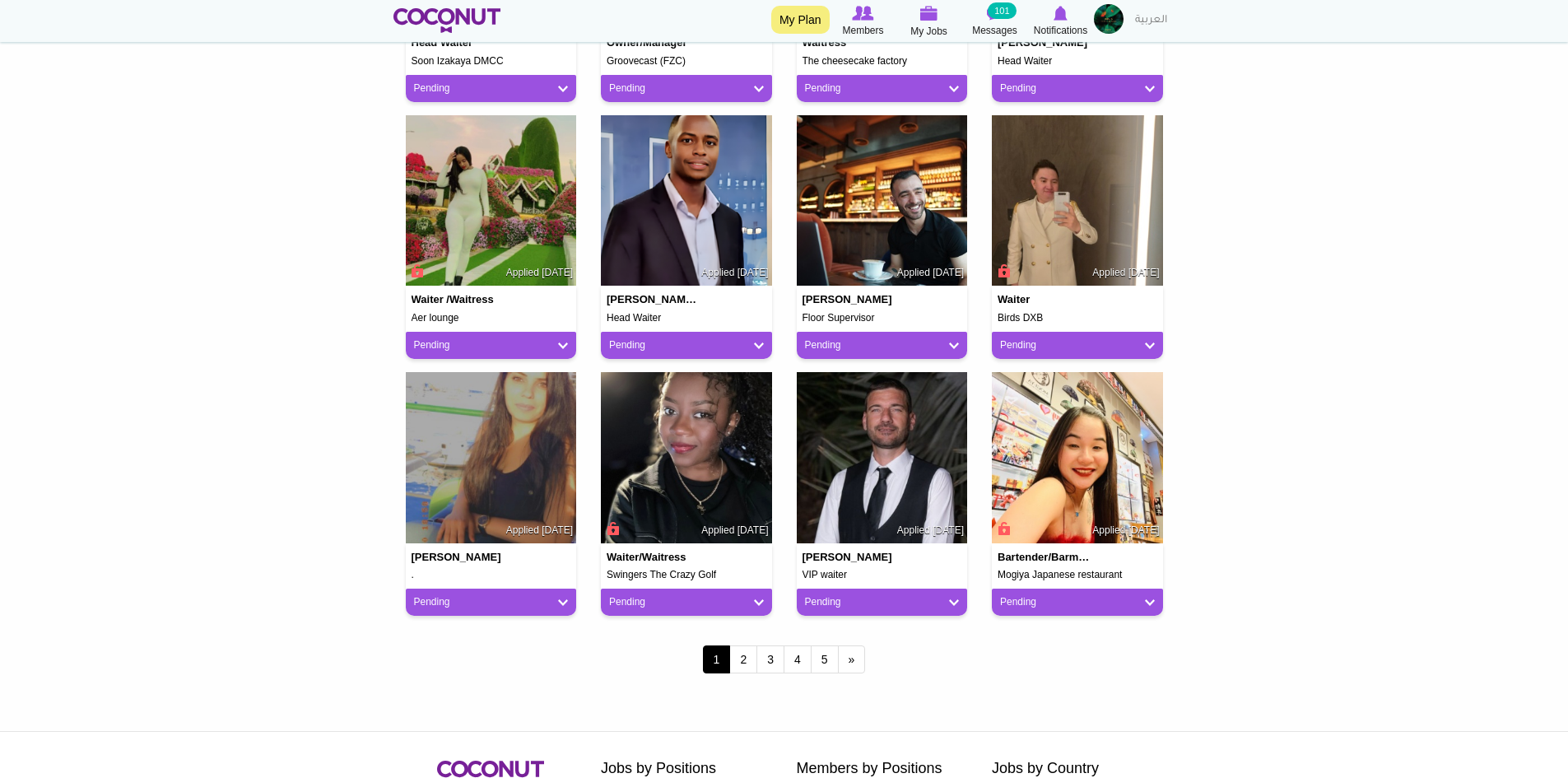
scroll to position [1153, 0]
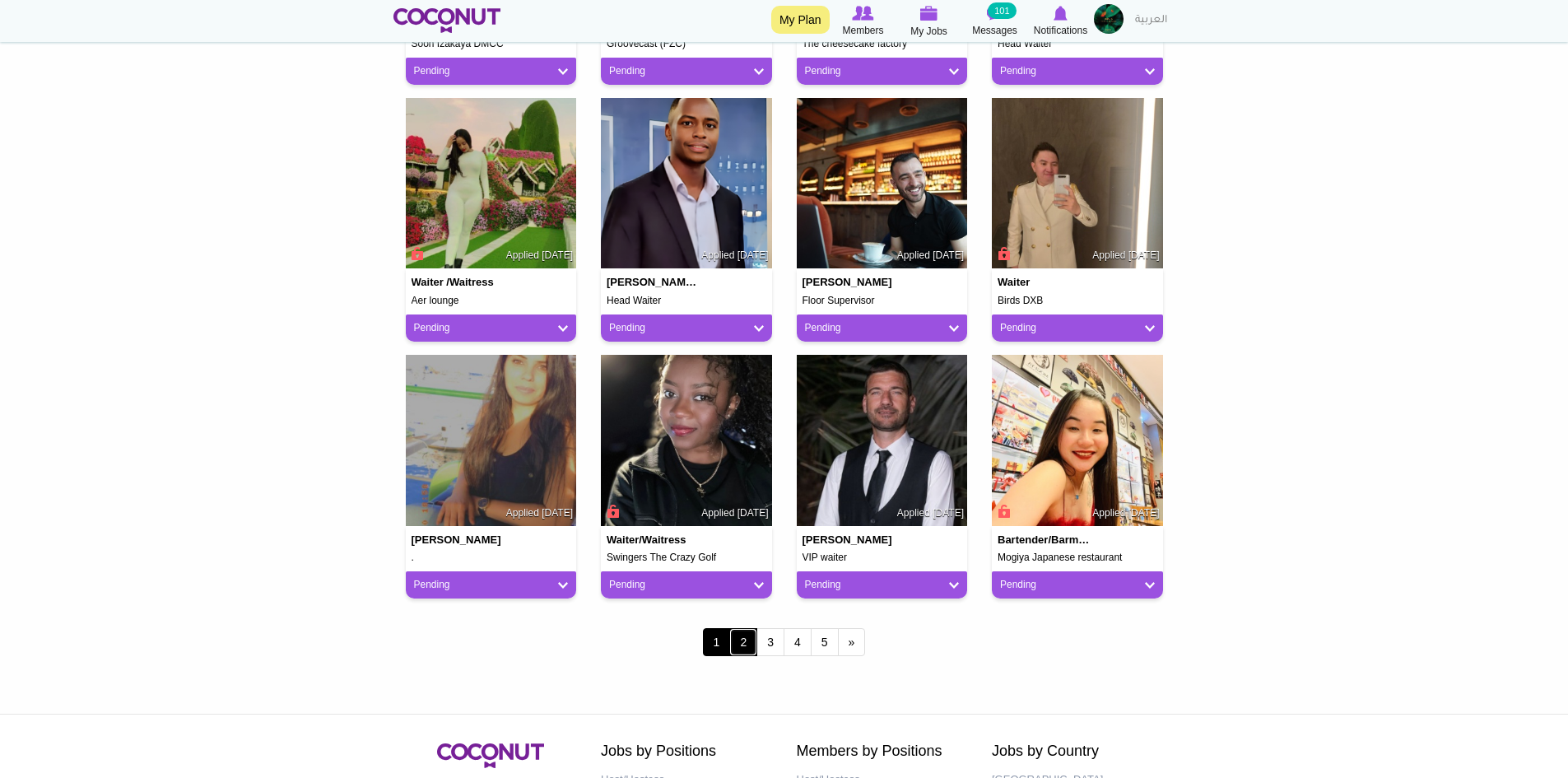
click at [751, 643] on link "2" at bounding box center [743, 642] width 28 height 28
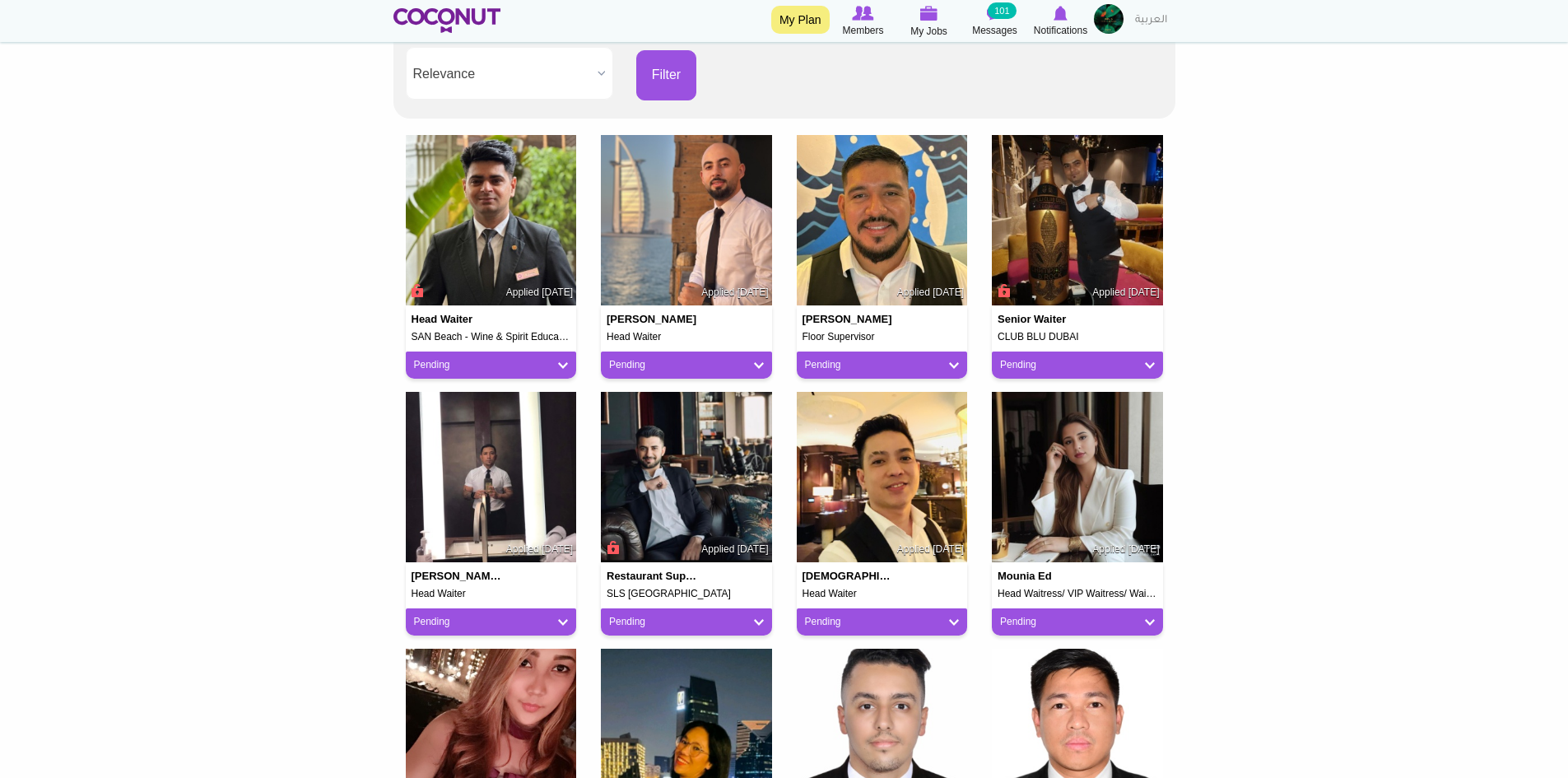
scroll to position [412, 0]
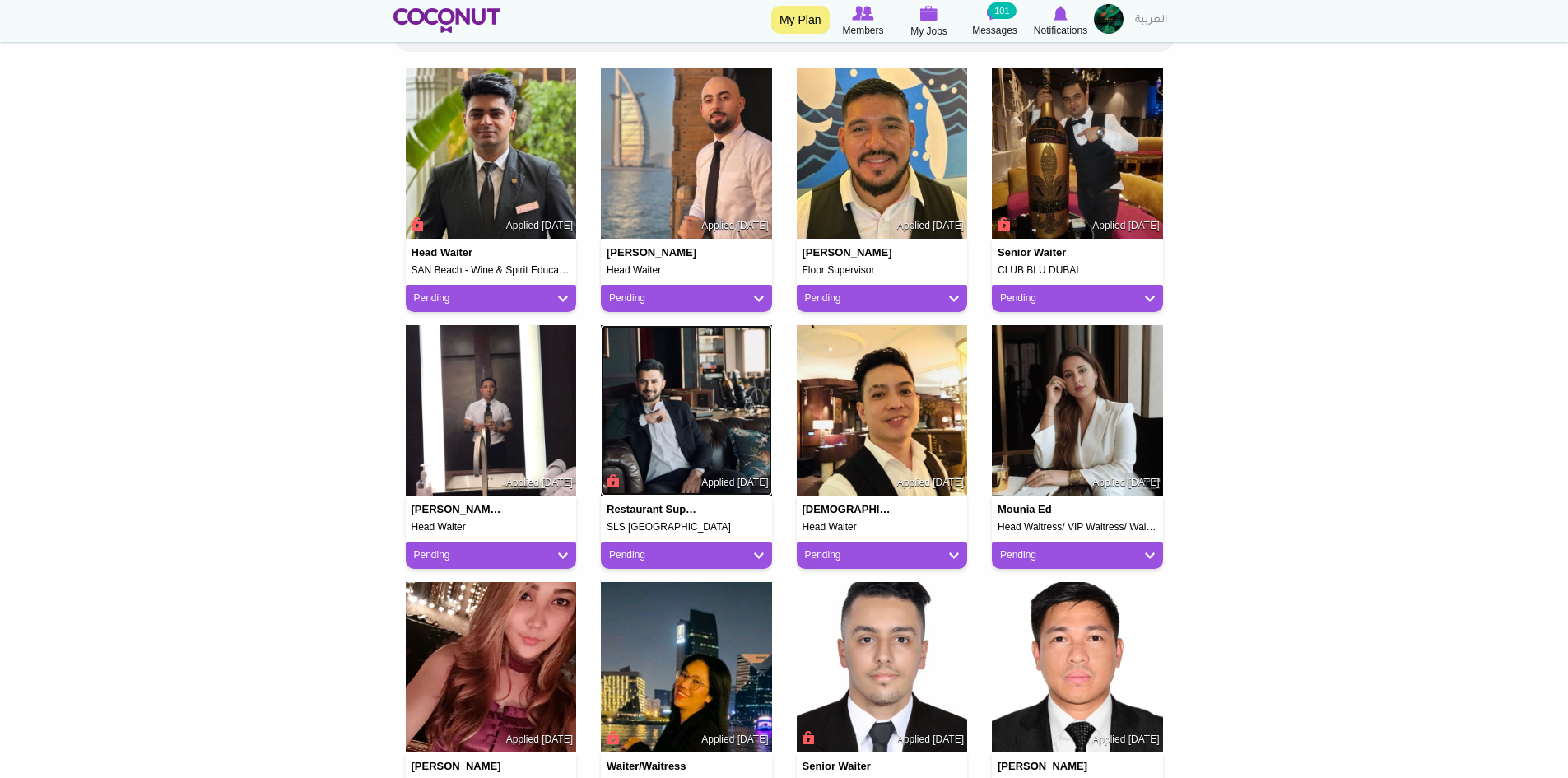
click at [730, 450] on img at bounding box center [686, 411] width 171 height 171
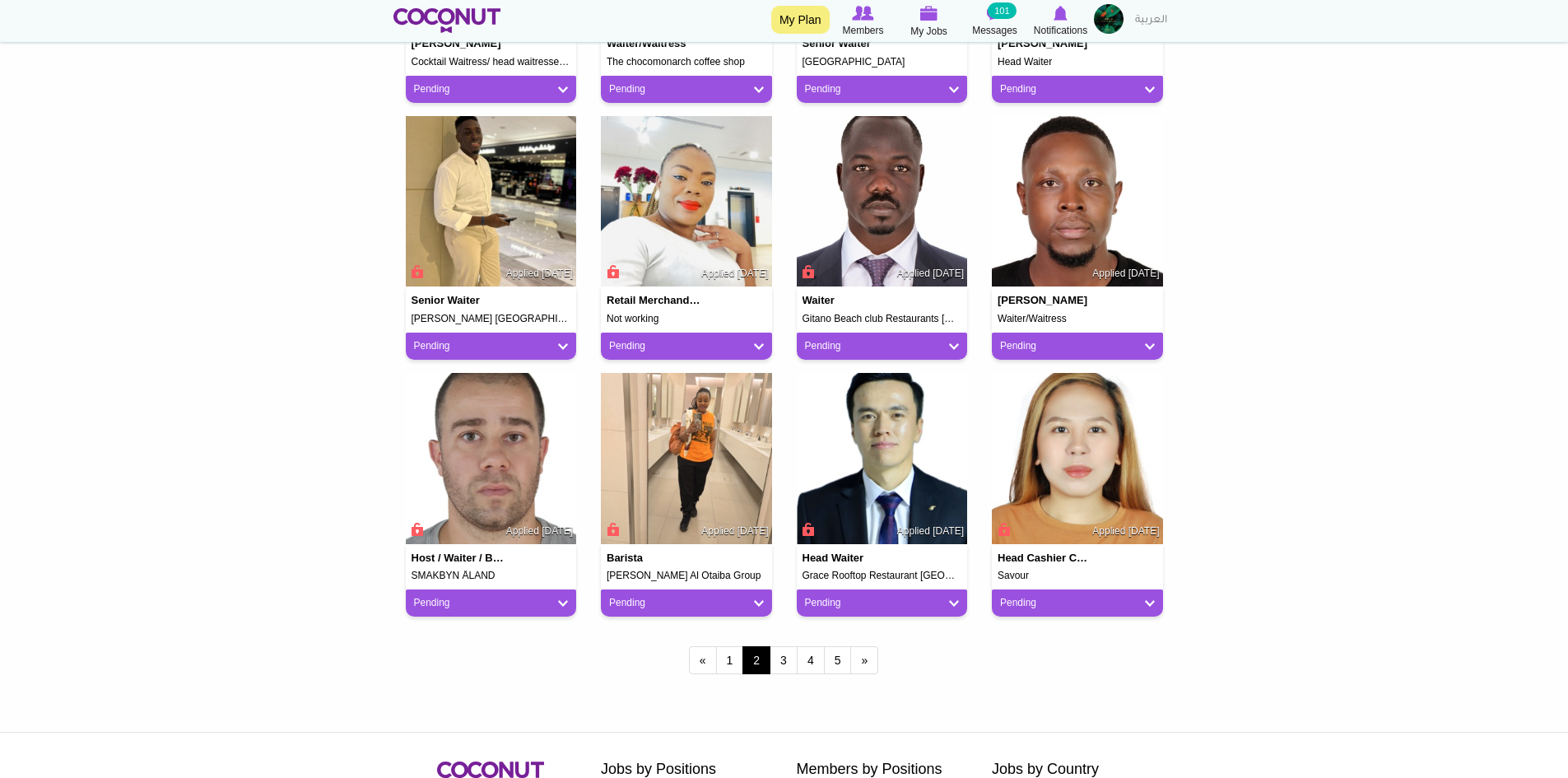
scroll to position [1153, 0]
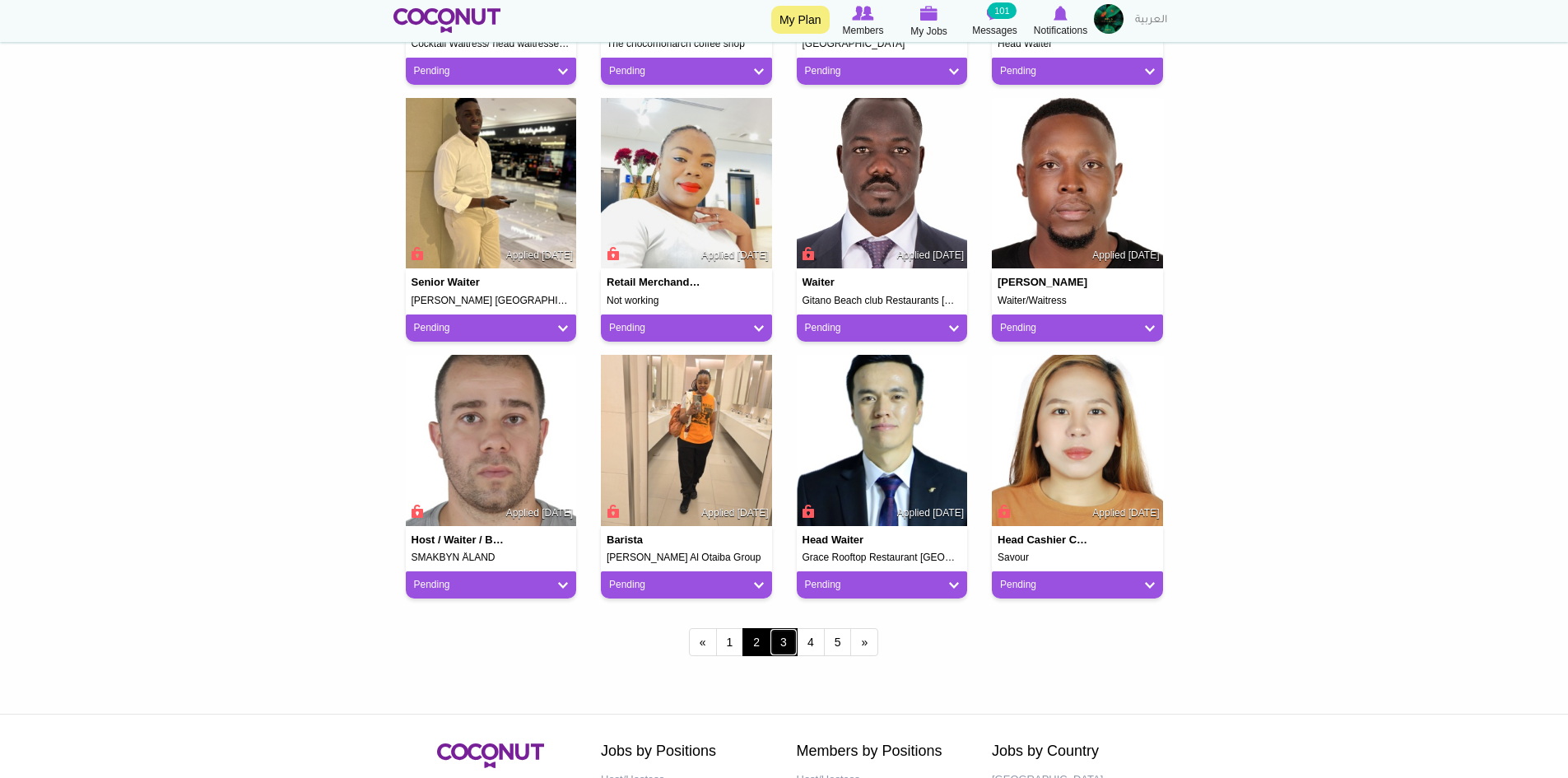
click at [787, 647] on link "3" at bounding box center [784, 642] width 28 height 28
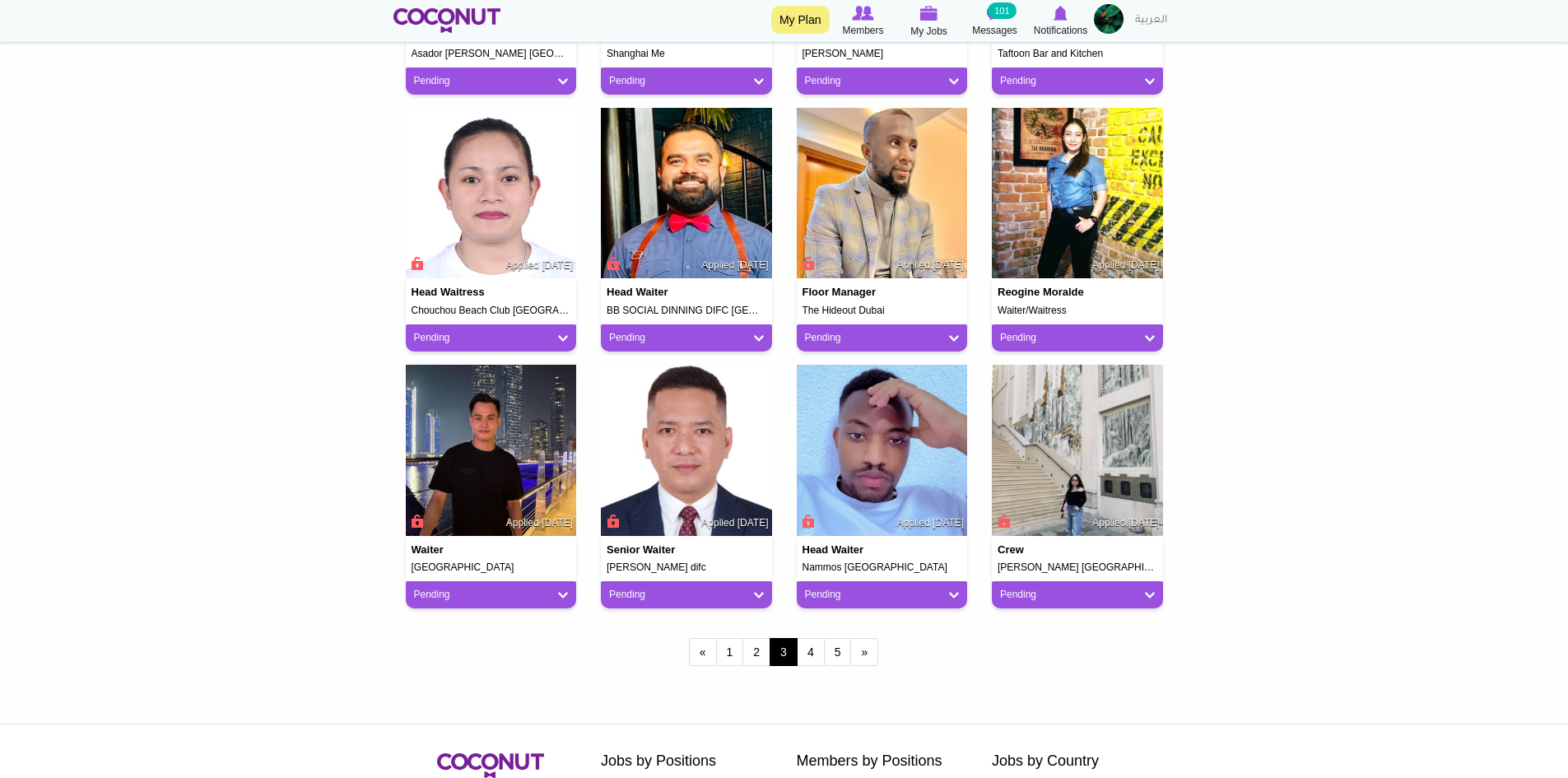
scroll to position [1153, 0]
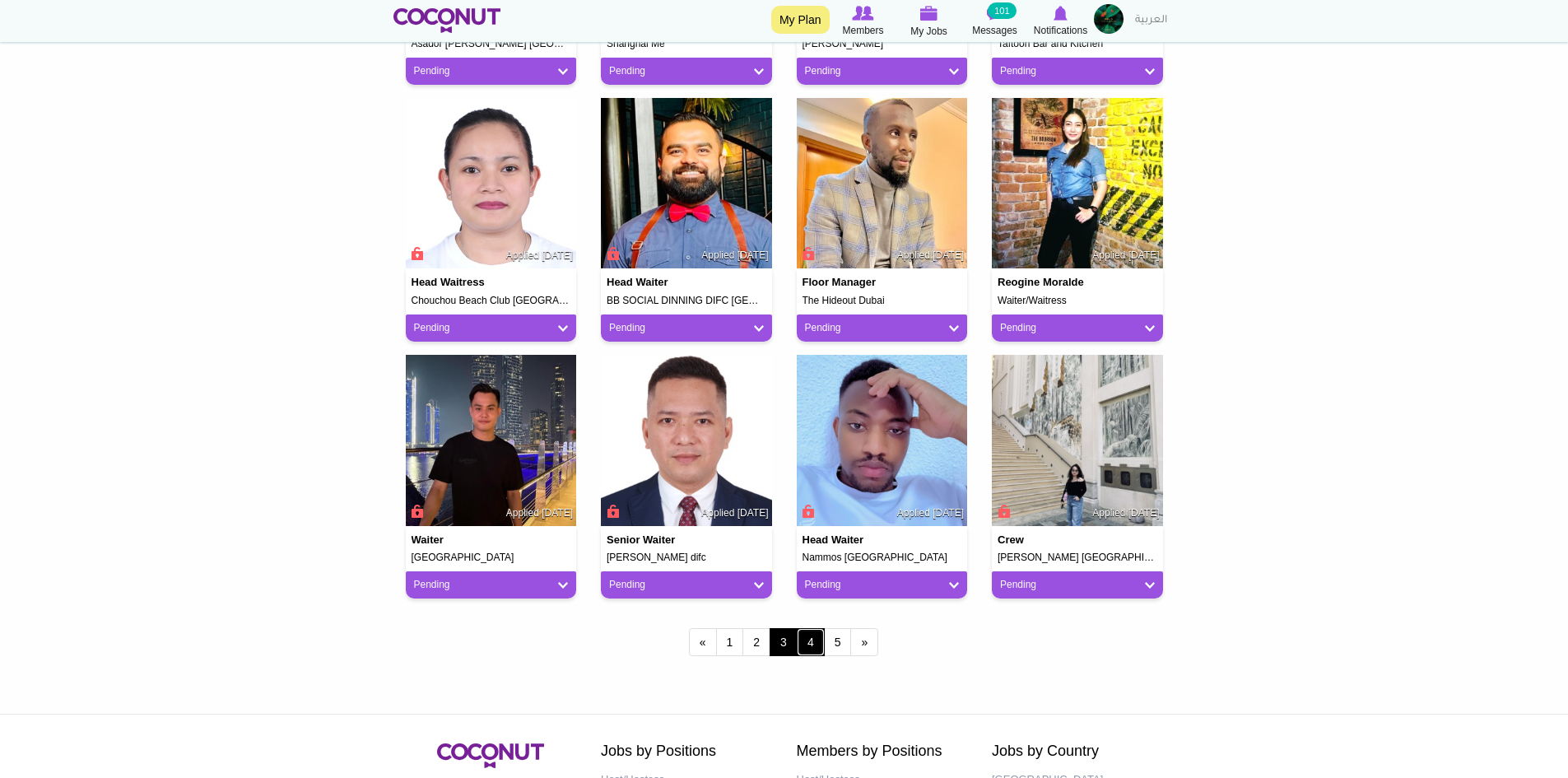
click at [819, 639] on link "4" at bounding box center [811, 642] width 28 height 28
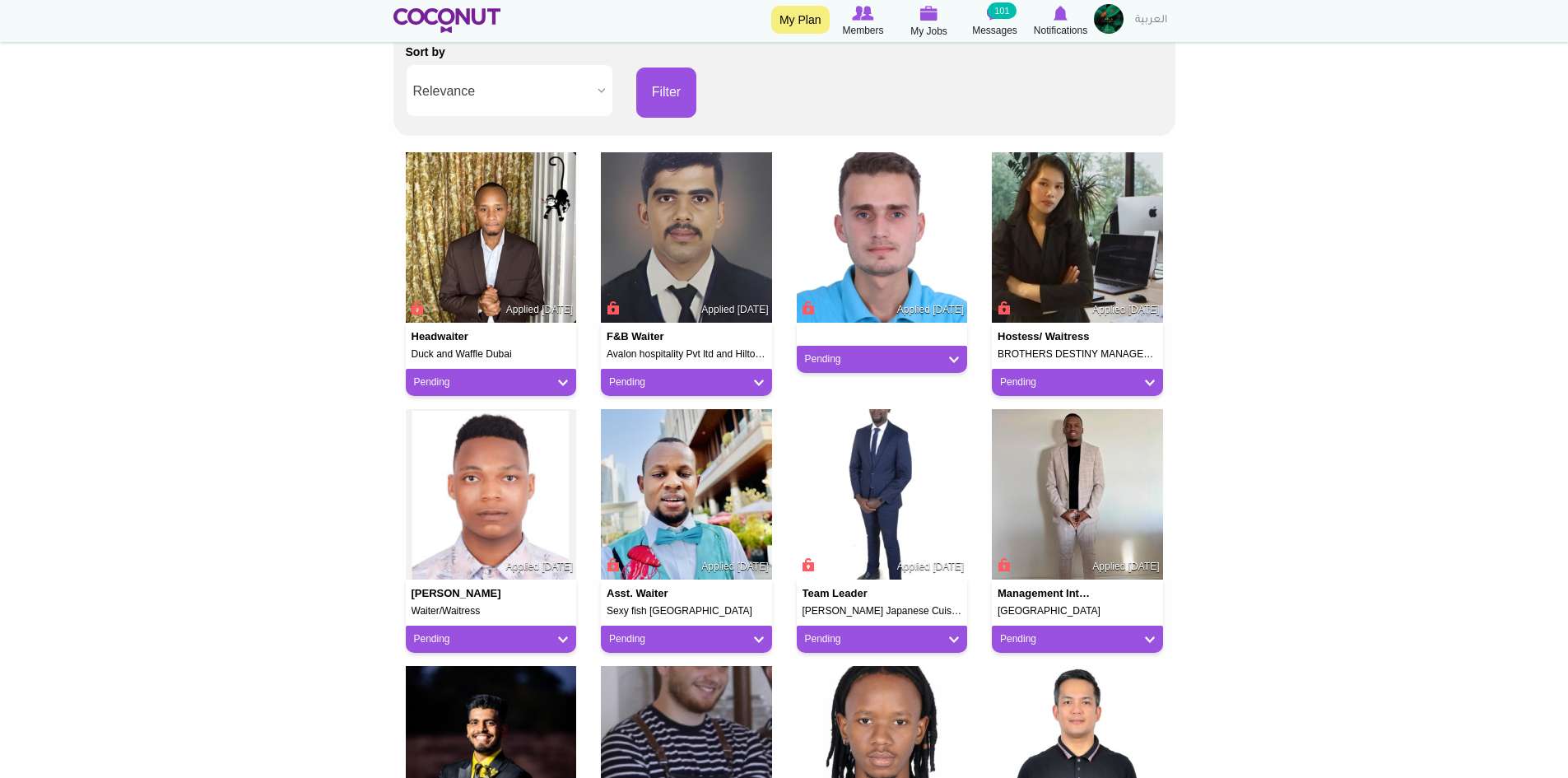
scroll to position [329, 0]
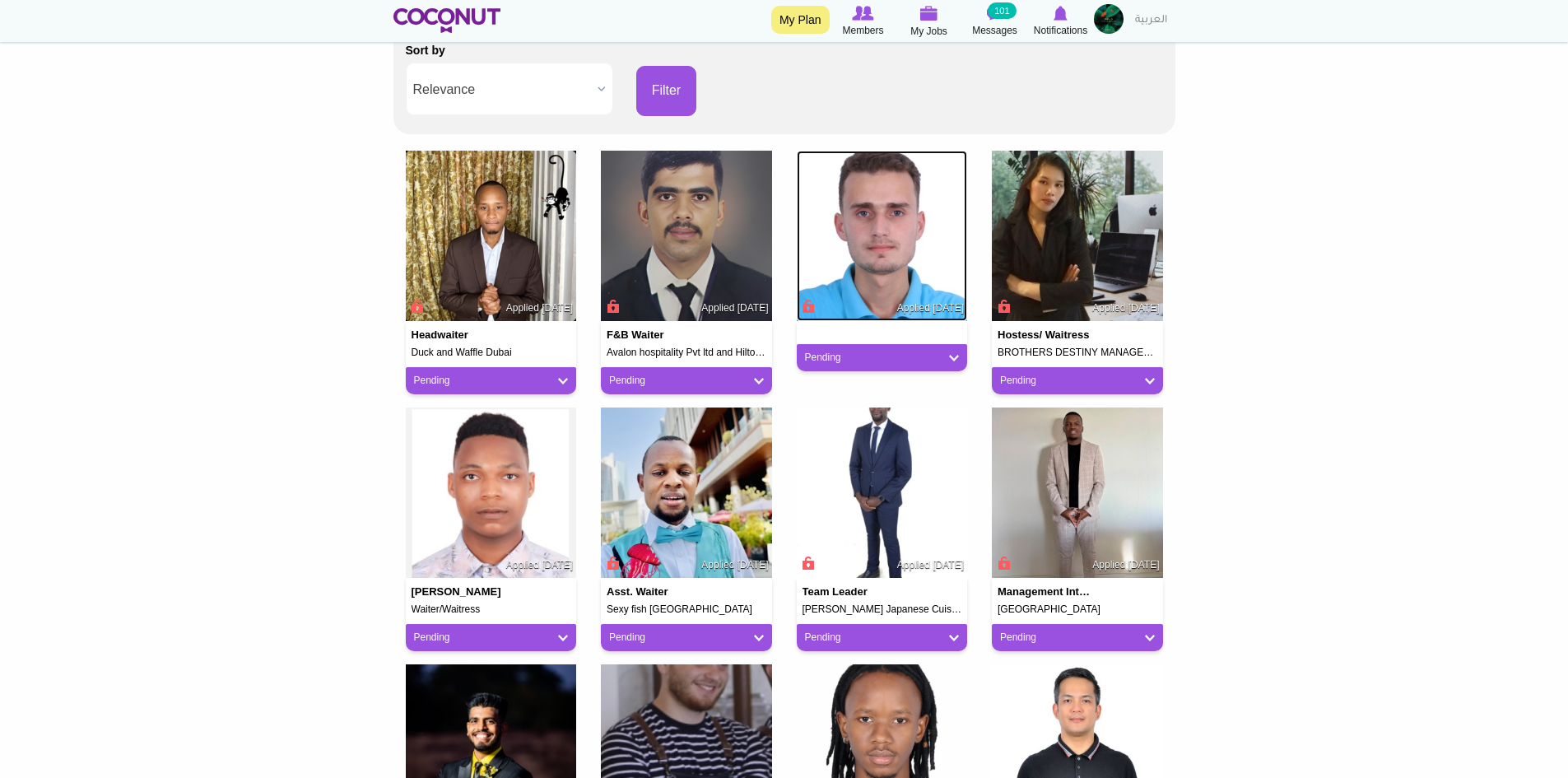
click at [929, 255] on img at bounding box center [882, 236] width 171 height 171
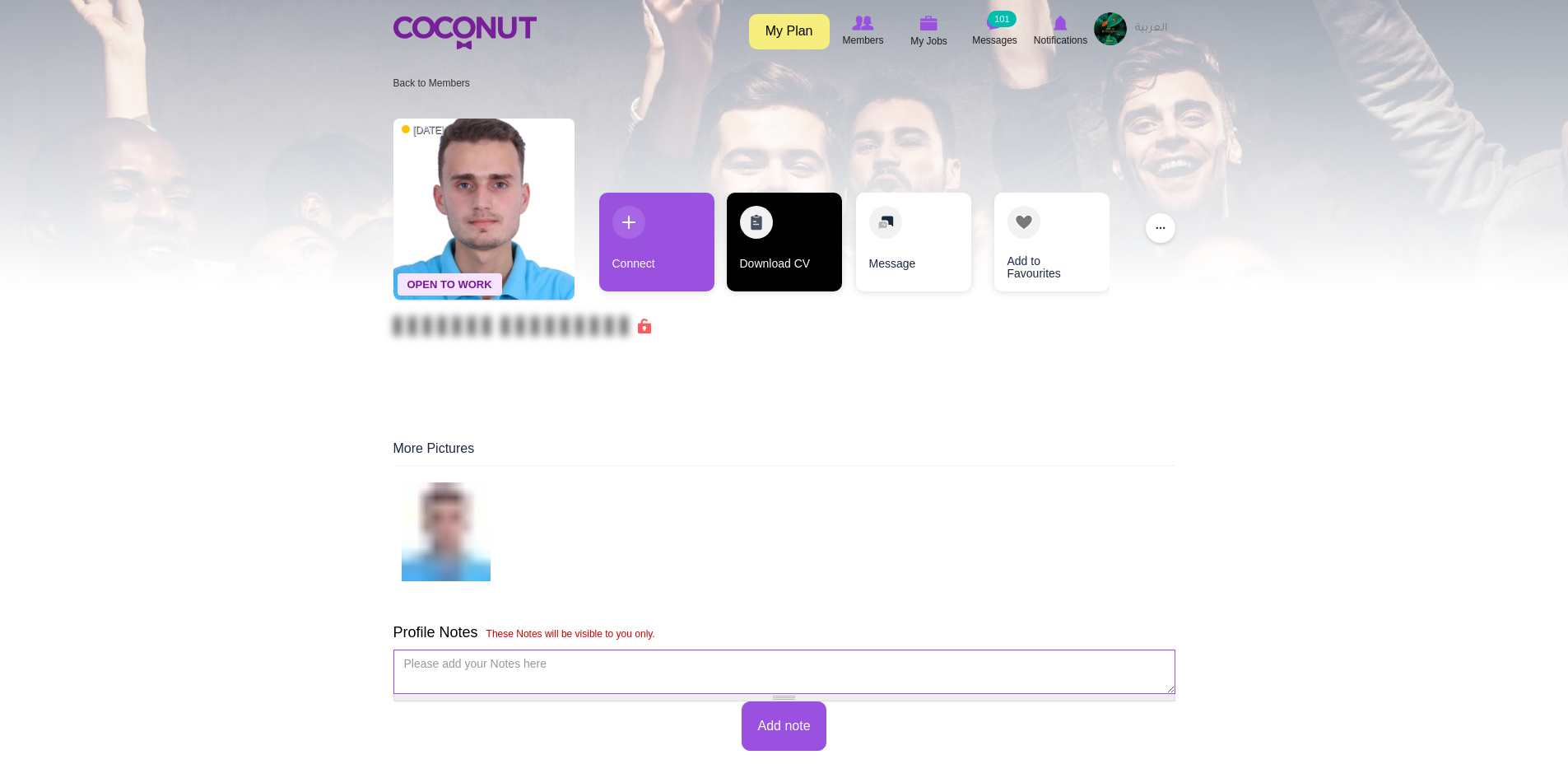
click at [738, 259] on link "Download CV" at bounding box center [784, 242] width 115 height 99
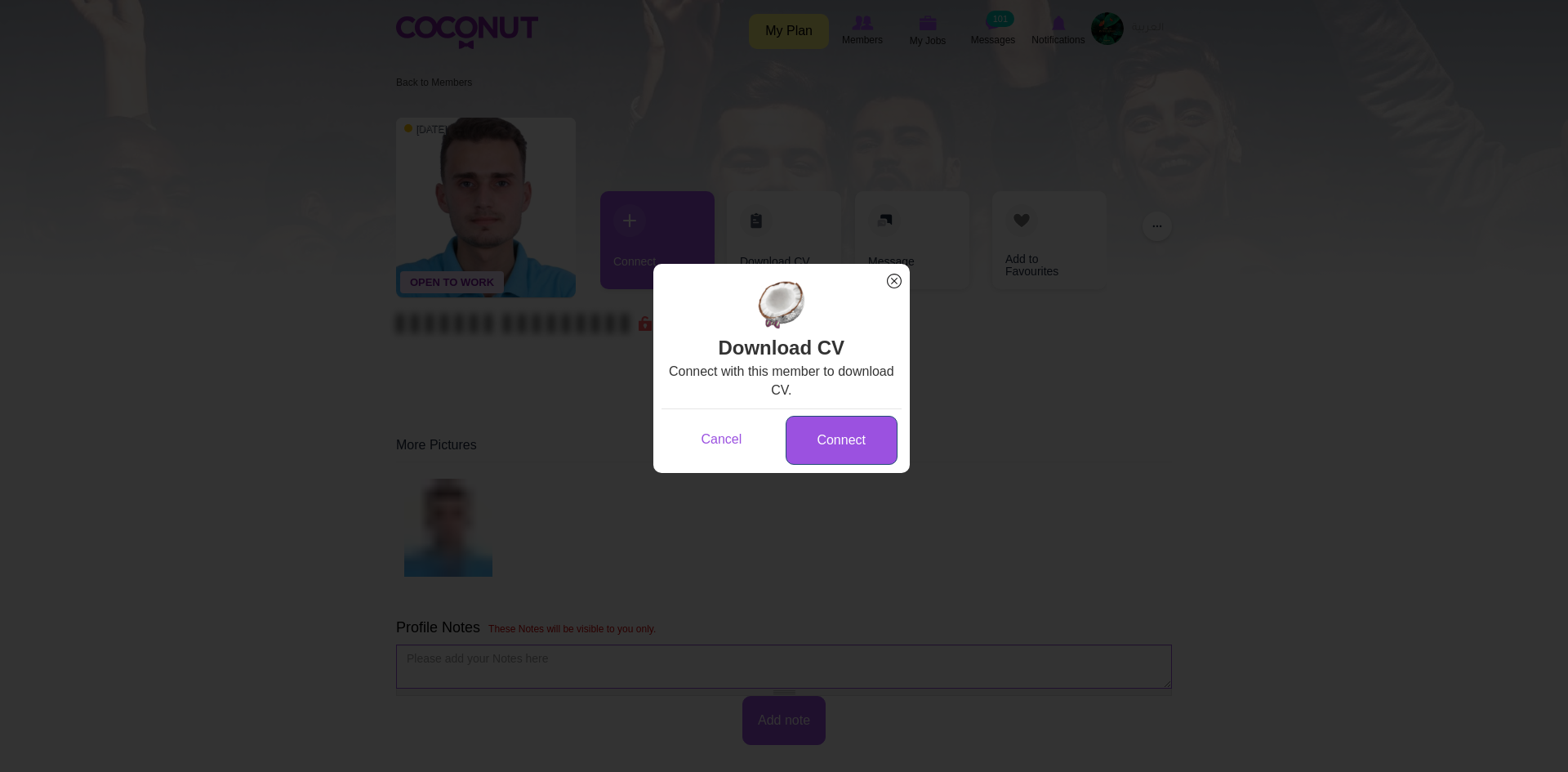
click at [832, 435] on link "Connect" at bounding box center [842, 441] width 111 height 50
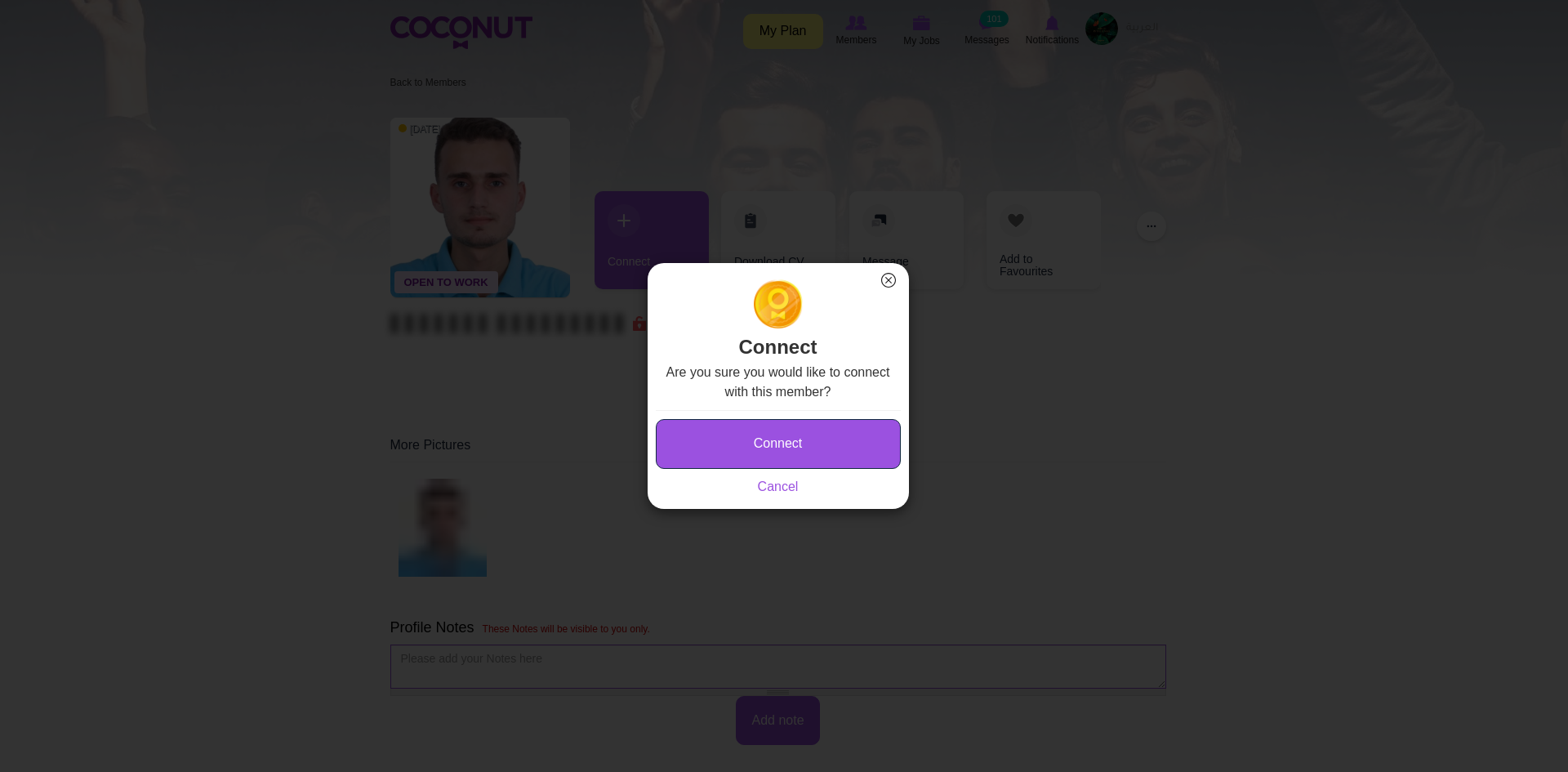
click at [797, 433] on button "Connect" at bounding box center [778, 444] width 245 height 50
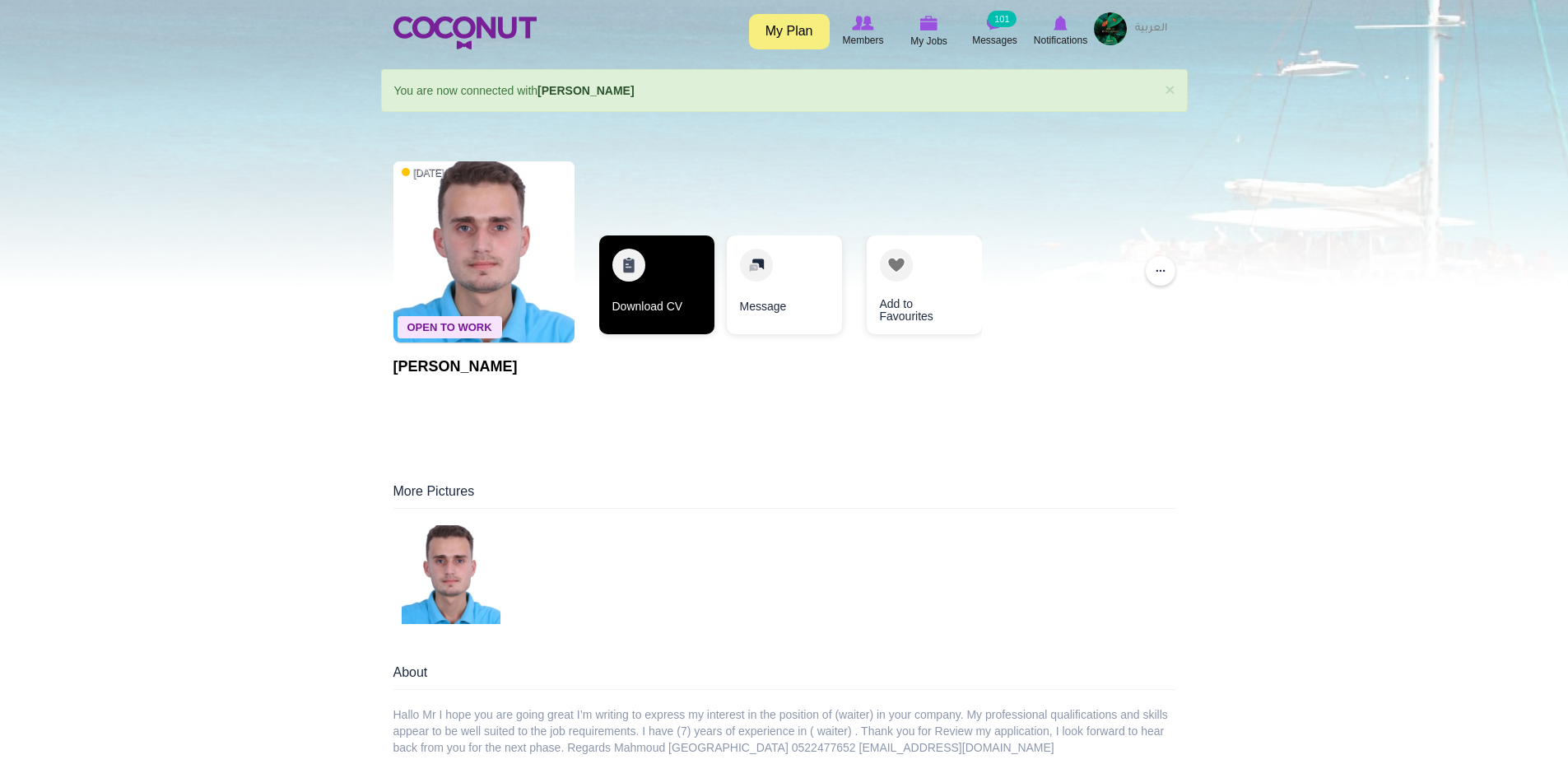
click at [646, 309] on link "Download CV" at bounding box center [657, 285] width 115 height 99
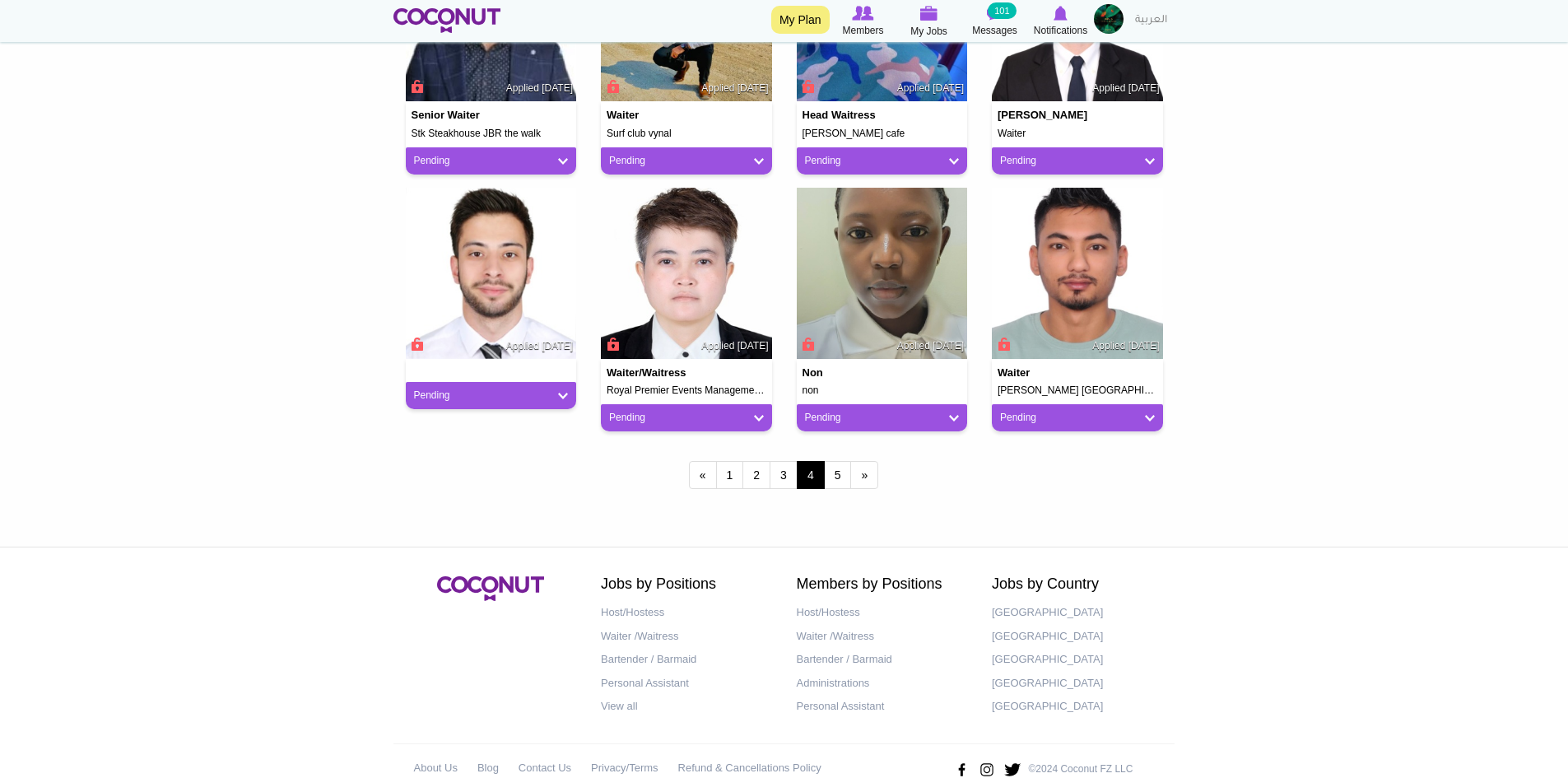
scroll to position [1354, 0]
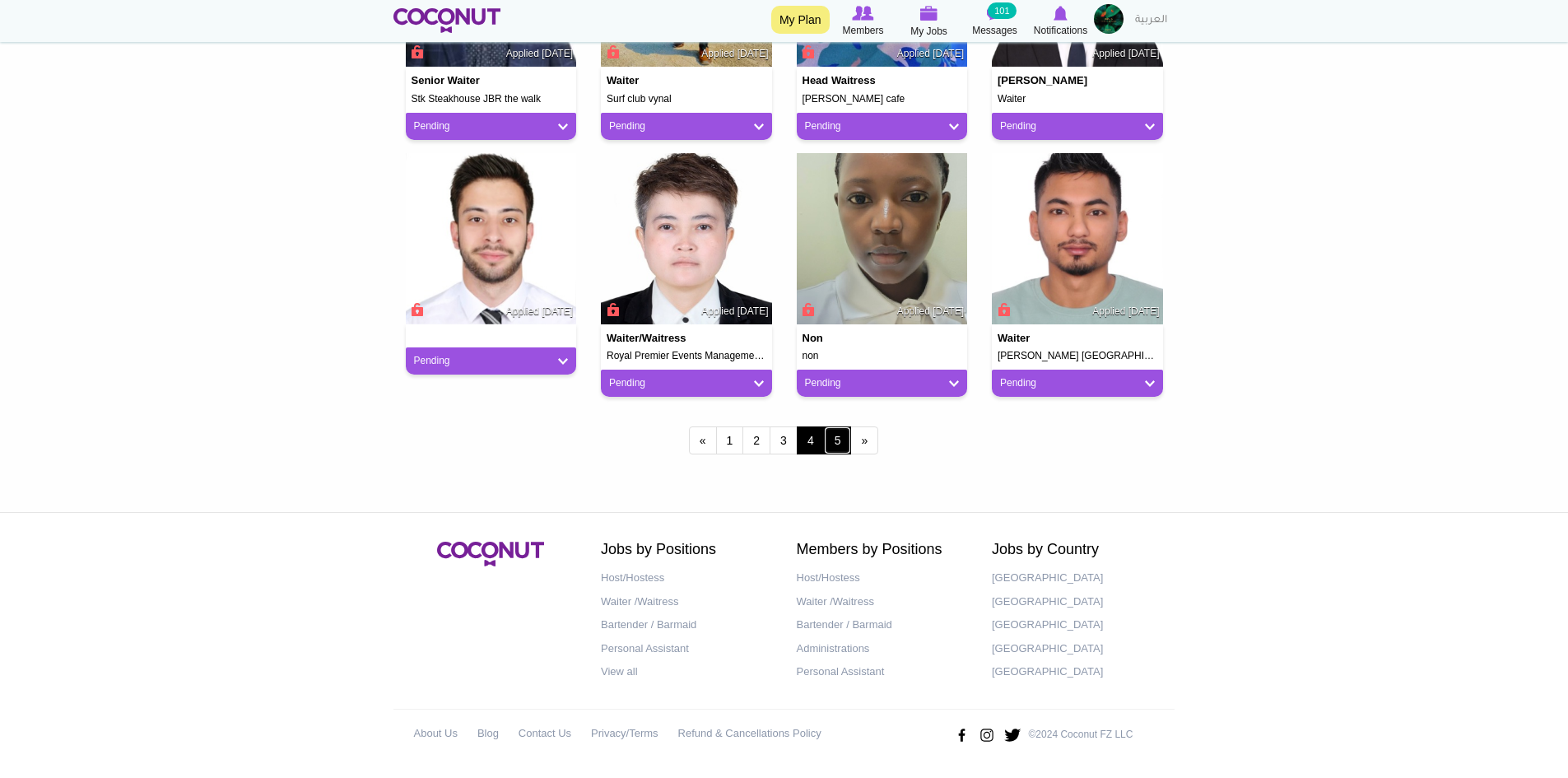
click at [841, 445] on link "5" at bounding box center [838, 440] width 28 height 28
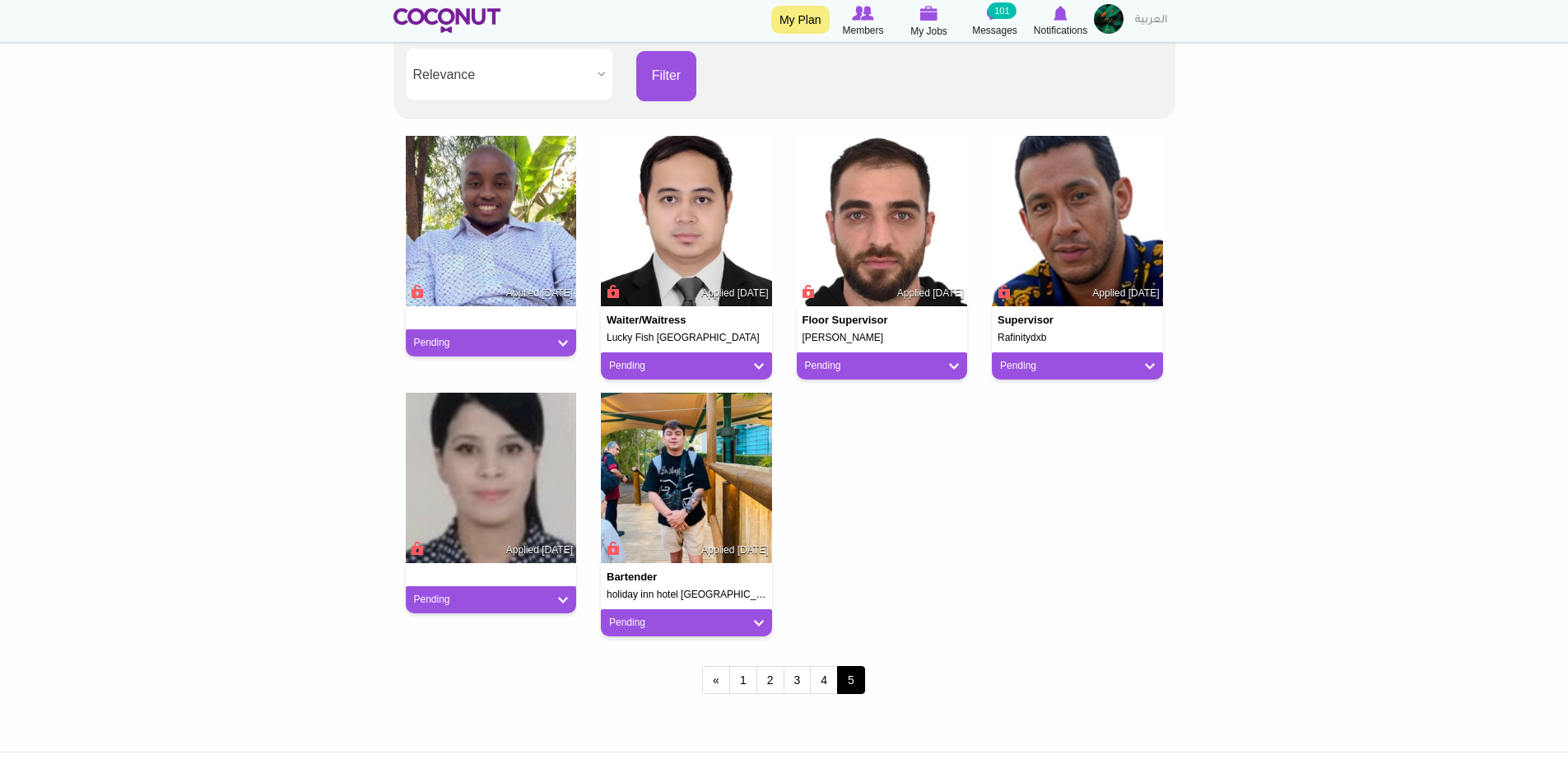
scroll to position [329, 0]
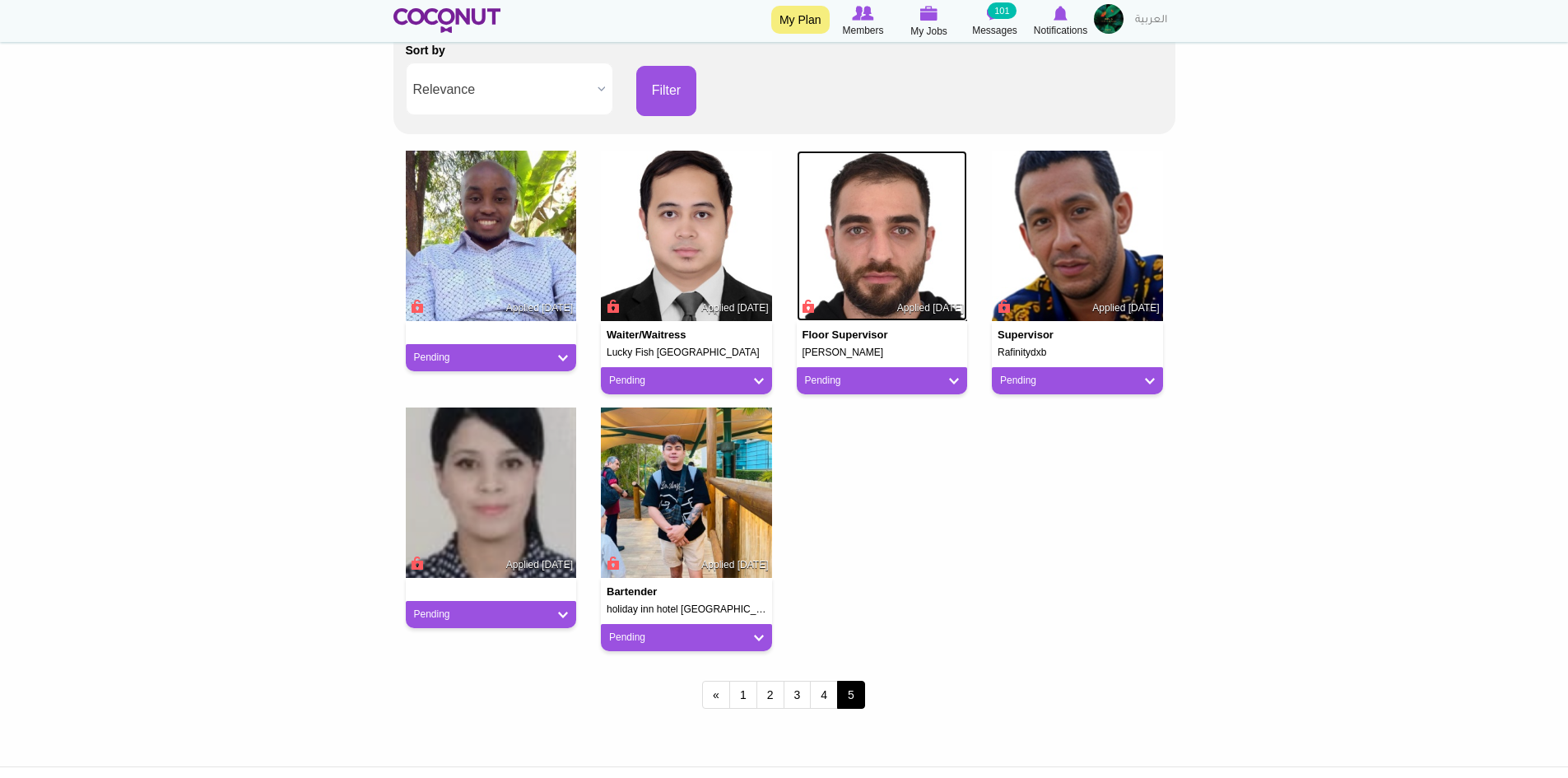
click at [890, 277] on img at bounding box center [882, 236] width 171 height 171
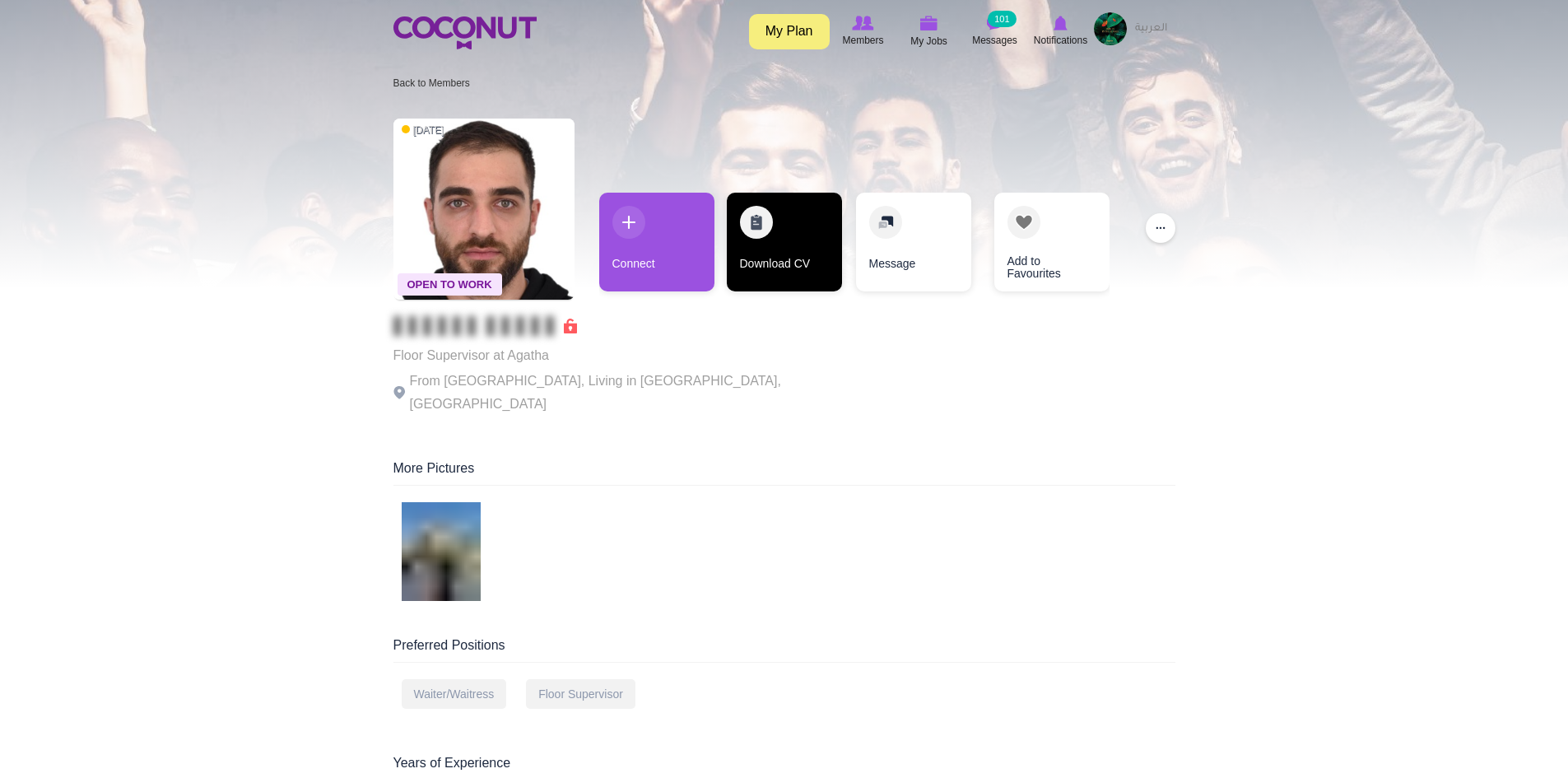
click at [795, 250] on link "Download CV" at bounding box center [784, 242] width 115 height 99
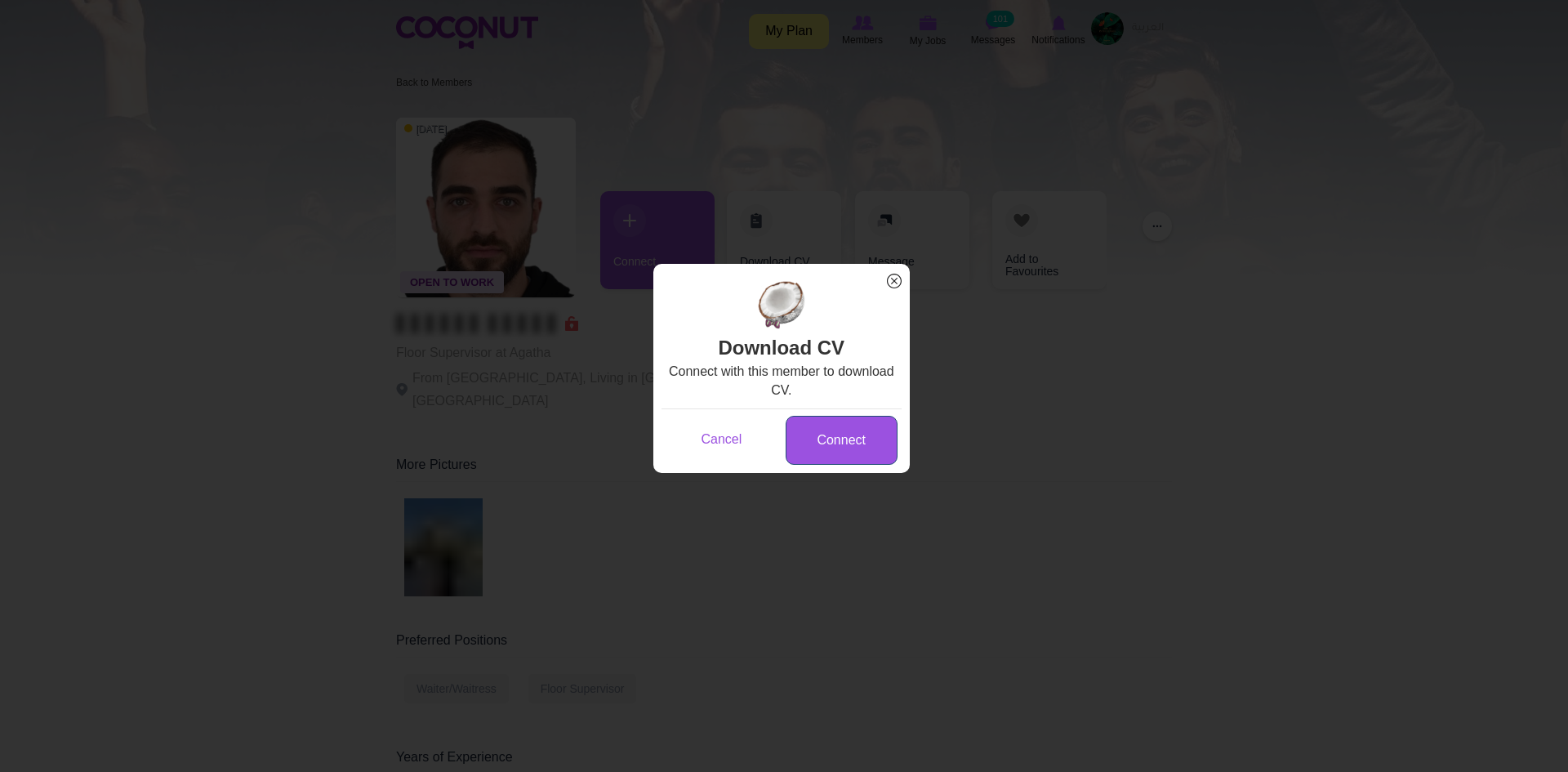
click at [846, 438] on link "Connect" at bounding box center [842, 441] width 111 height 50
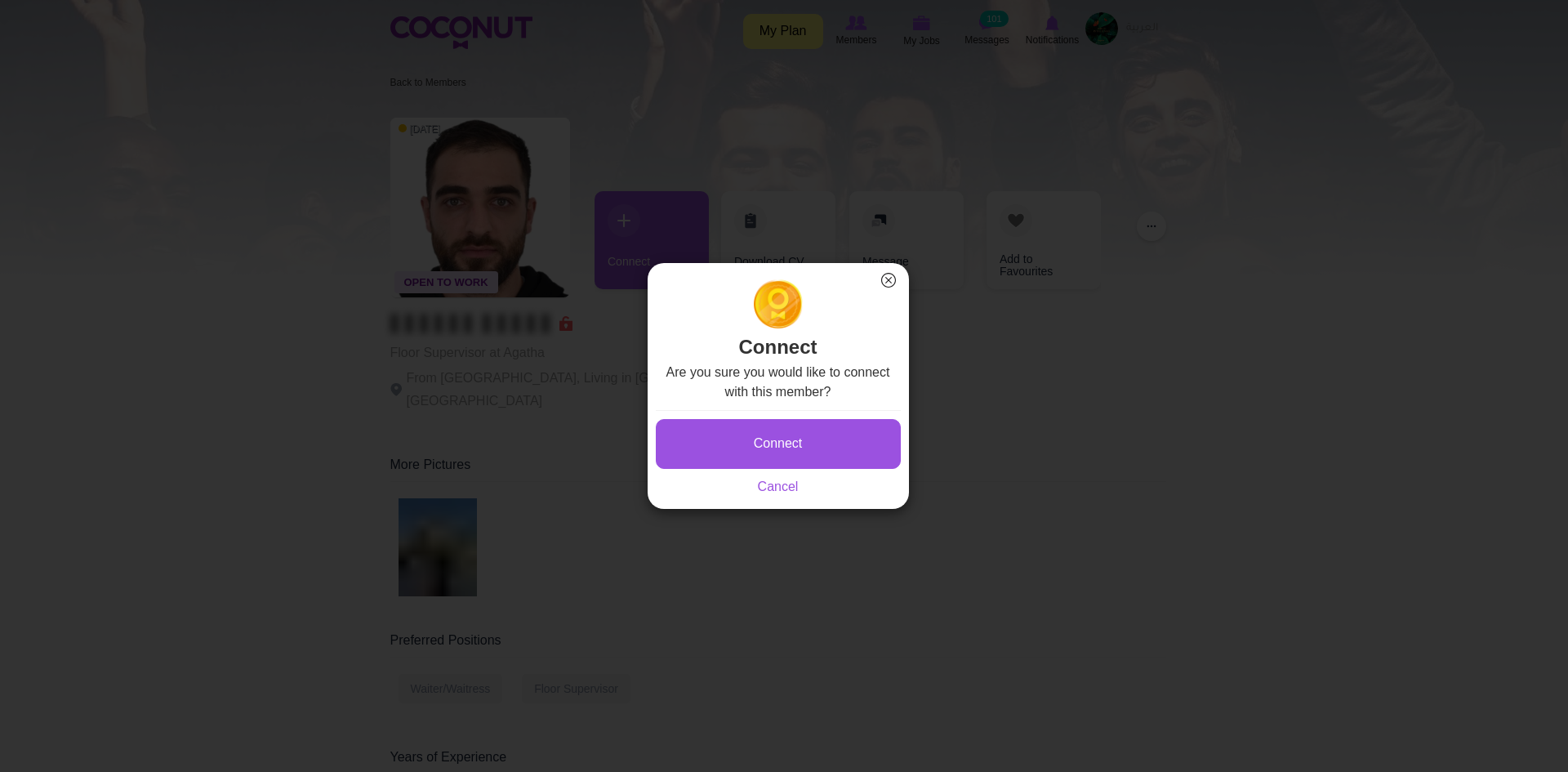
click at [834, 441] on button "Connect" at bounding box center [778, 444] width 245 height 50
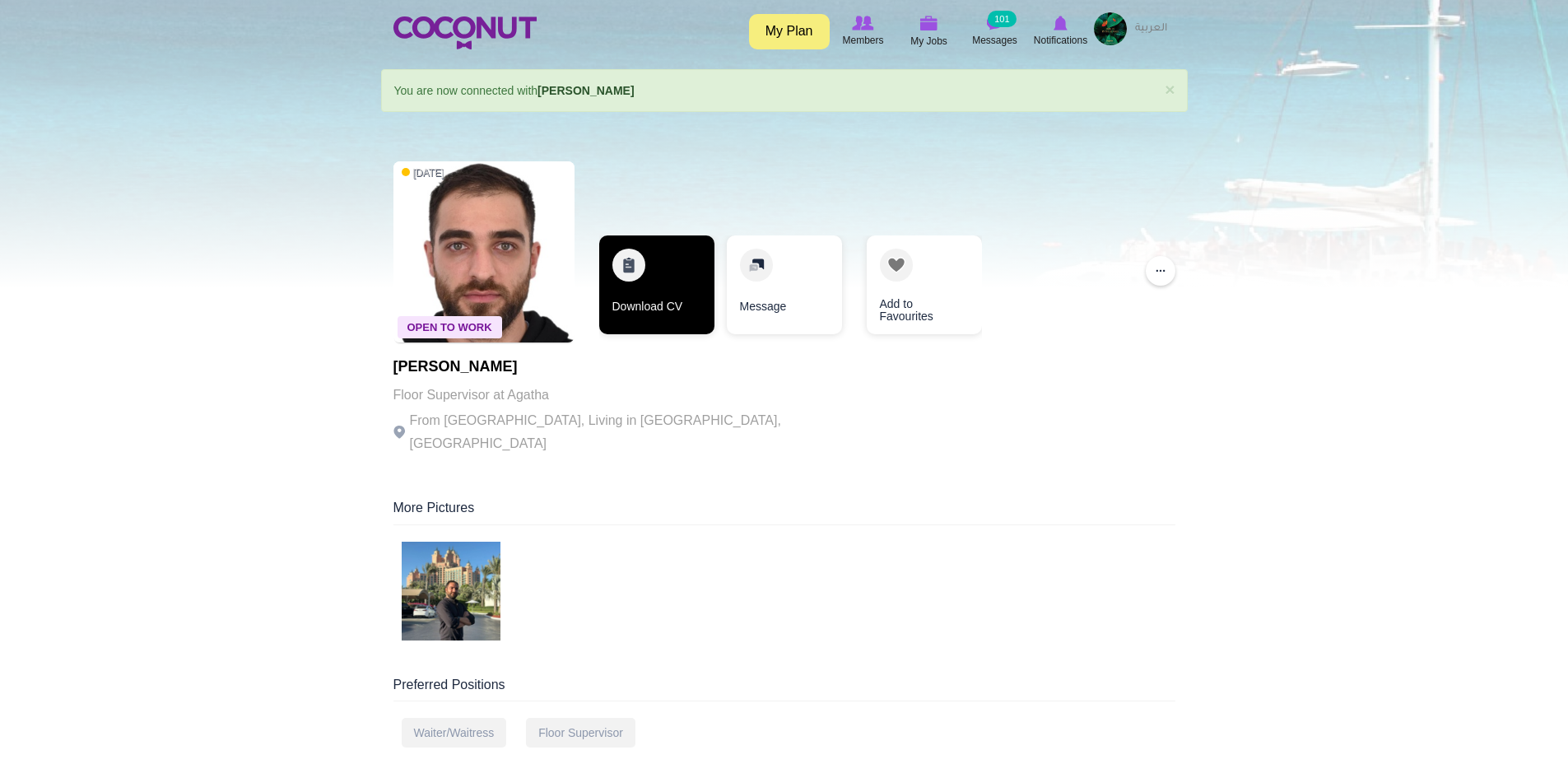
click at [659, 279] on link "Download CV" at bounding box center [657, 285] width 115 height 99
